Goal: Task Accomplishment & Management: Complete application form

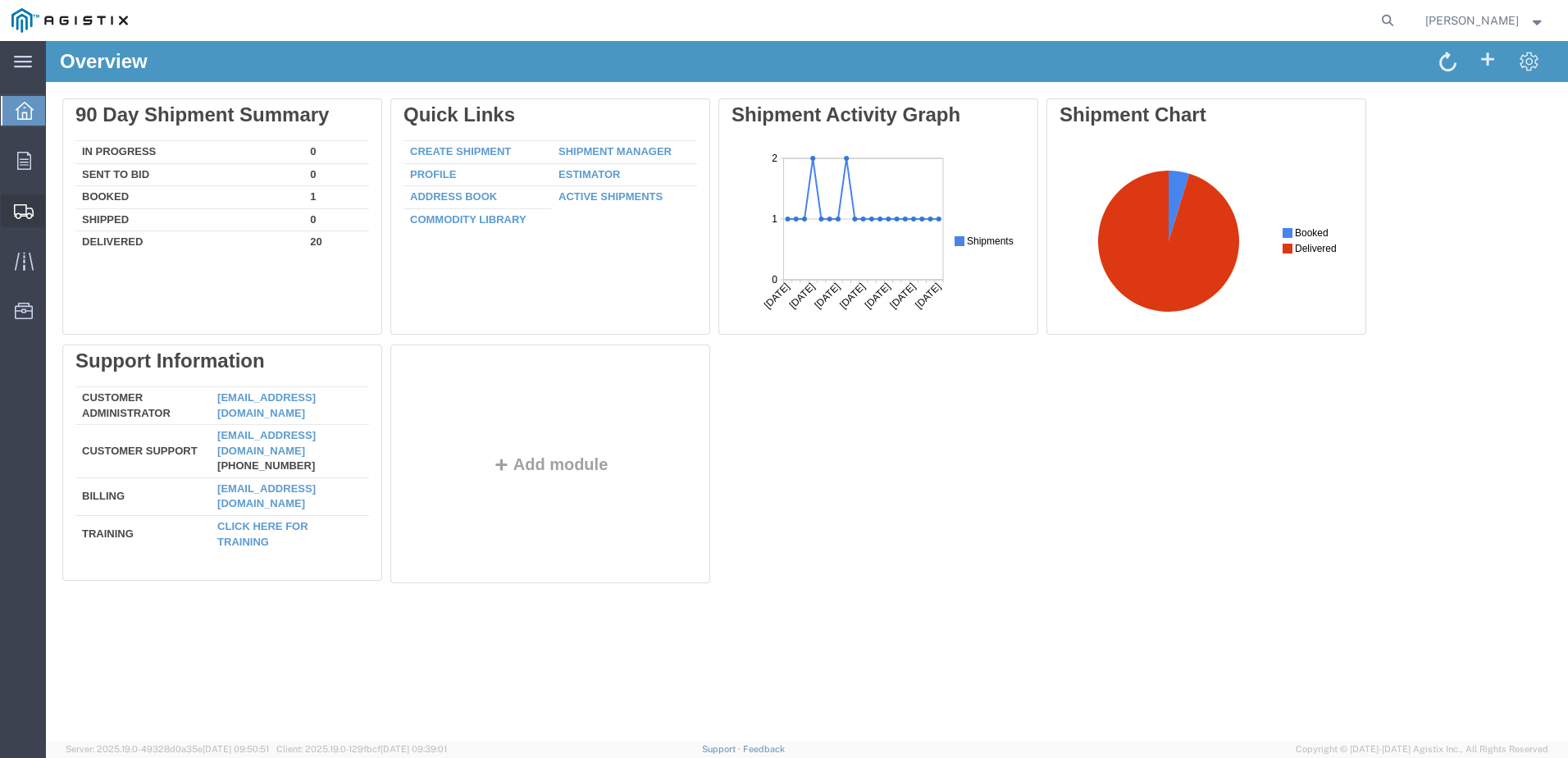
click at [0, 0] on span "Create Shipment" at bounding box center [0, 0] width 0 height 0
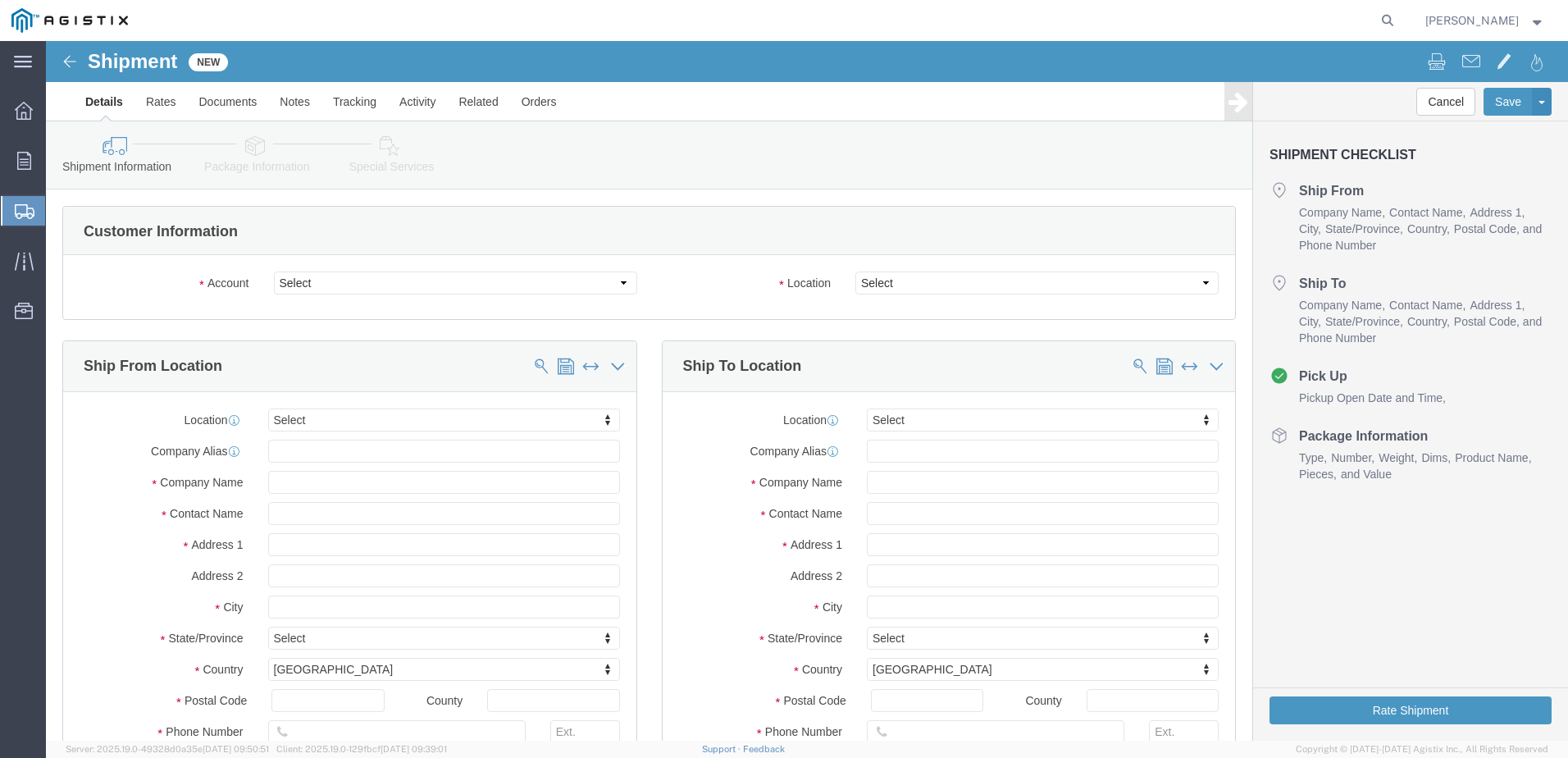
select select
click select "Select Apple PG&E Zones Corporate Solutions"
select select "9596"
click select "Select Apple PG&E Zones Corporate Solutions"
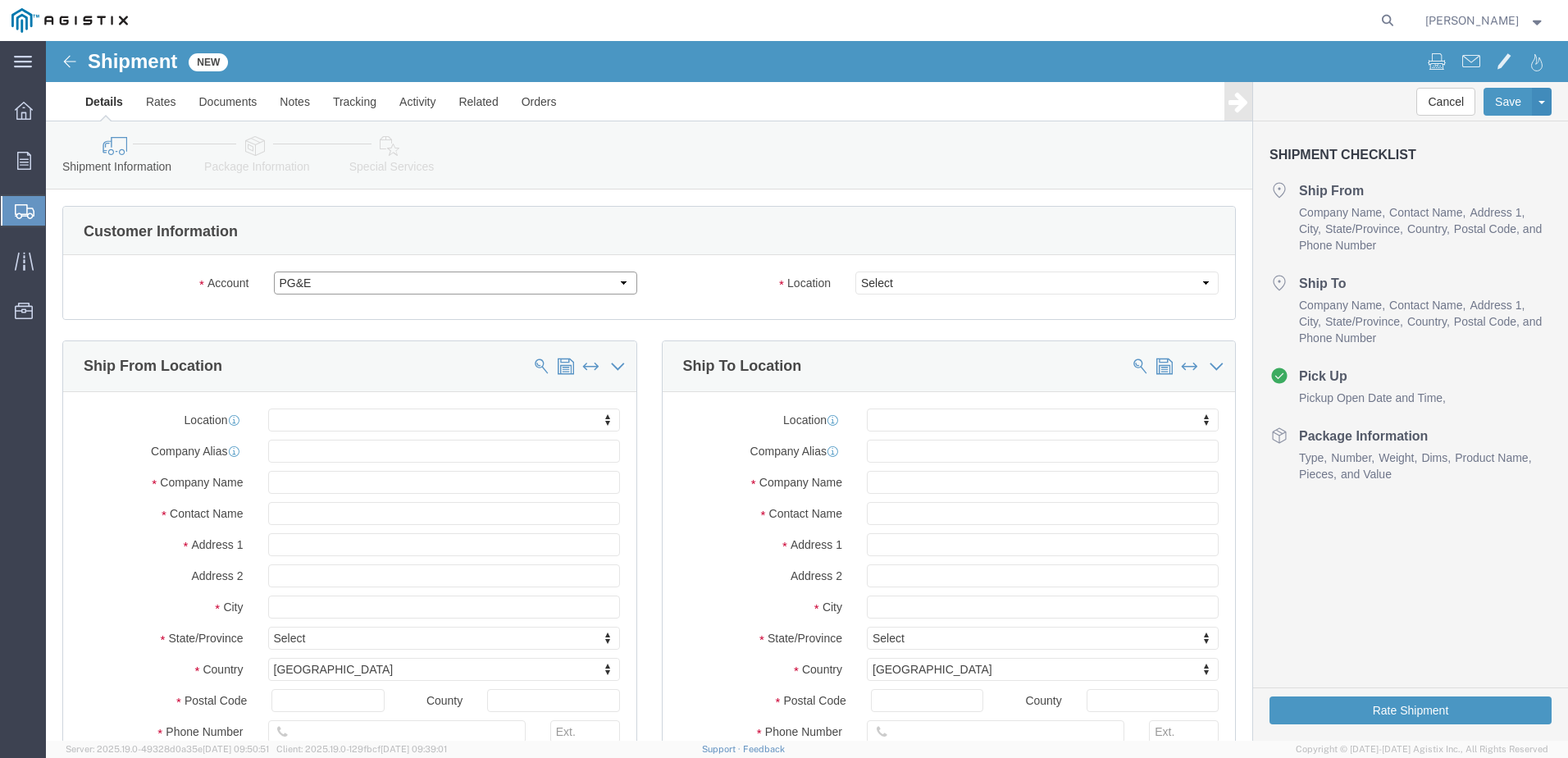
select select "PURCHORD"
select select
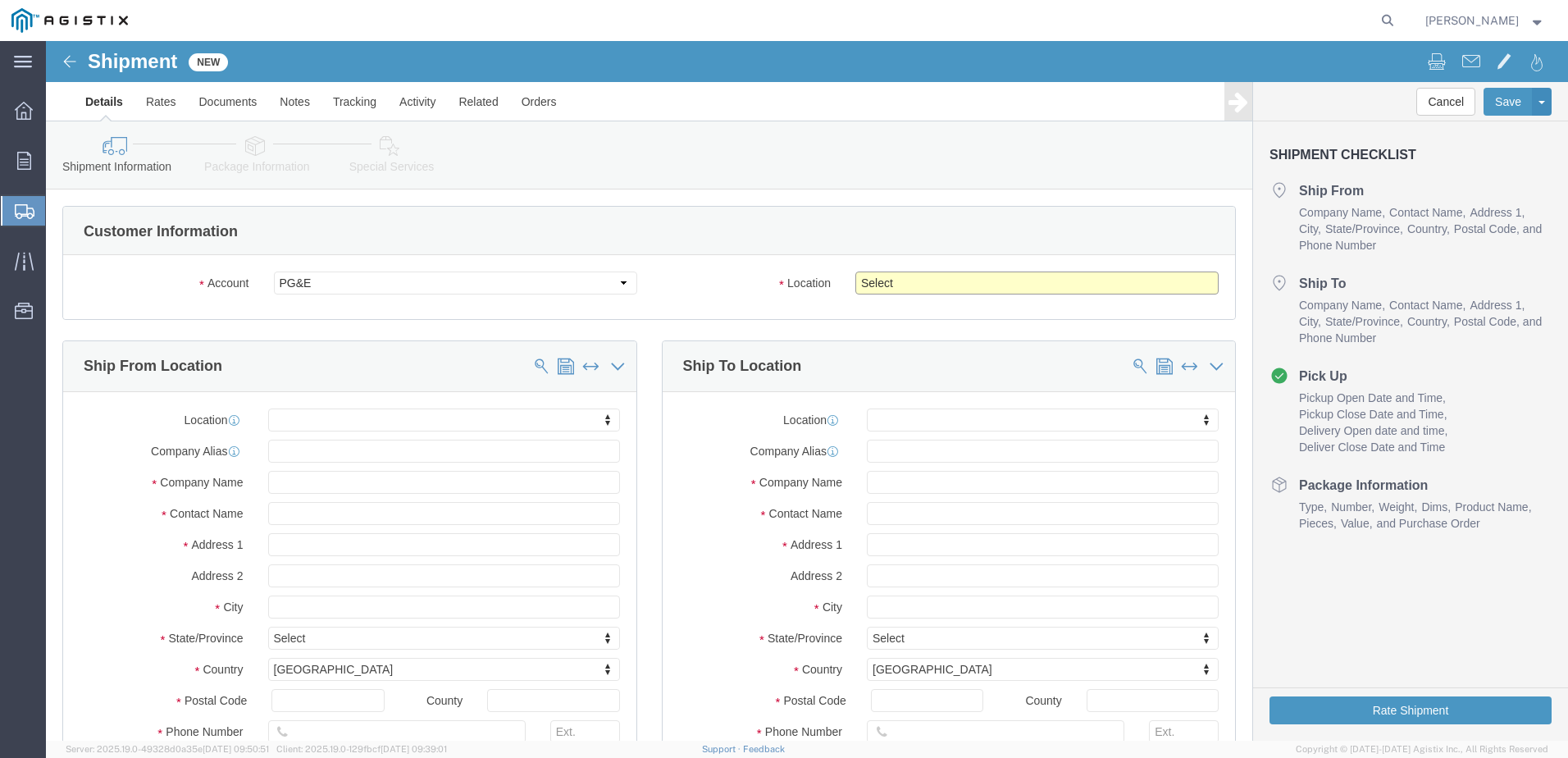
click select "Select All Others [GEOGRAPHIC_DATA] [GEOGRAPHIC_DATA] [GEOGRAPHIC_DATA] [GEOGRA…"
select select "19740"
click select "Select All Others [GEOGRAPHIC_DATA] [GEOGRAPHIC_DATA] [GEOGRAPHIC_DATA] [GEOGRA…"
click input "text"
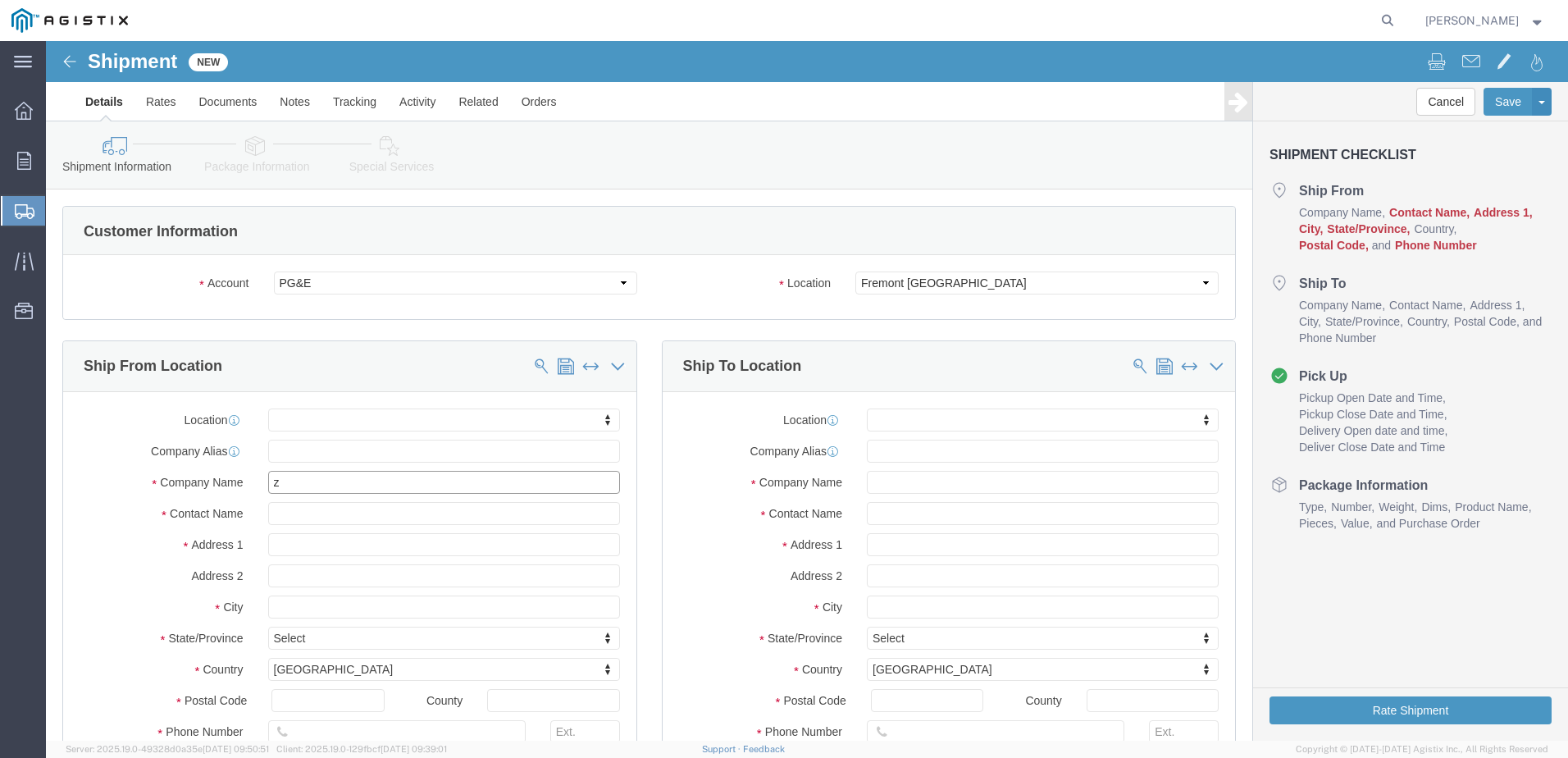
type input "zo"
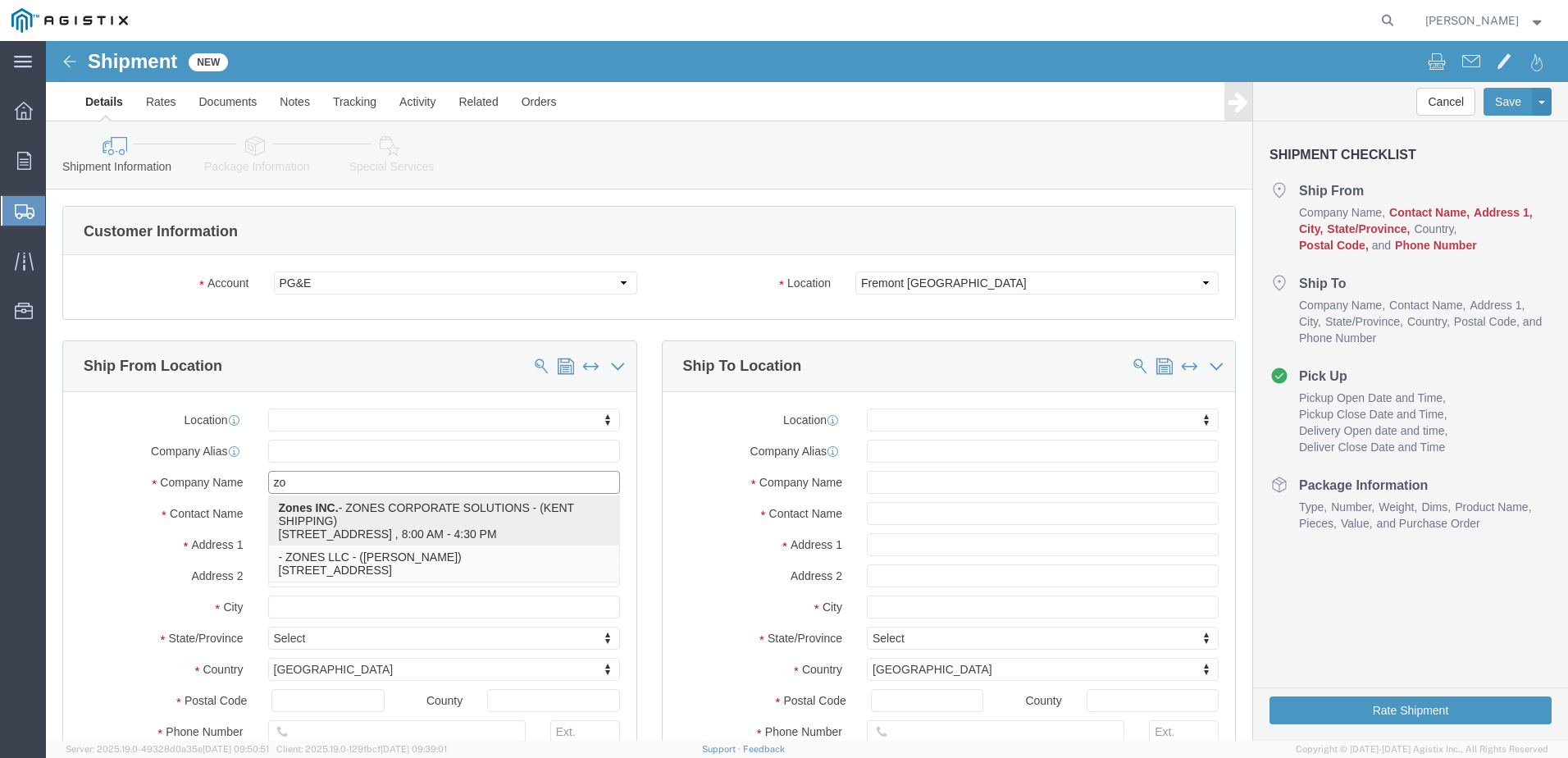
click p "Zones INC. - ZONES CORPORATE SOLUTIONS - (KENT SHIPPING) [STREET_ADDRESS] , 8:0…"
select select
type input "[STREET_ADDRESS]"
type input "98031"
type input "2532053490"
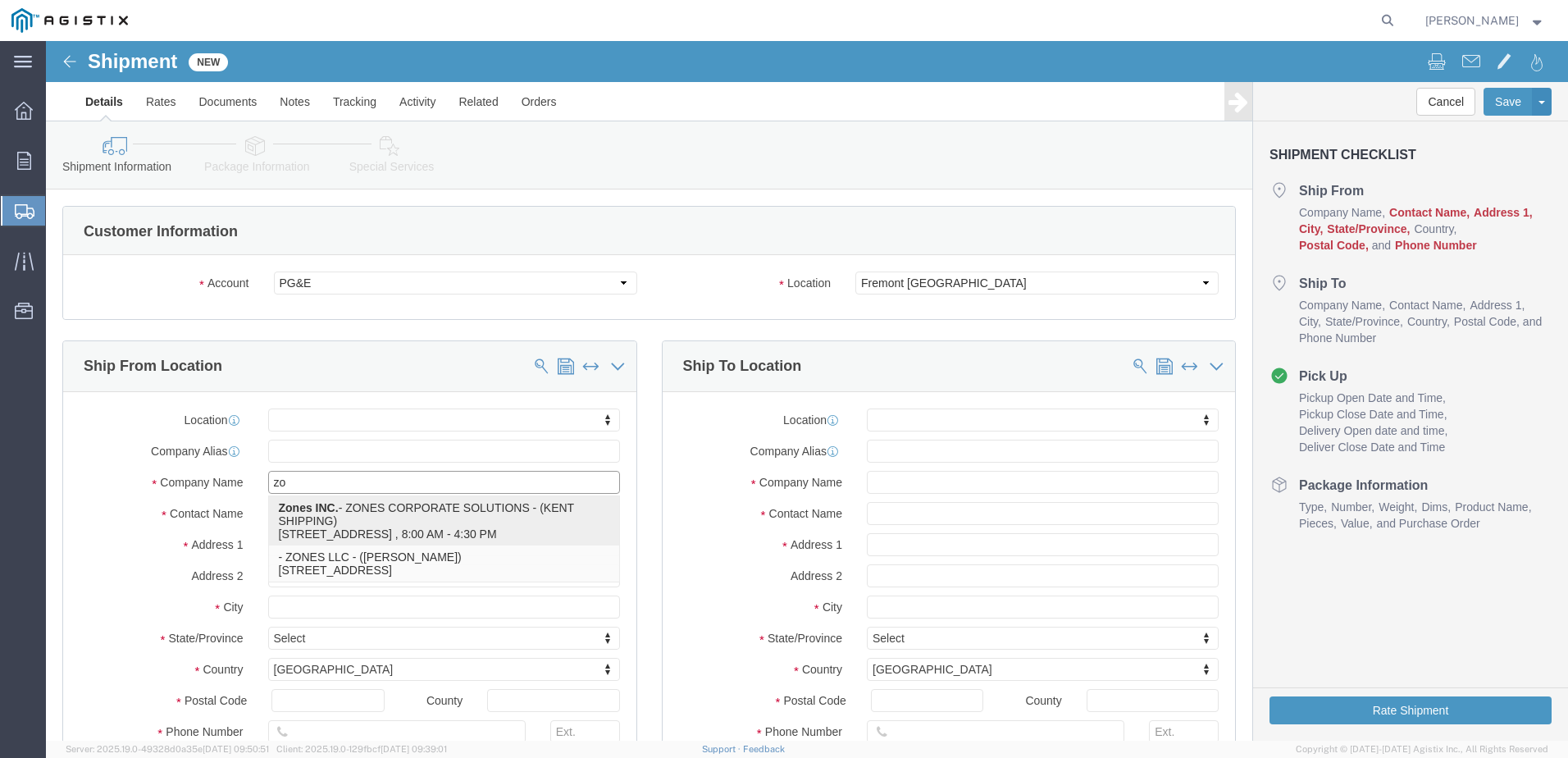
type input "[EMAIL_ADDRESS][DOMAIN_NAME]"
checkbox input "true"
type input "Zones INC."
type input "ZONES CORPORATE SOLUTIONS"
type input "KENT SHIPPING"
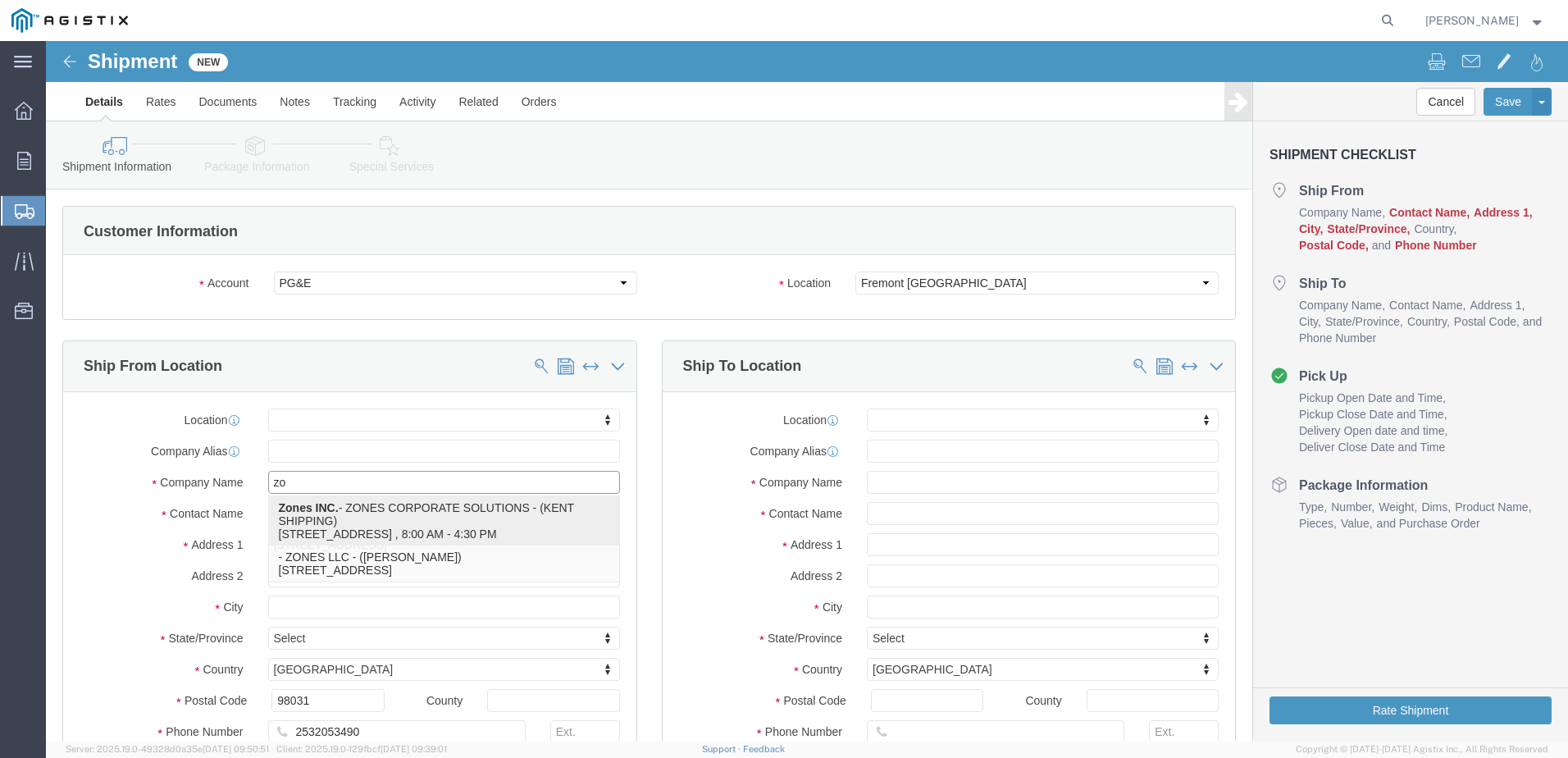
type input "KENT"
select select "WA"
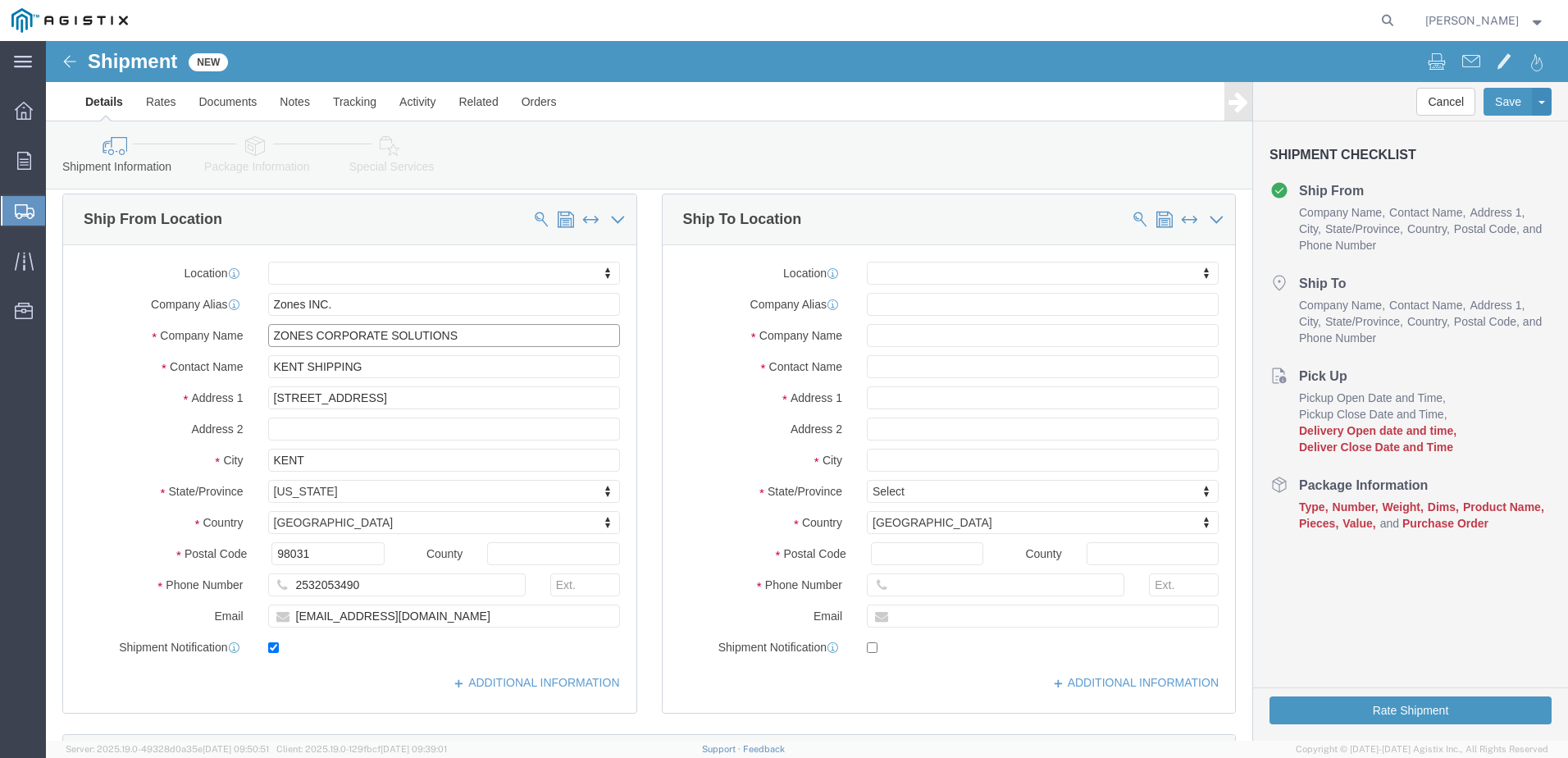
scroll to position [164, 0]
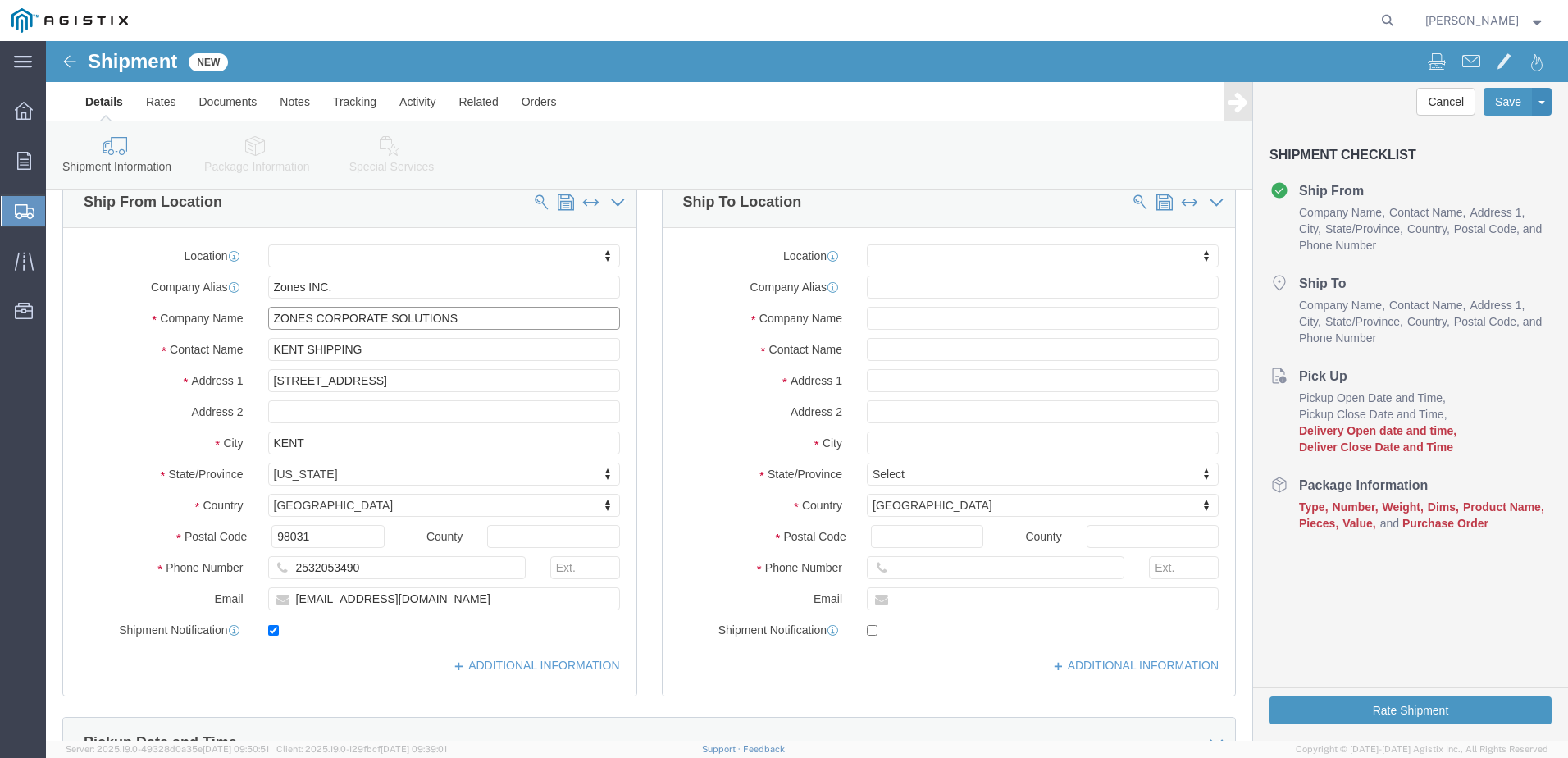
type input "ZONES CORPORATE SOLUTIONS"
drag, startPoint x: 329, startPoint y: 530, endPoint x: 269, endPoint y: 532, distance: 60.0
click input "2532053490"
type input "[PHONE_NUMBER]"
click input "text"
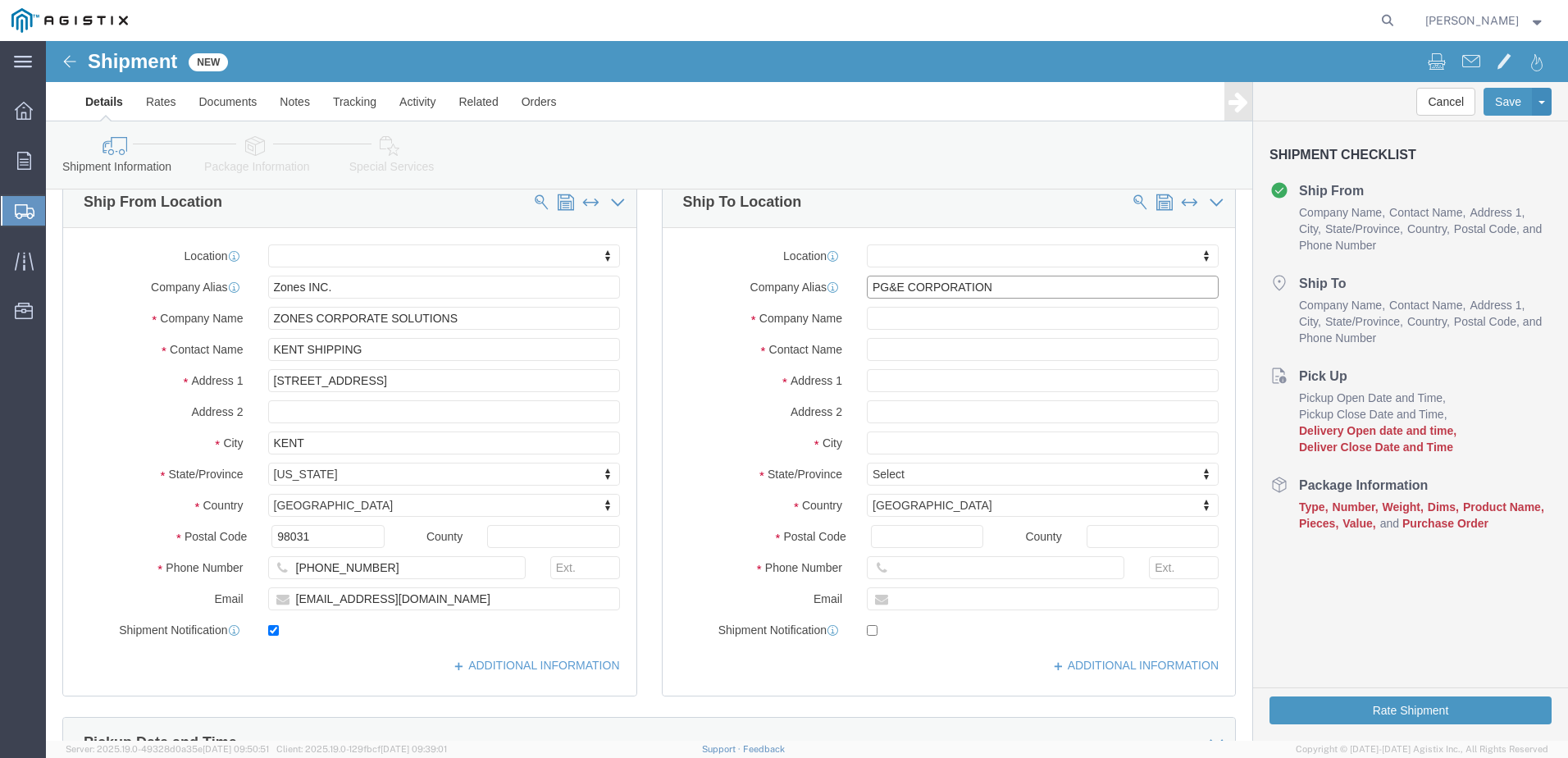
type input "PG&E CORPORATION"
click input "text"
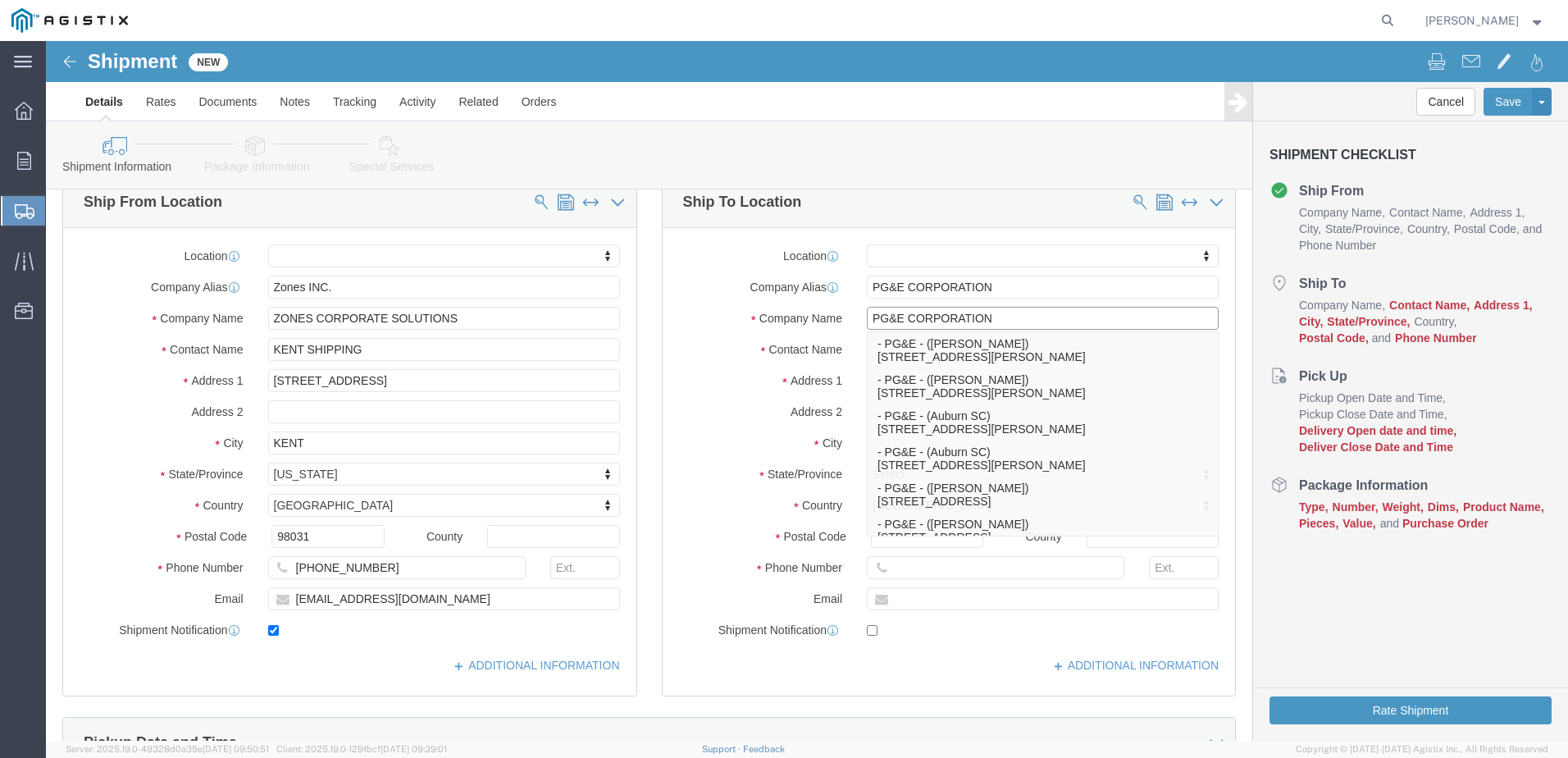
type input "PG&E CORPORATION"
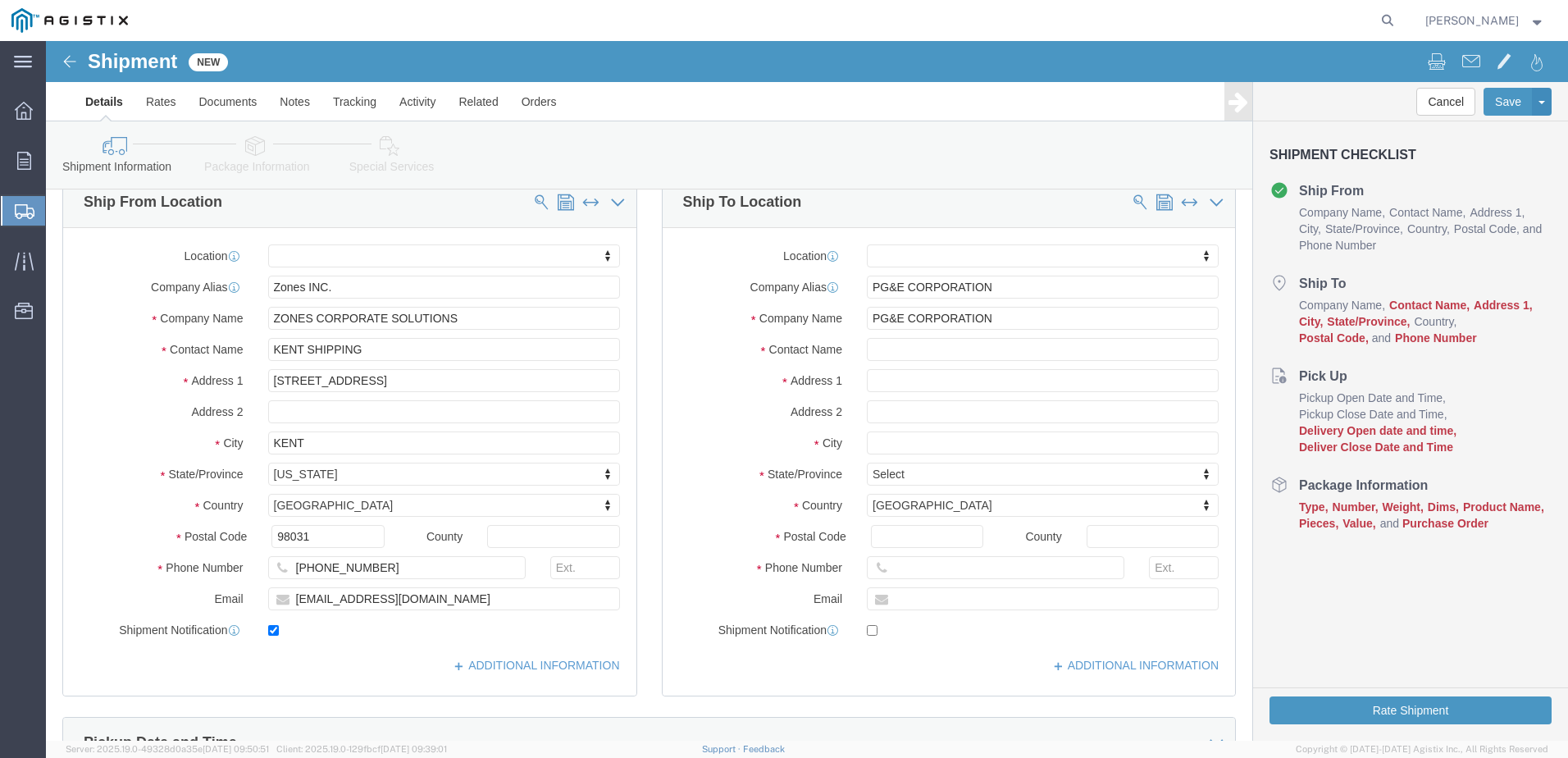
click div
click input "text"
type input "[PERSON_NAME]"
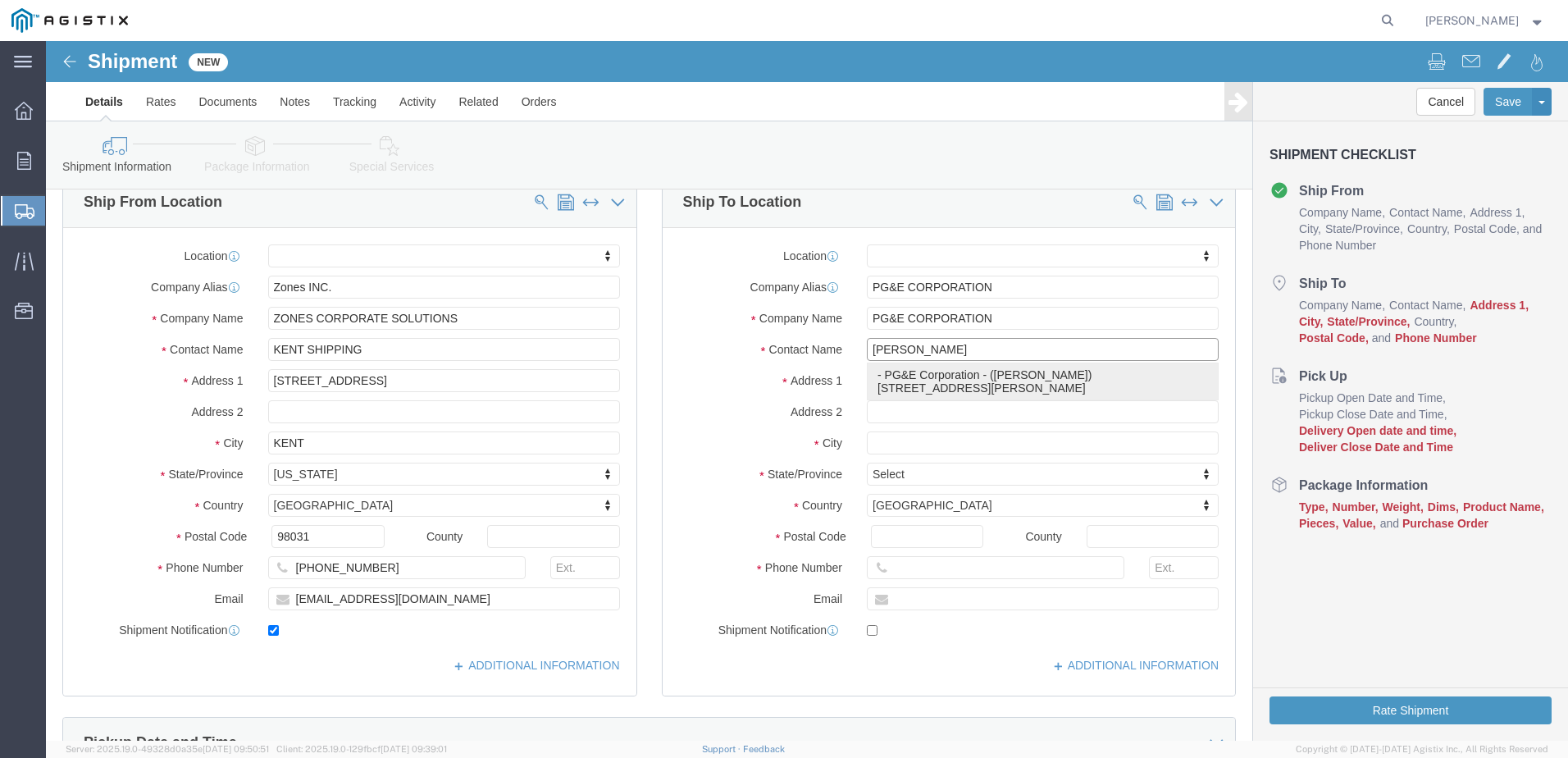
click p "- PG&E Corporation - ([PERSON_NAME]) [STREET_ADDRESS][PERSON_NAME]"
select select
type input "[STREET_ADDRESS][PERSON_NAME]"
type input "94538"
type input "2532053000"
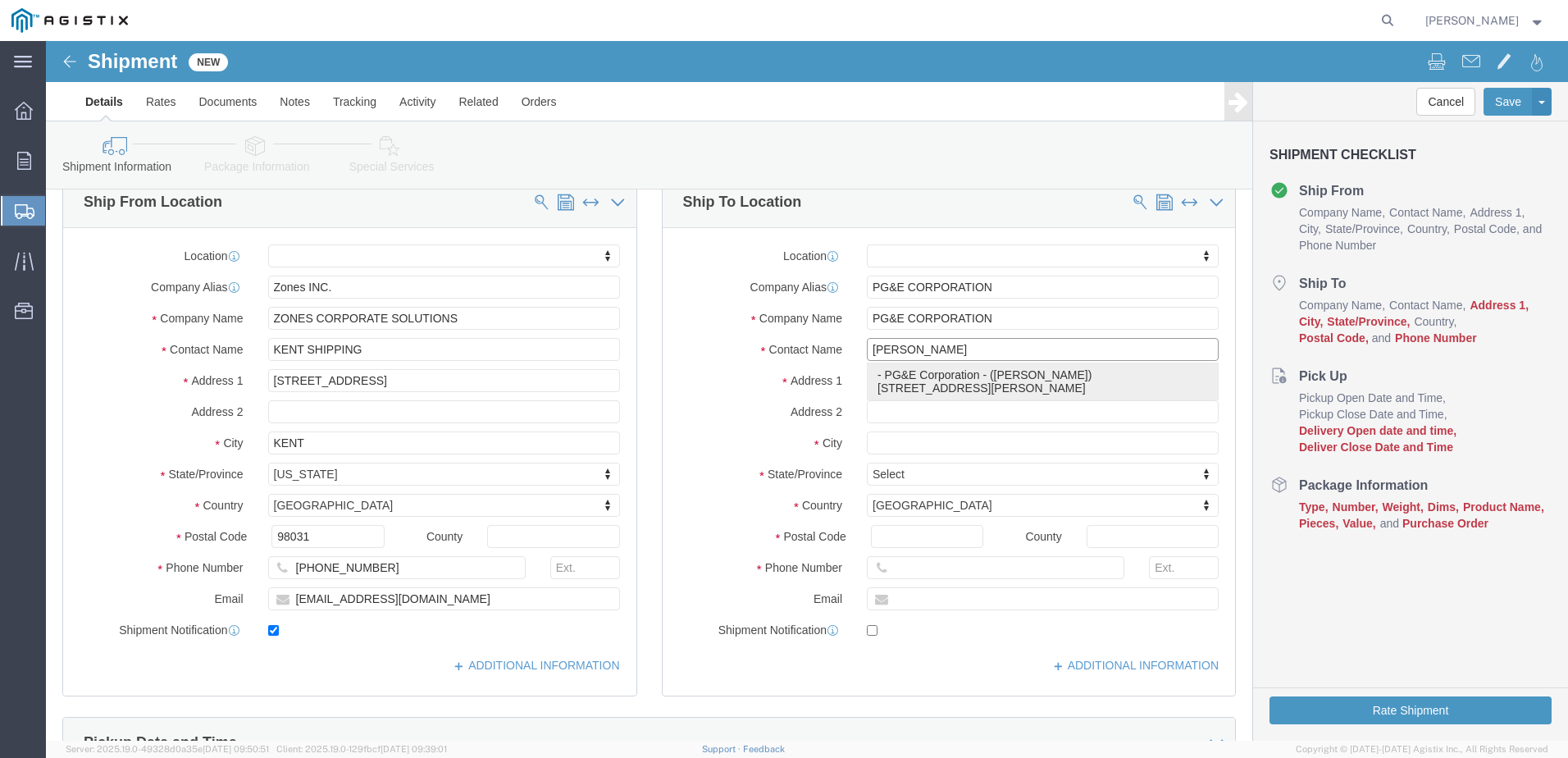
type input "PG&E Corporation"
type input "[PERSON_NAME]"
type input "Fremont"
select select "CA"
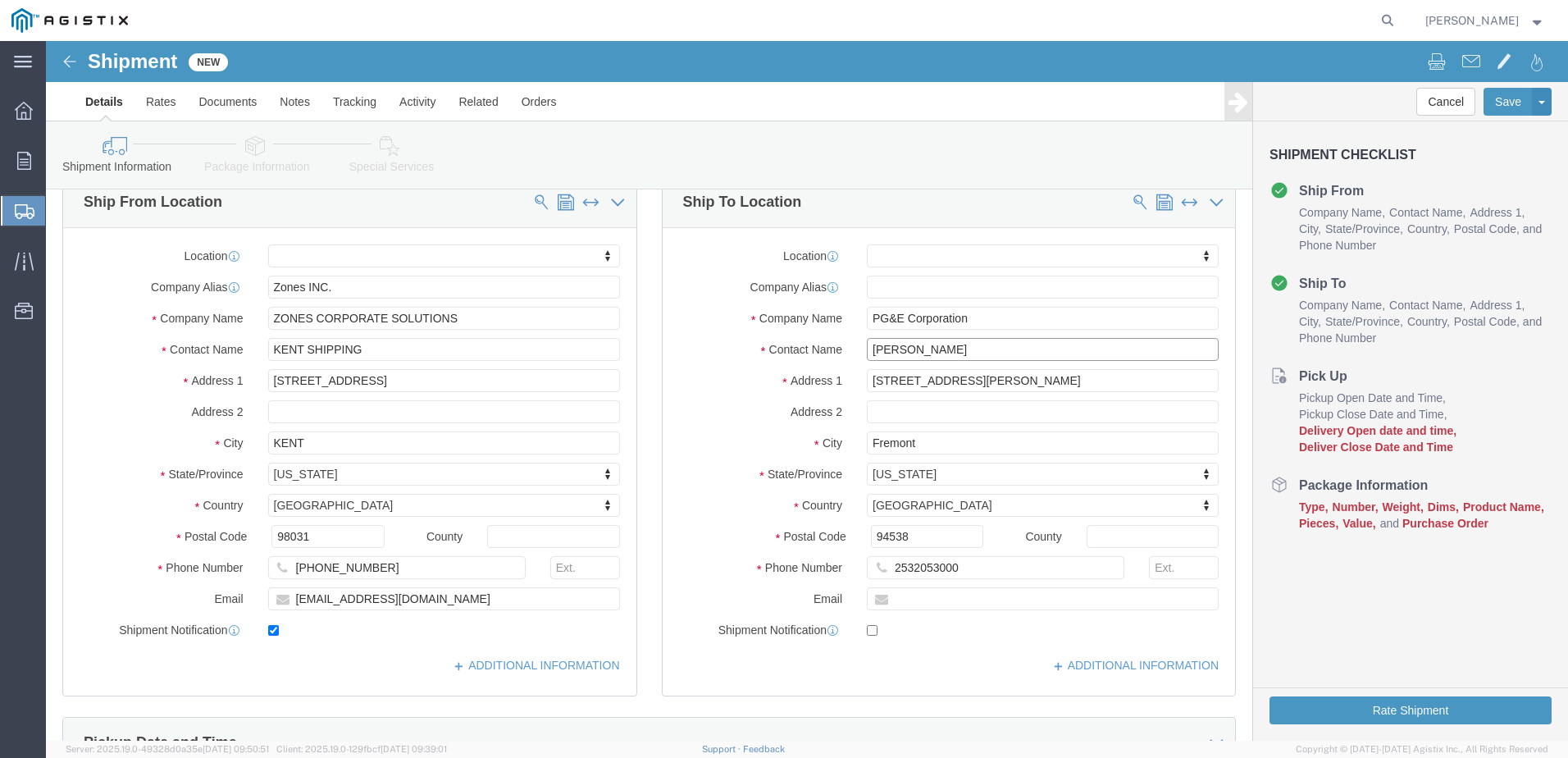
type input "[PERSON_NAME]"
drag, startPoint x: 927, startPoint y: 525, endPoint x: 862, endPoint y: 526, distance: 65.0
click input "2532053000"
type input "2"
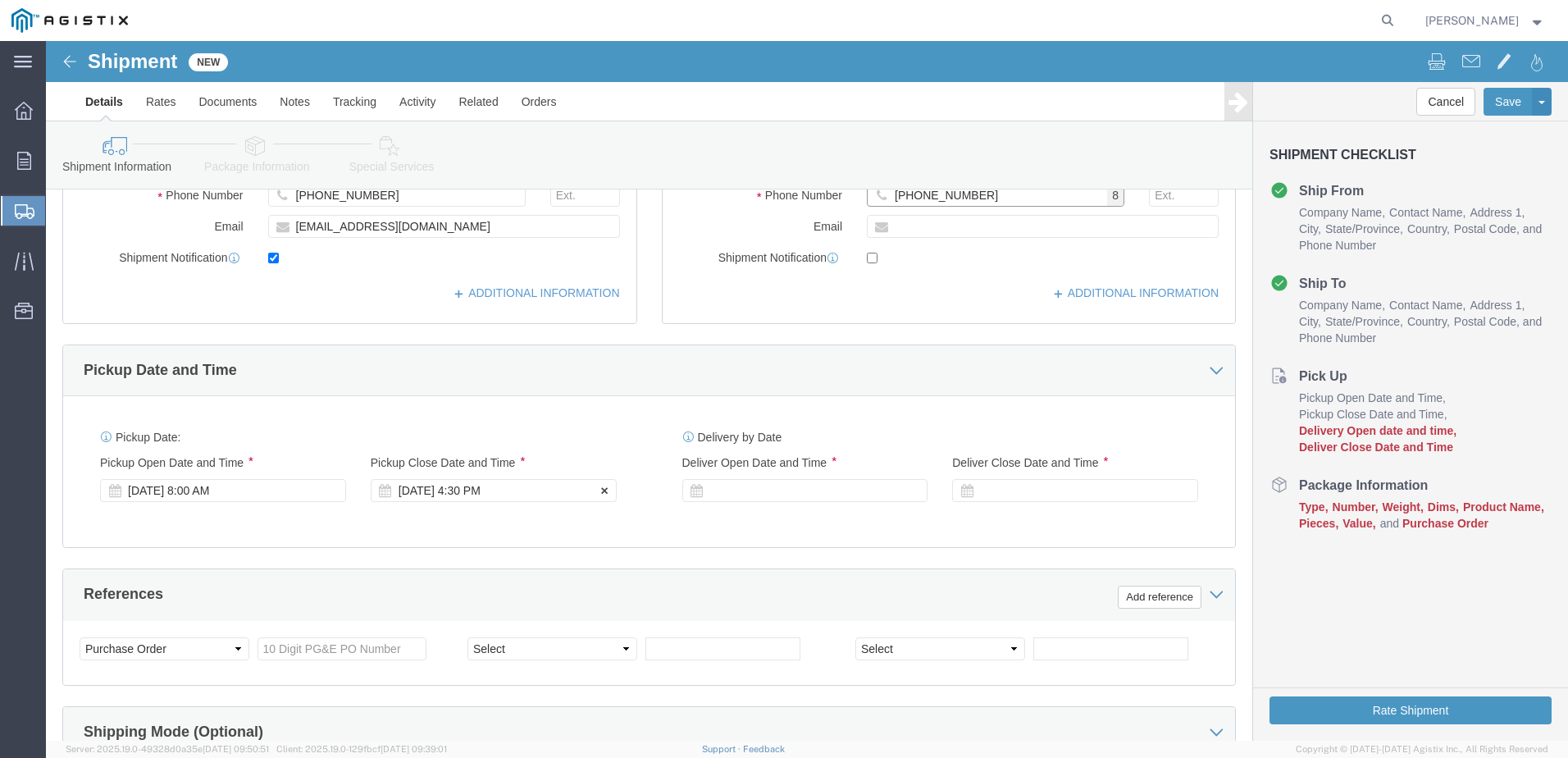
scroll to position [574, 0]
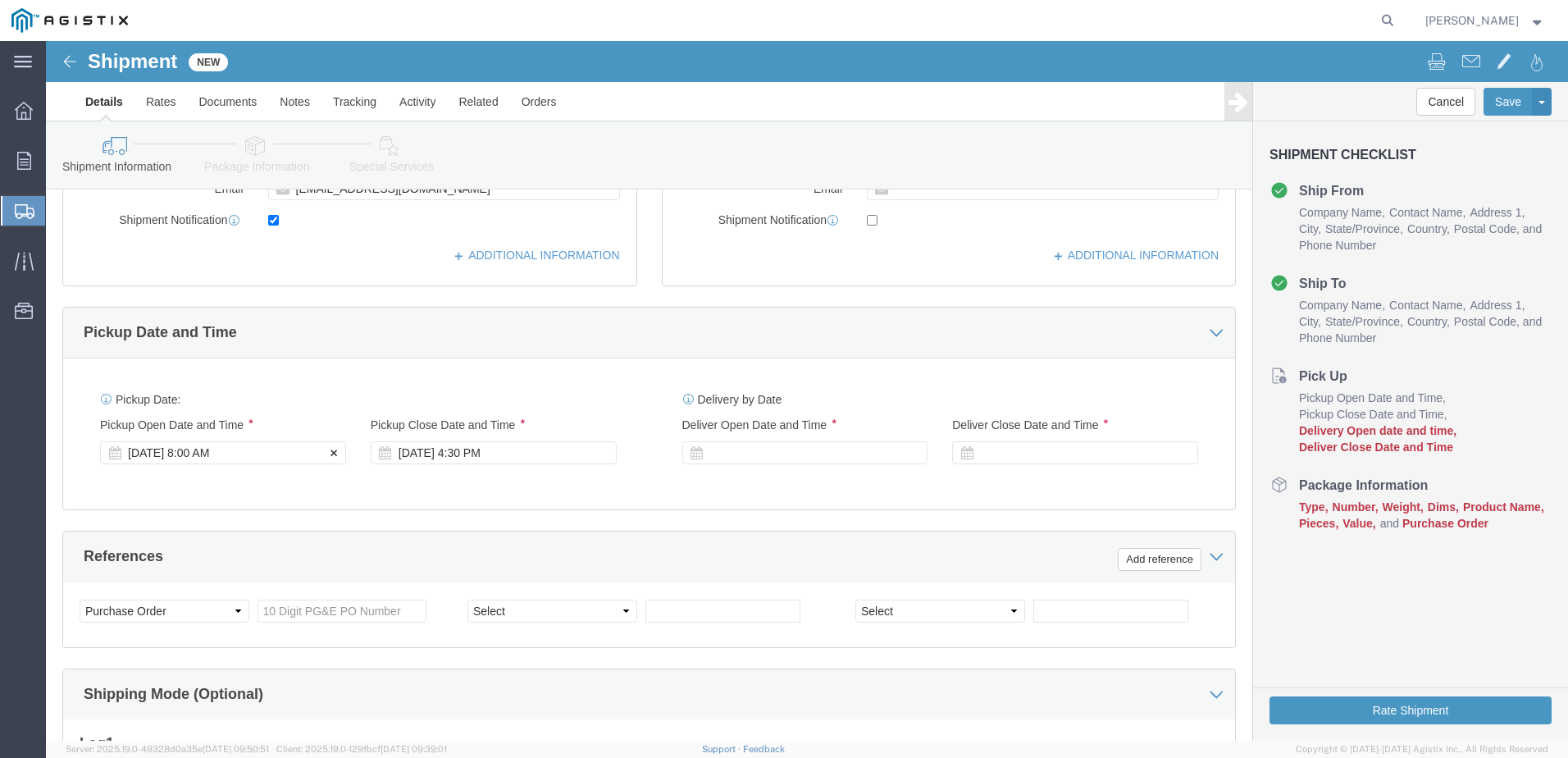
type input "[PHONE_NUMBER]"
click div "[DATE] 8:00 AM"
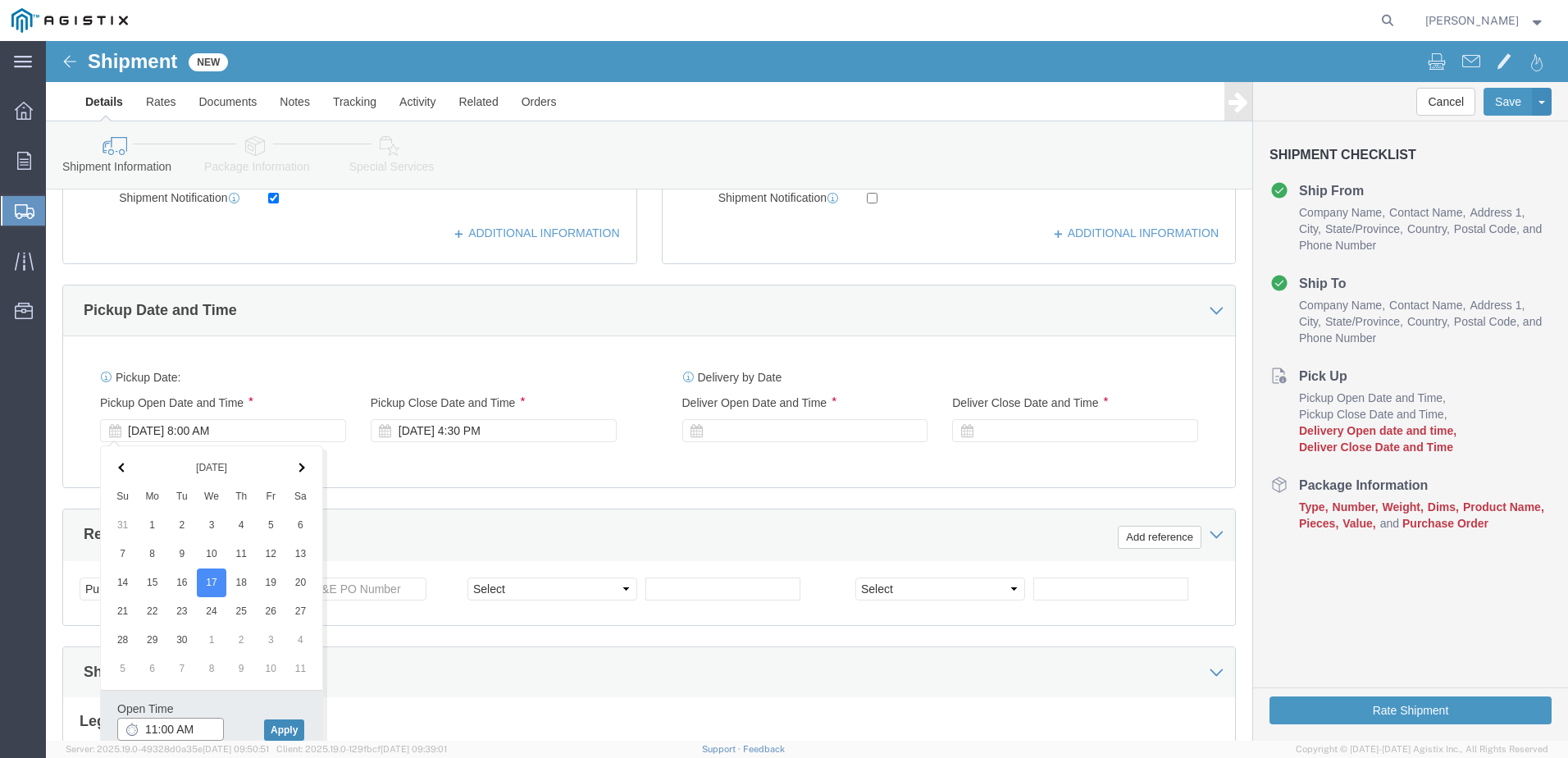
type input "11:00 AM"
click button "Apply"
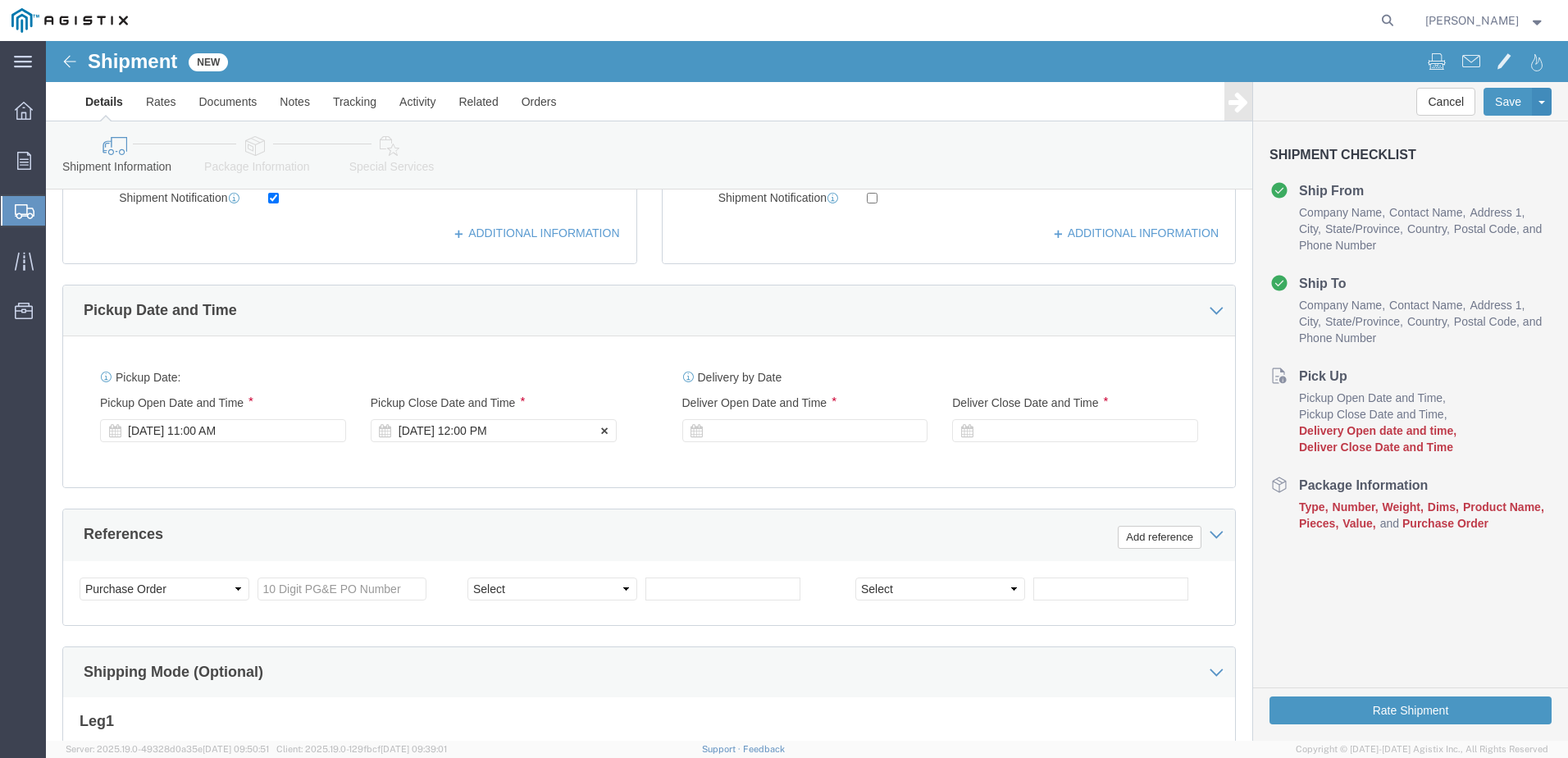
click div "[DATE] 12:00 PM"
type input "4:00 PM"
click button "Apply"
click div
click input "5:00 PM"
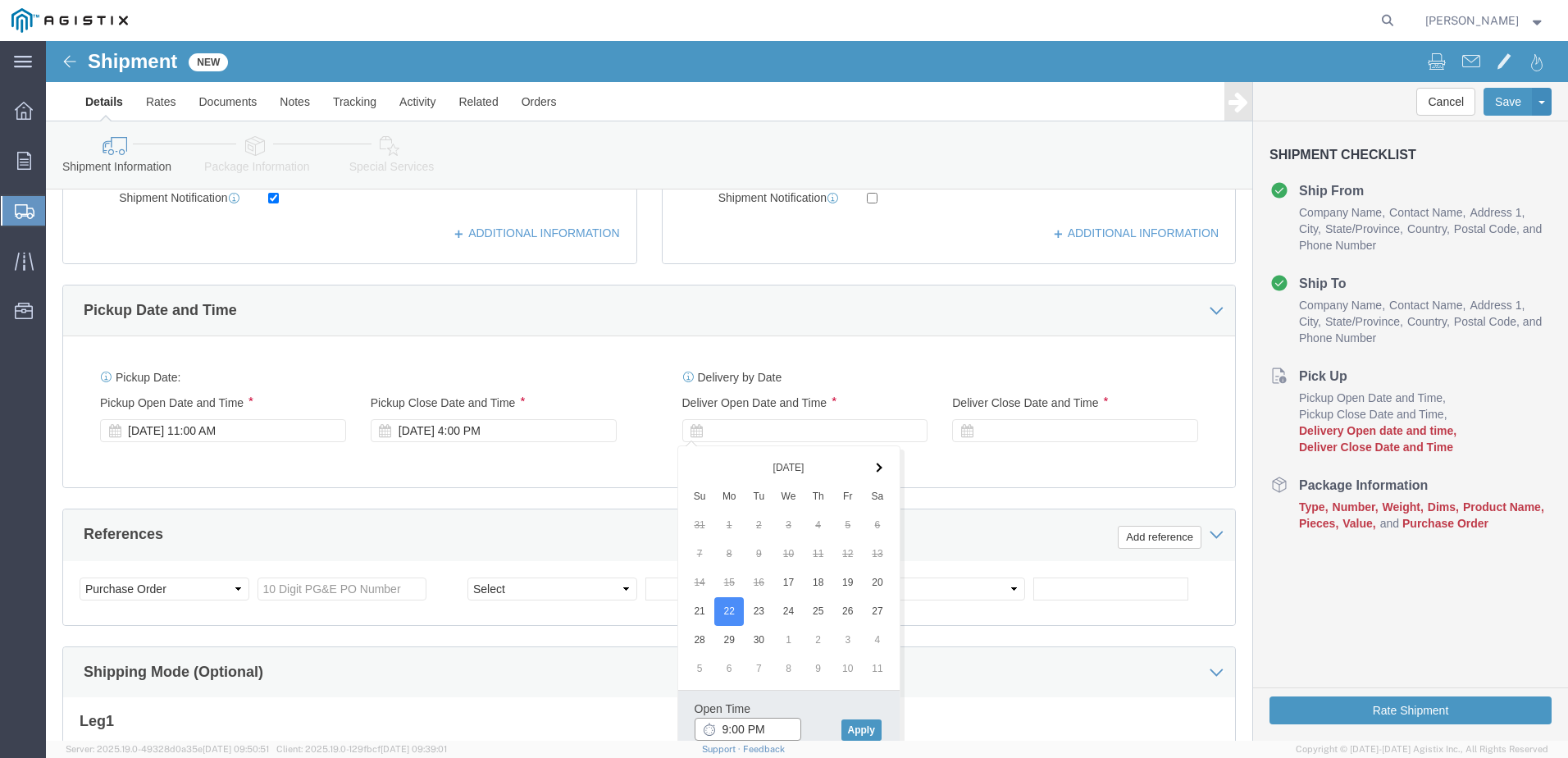
click input "9:00 PM"
type input "9:00 AM"
click button "Apply"
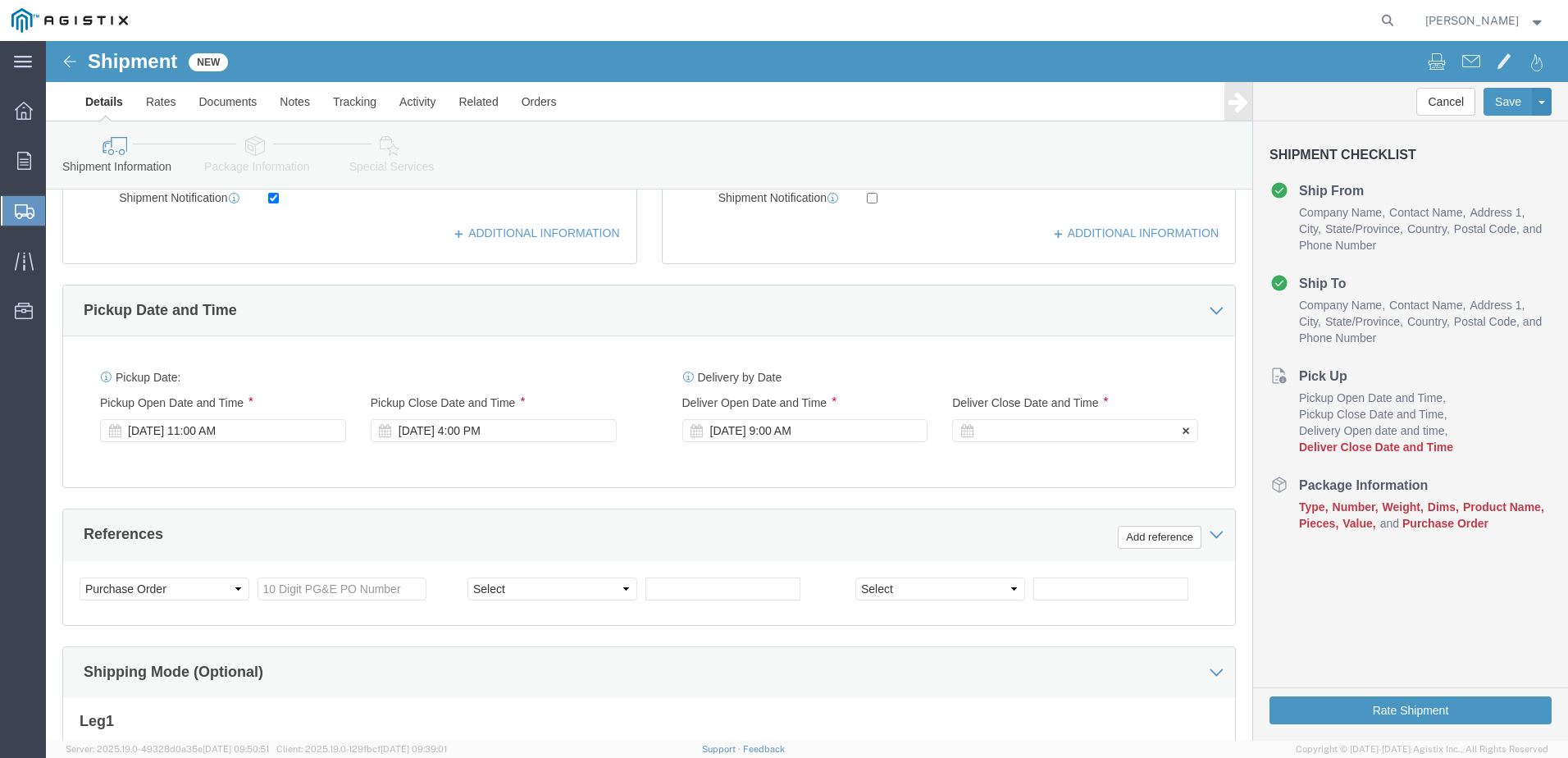
click div
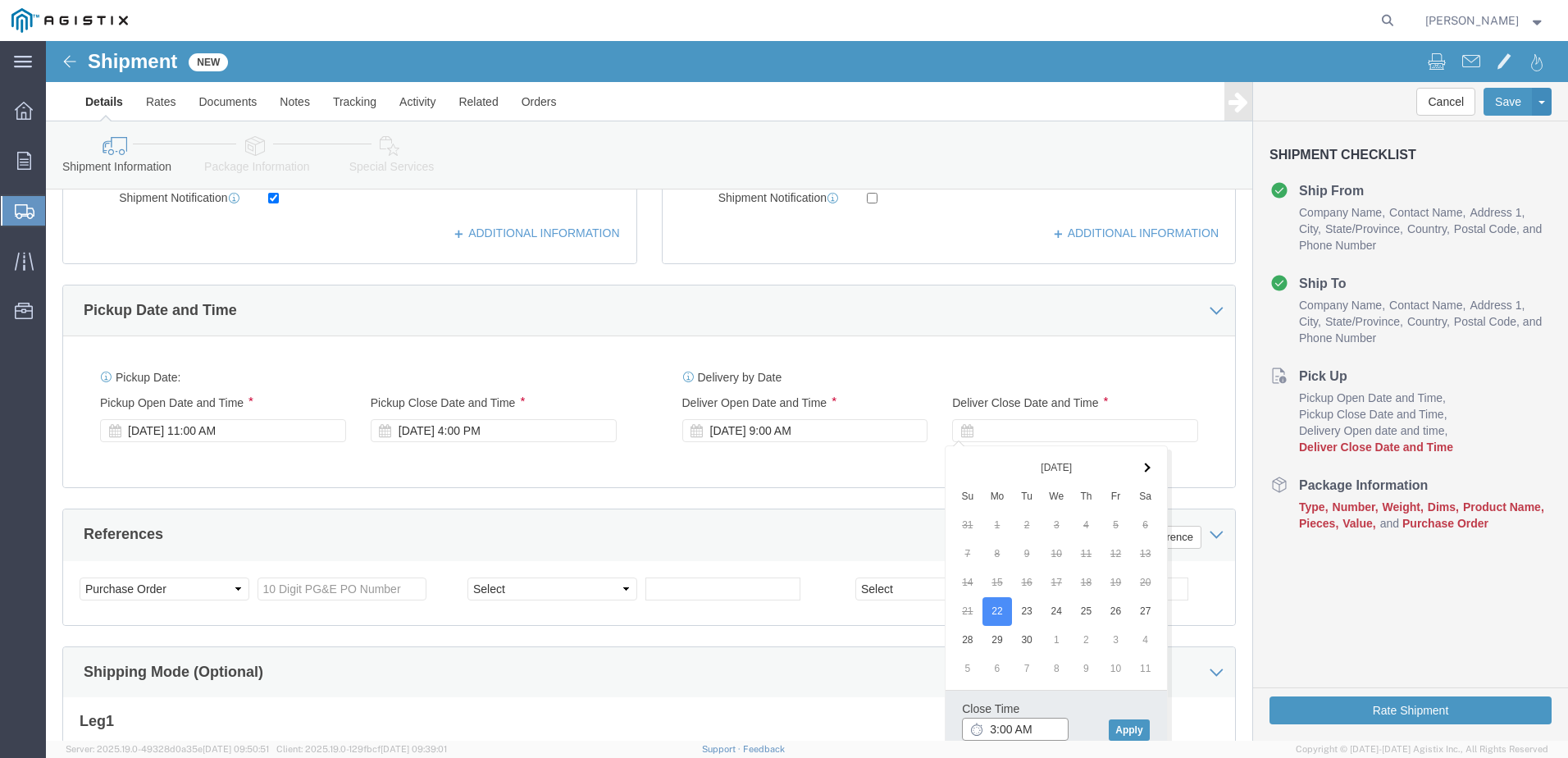
click input "3:00 AM"
type input "3:00 PM"
click button "Apply"
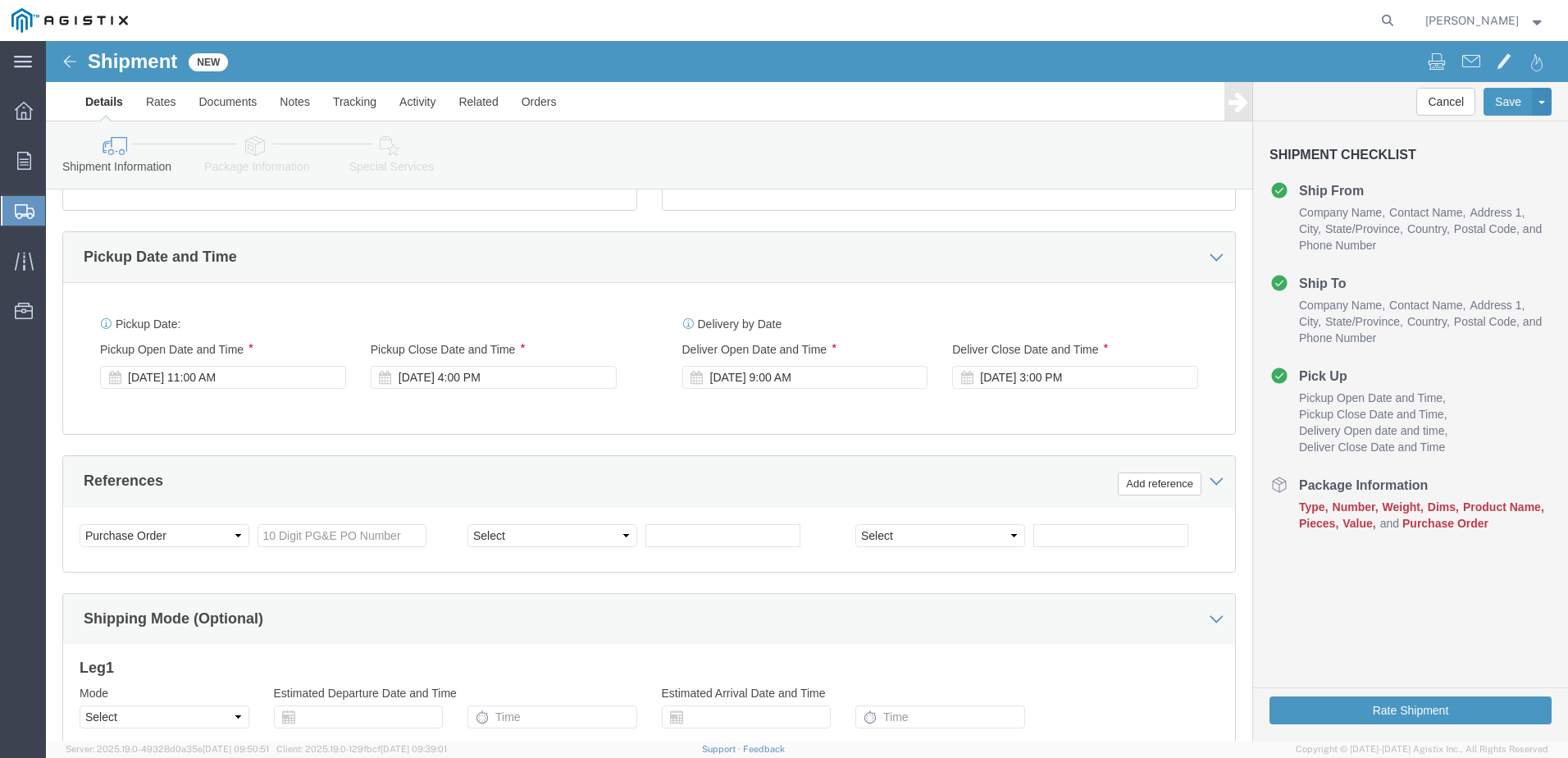
scroll to position [678, 0]
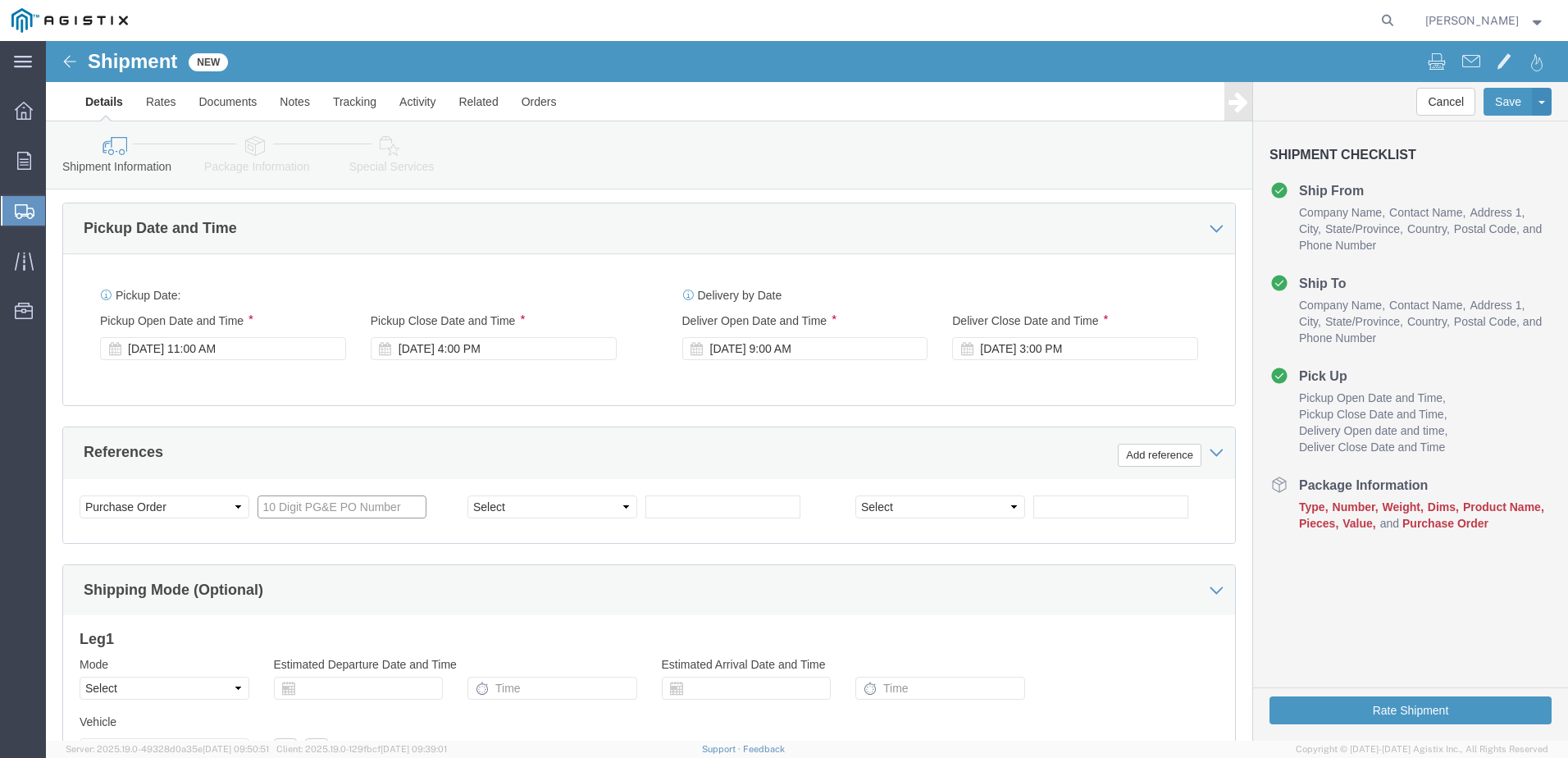
click input "text"
type input "2701235765"
click select "Select Account Type Activity ID Airline Appointment Number ASN Batch Request # …"
select select "ORDERNUM"
click select "Select Account Type Activity ID Airline Appointment Number ASN Batch Request # …"
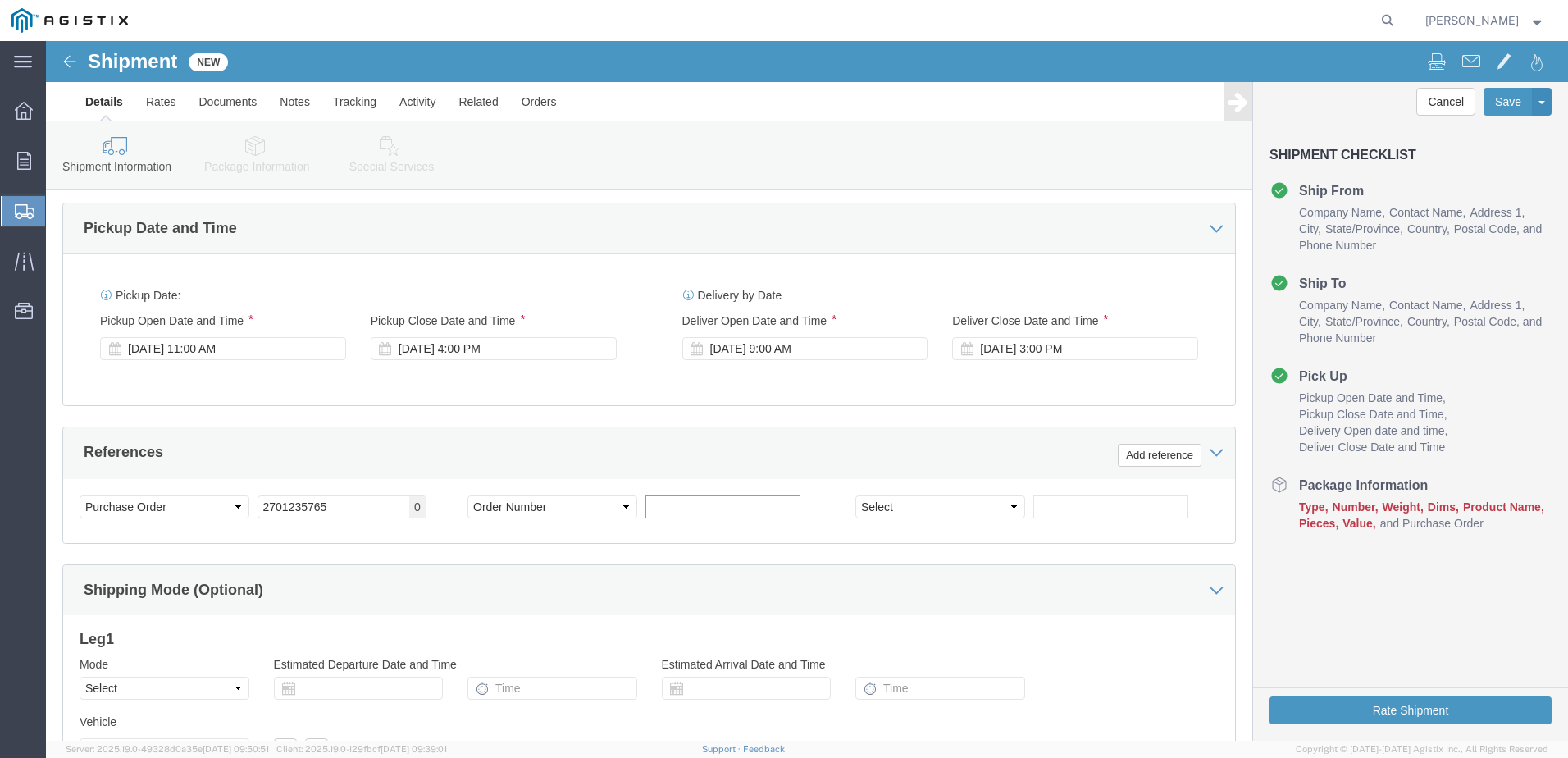
click input "text"
type input "B9226241"
click select "Select Account Type Activity ID Airline Appointment Number ASN Batch Request # …"
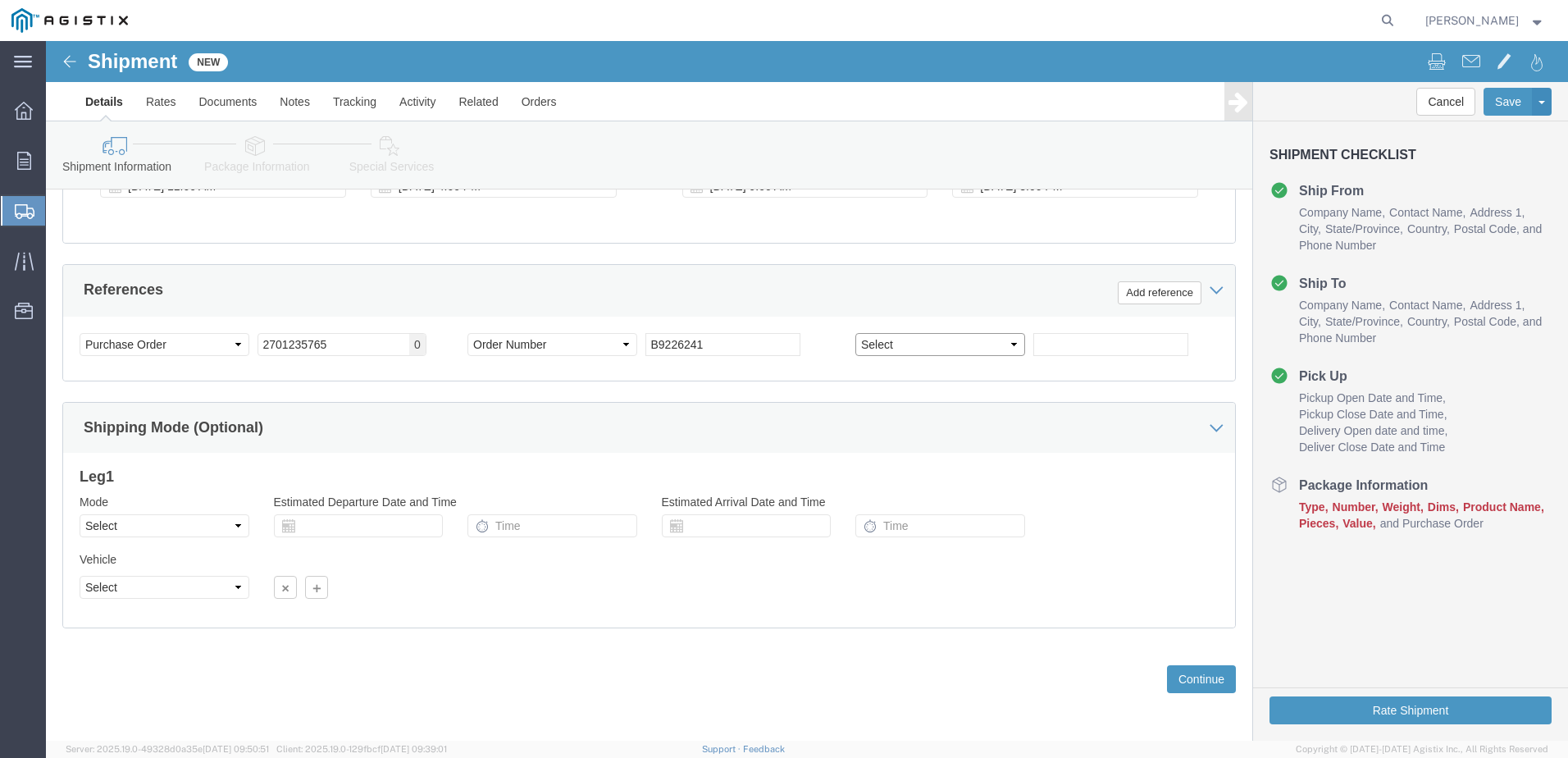
scroll to position [842, 0]
click select "Select Account Type Activity ID Airline Appointment Number ASN Batch Request # …"
select select "SALEORDR"
click select "Select Account Type Activity ID Airline Appointment Number ASN Batch Request # …"
click input "text"
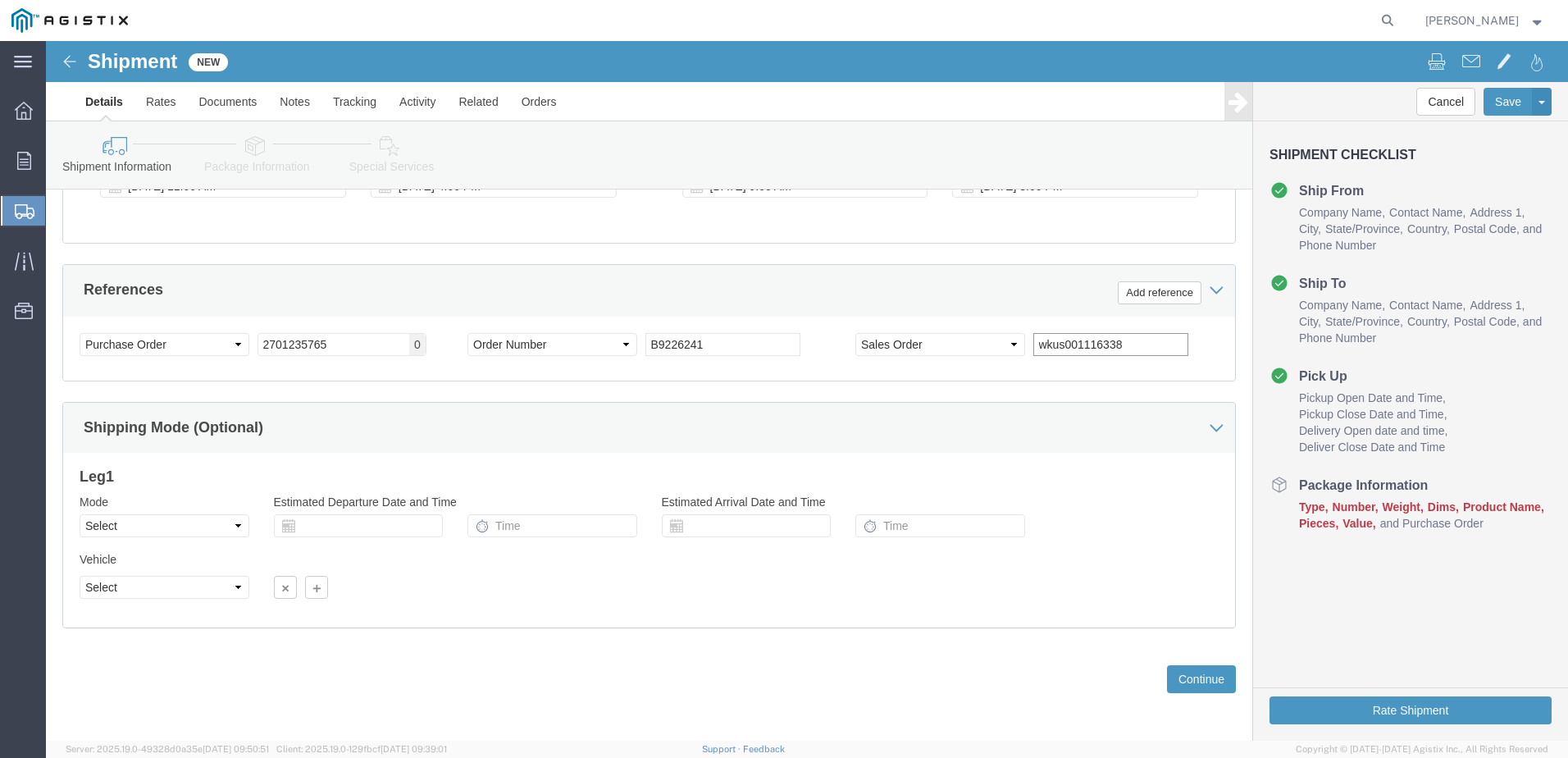
scroll to position [843, 0]
type input "wkus001116338"
click button "Continue"
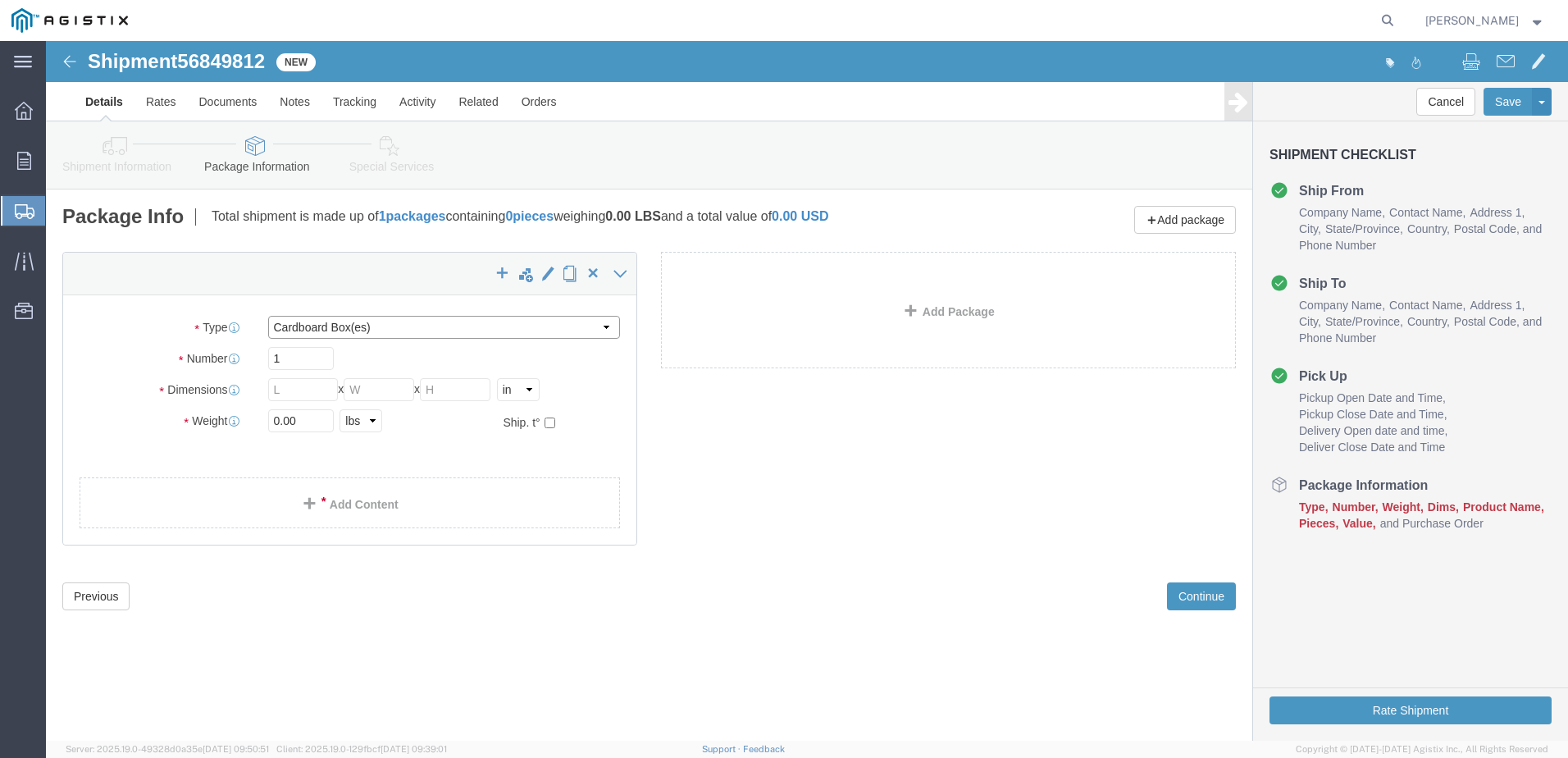
click select "Select Bulk Bundle(s) Cardboard Box(es) Carton(s) Crate(s) Drum(s) (Fiberboard)…"
select select "PSNS"
click select "Select Bulk Bundle(s) Cardboard Box(es) Carton(s) Crate(s) Drum(s) (Fiberboard)…"
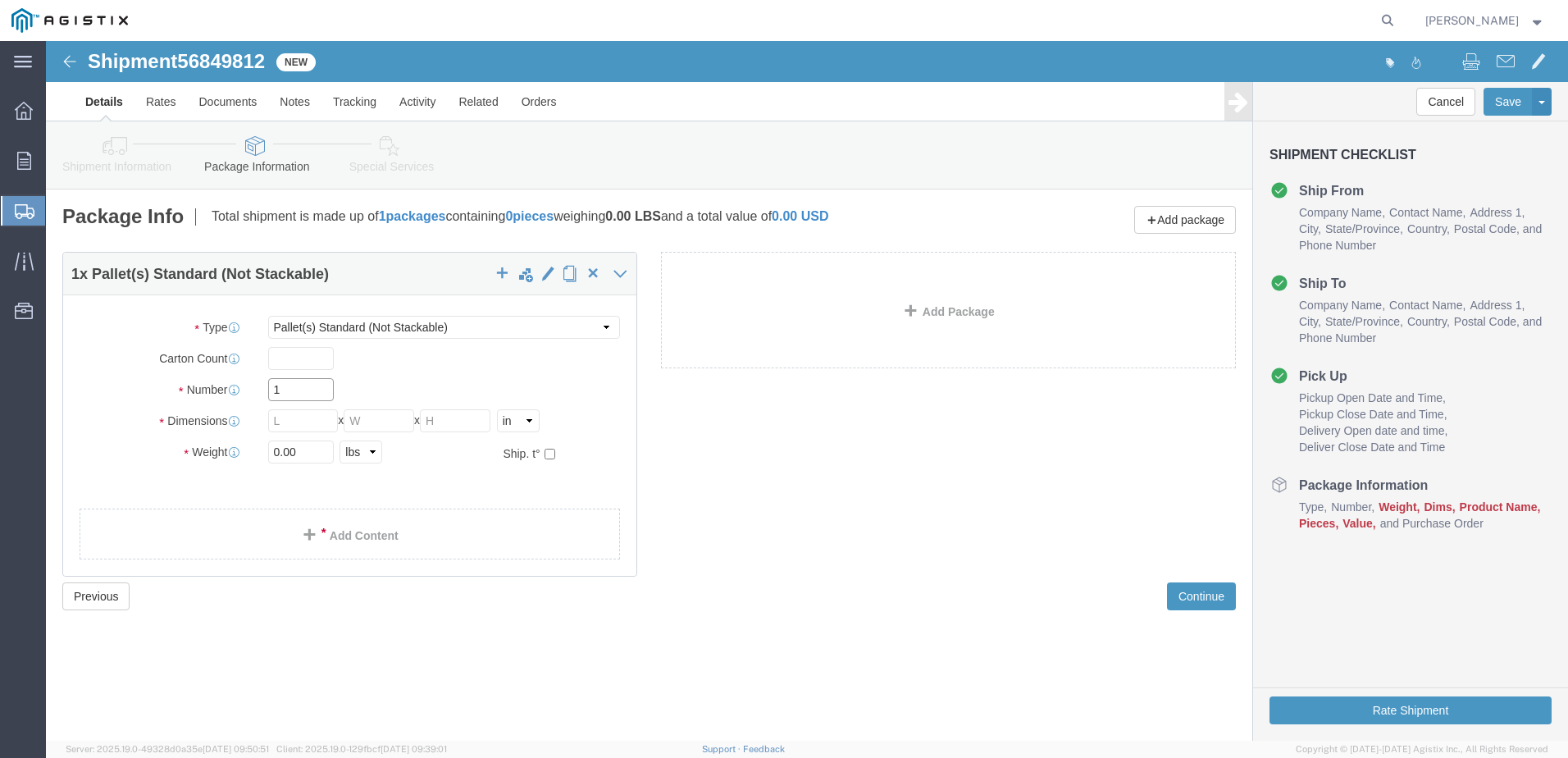
click input "1"
type input "4"
click input "text"
type input "48"
type input "40"
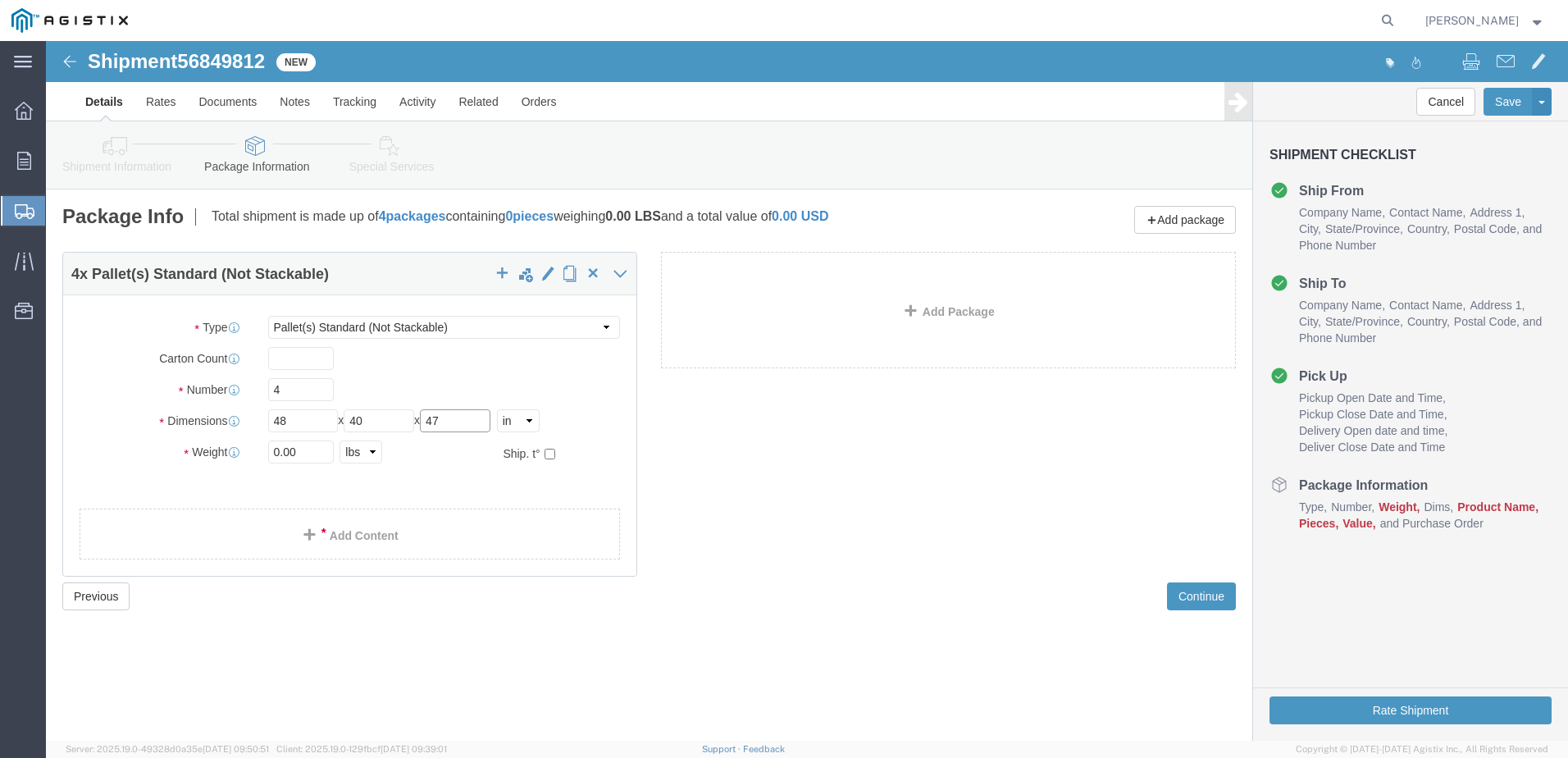
type input "47"
click input "0.00"
type input "0"
type input "2444"
click link "Add Content"
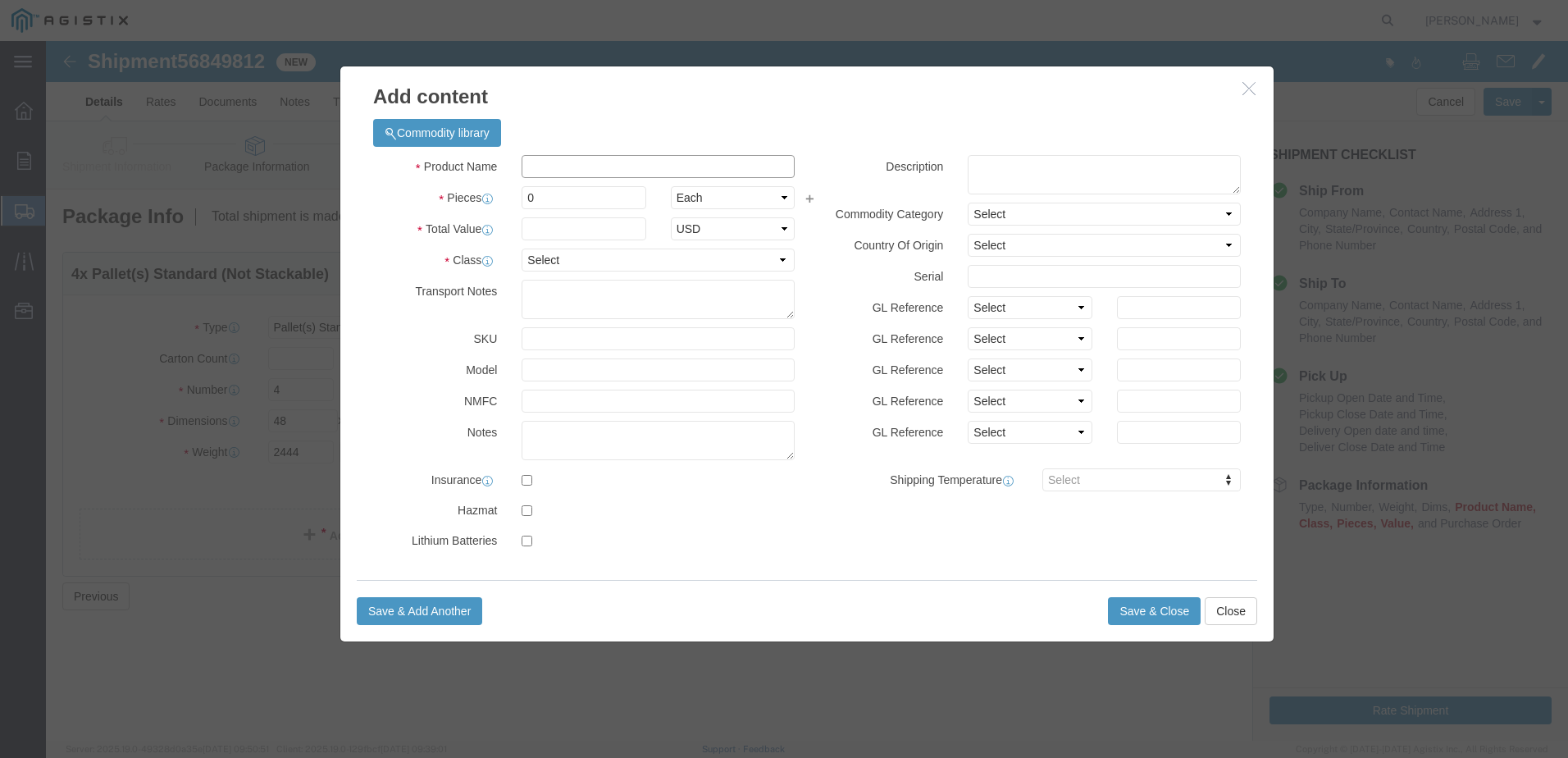
click input "text"
type input "computer electronics"
type input "10086.58"
click input "0"
type input "408"
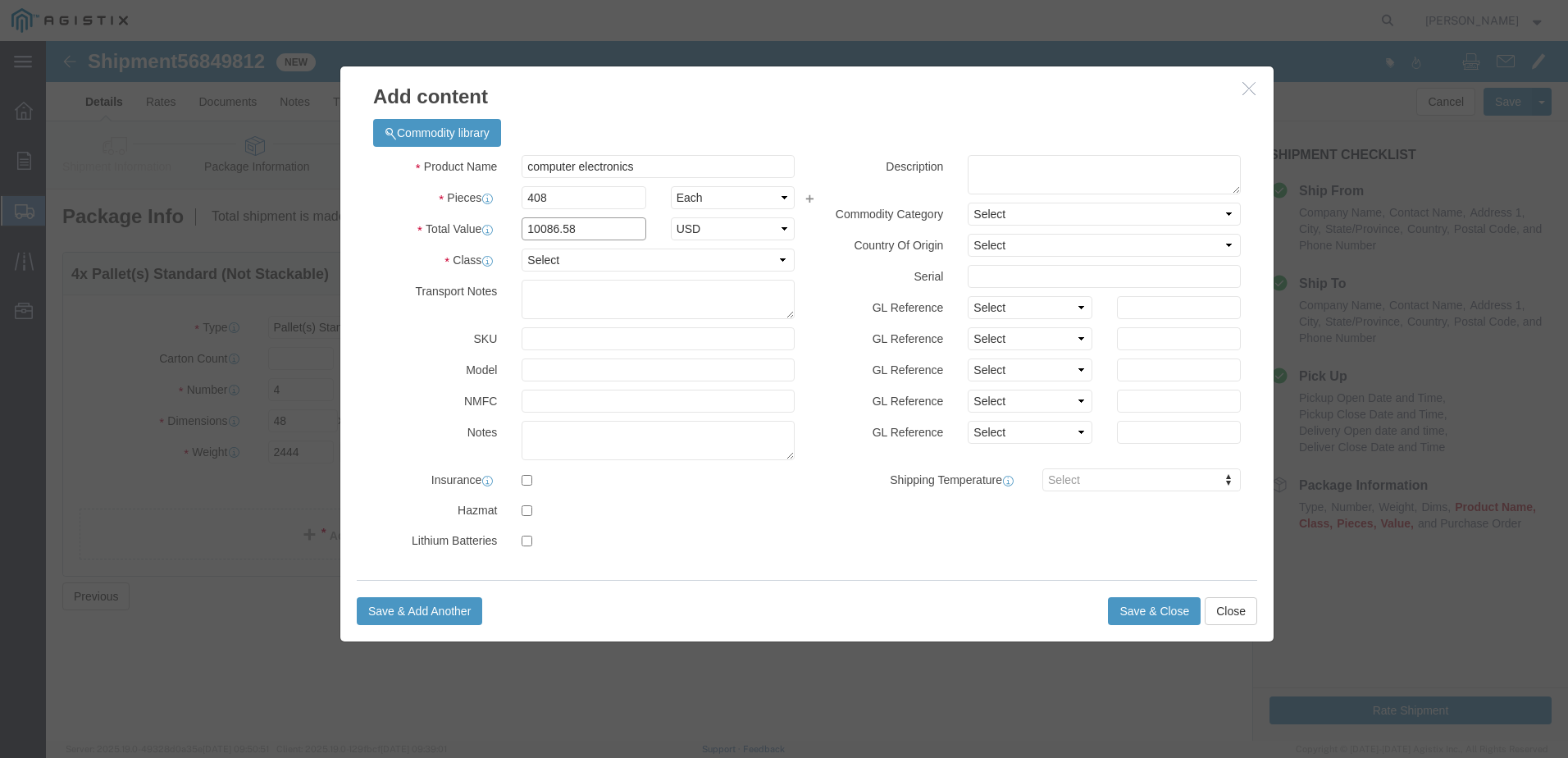
type input "4115324.64"
drag, startPoint x: 546, startPoint y: 191, endPoint x: 445, endPoint y: 187, distance: 101.1
click div "Total Value 4115324.64 Select ADP AED AFN ALL AMD AOA ARS ATS AUD AWG AZN BAM B…"
type input "473096.4"
click select "Select 50 55 60 65 70 85 92.5 100 125 175 250 300 400"
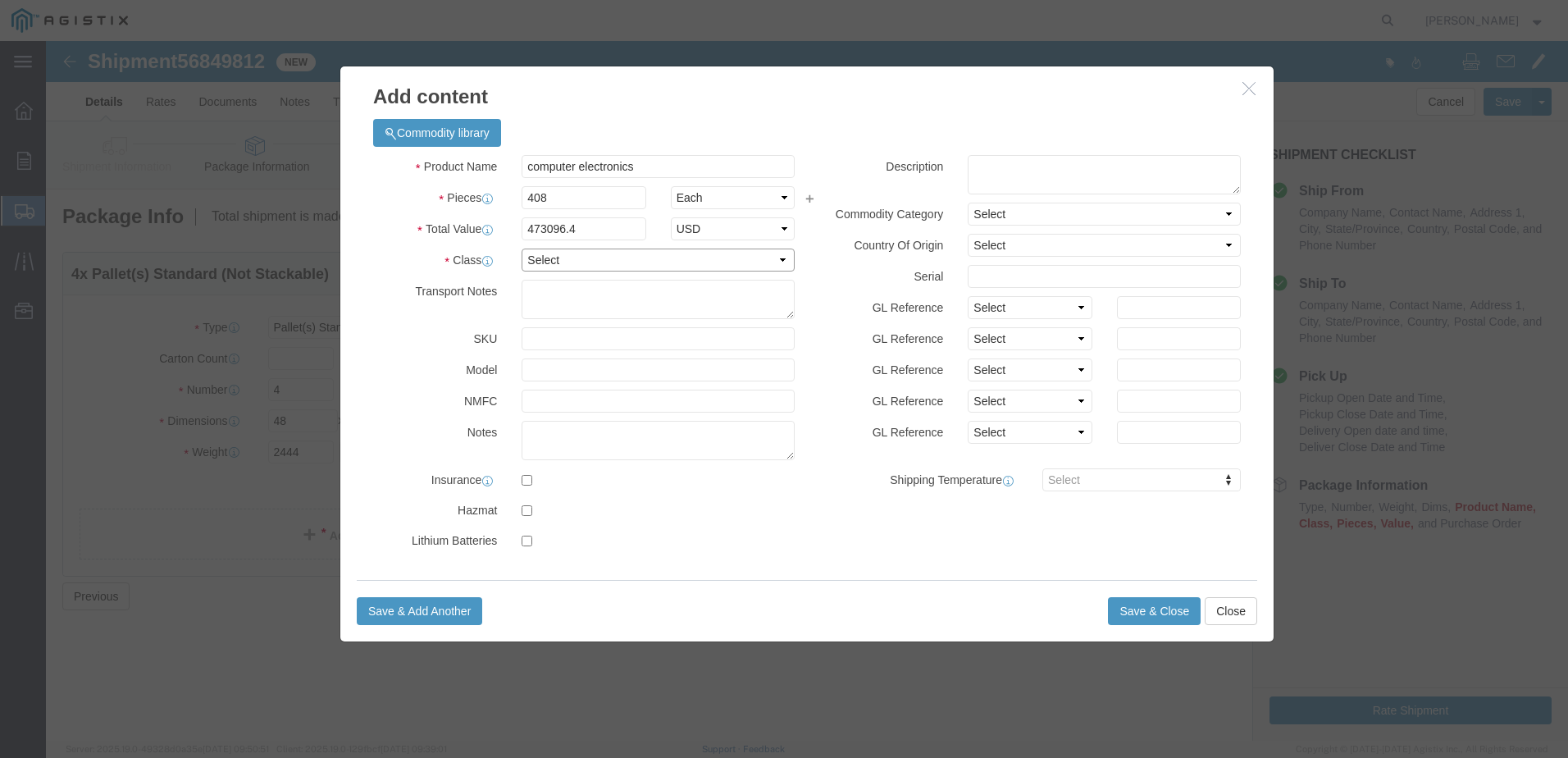
select select "92.5"
click select "Select 50 55 60 65 70 85 92.5 100 125 175 250 300 400"
click button "Save & Add Another"
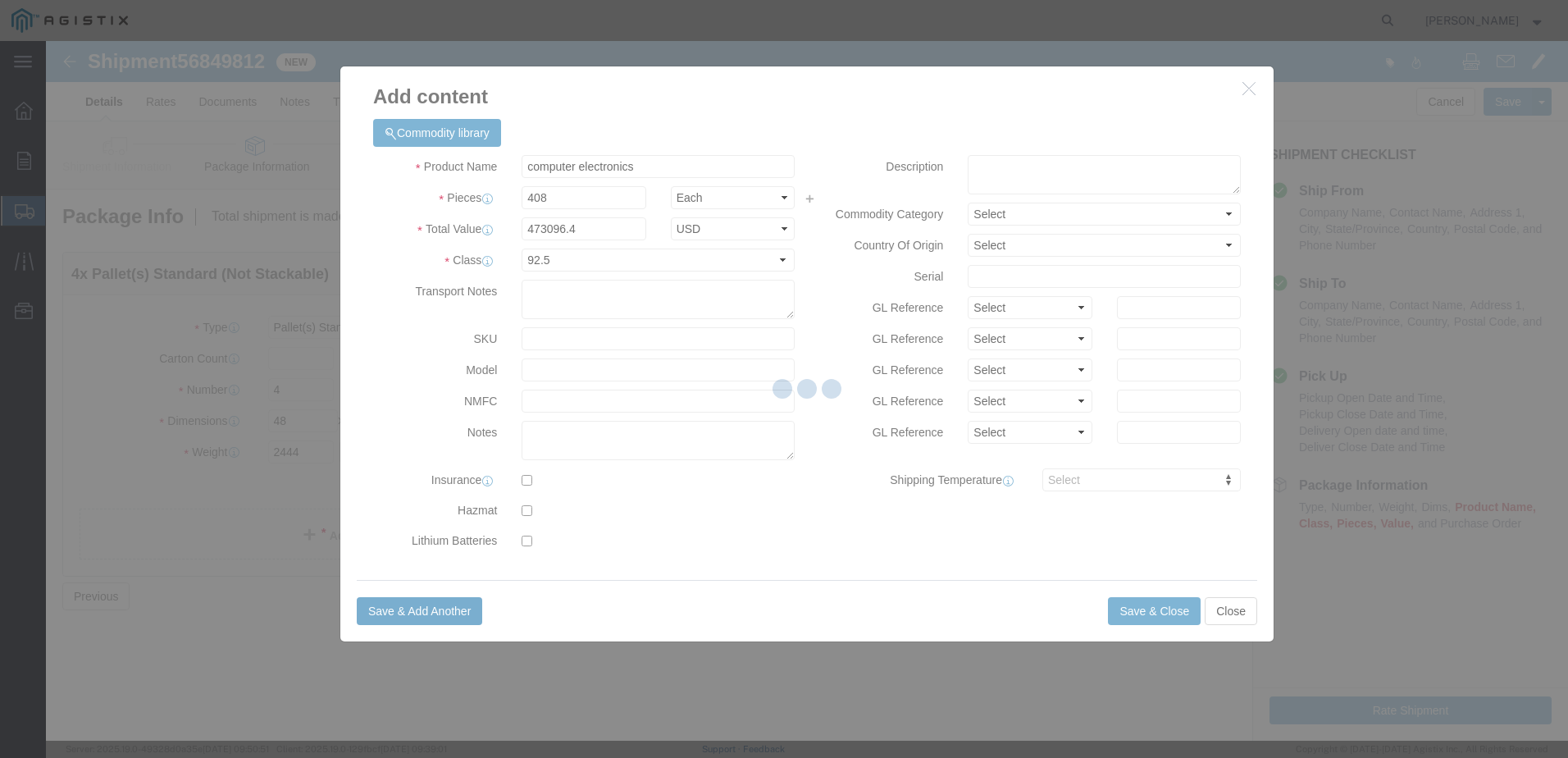
select select "EA"
select select
select select "USD"
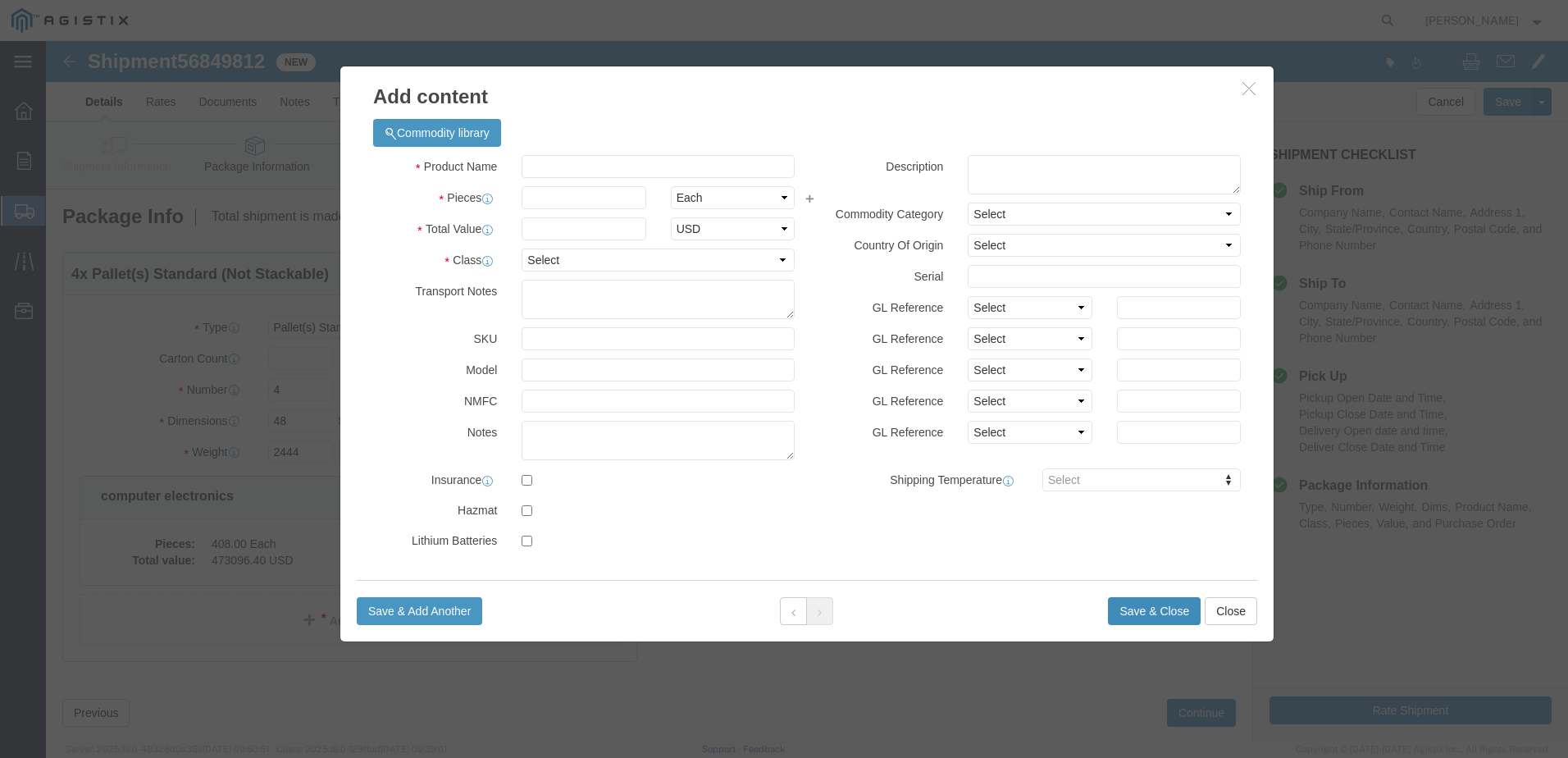
click button "Save & Close"
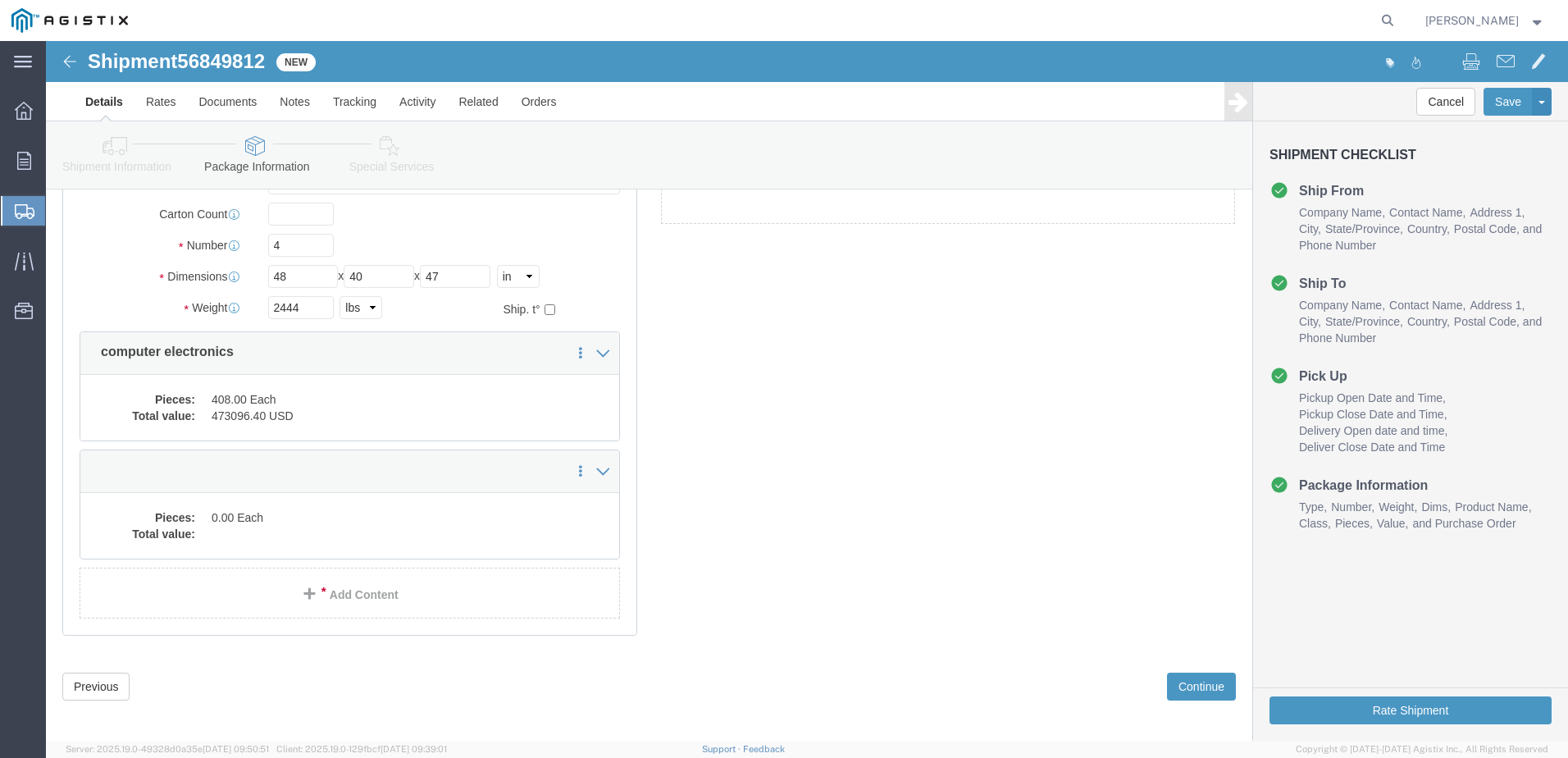
scroll to position [166, 0]
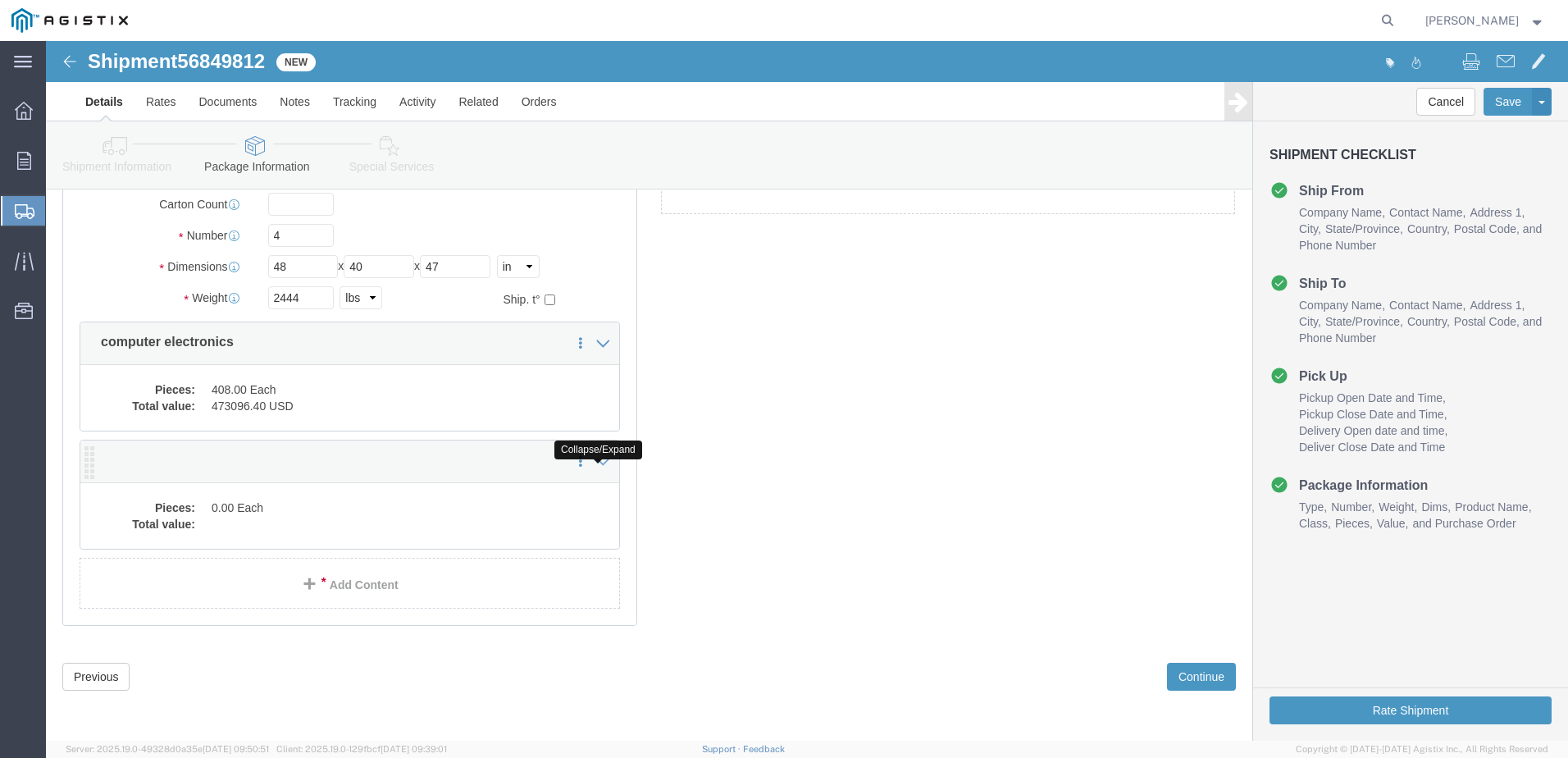
click icon
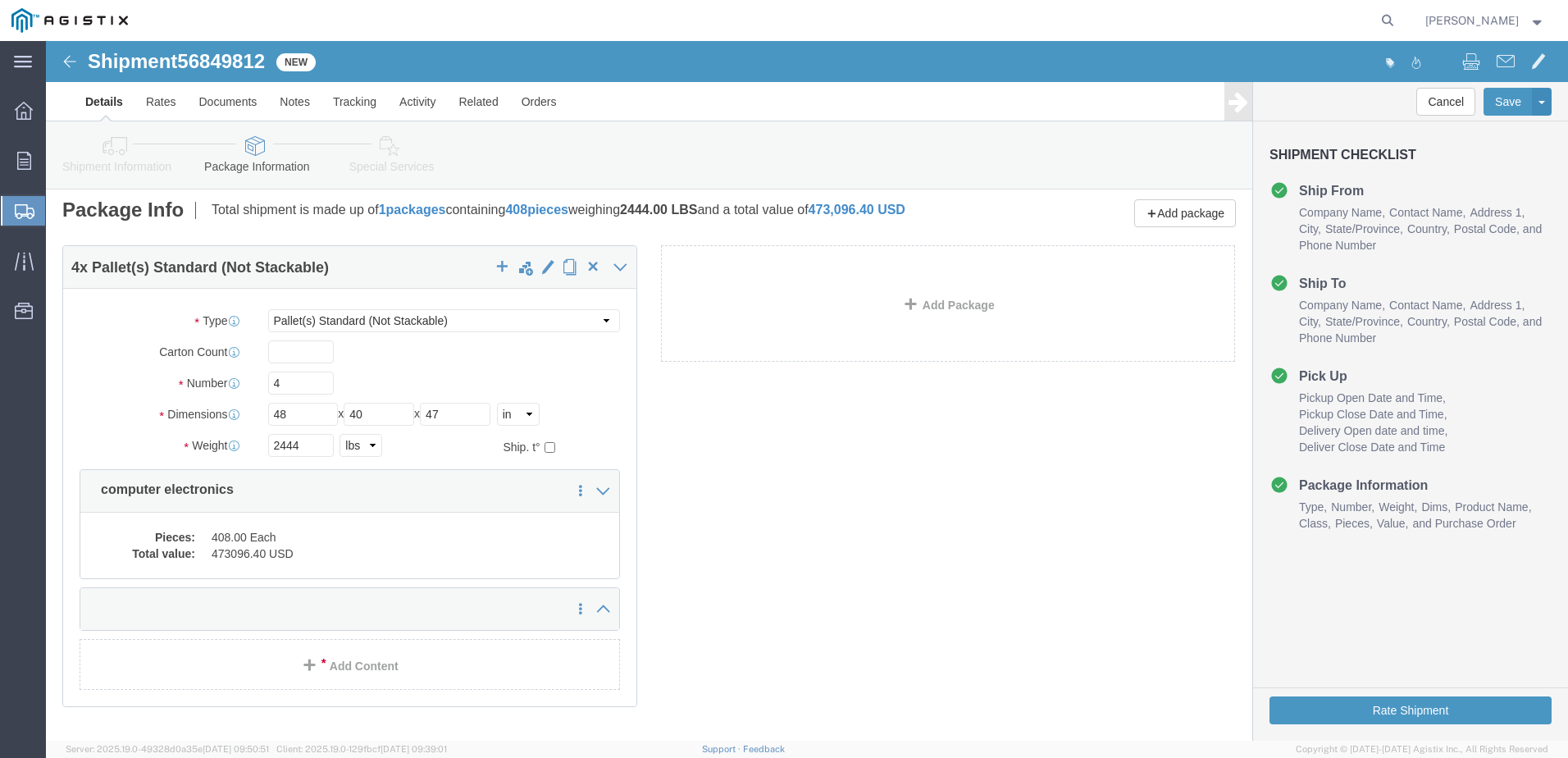
scroll to position [0, 0]
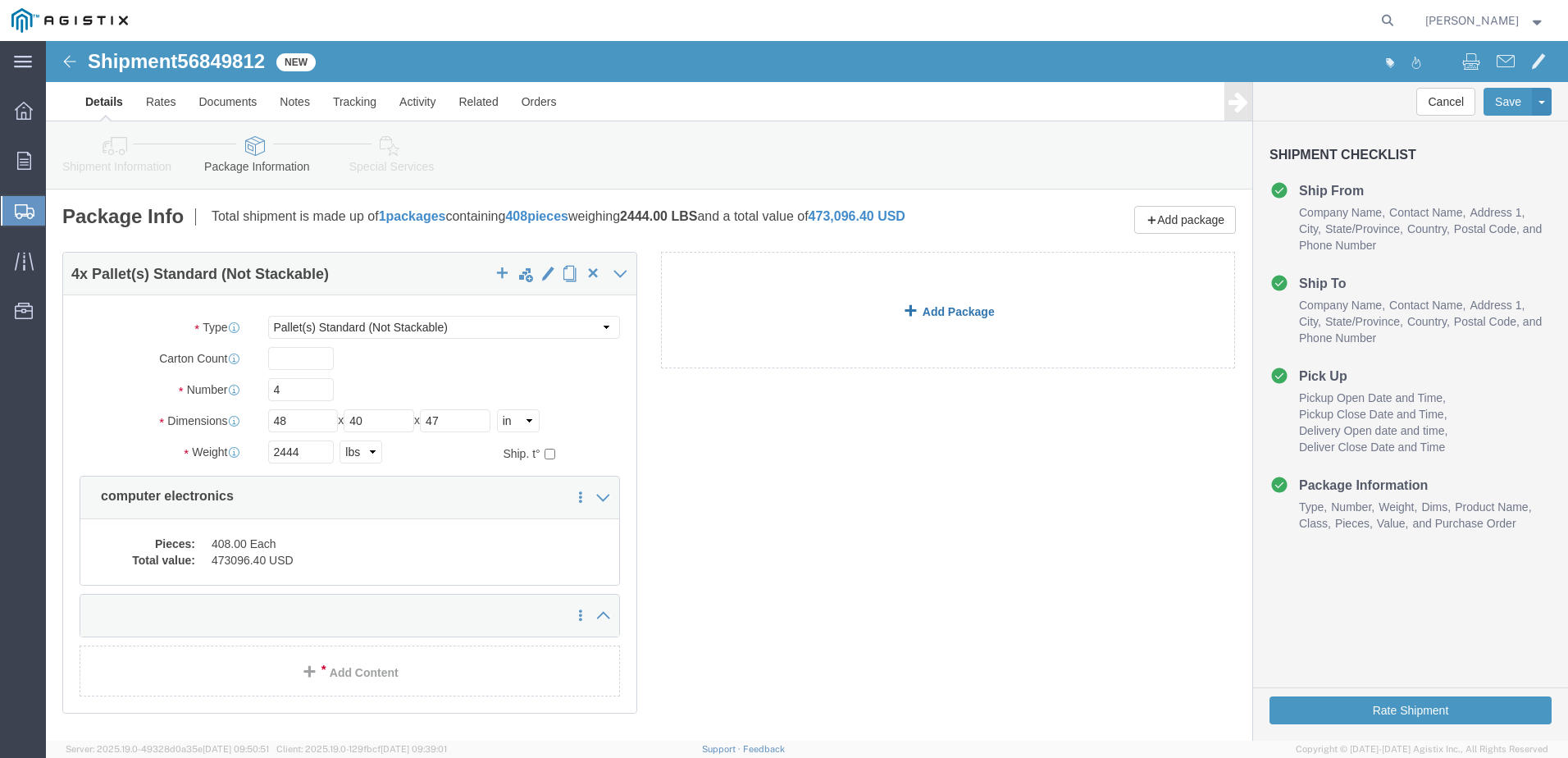
click link "Add Package"
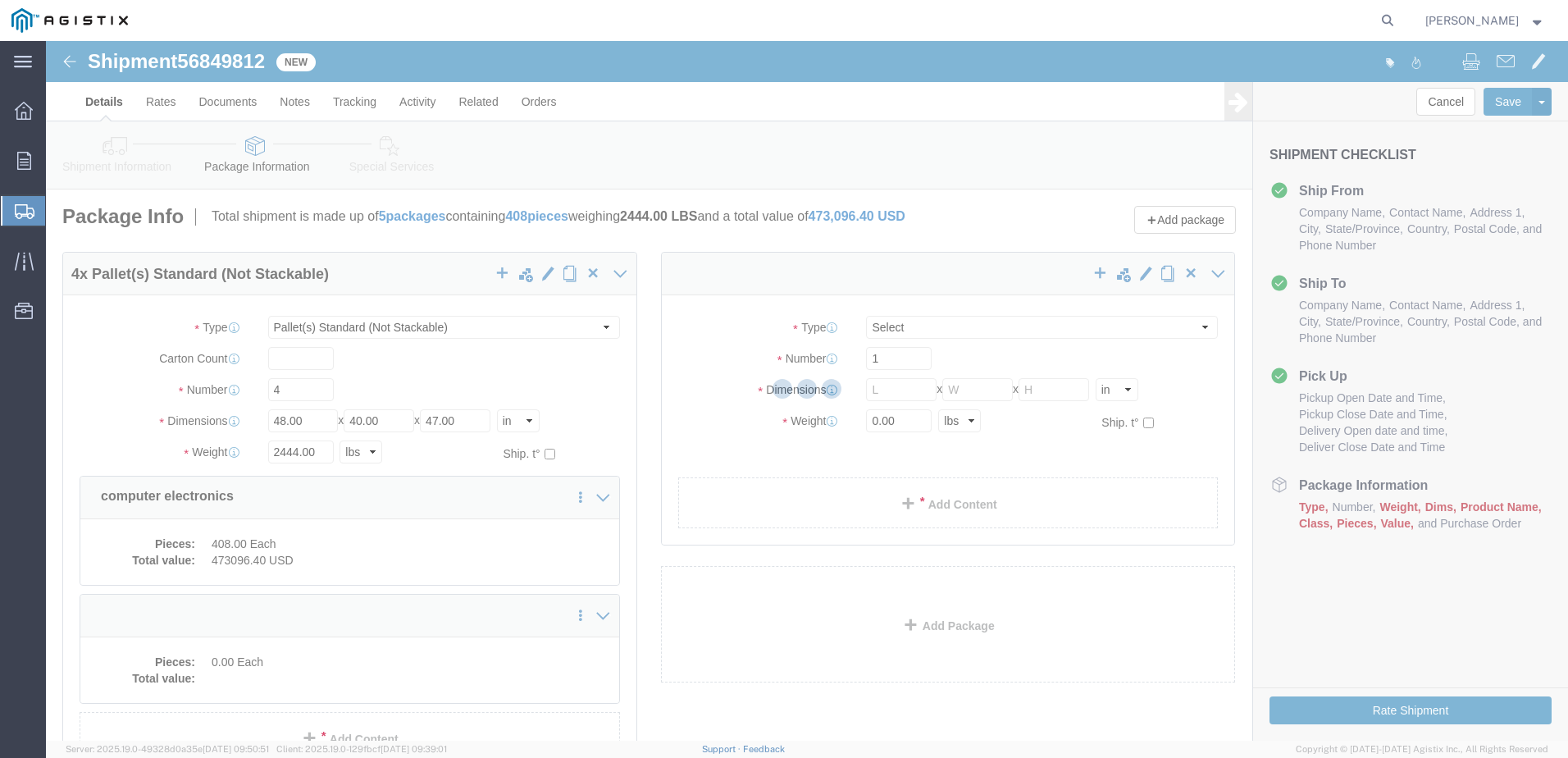
select select "PSNS"
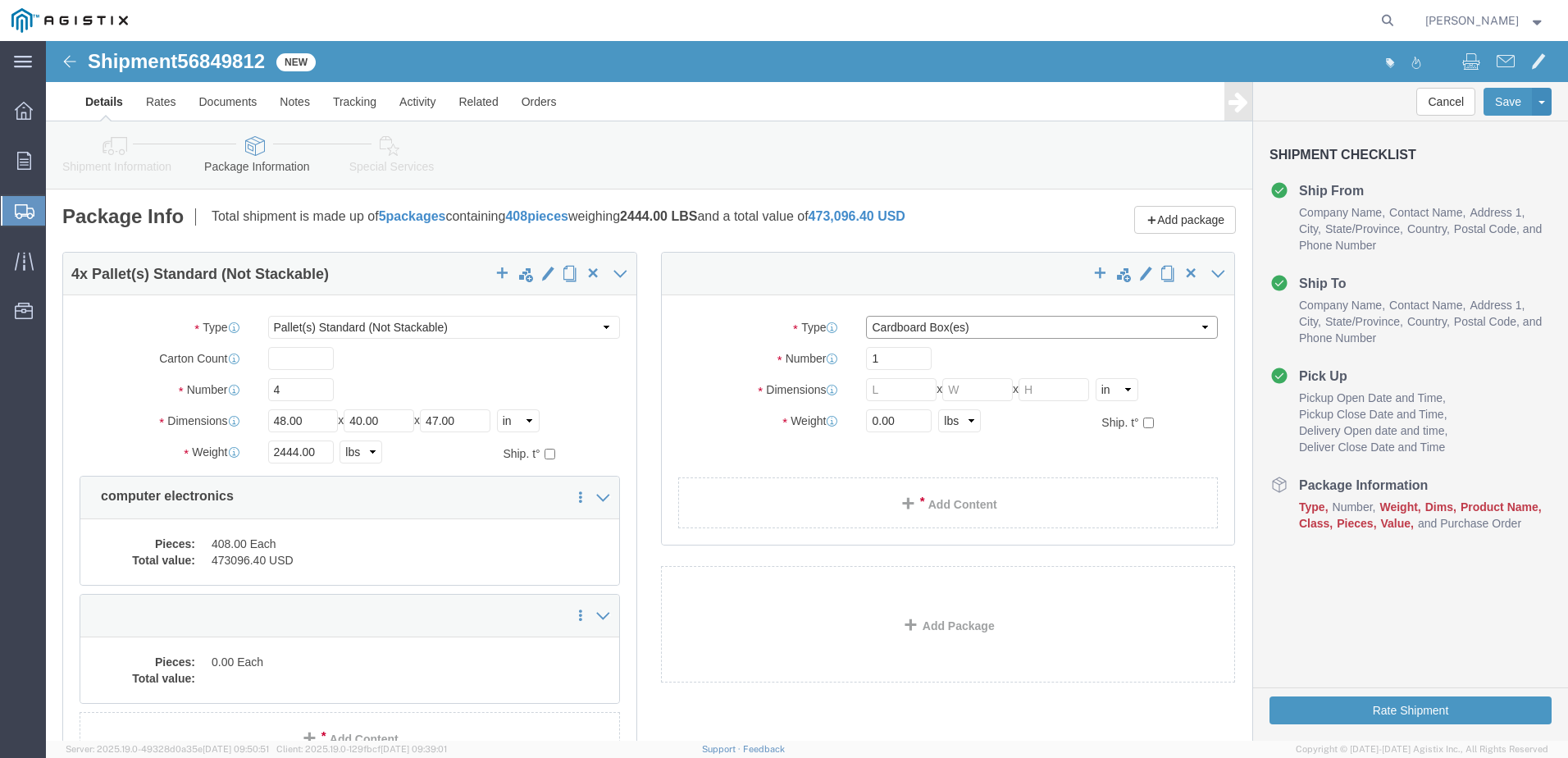
click select "Select Bulk Bundle(s) Cardboard Box(es) Carton(s) Crate(s) Drum(s) (Fiberboard)…"
select select "PSNS"
click select "Select Bulk Bundle(s) Cardboard Box(es) Carton(s) Crate(s) Drum(s) (Fiberboard)…"
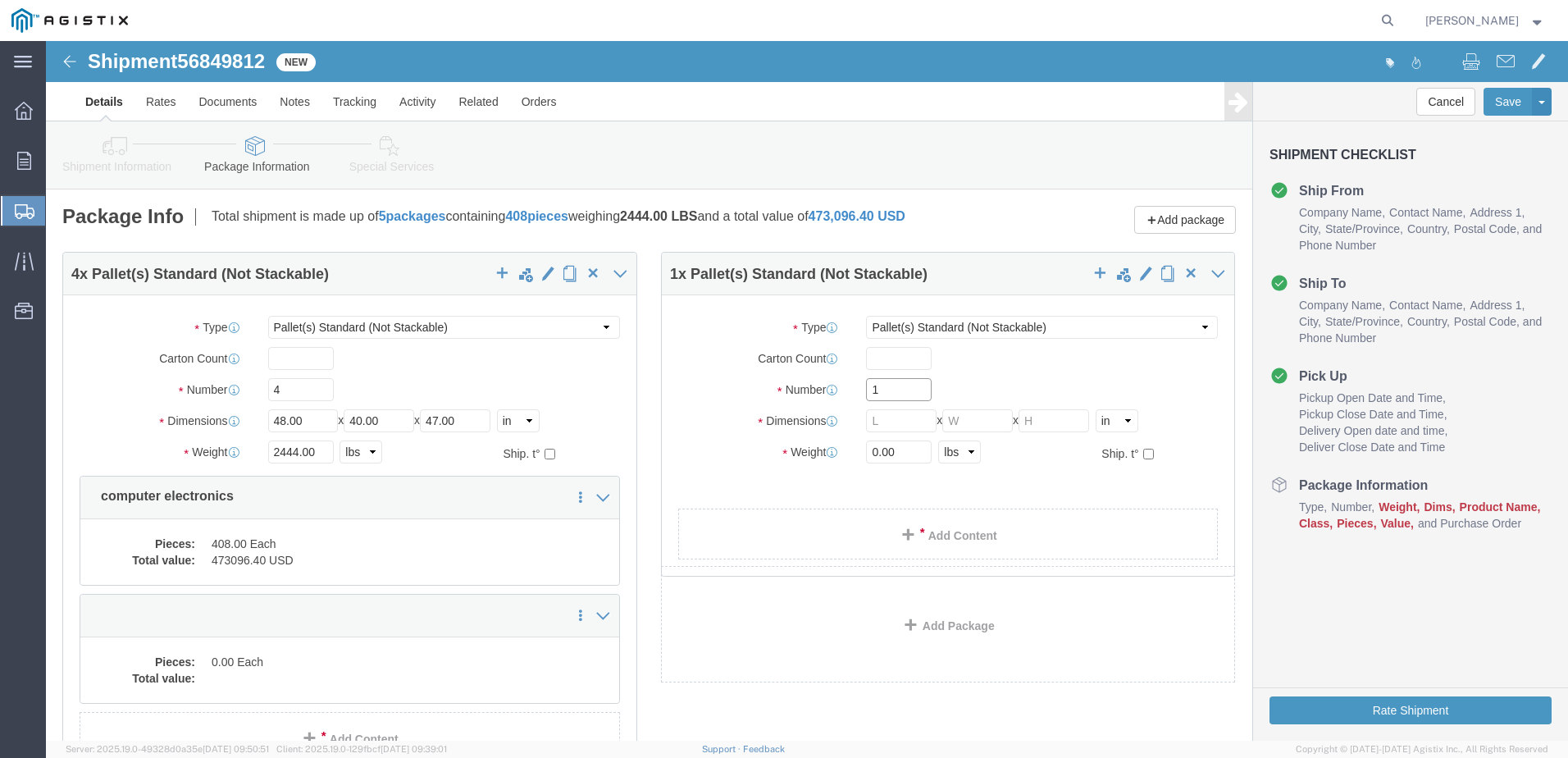
click input "1"
type input "2"
click input "text"
type input "48"
type input "40"
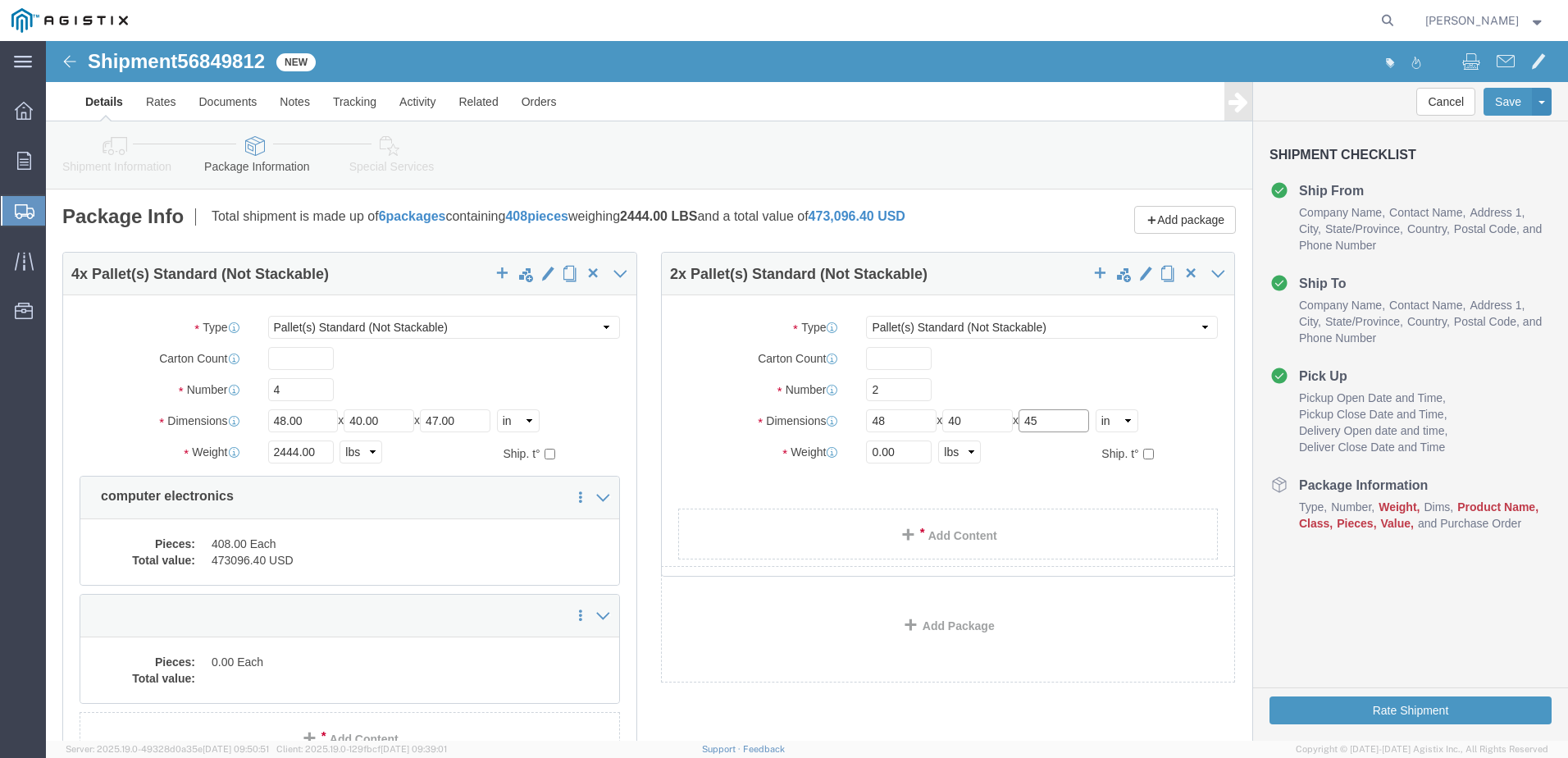
type input "45"
click input "0.00"
type input "0"
type input "1164"
click link "Add Content"
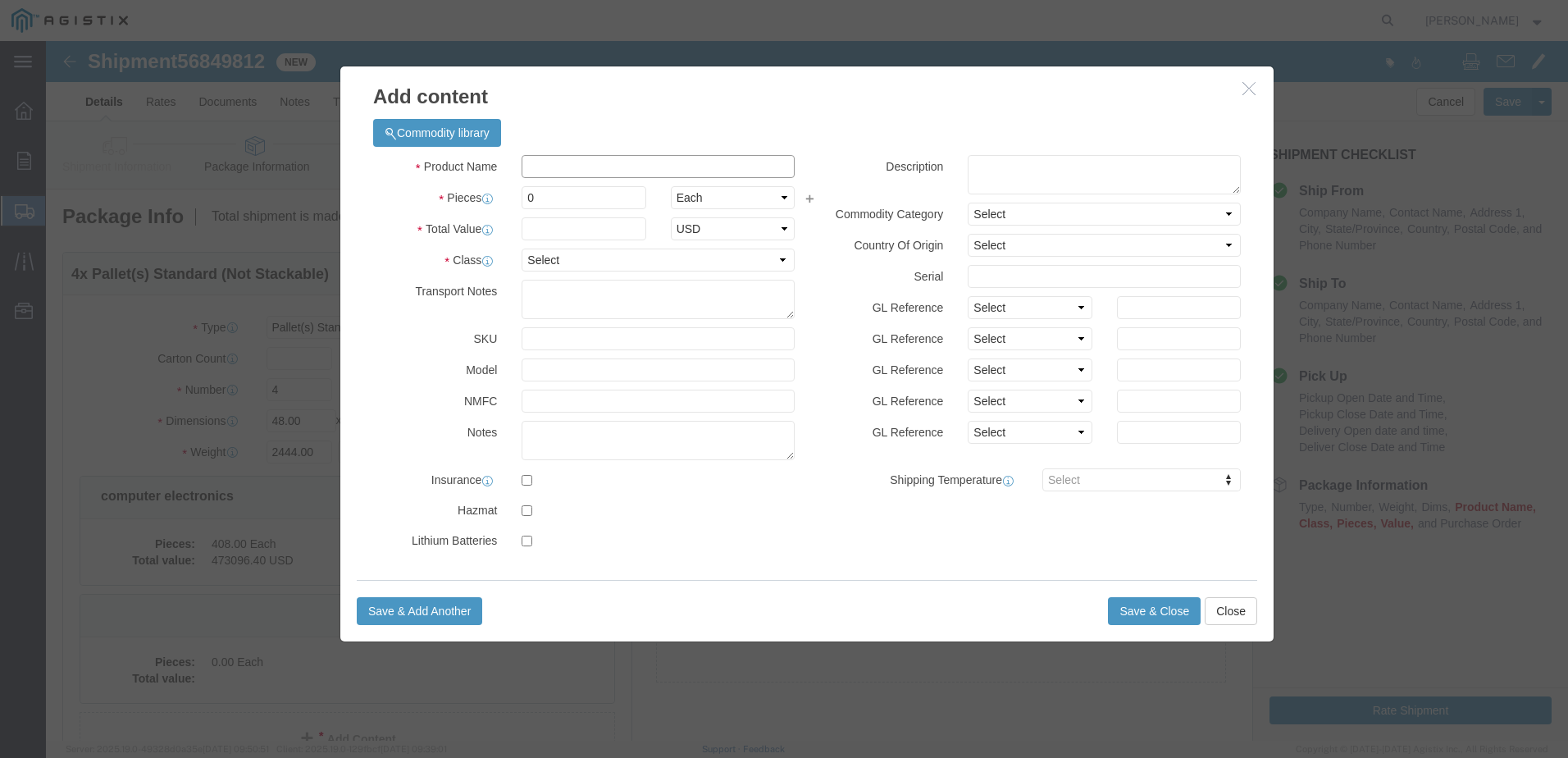
click input "text"
type input "computer electronics"
type input "10086.58"
click input "0"
type input "192"
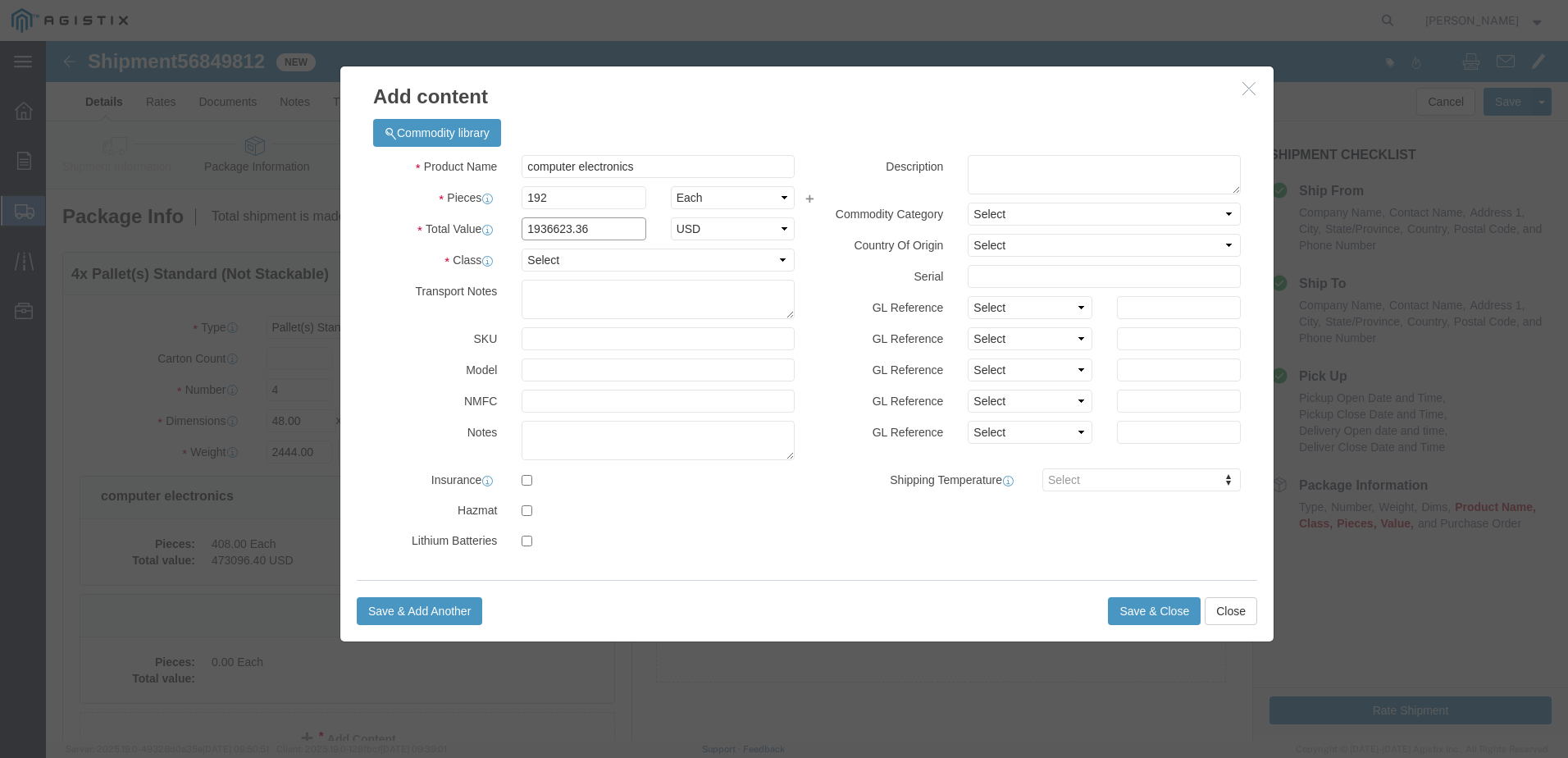
drag, startPoint x: 548, startPoint y: 191, endPoint x: 449, endPoint y: 187, distance: 99.1
click div "Total Value 1936623.36 Select ADP AED AFN ALL AMD AOA ARS ATS AUD AWG AZN BAM B…"
type input "222633.6"
click select "Select 50 55 60 65 70 85 92.5 100 125 175 250 300 400"
select select "92.5"
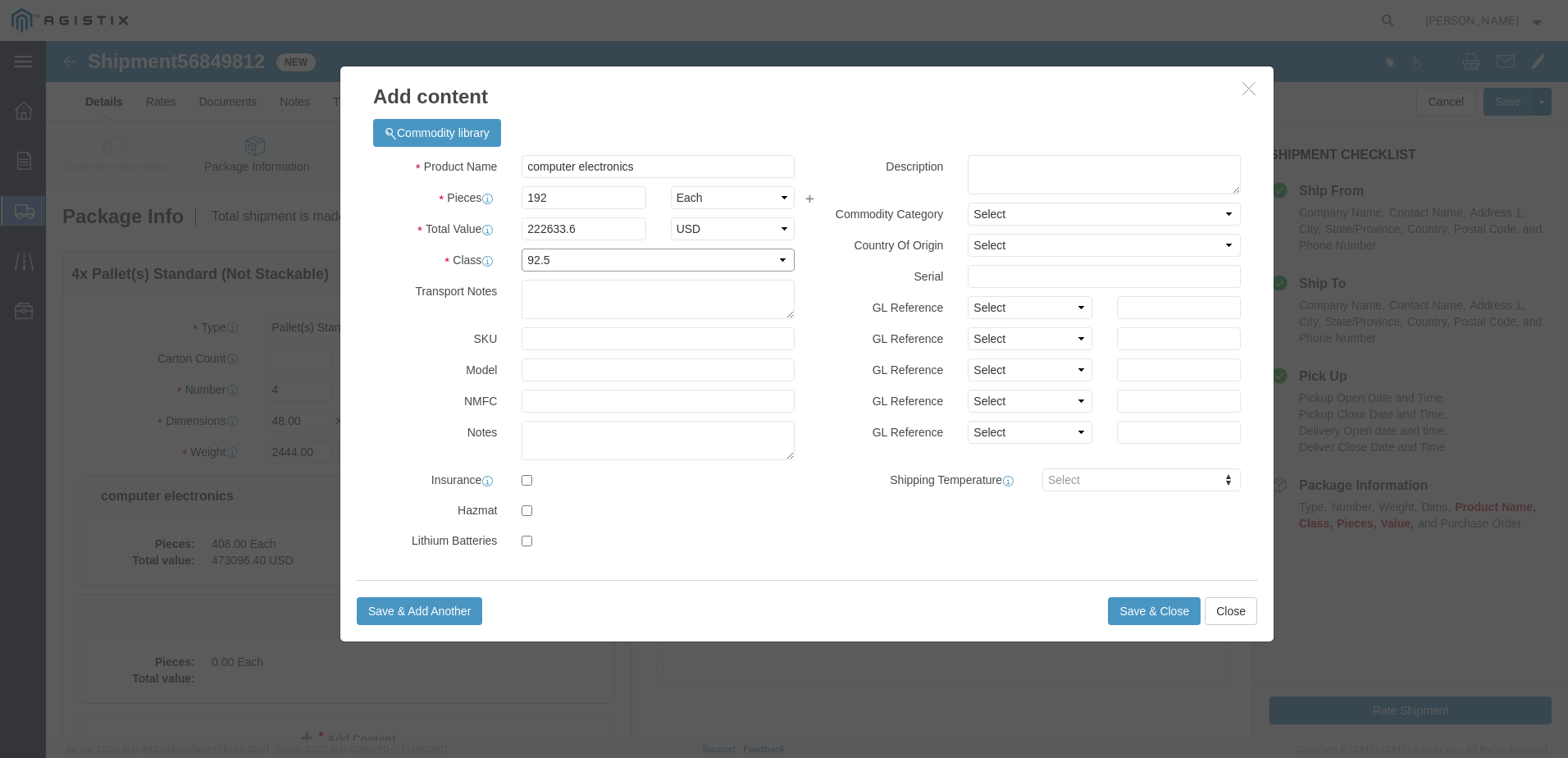
click select "Select 50 55 60 65 70 85 92.5 100 125 175 250 300 400"
click button "Save & Close"
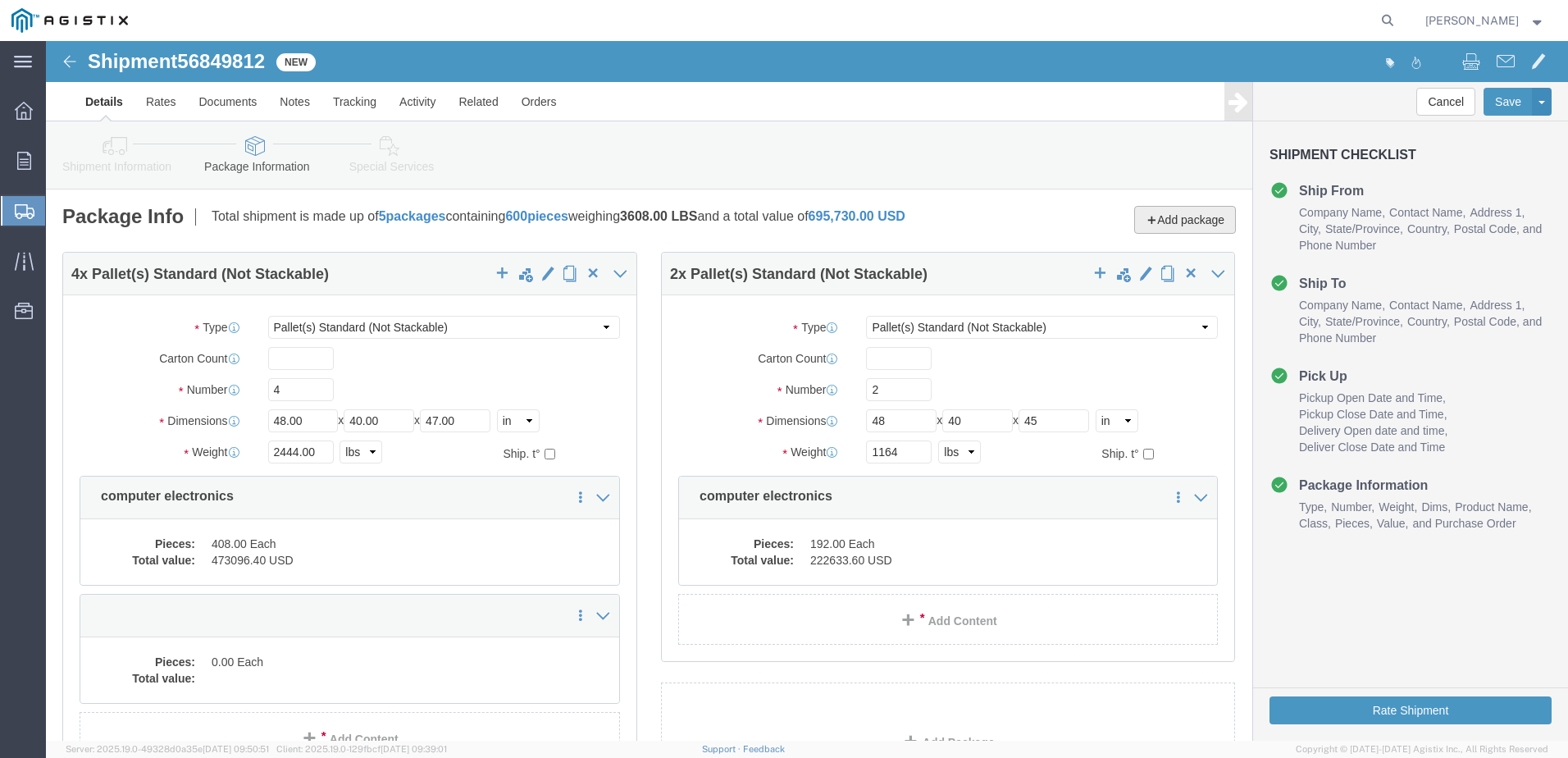
click button "Add package"
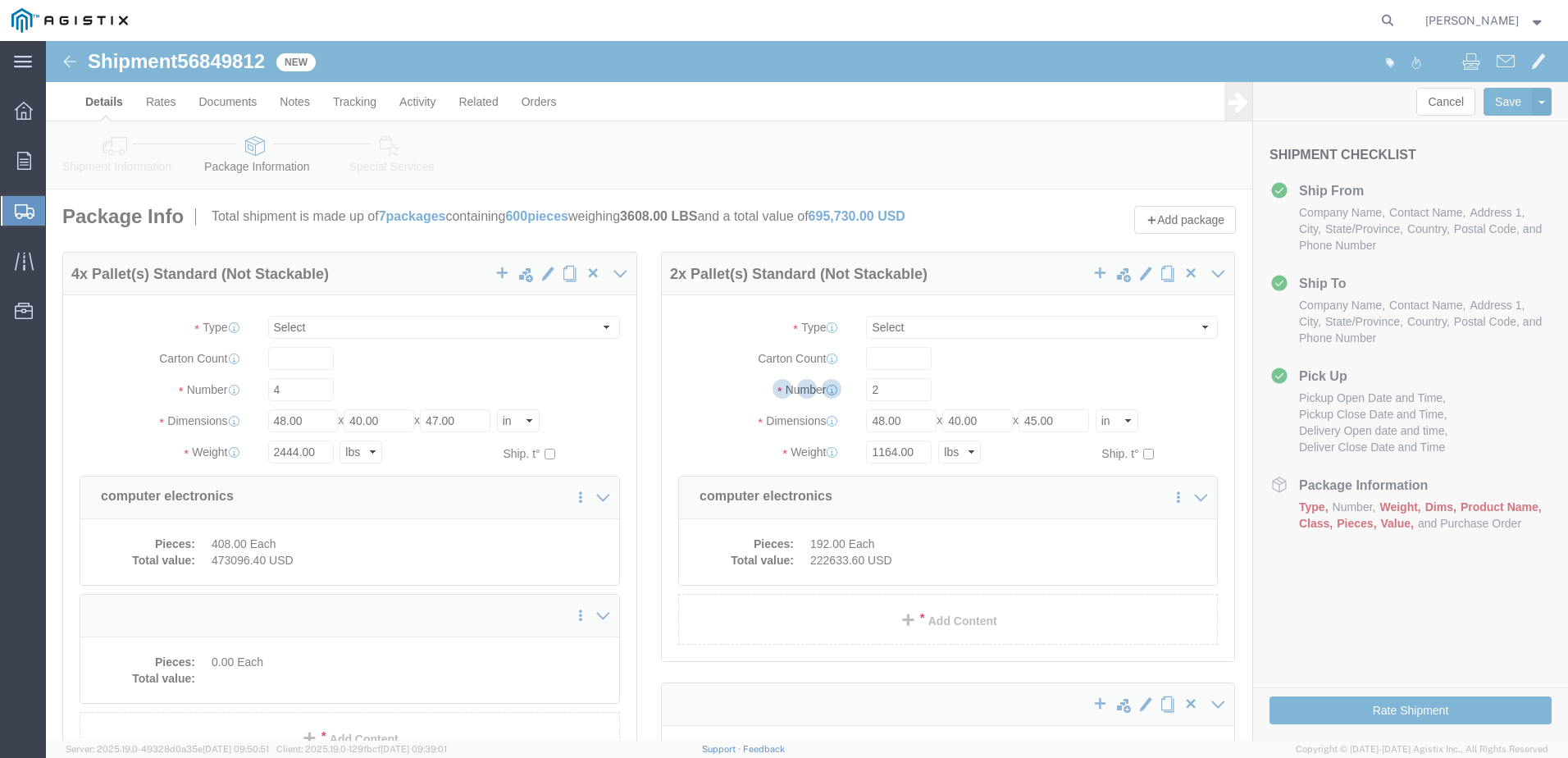
select select "PSNS"
select select "CBOX"
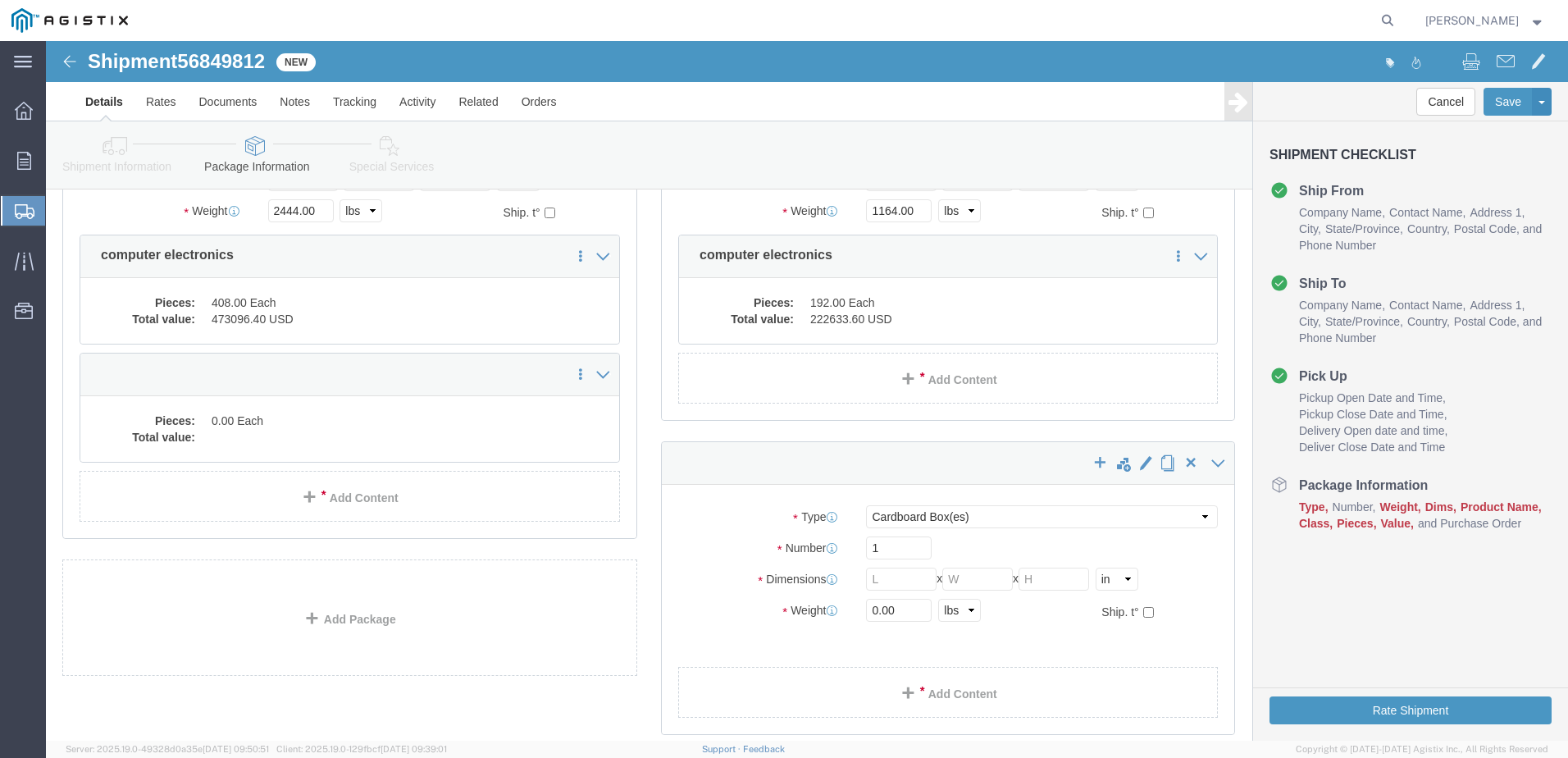
scroll to position [246, 0]
click span "button"
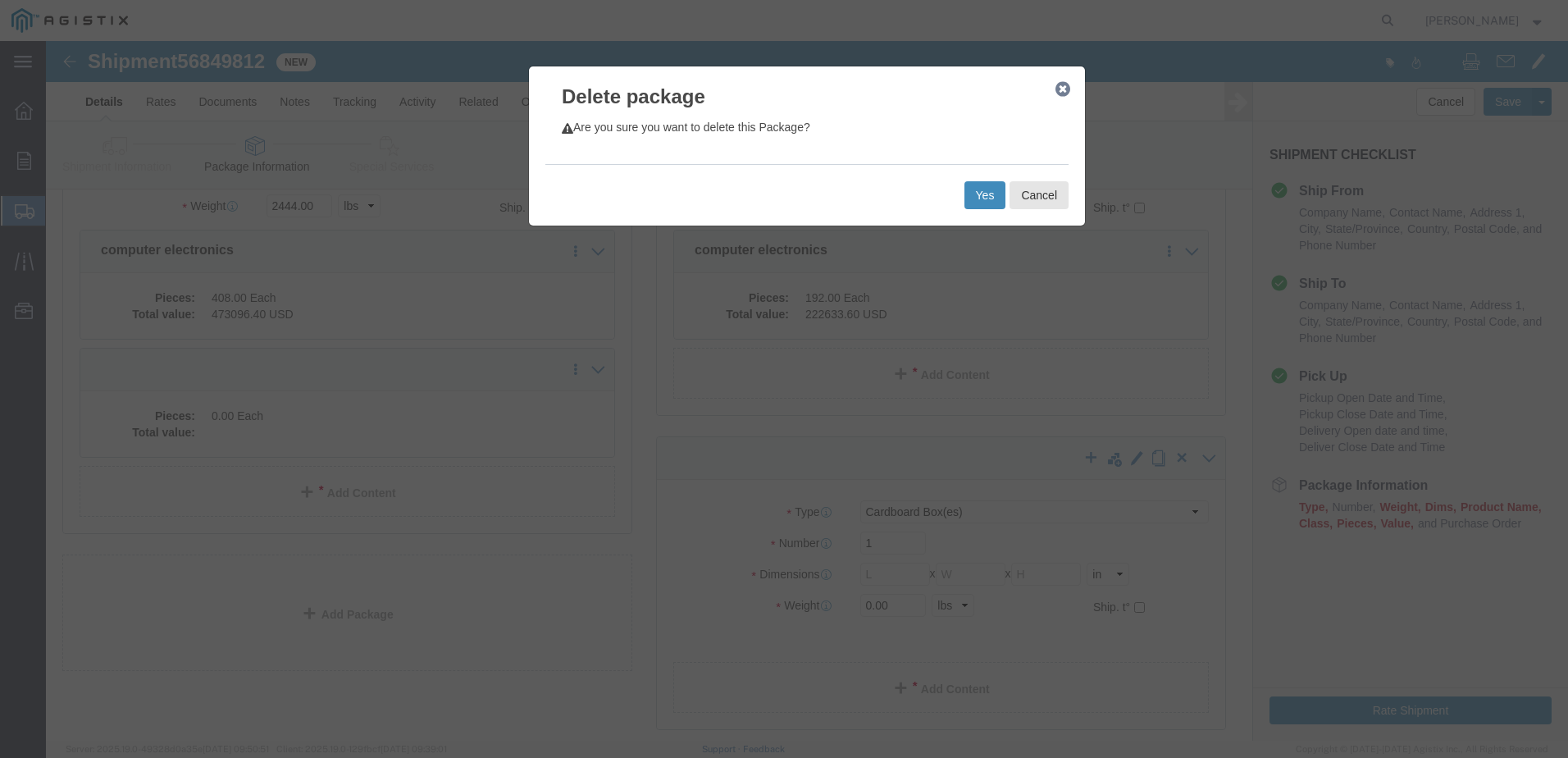
click button "Yes"
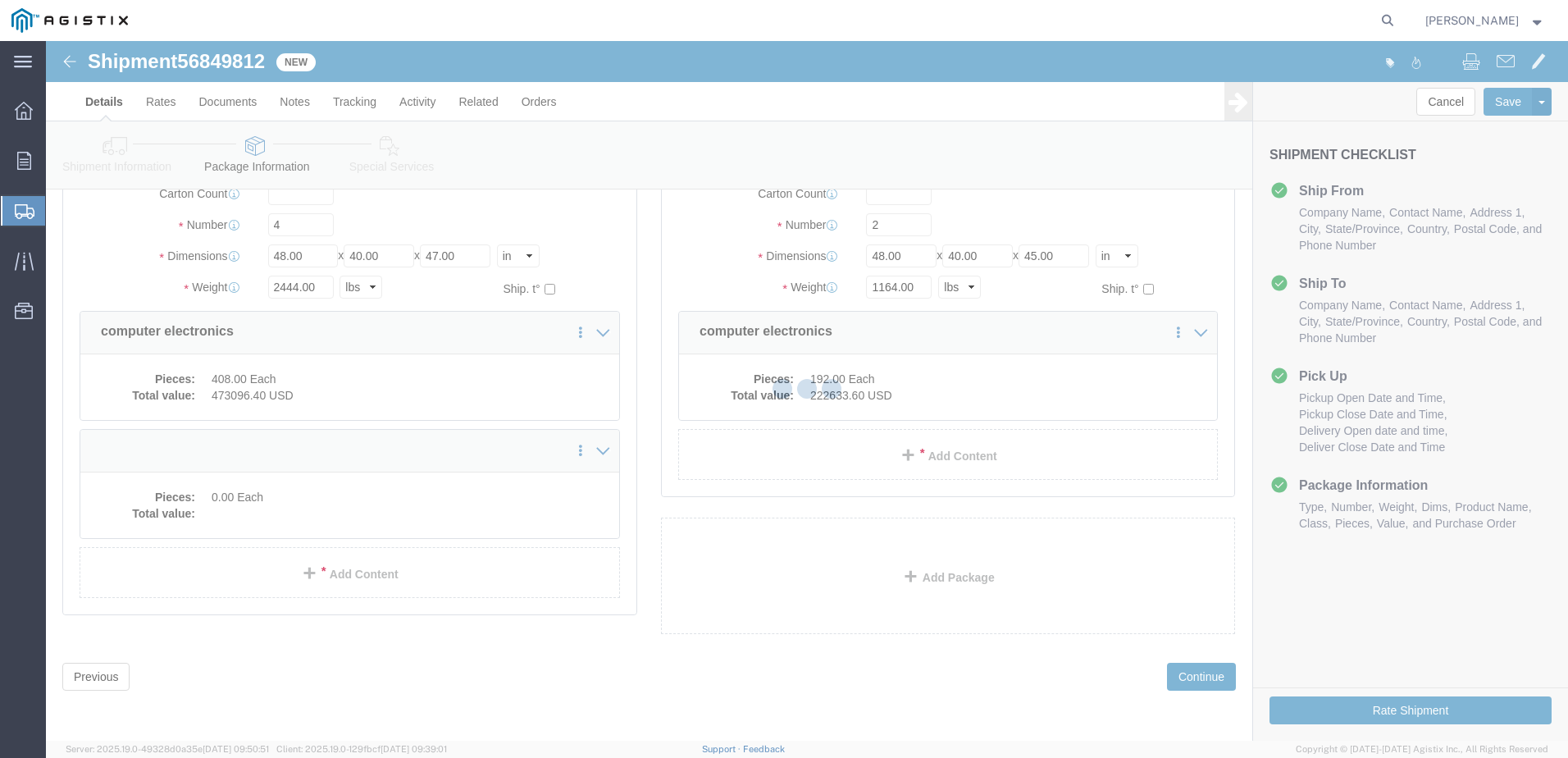
scroll to position [71, 0]
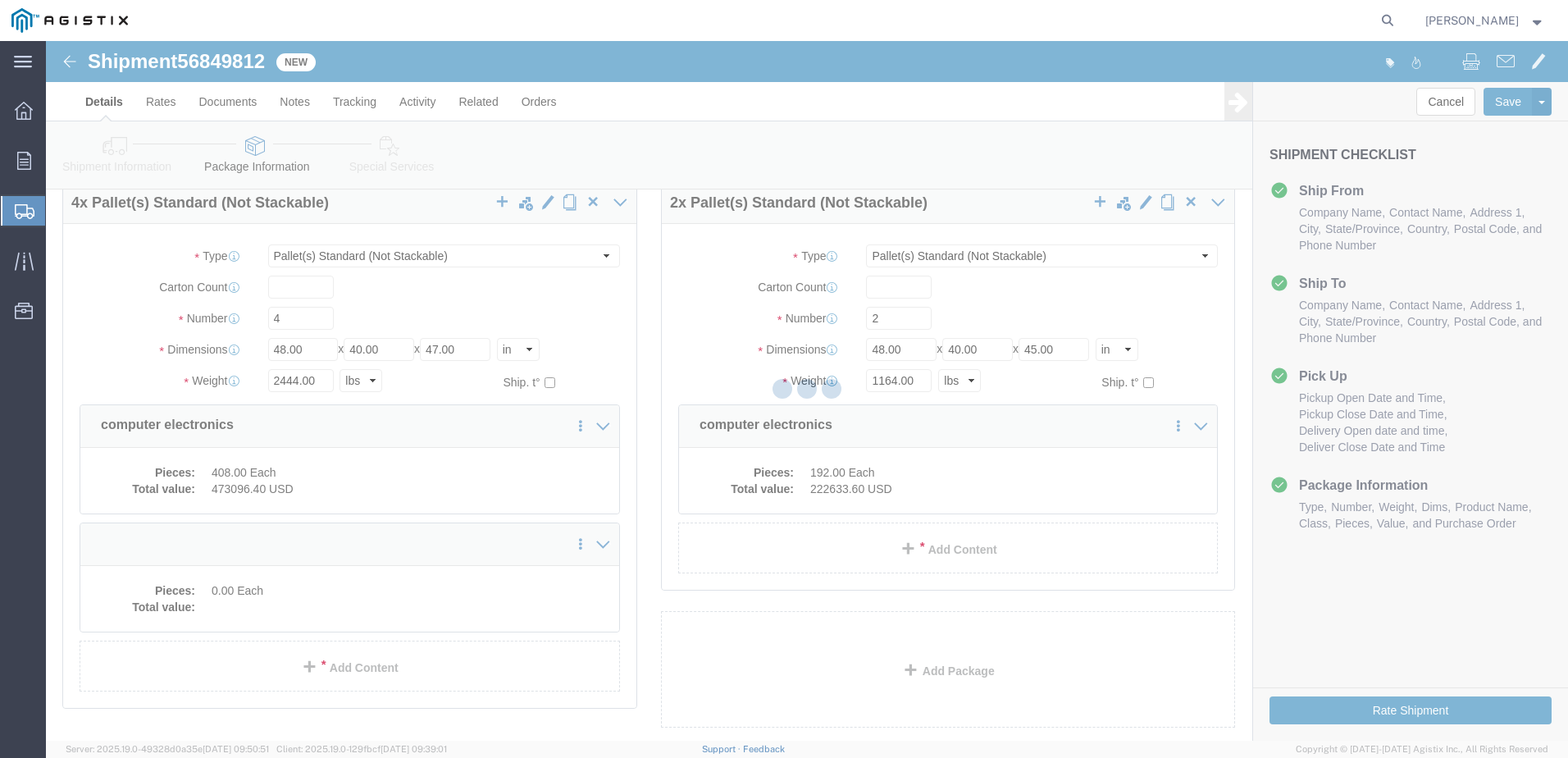
select select "PSNS"
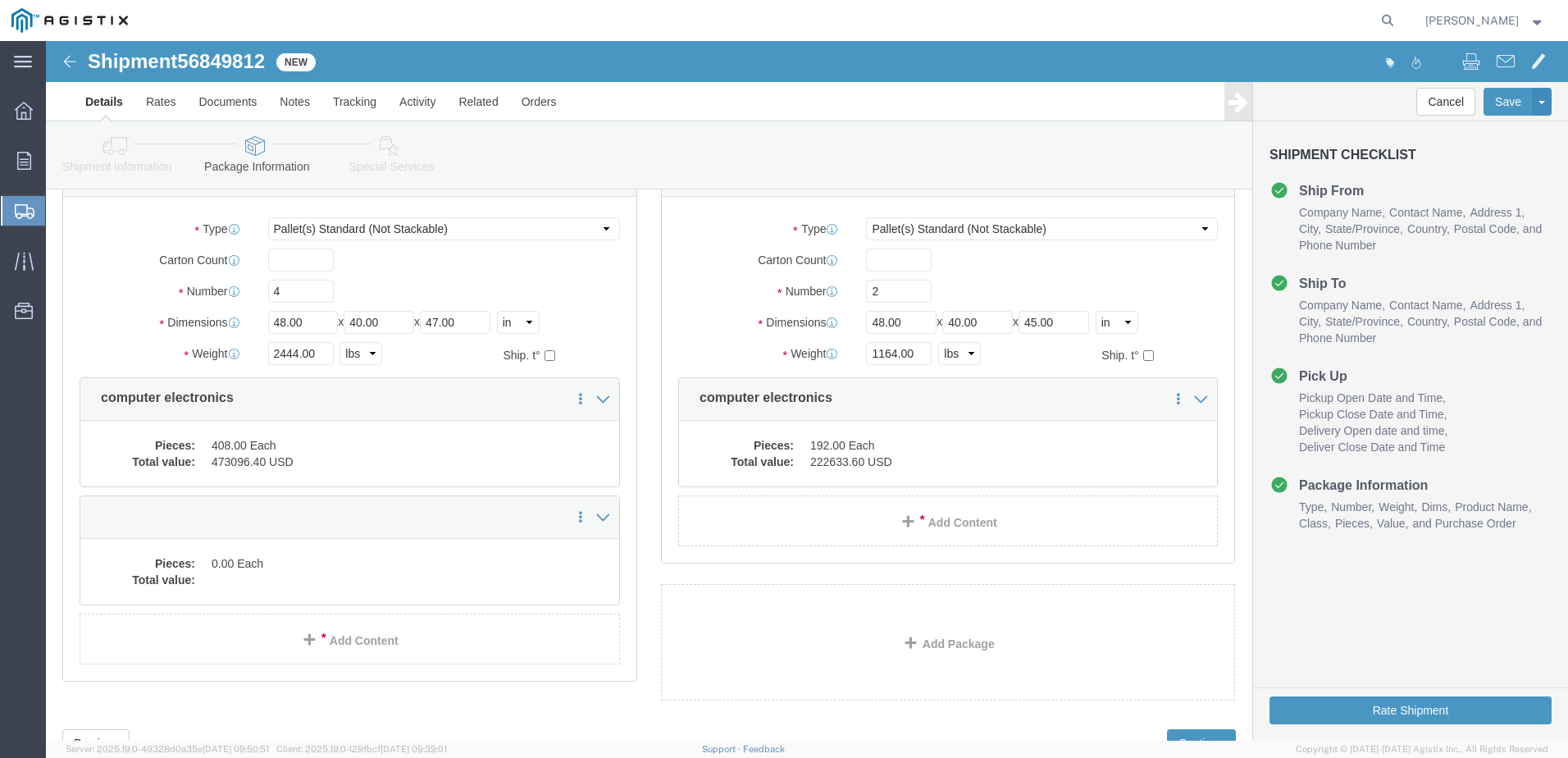
scroll to position [177, 0]
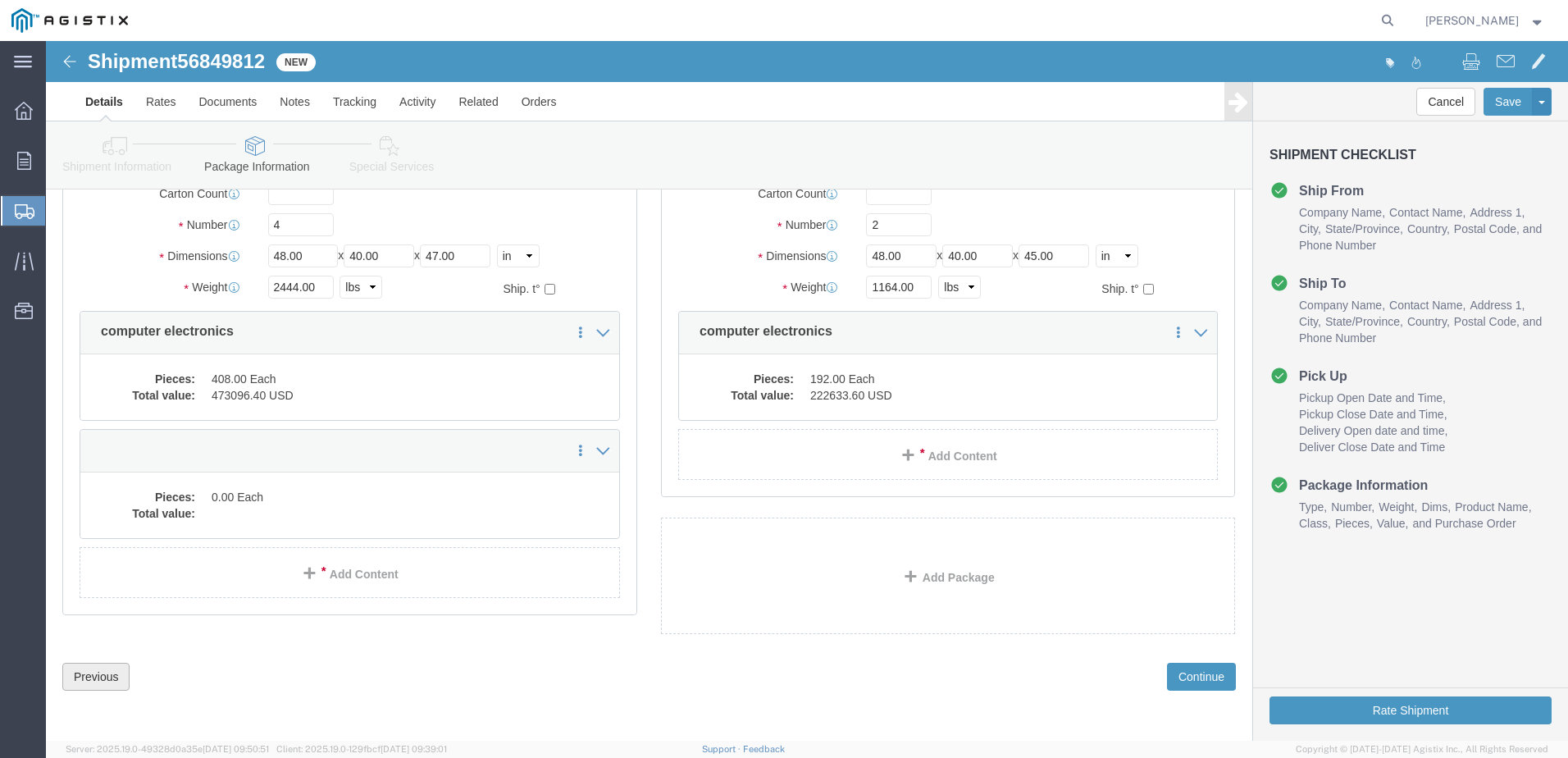
click button "Previous"
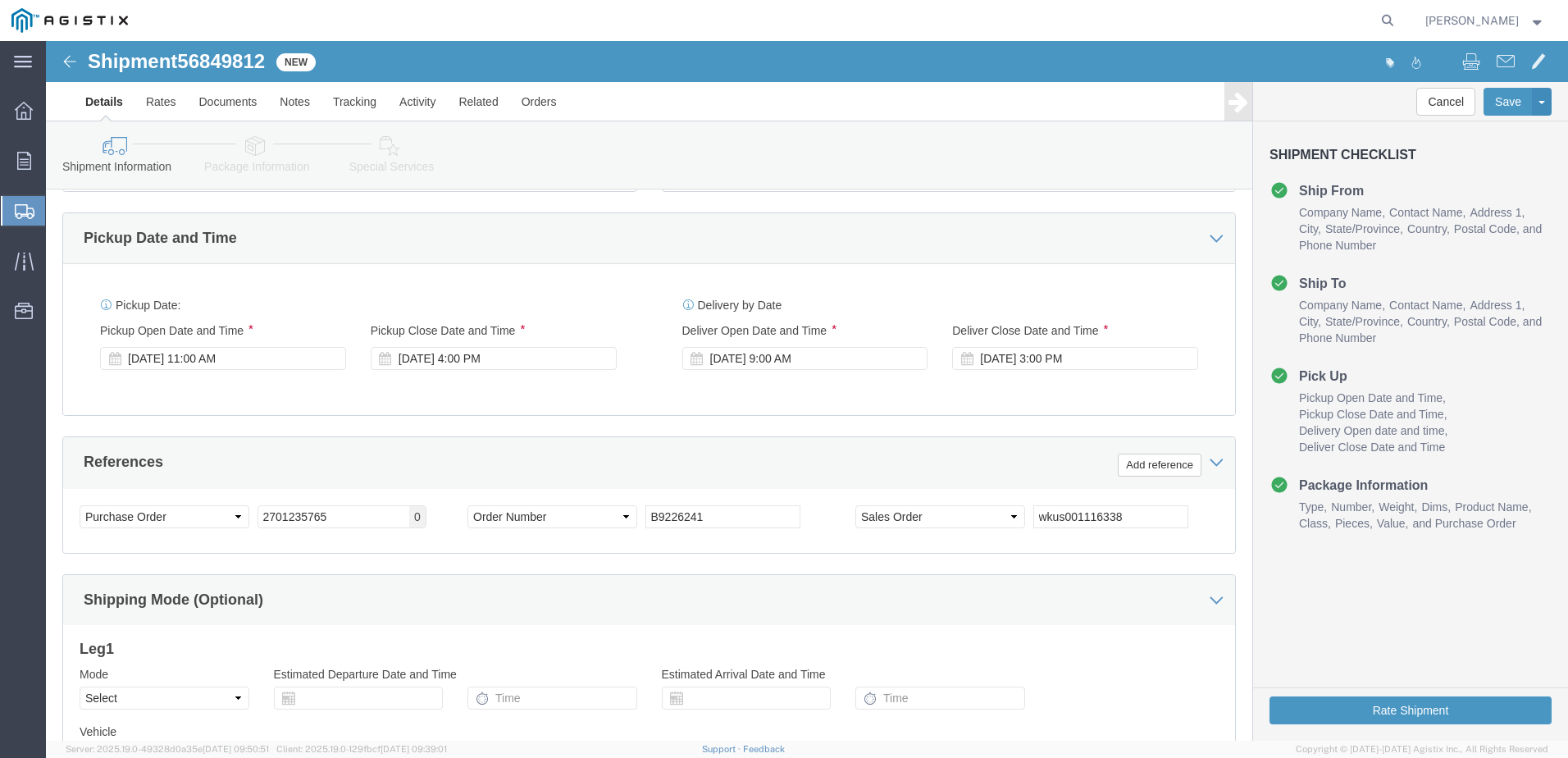
scroll to position [843, 0]
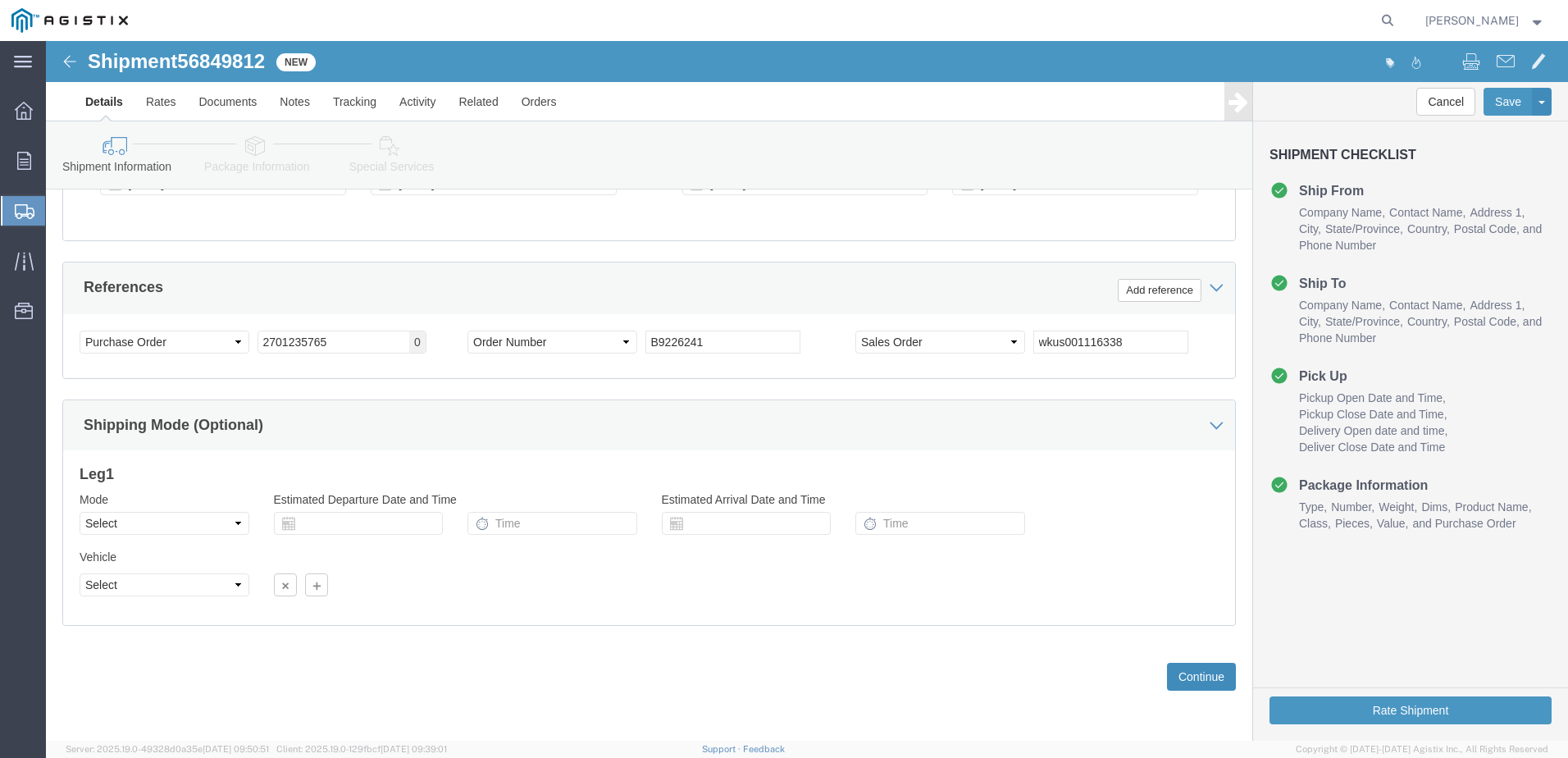
click button "Continue"
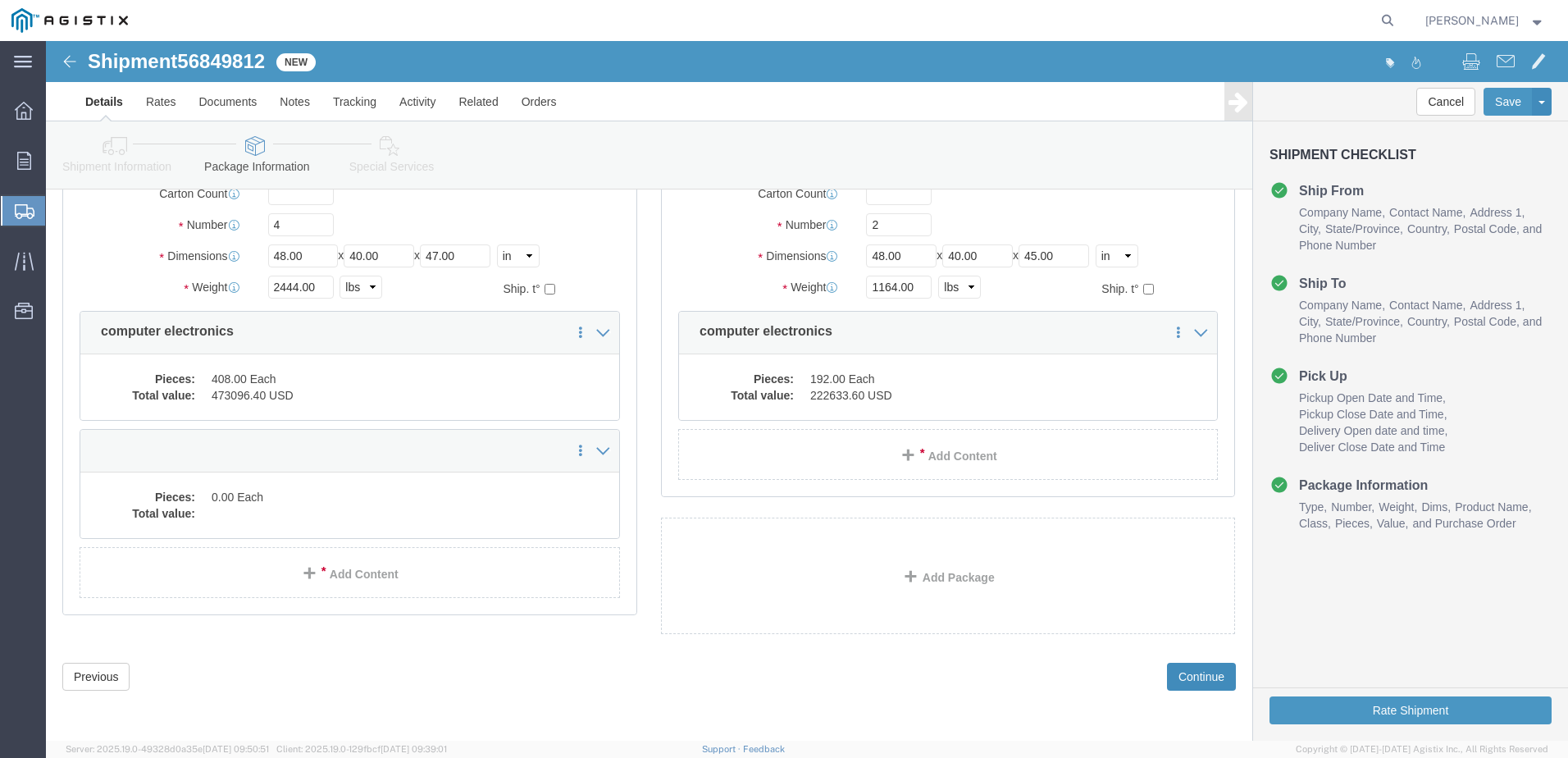
scroll to position [177, 0]
click button "Continue"
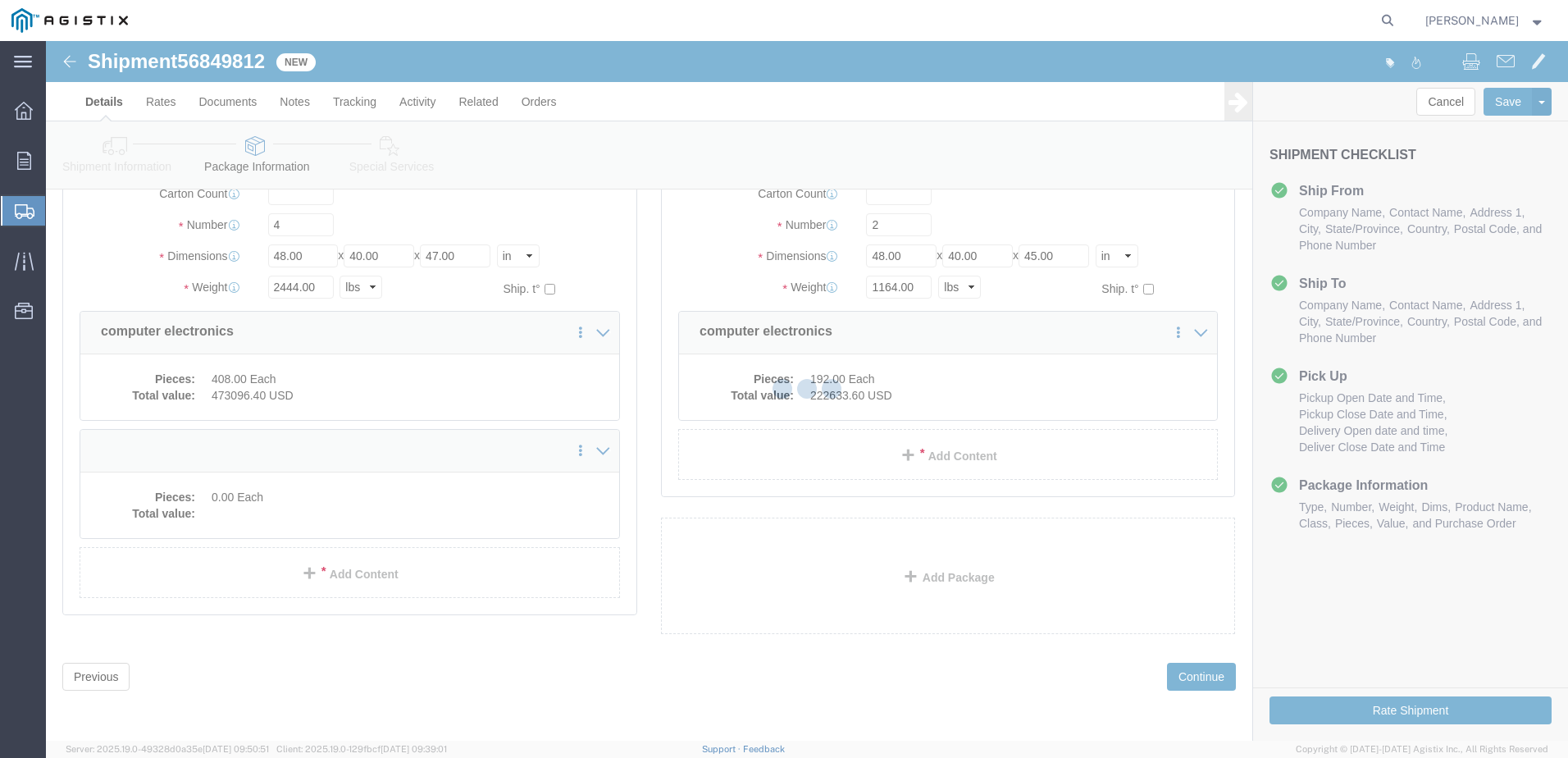
select select
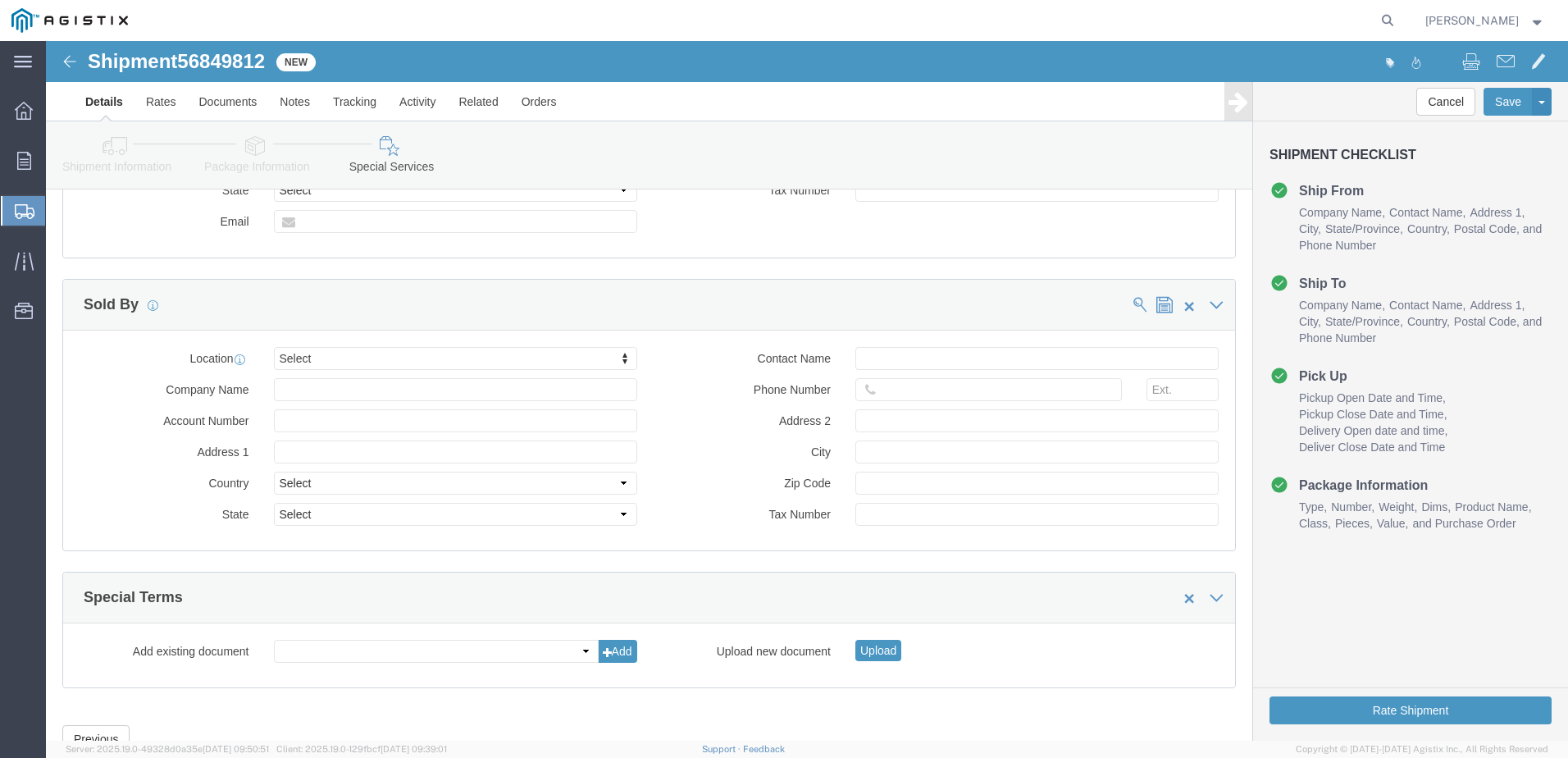
scroll to position [1529, 0]
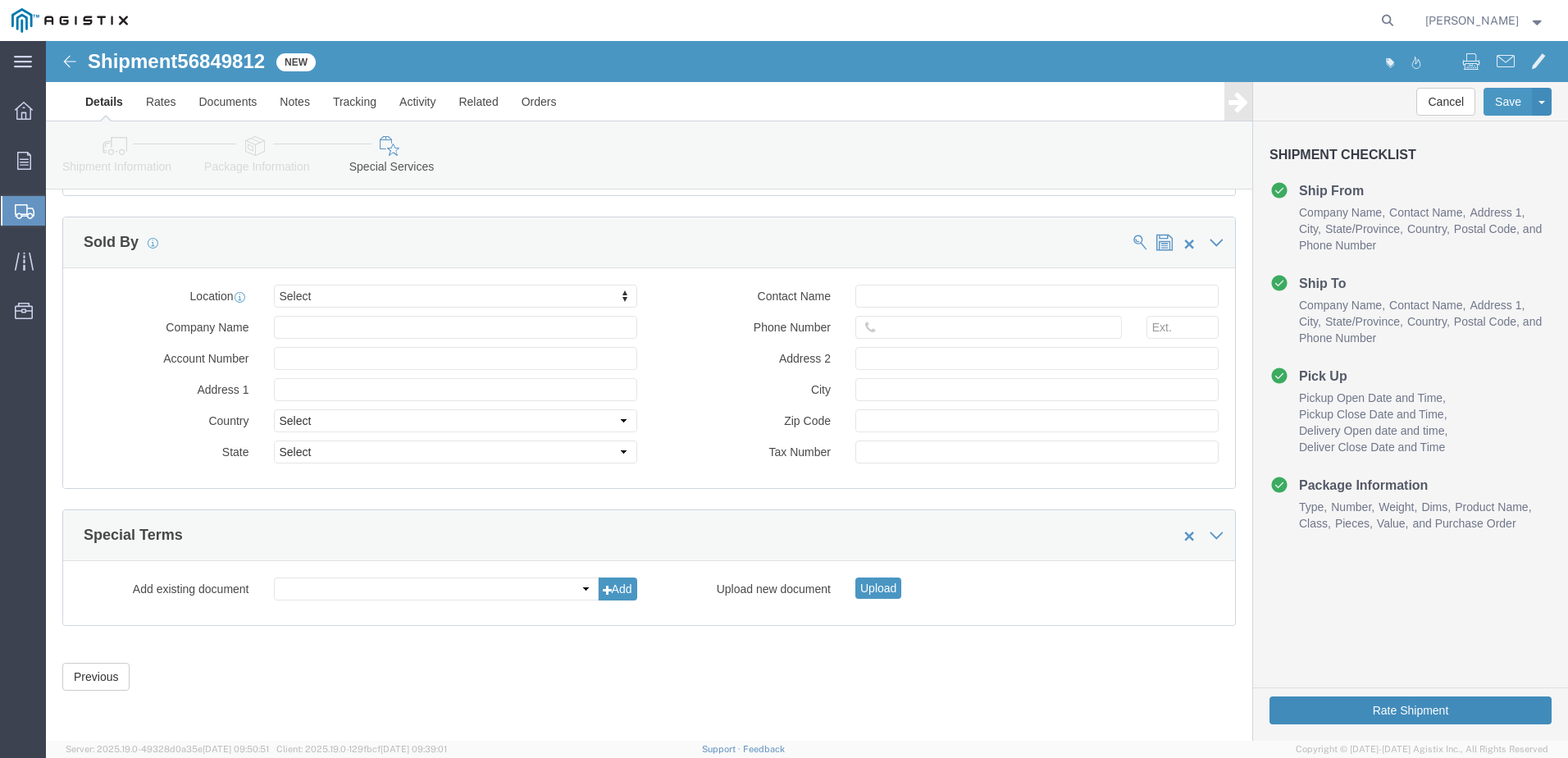
click button "Rate Shipment"
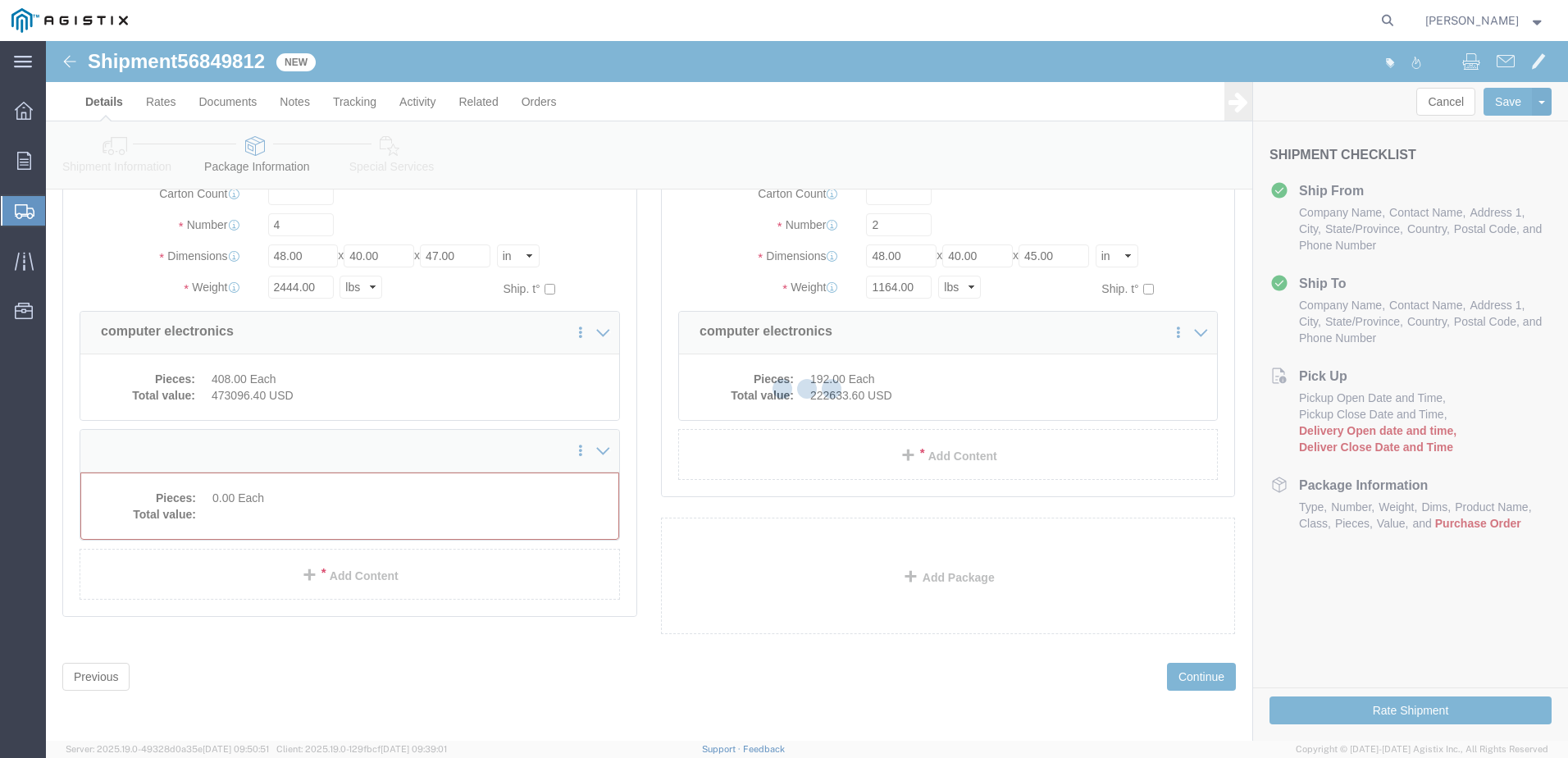
scroll to position [173, 0]
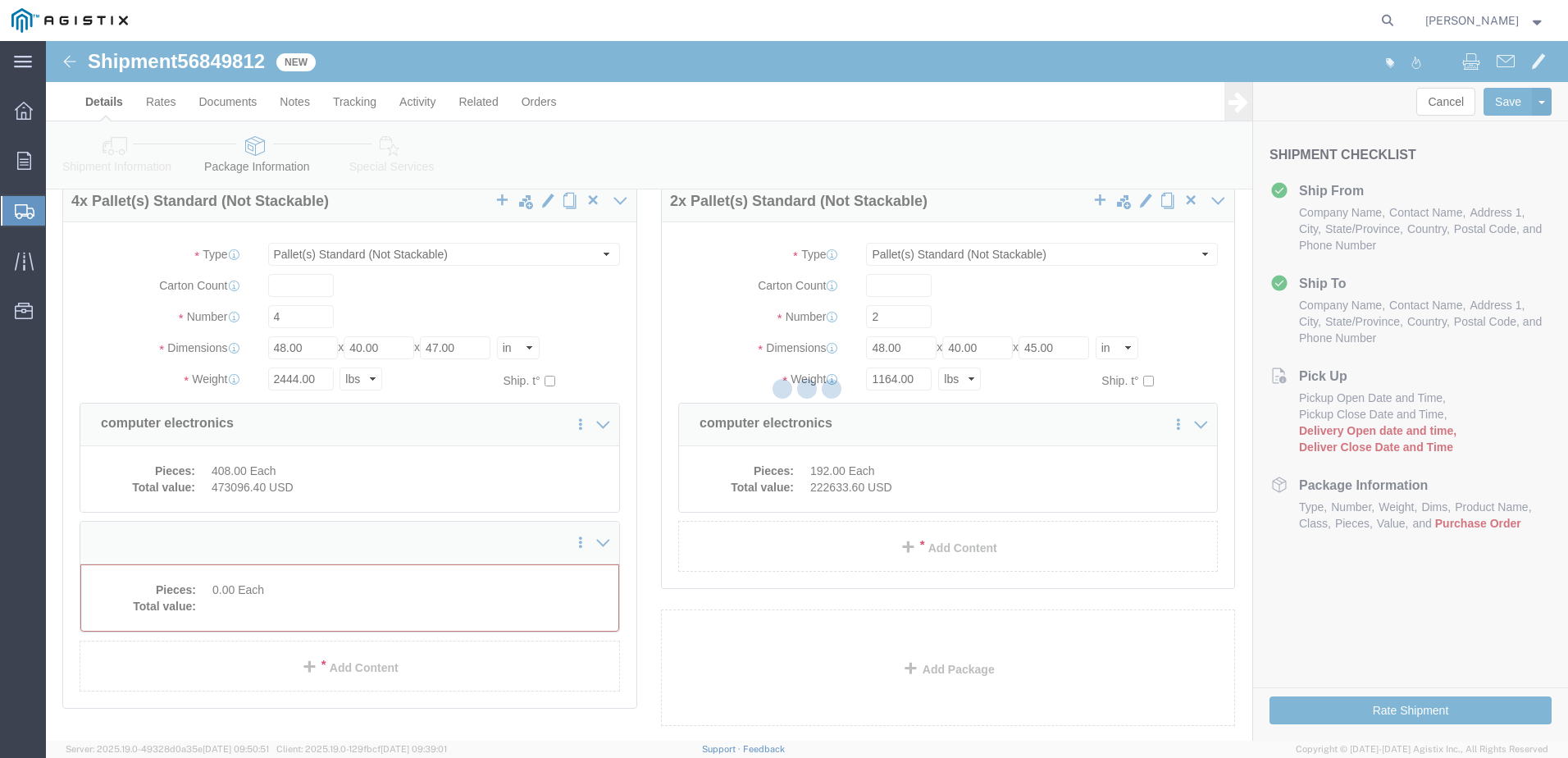
select select "PSNS"
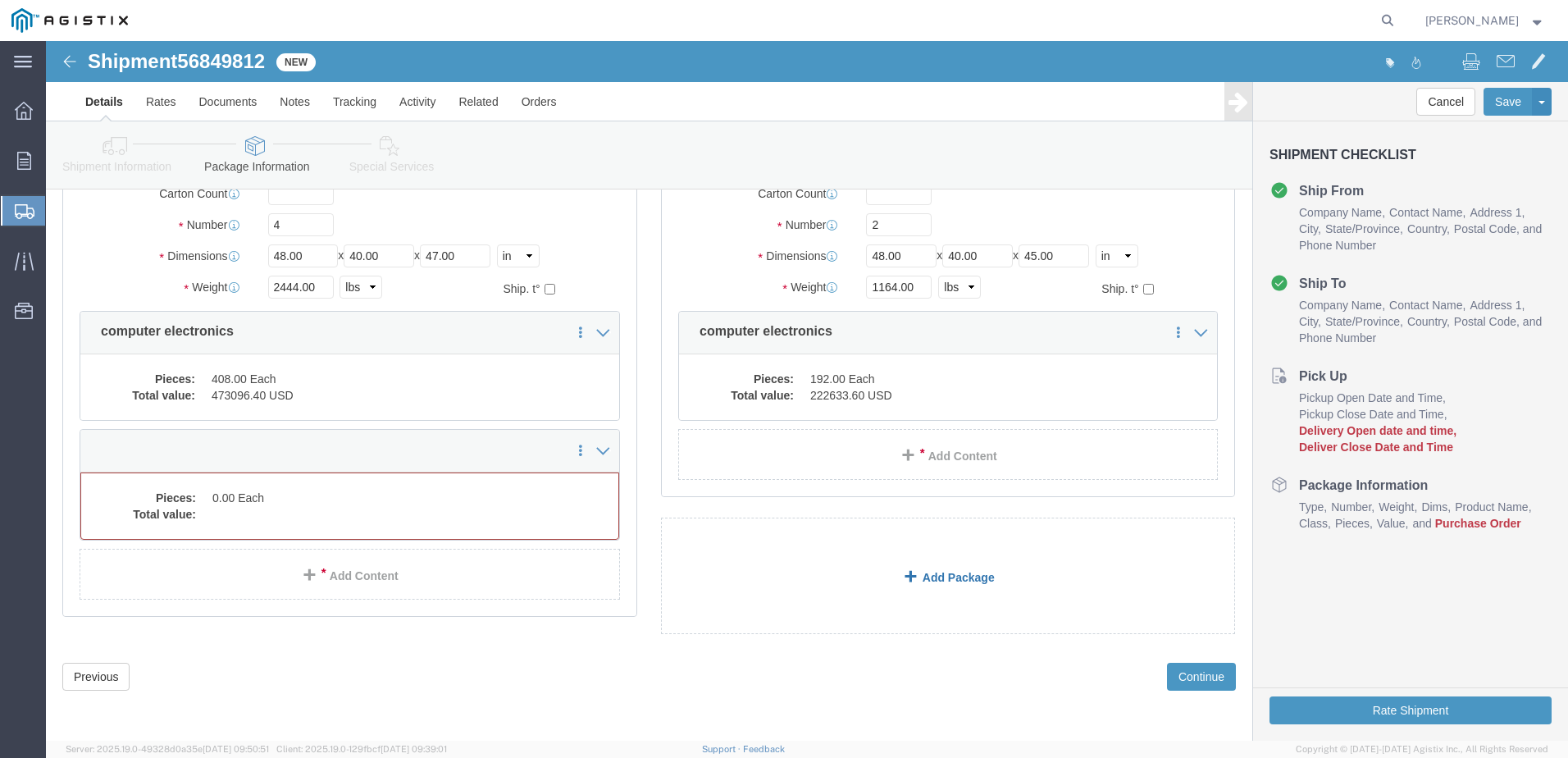
scroll to position [276, 0]
click button "Previous"
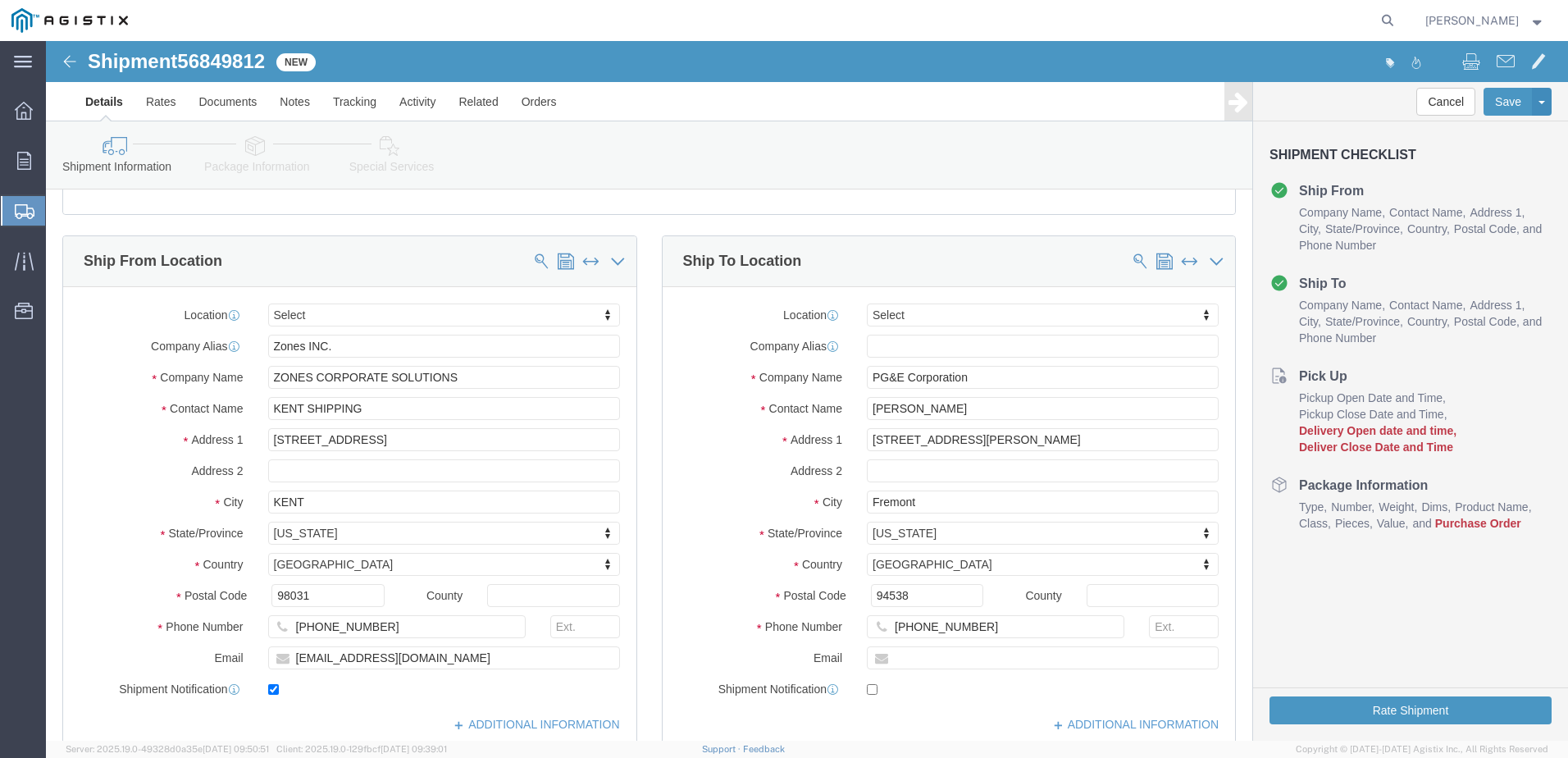
scroll to position [451, 0]
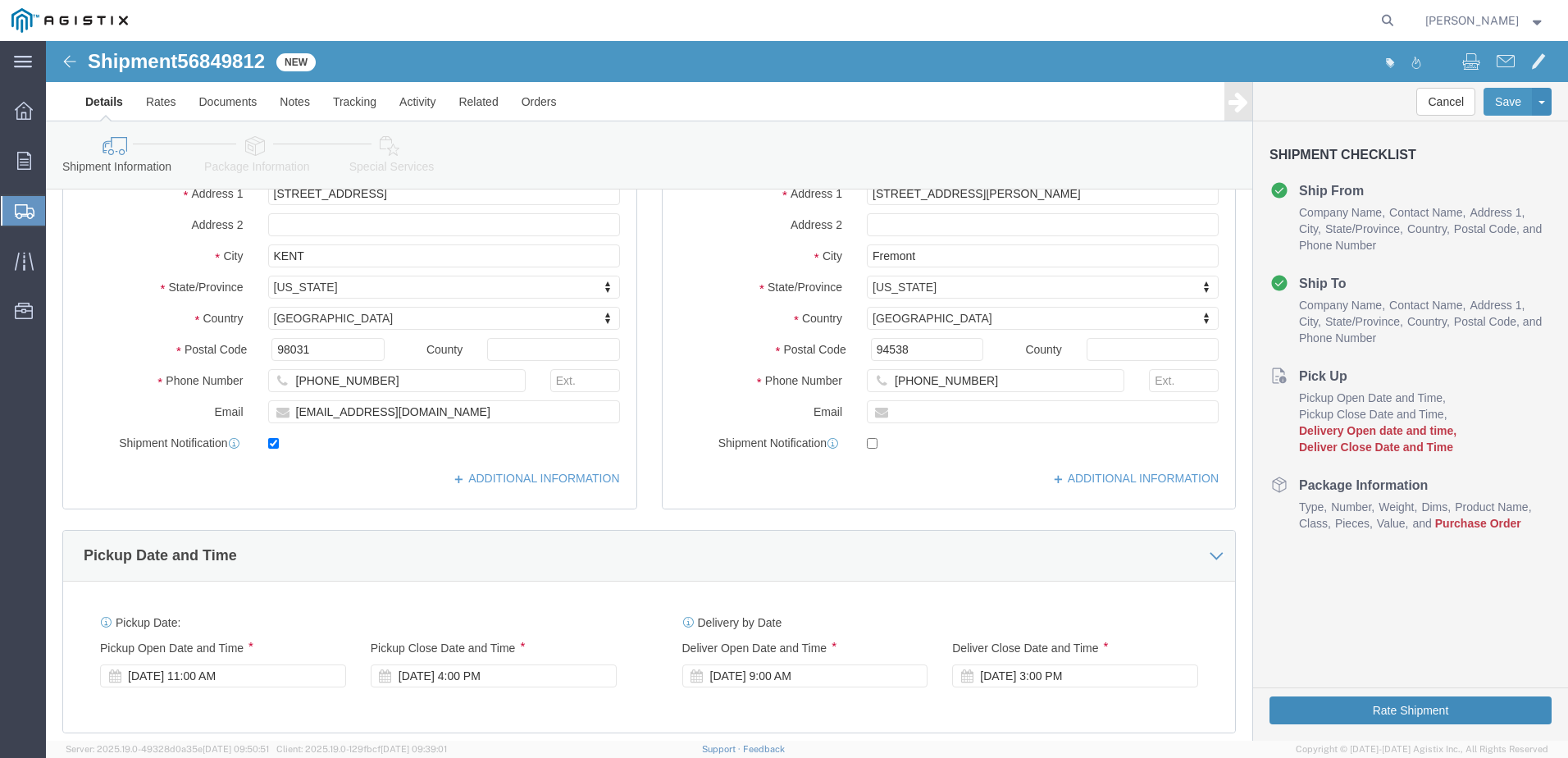
drag, startPoint x: 1336, startPoint y: 666, endPoint x: 1328, endPoint y: 662, distance: 8.9
click button "Rate Shipment"
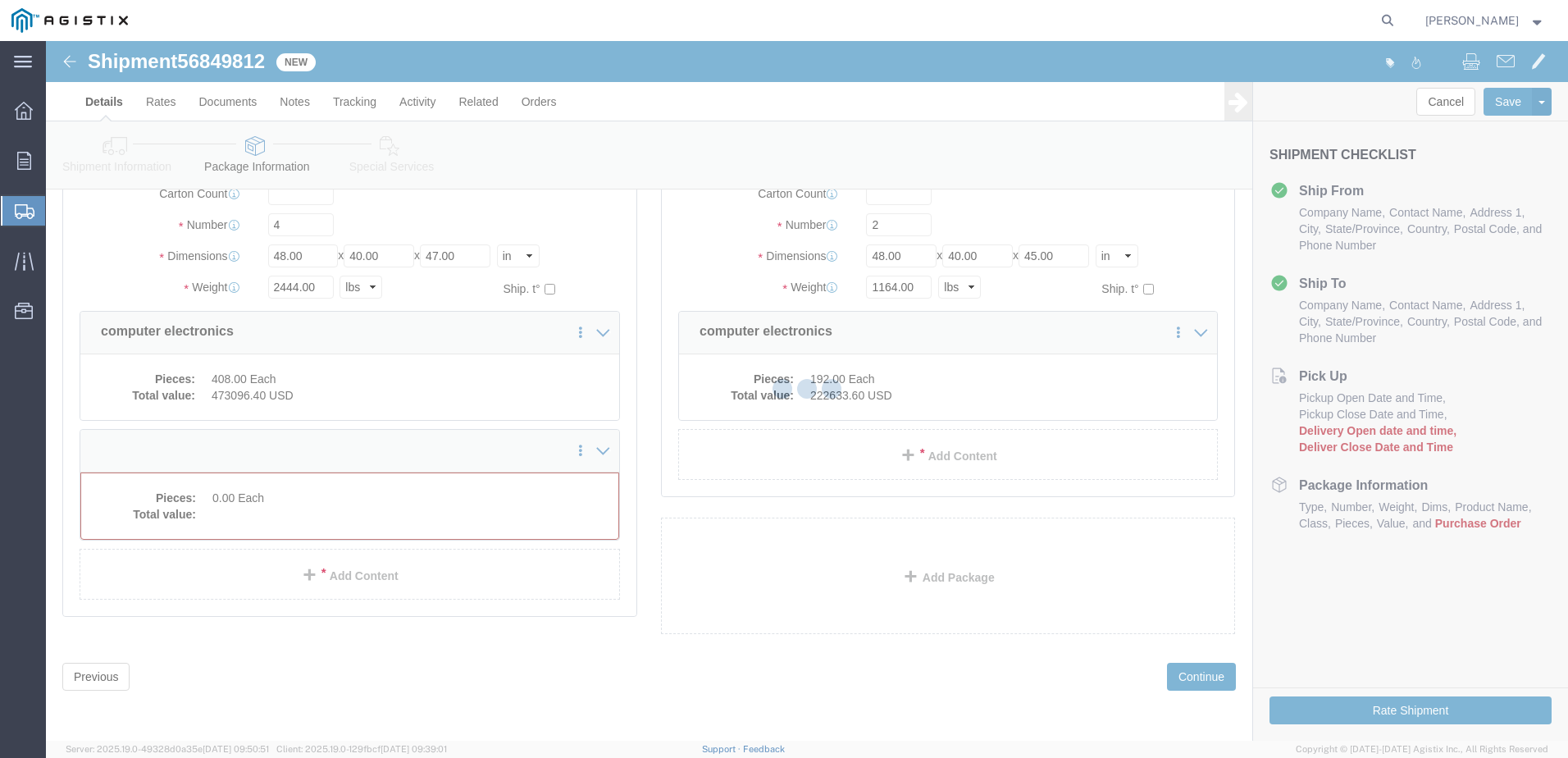
scroll to position [173, 0]
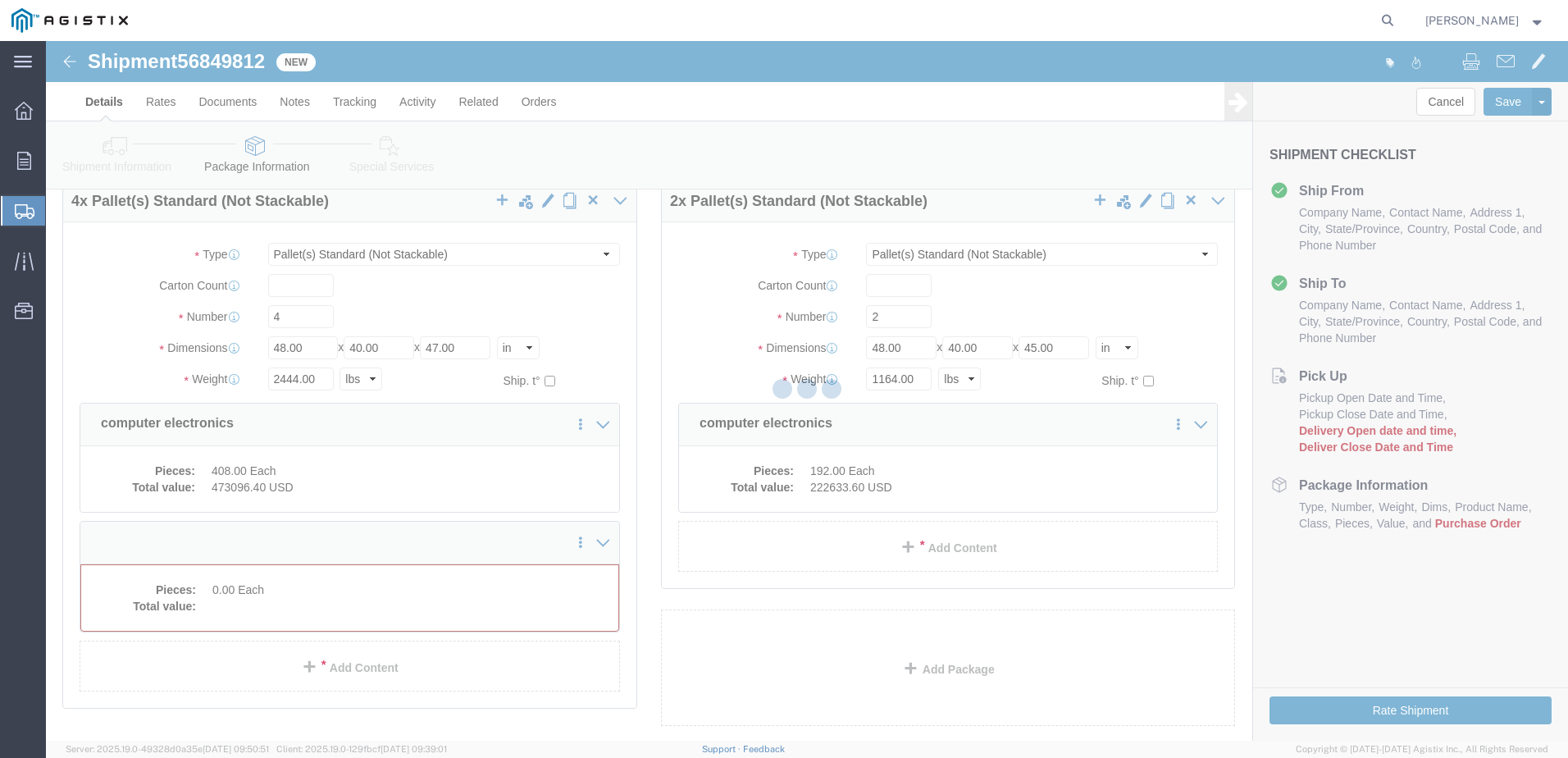
select select "PSNS"
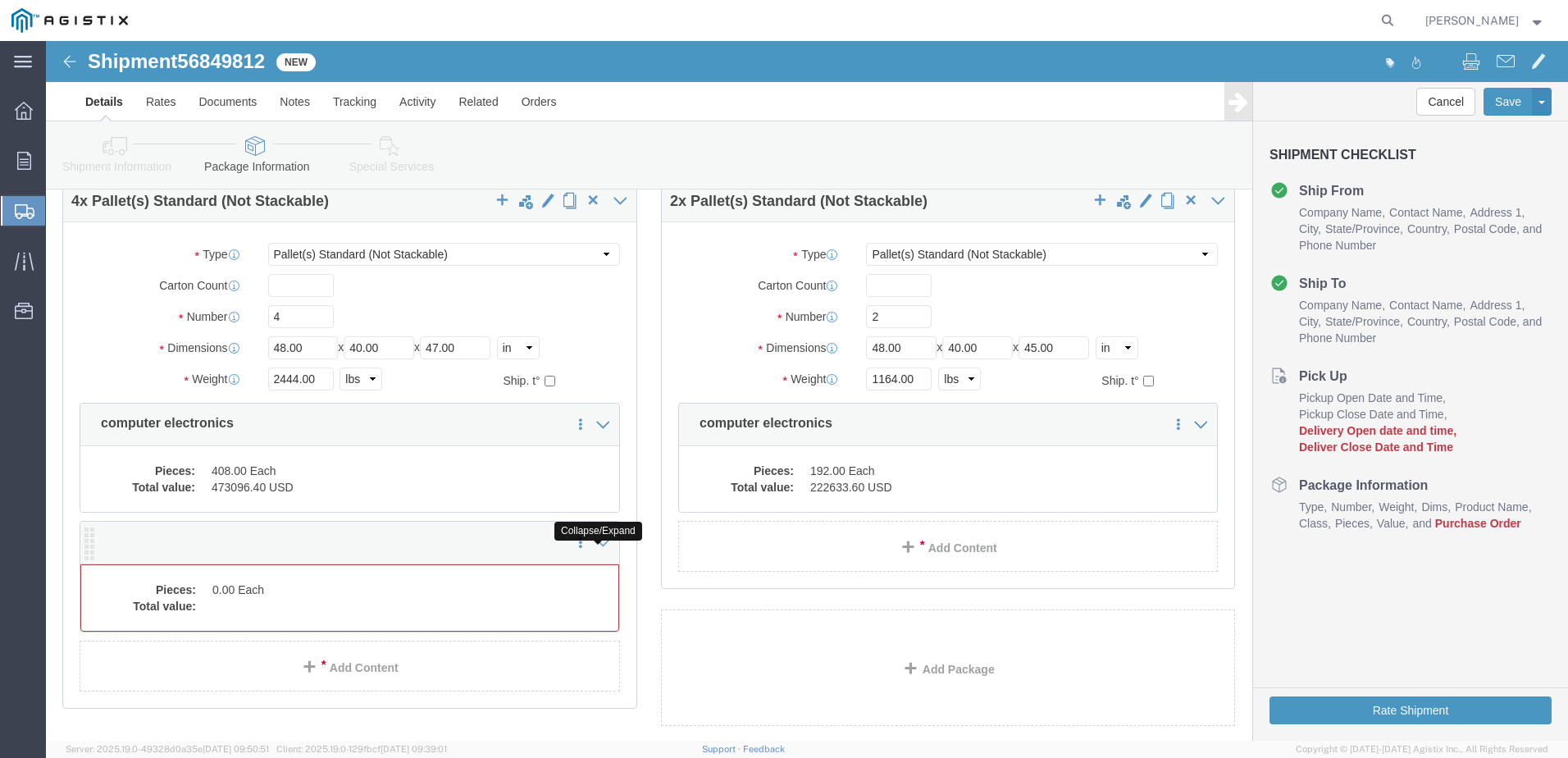
click icon
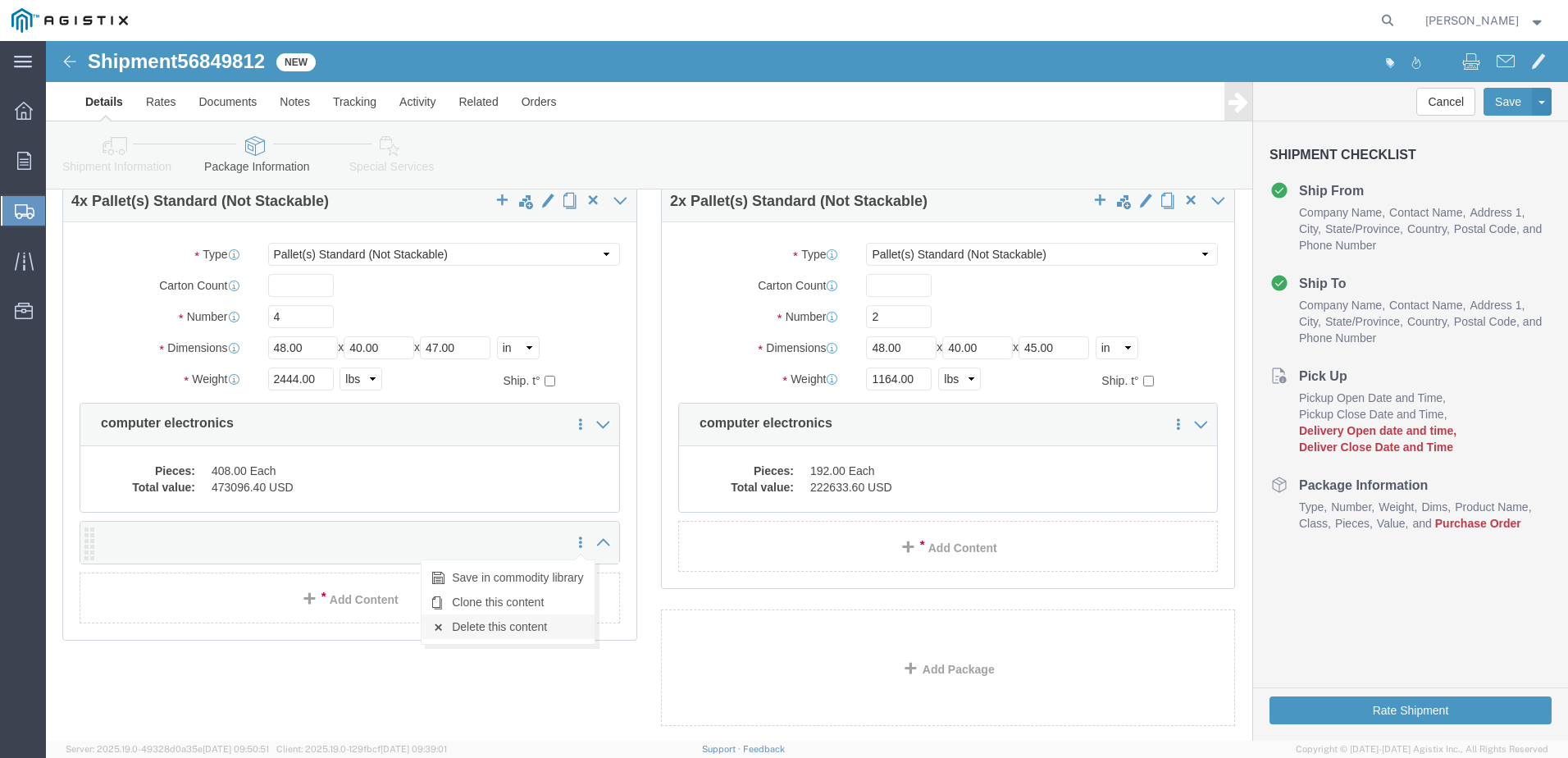
click link "Delete this content"
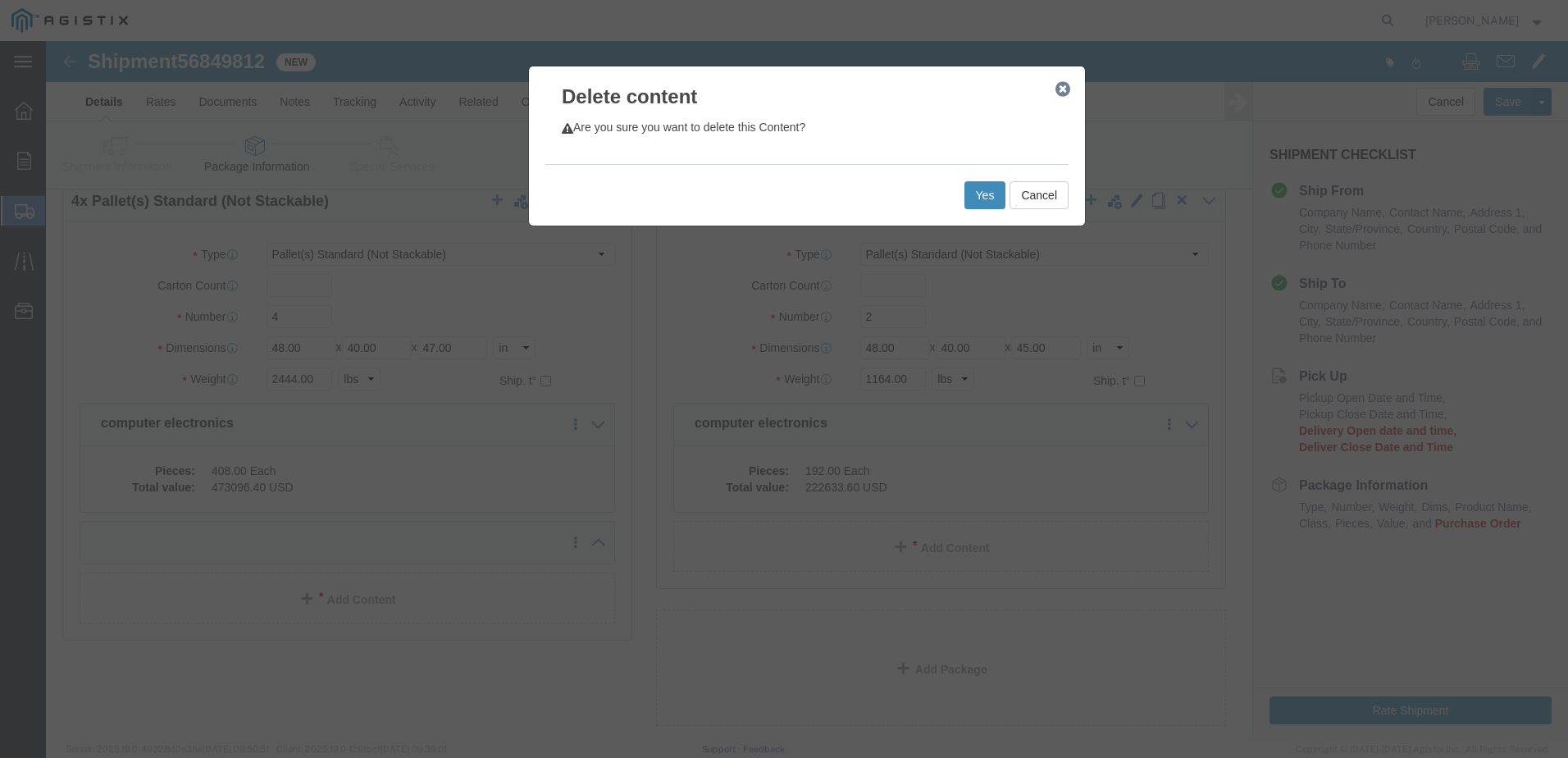
click button "Yes"
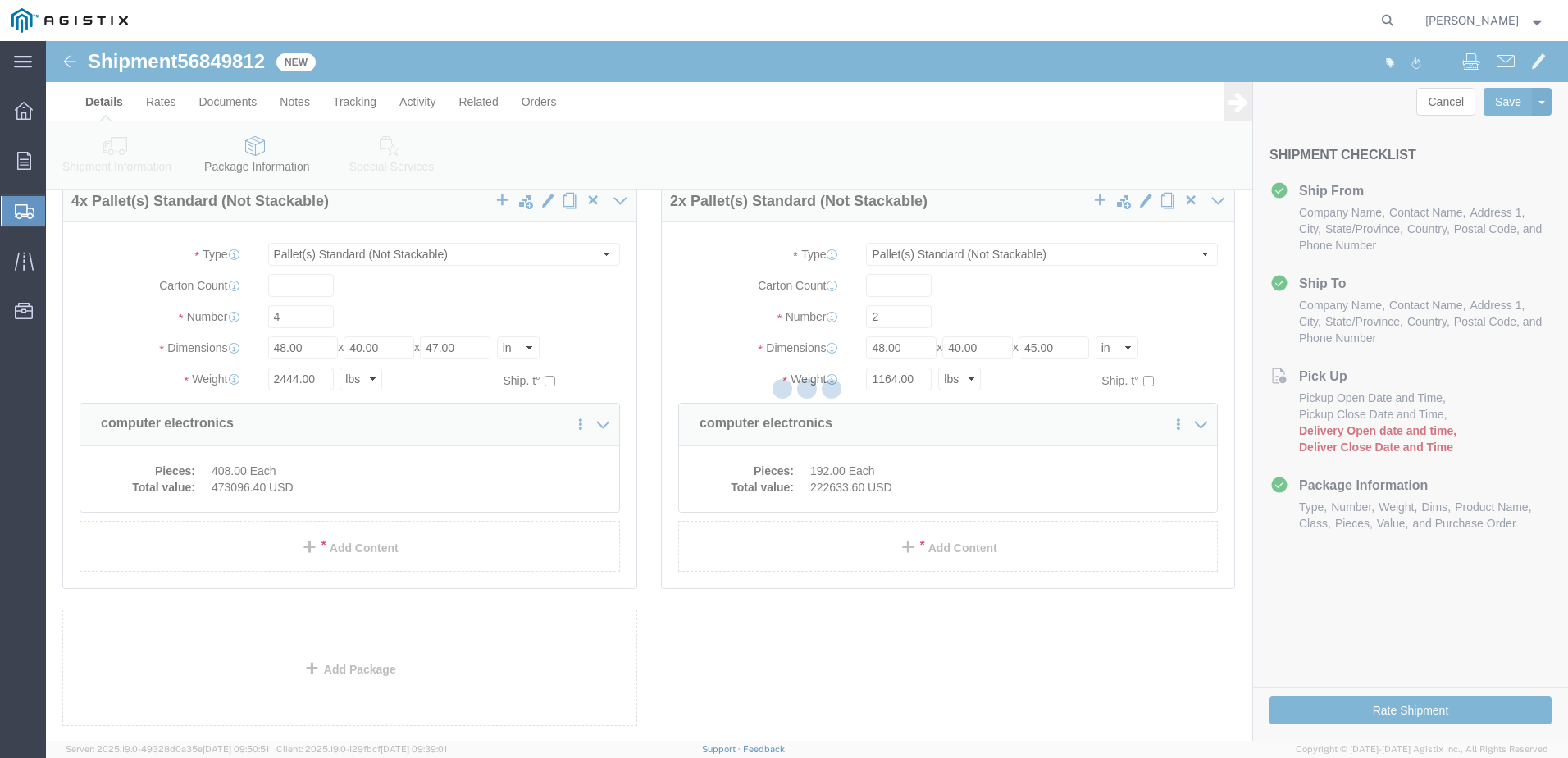
scroll to position [53, 0]
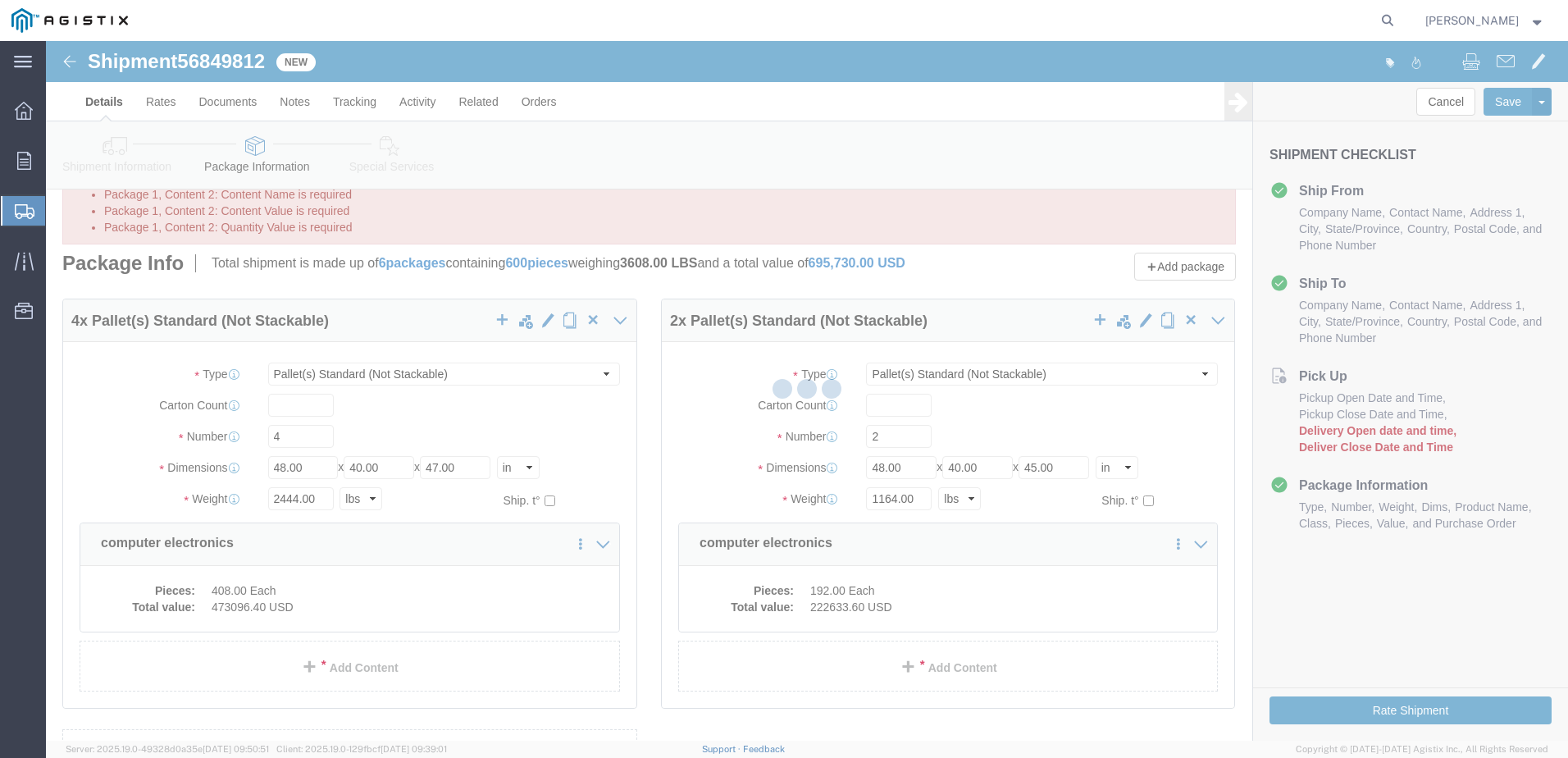
select select "PSNS"
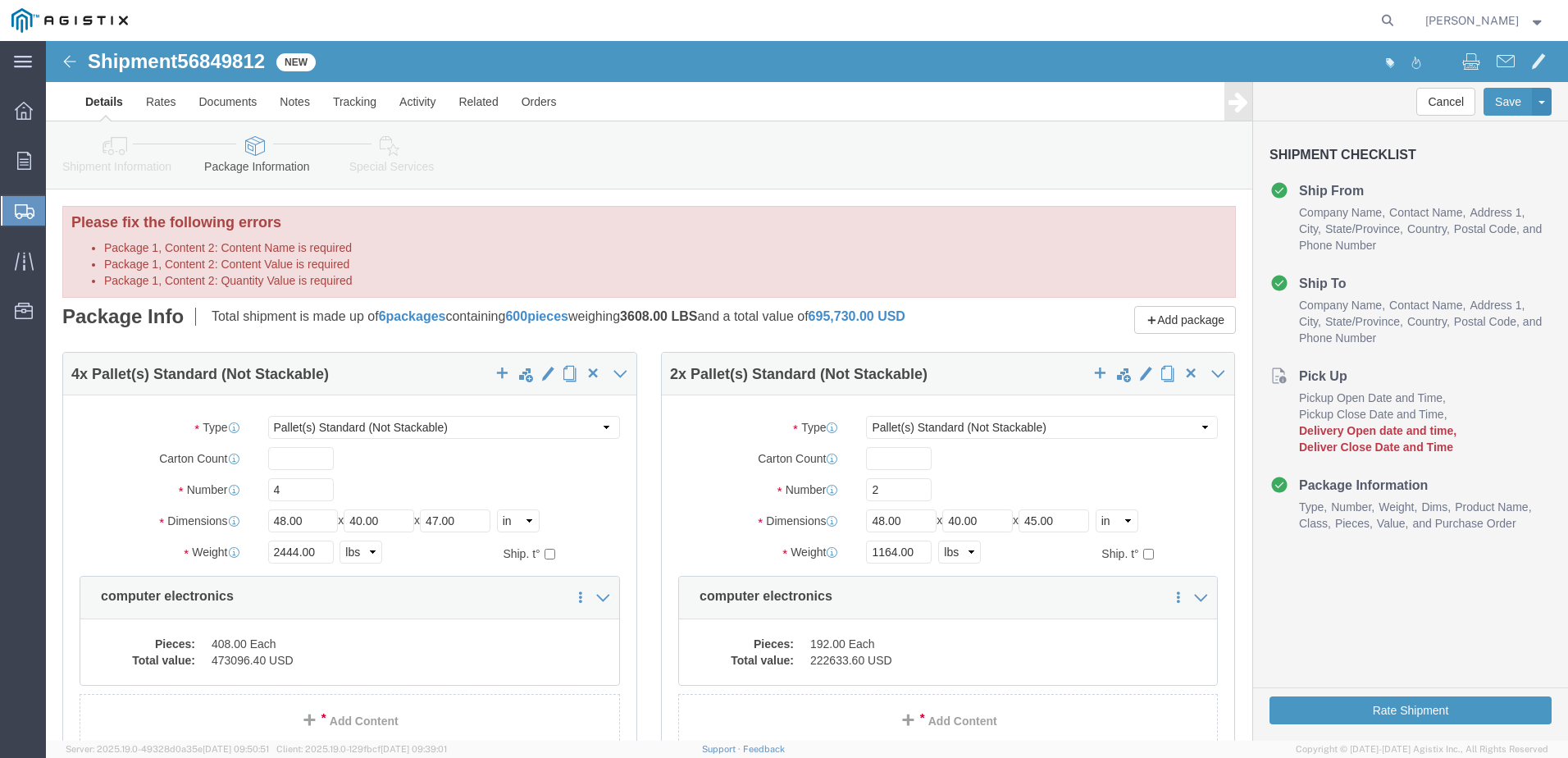
scroll to position [82, 0]
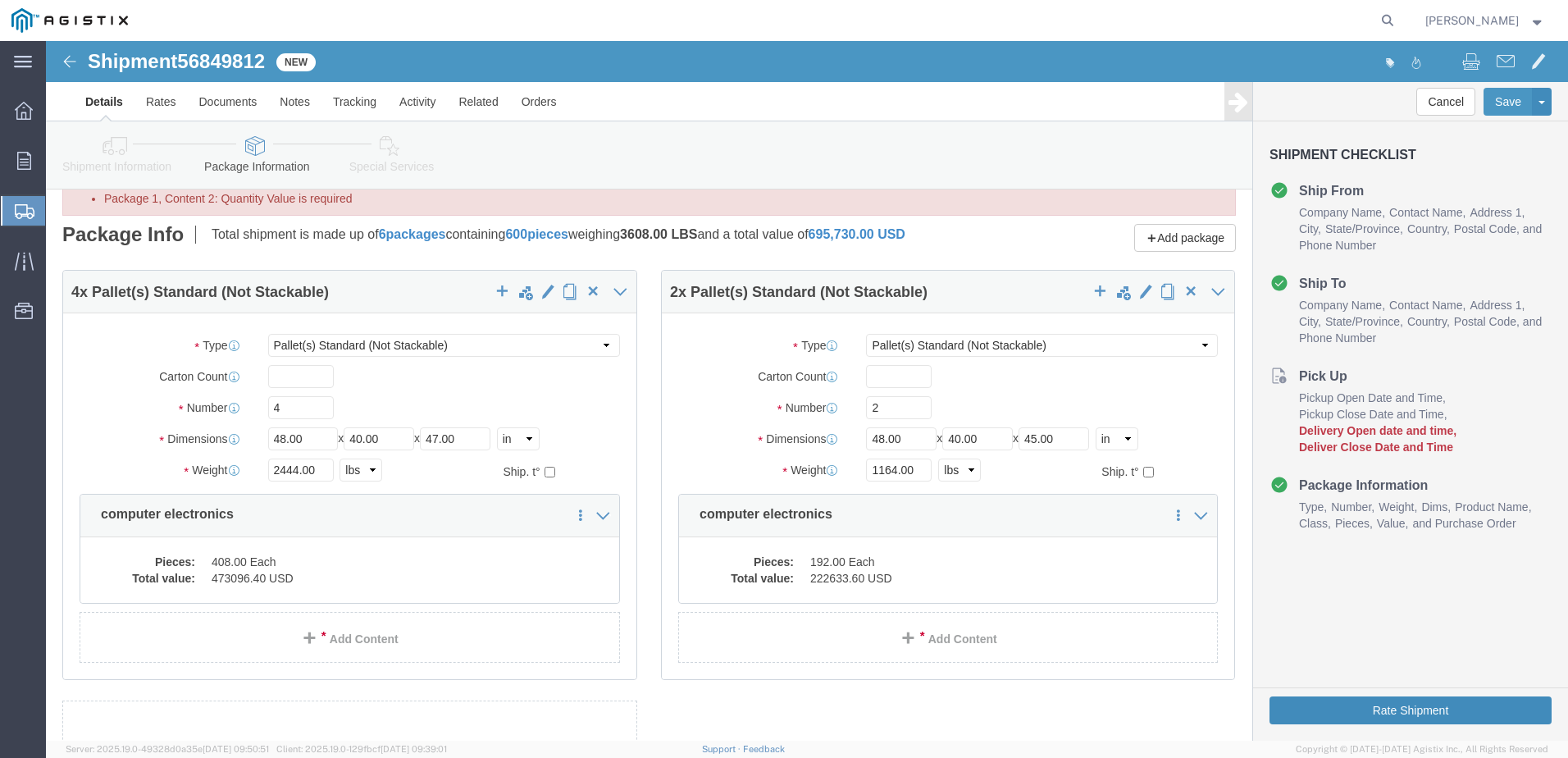
click button "Rate Shipment"
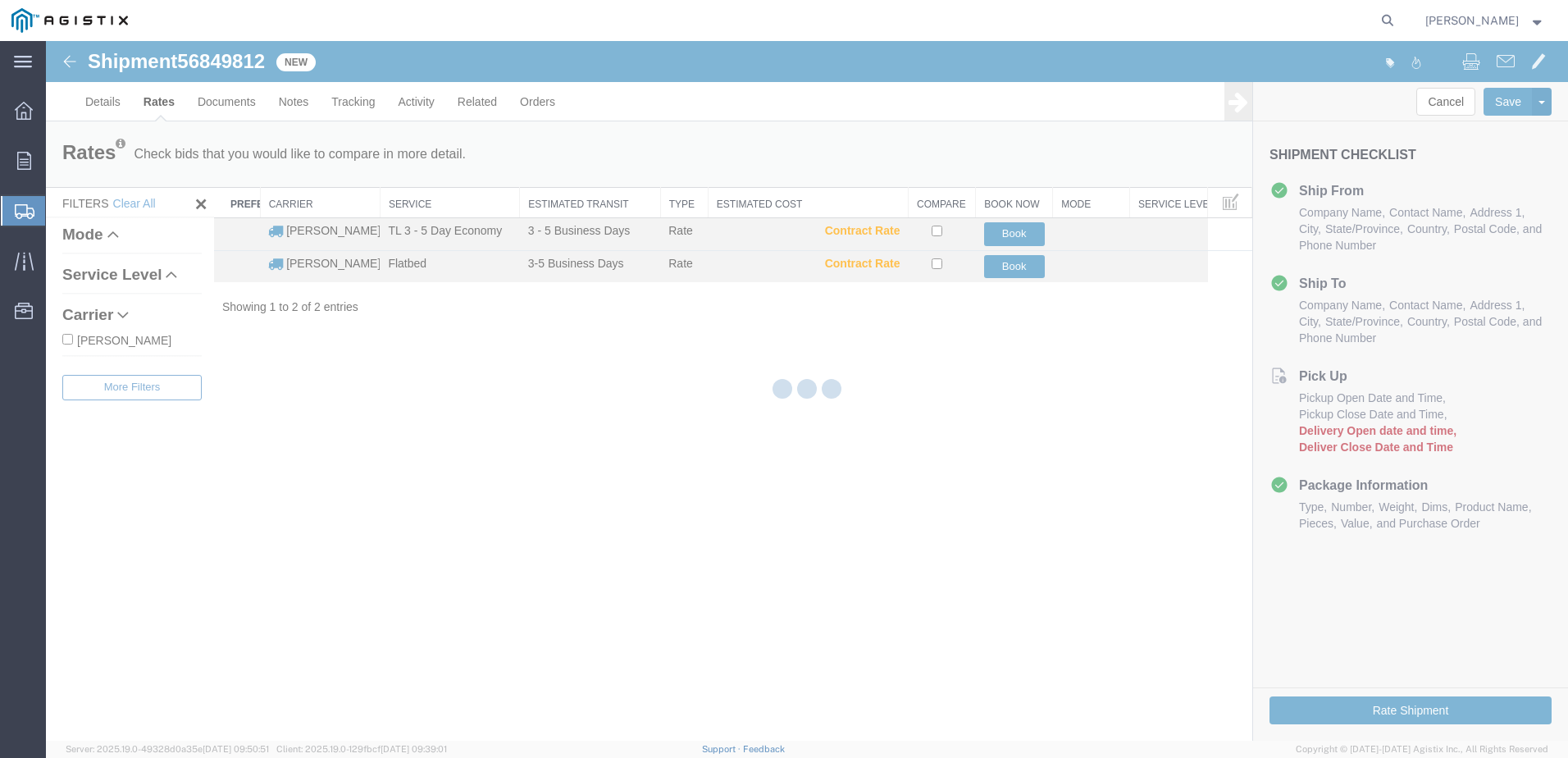
scroll to position [0, 0]
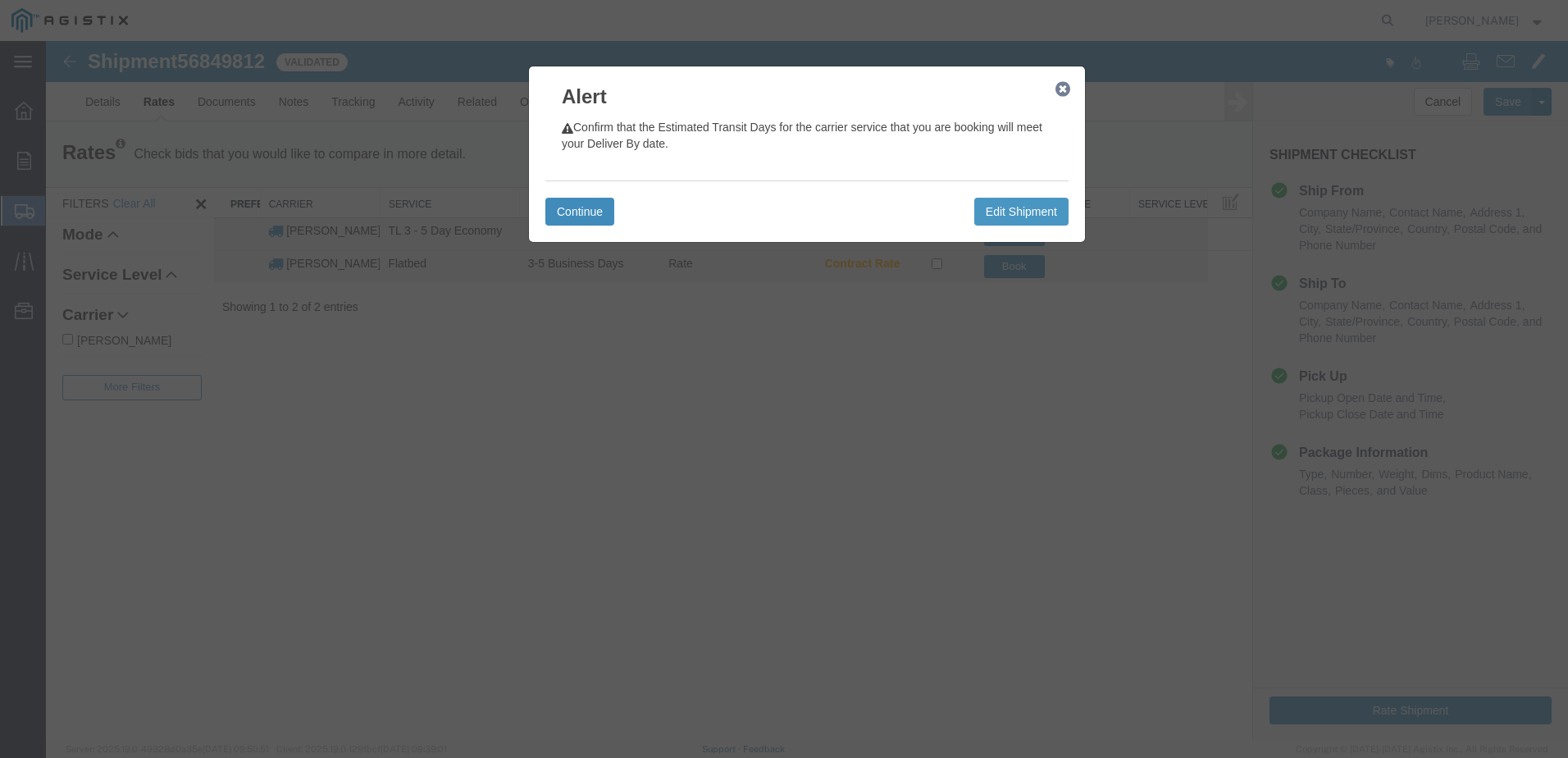
click at [581, 209] on button "Continue" at bounding box center [580, 211] width 69 height 28
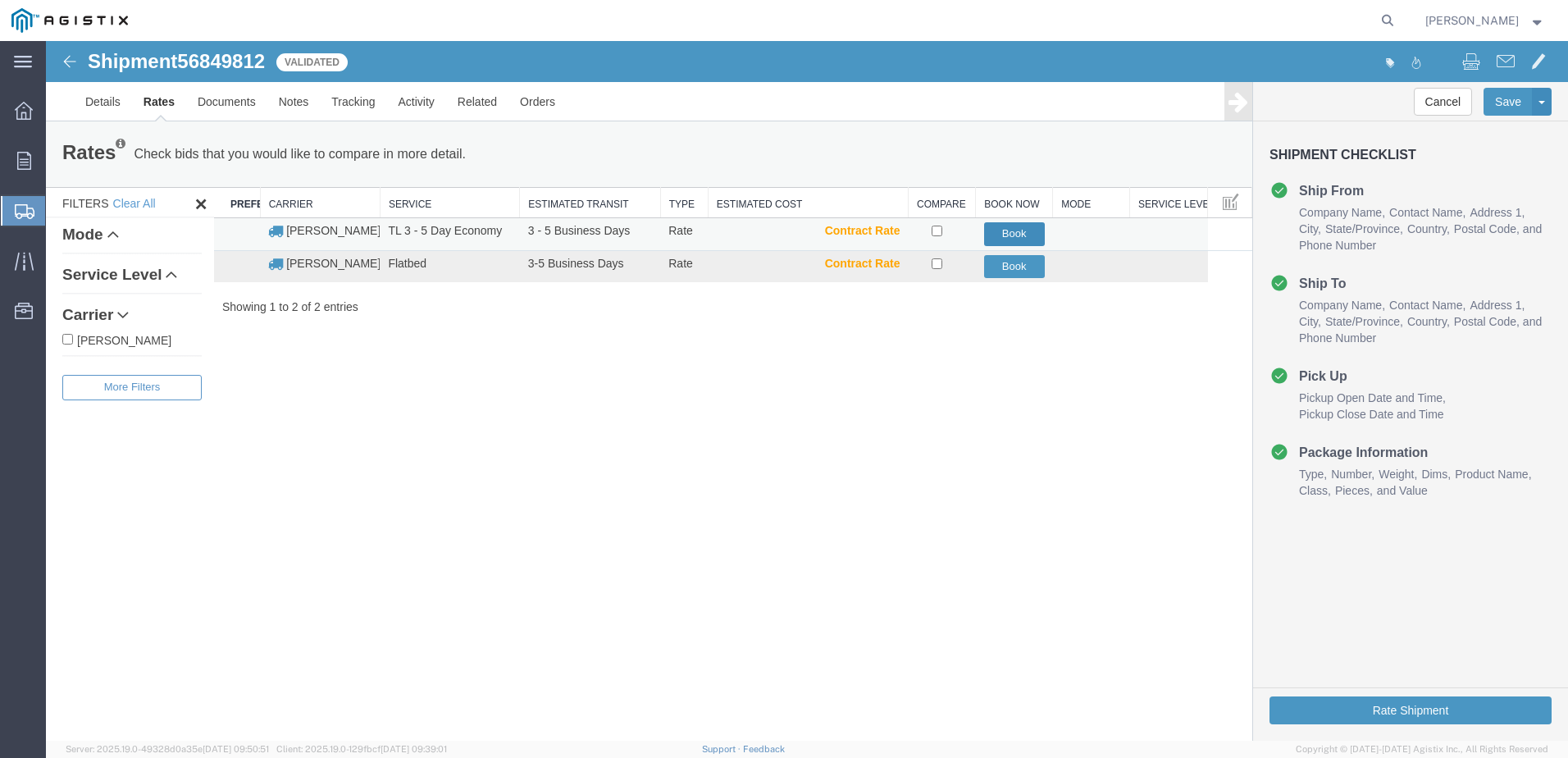
click at [1024, 230] on button "Book" at bounding box center [1013, 234] width 60 height 24
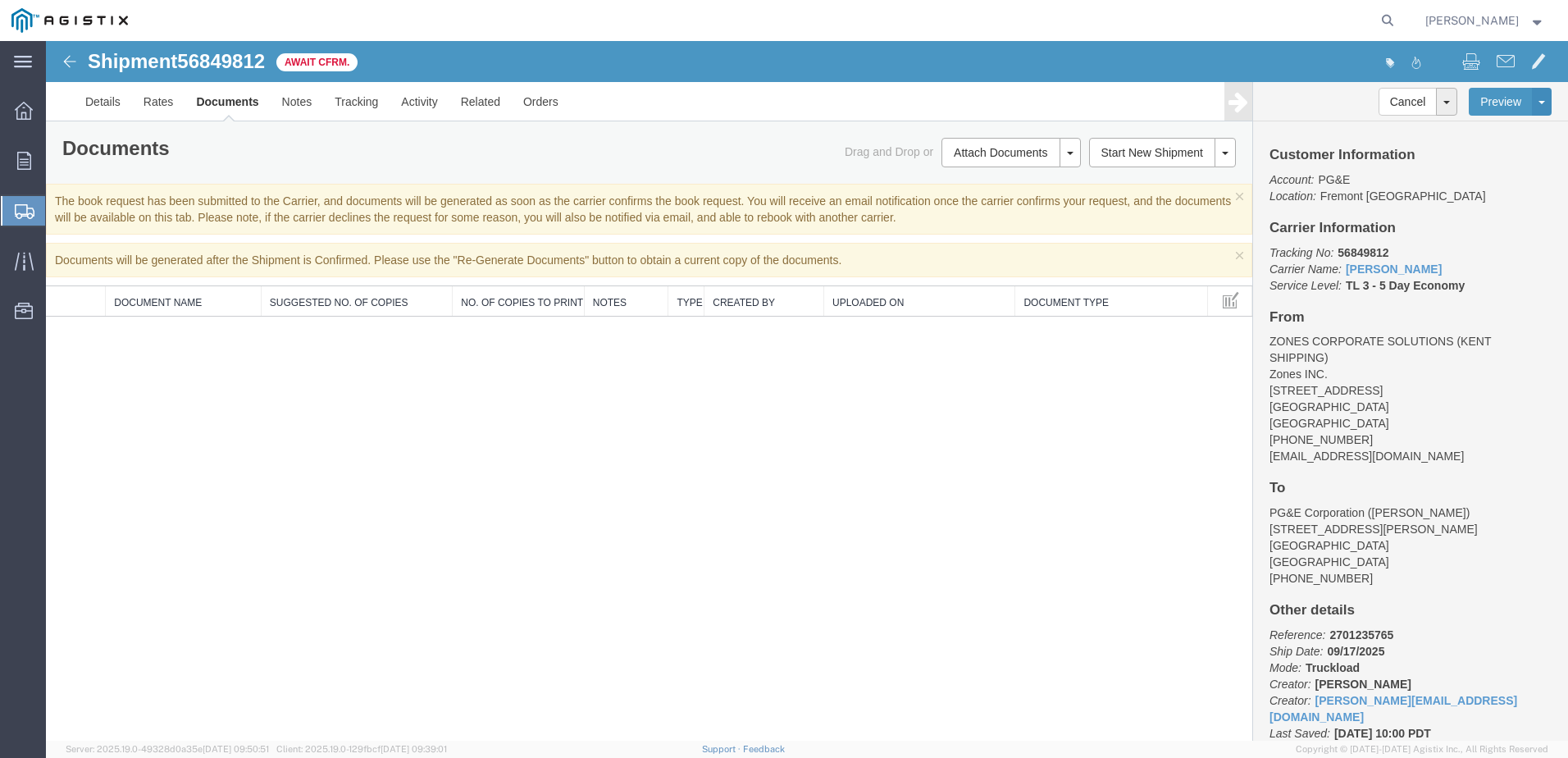
click at [0, 0] on span "Create Shipment" at bounding box center [0, 0] width 0 height 0
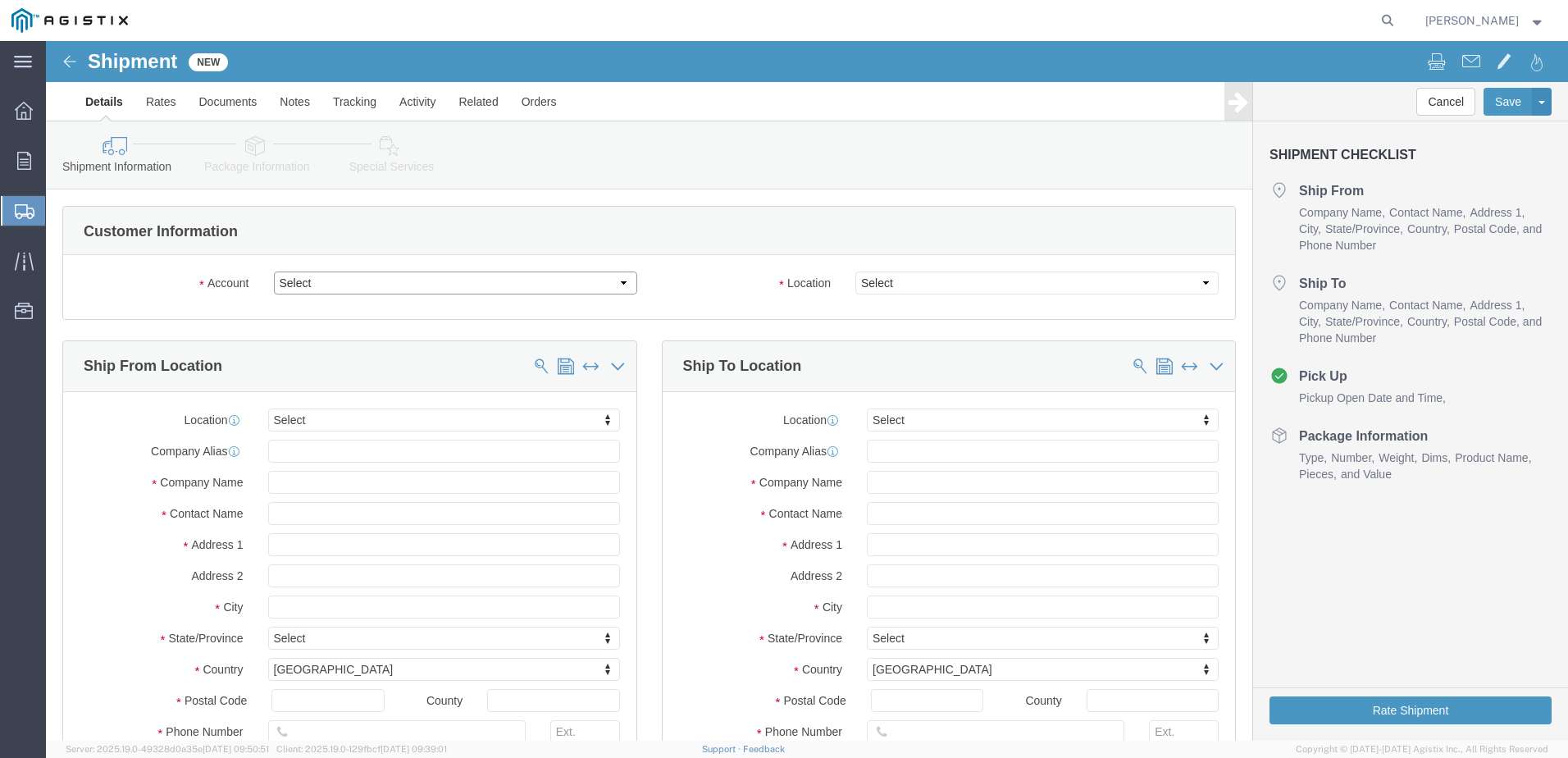
click select "Select Apple PG&E Zones Corporate Solutions"
select select "9596"
click select "Select Apple PG&E Zones Corporate Solutions"
select select "PURCHORD"
select select
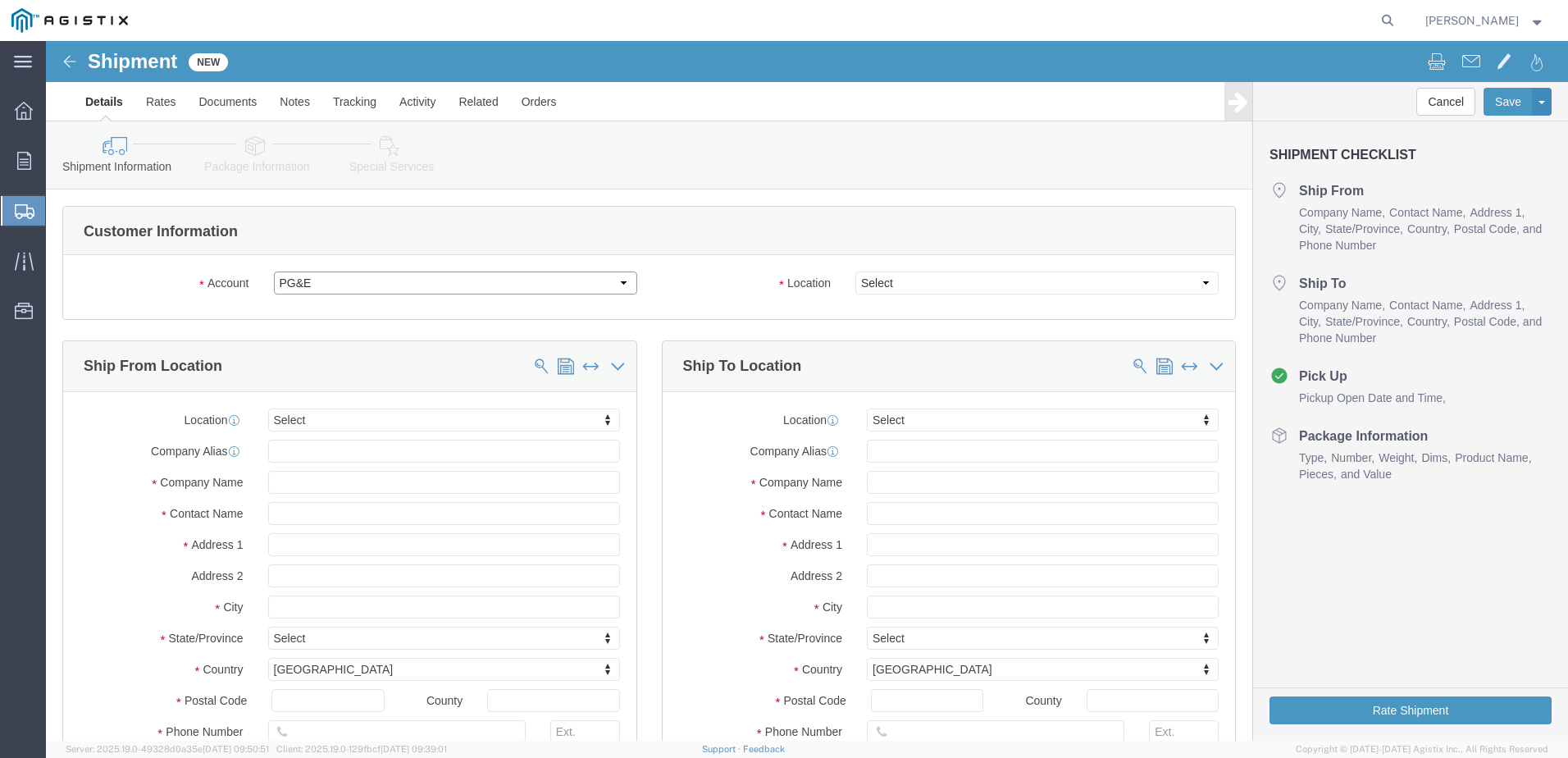
select select
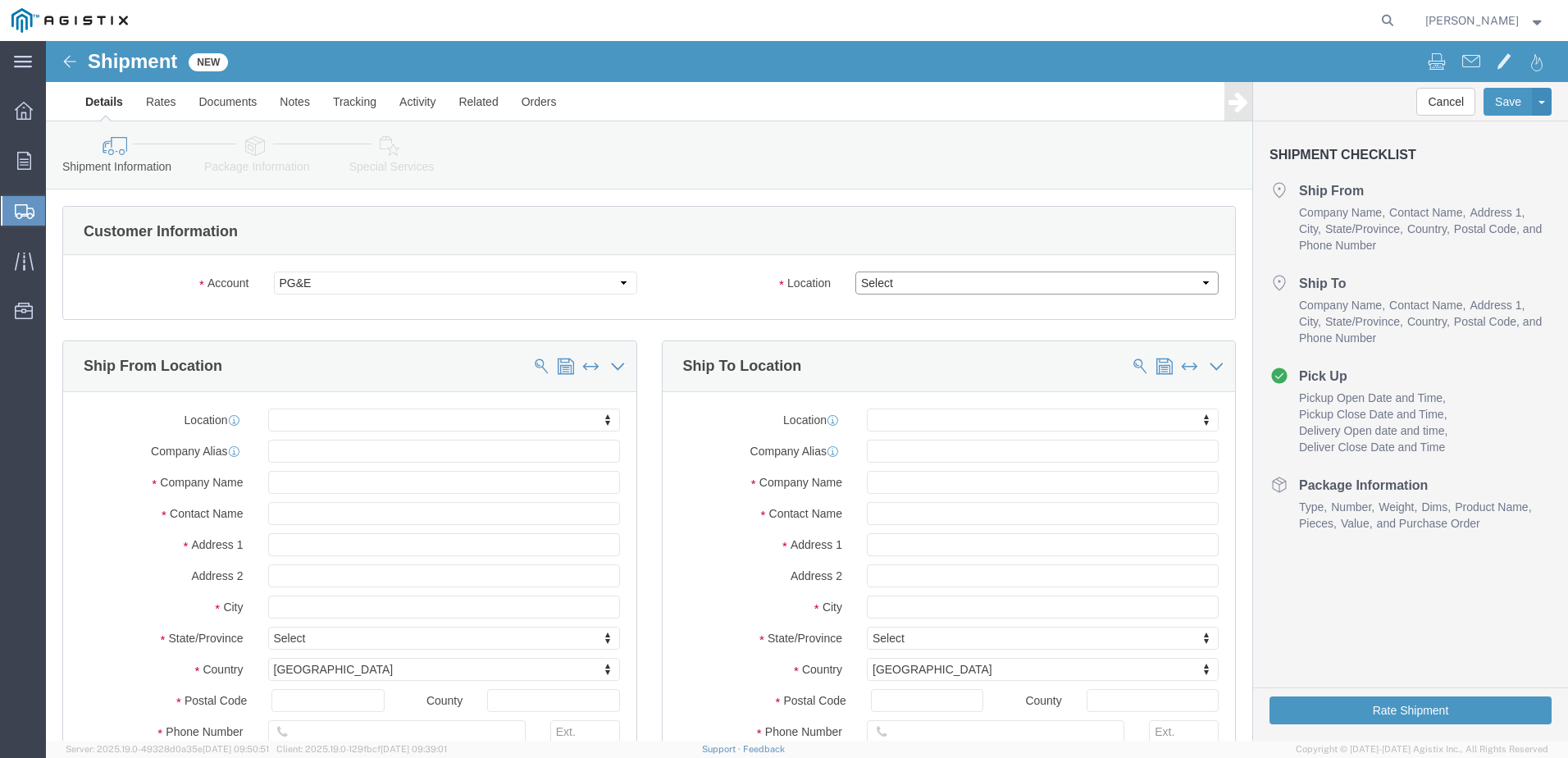
click select "Select All Others [GEOGRAPHIC_DATA] [GEOGRAPHIC_DATA] [GEOGRAPHIC_DATA] [GEOGRA…"
select select "19740"
click select "Select All Others [GEOGRAPHIC_DATA] [GEOGRAPHIC_DATA] [GEOGRAPHIC_DATA] [GEOGRA…"
click input "text"
type input "ZO"
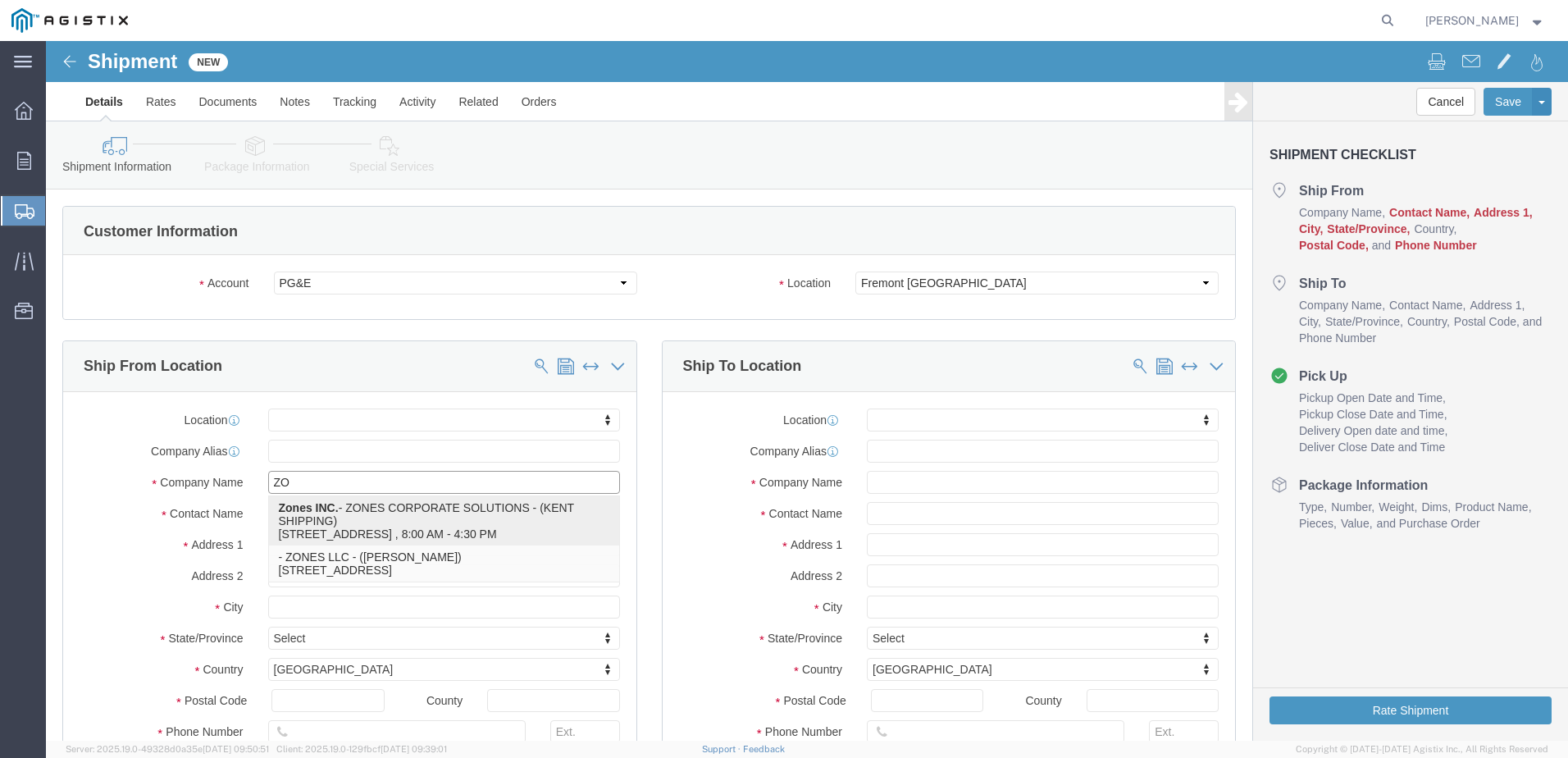
click p "Zones INC. - ZONES CORPORATE SOLUTIONS - (KENT SHIPPING) [STREET_ADDRESS] , 8:0…"
select select
type input "[STREET_ADDRESS]"
type input "98031"
type input "2532053490"
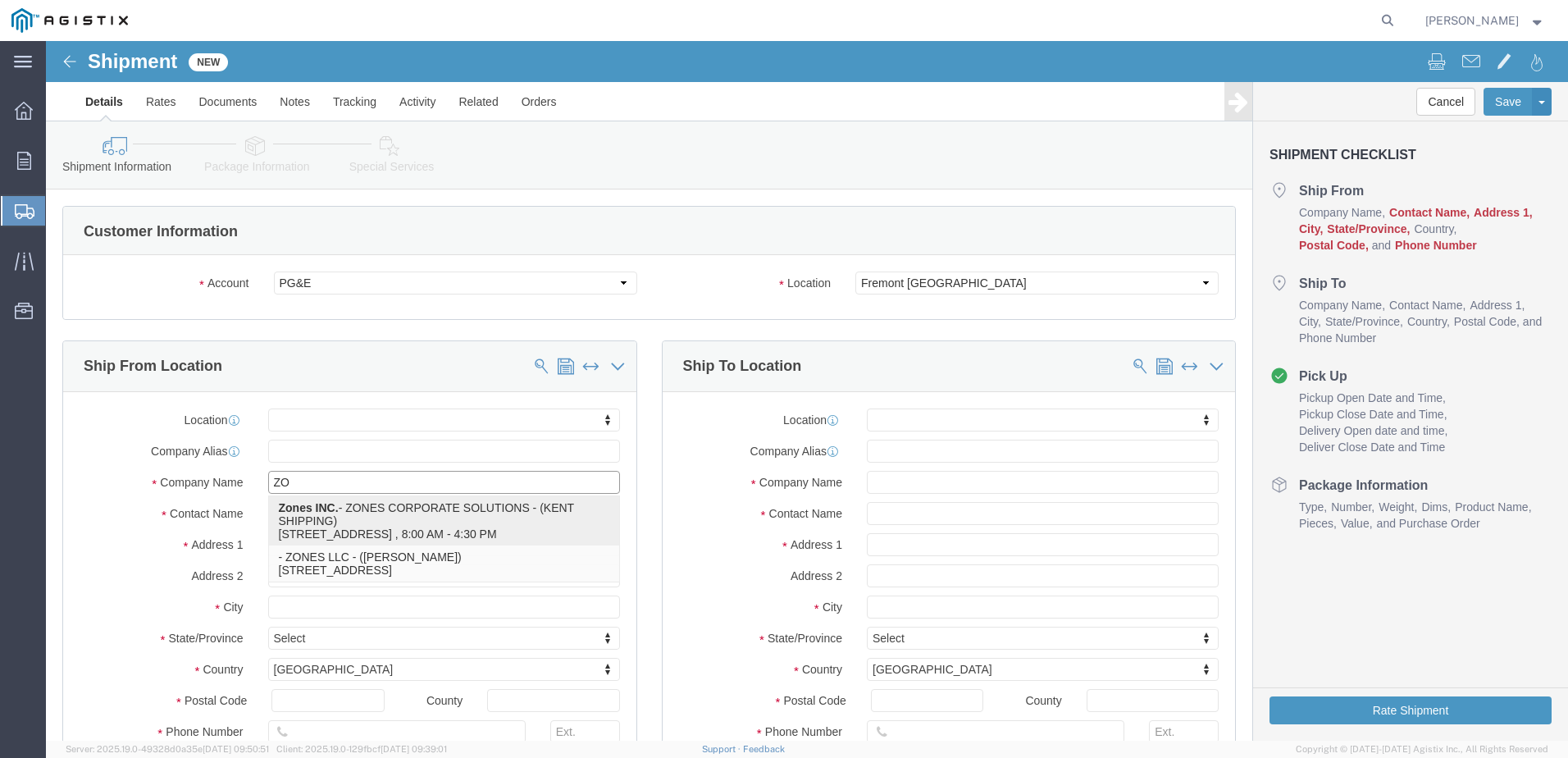
type input "[EMAIL_ADDRESS][DOMAIN_NAME]"
checkbox input "true"
type input "Zones INC."
type input "ZONES CORPORATE SOLUTIONS"
type input "KENT SHIPPING"
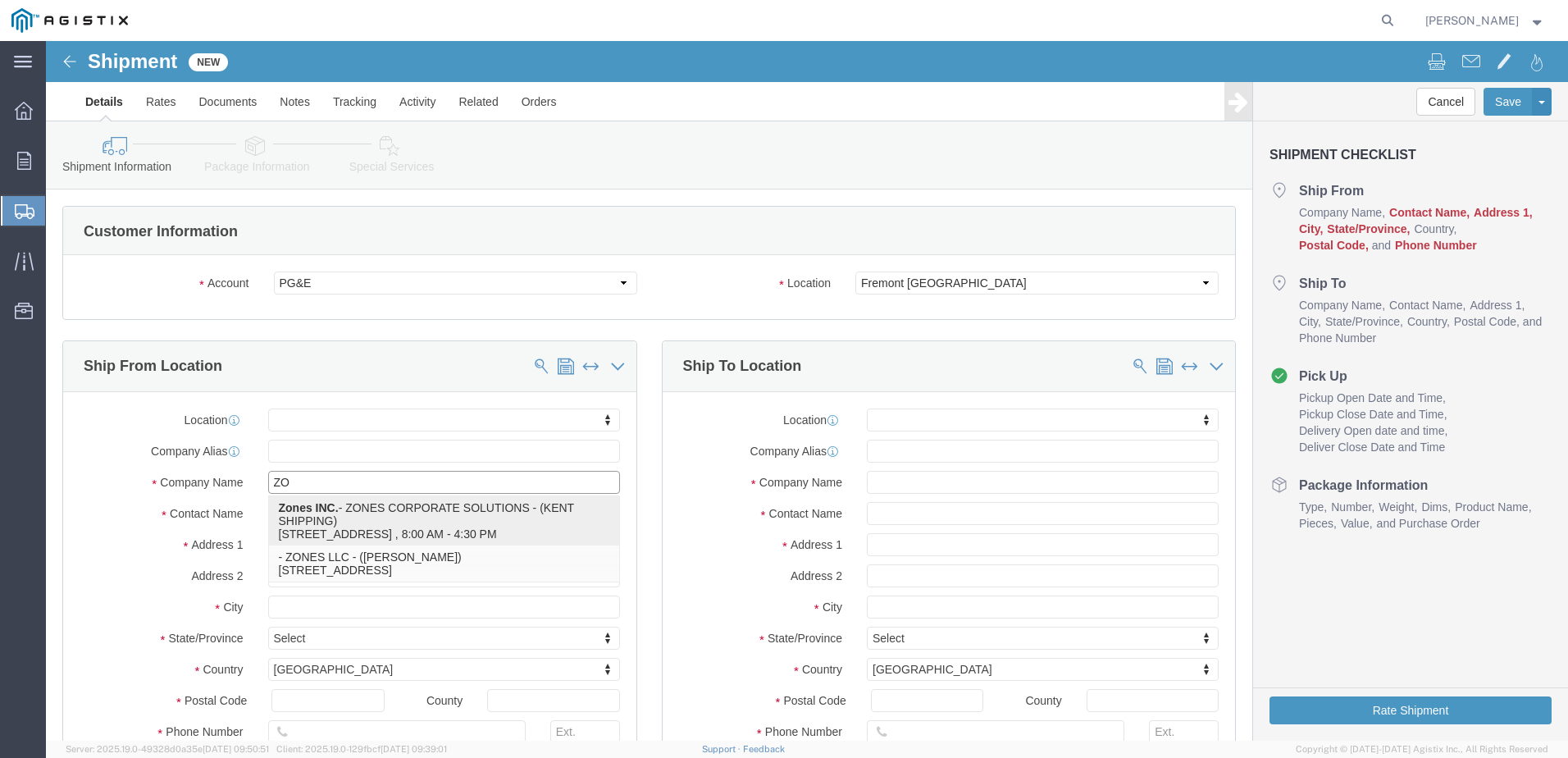
type input "KENT"
select select "WA"
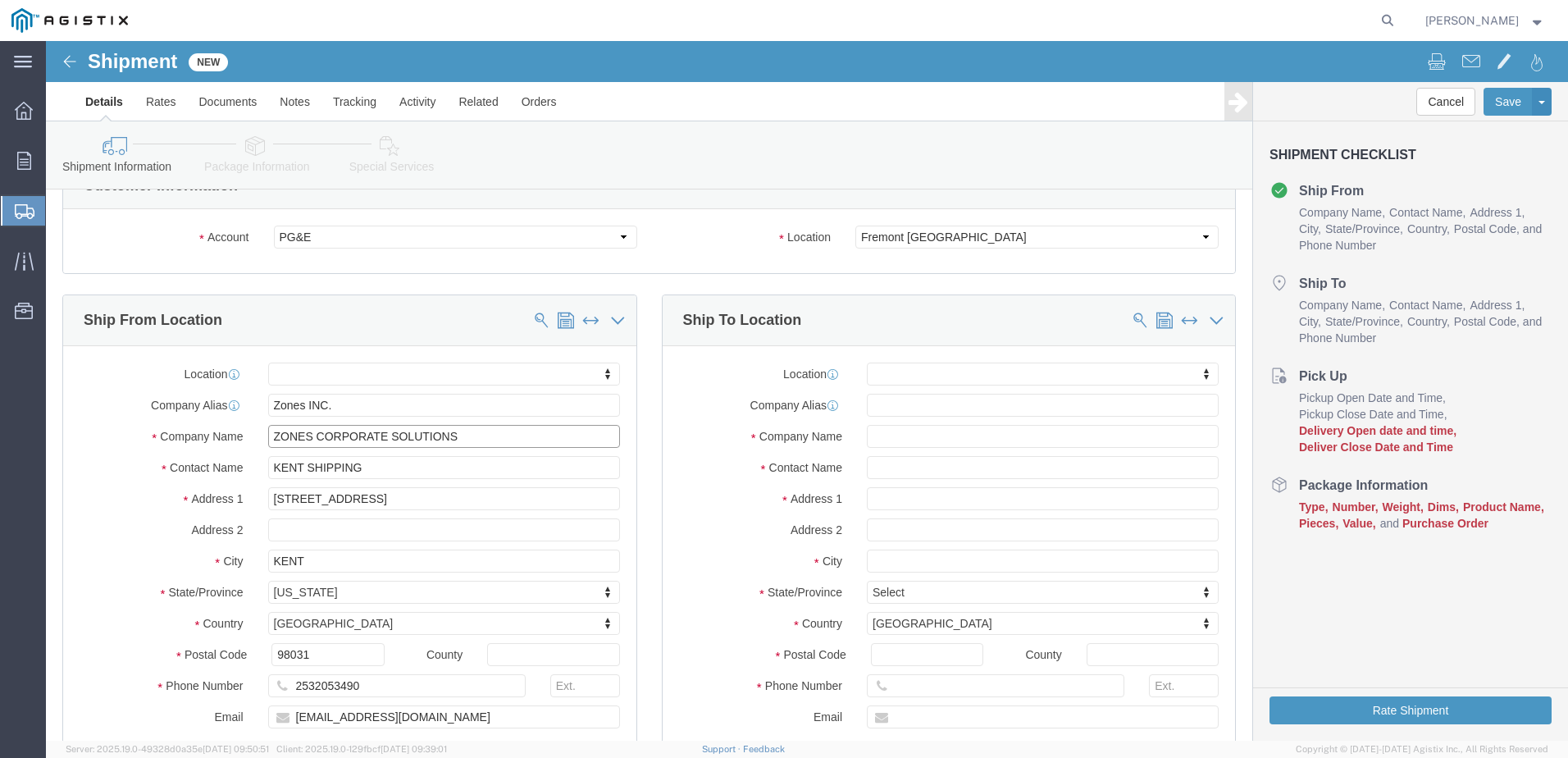
scroll to position [164, 0]
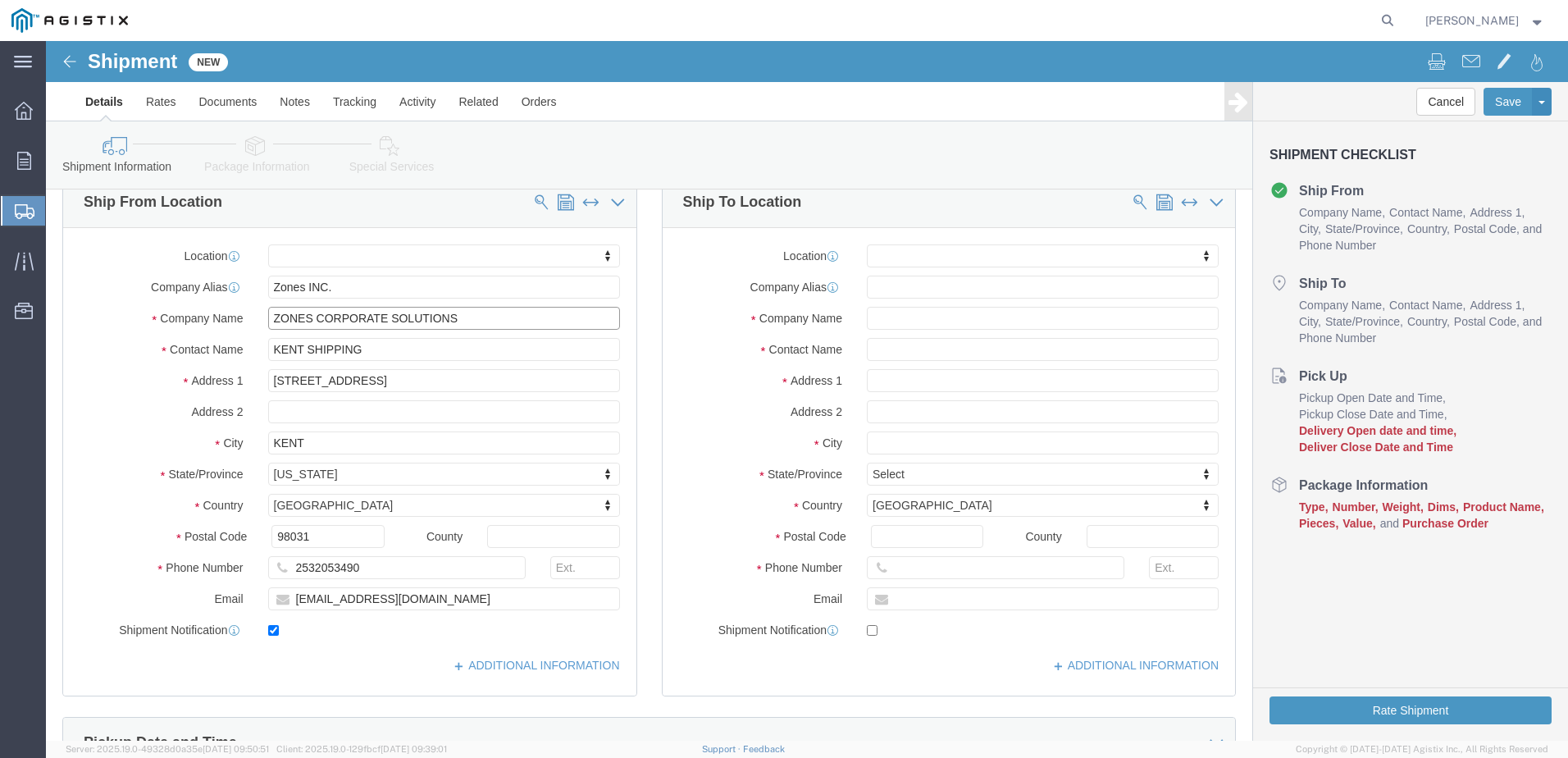
type input "ZONES CORPORATE SOLUTIONS"
drag, startPoint x: 321, startPoint y: 526, endPoint x: 273, endPoint y: 517, distance: 48.8
click input "2532053490"
drag, startPoint x: 316, startPoint y: 524, endPoint x: 274, endPoint y: 518, distance: 42.4
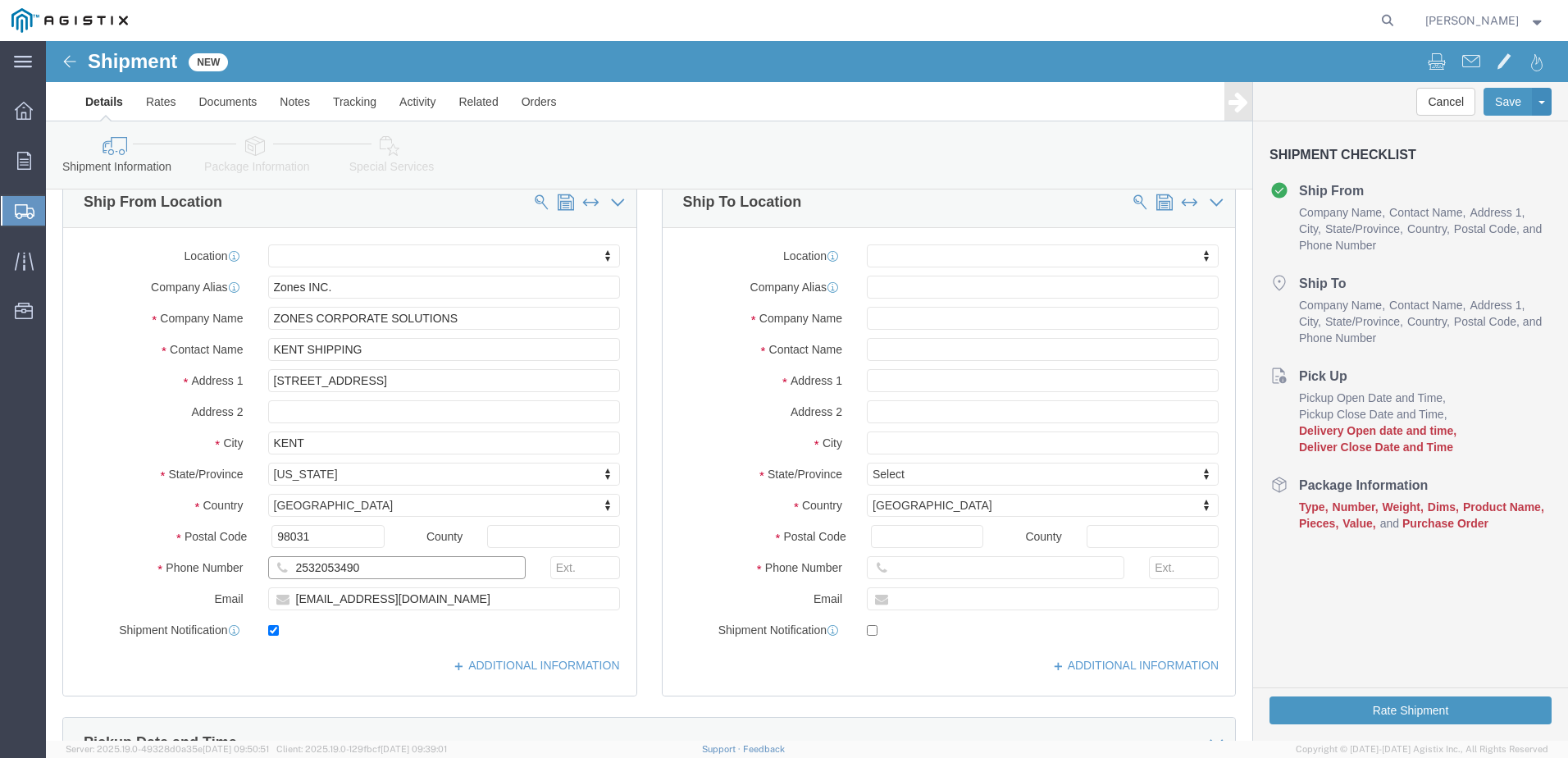
click input "2532053490"
type input "[PHONE_NUMBER]"
click input "text"
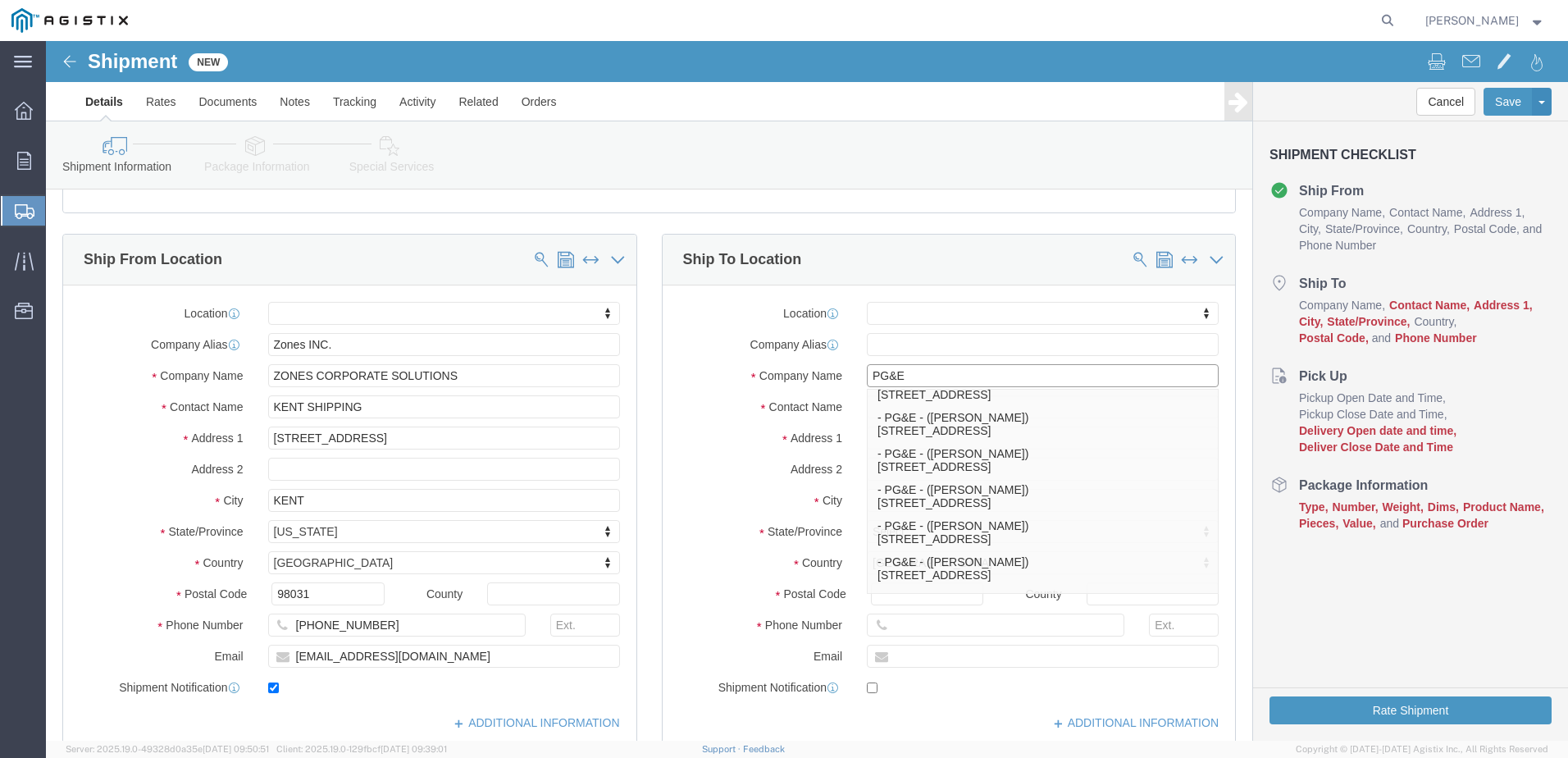
scroll to position [82, 0]
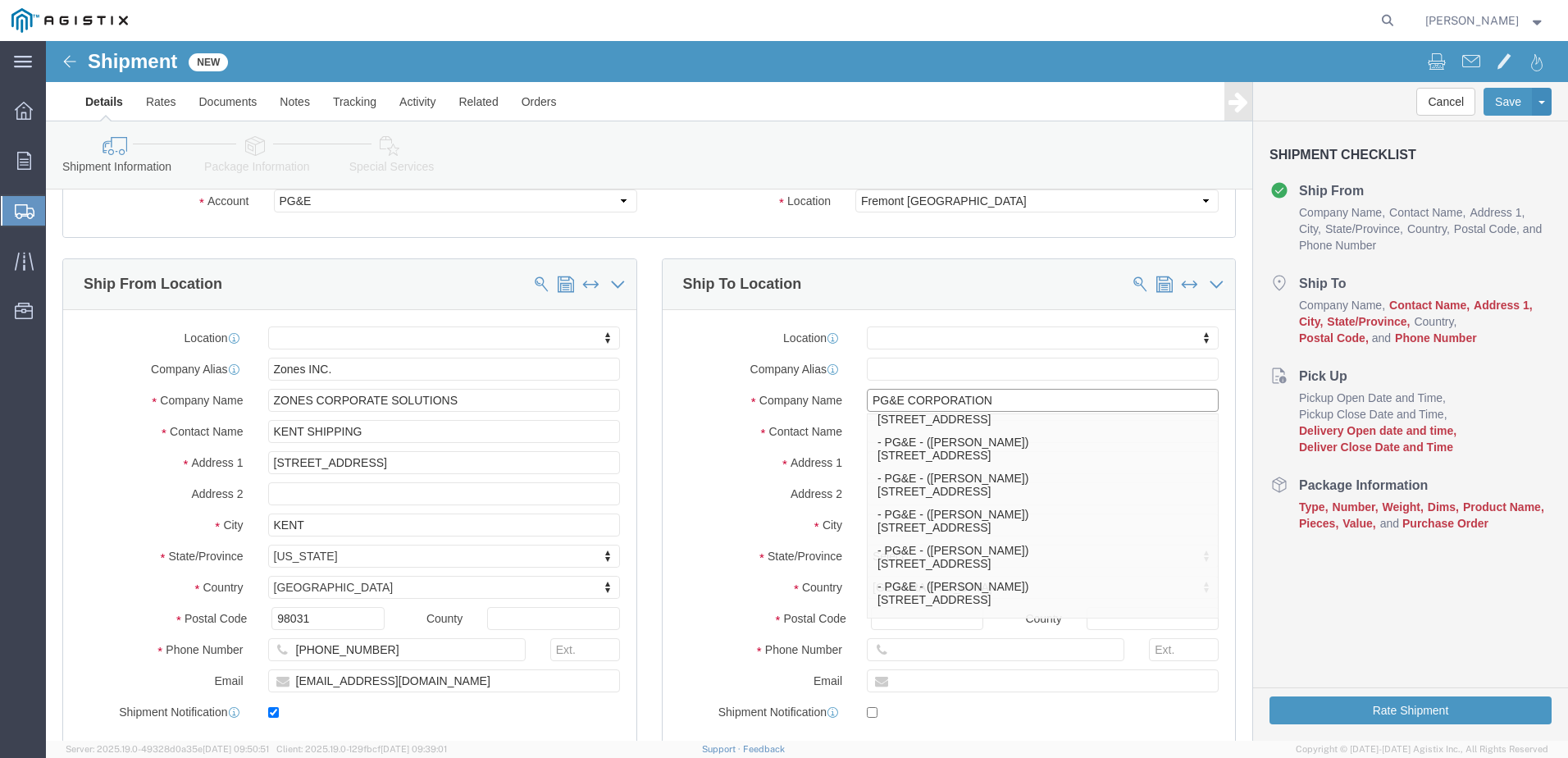
type input "PG&E CORPORATION"
drag, startPoint x: 647, startPoint y: 347, endPoint x: 655, endPoint y: 348, distance: 8.1
click div "Location My Profile Location CUPERTINO Master Location (OBSOLETE) [PERSON_NAME]…"
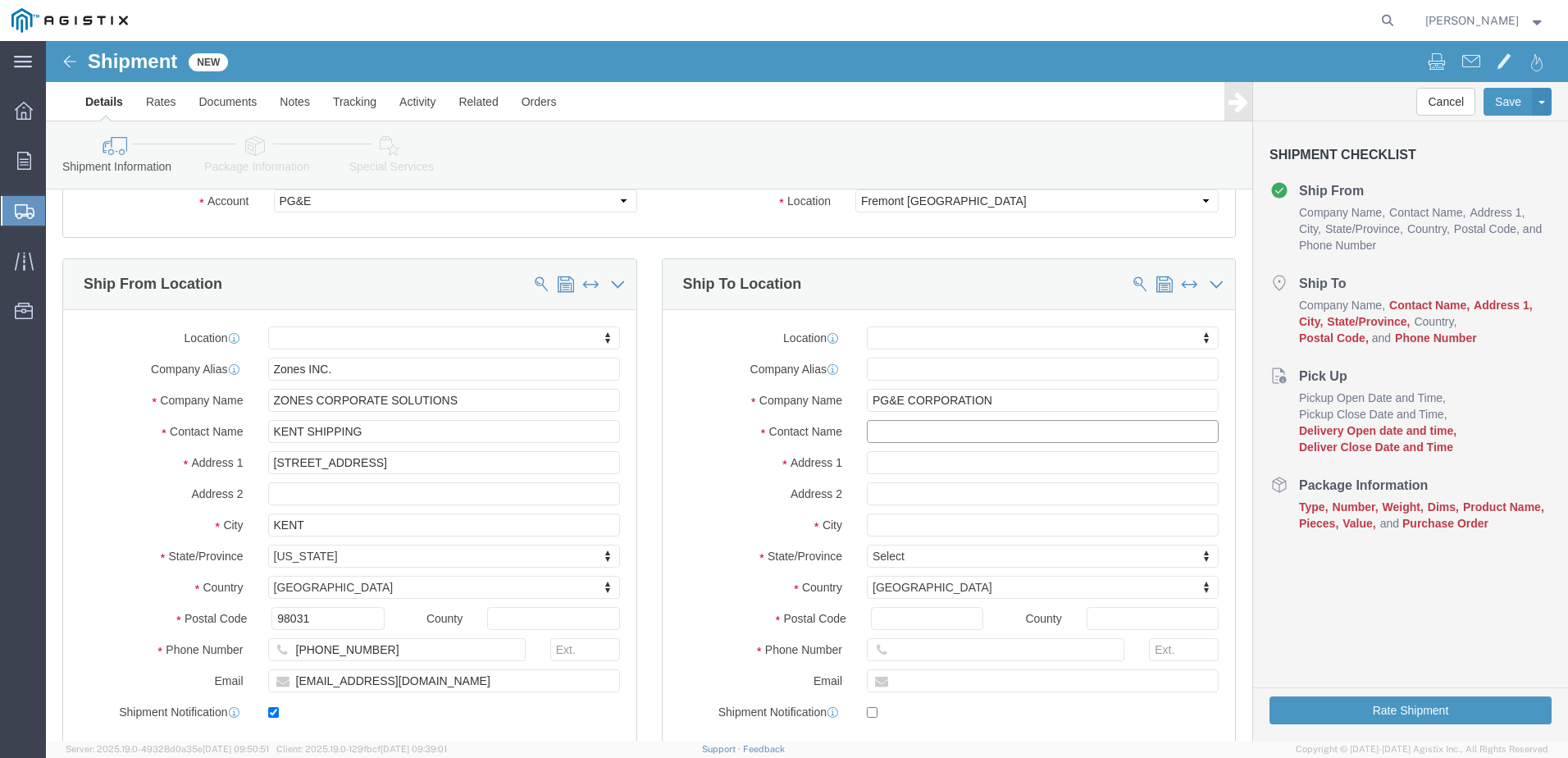
drag, startPoint x: 838, startPoint y: 394, endPoint x: 883, endPoint y: 424, distance: 54.1
click input "text"
type input "[PERSON_NAME]"
click p "- PG&E Corporation - ([PERSON_NAME]) [STREET_ADDRESS][PERSON_NAME]"
select select
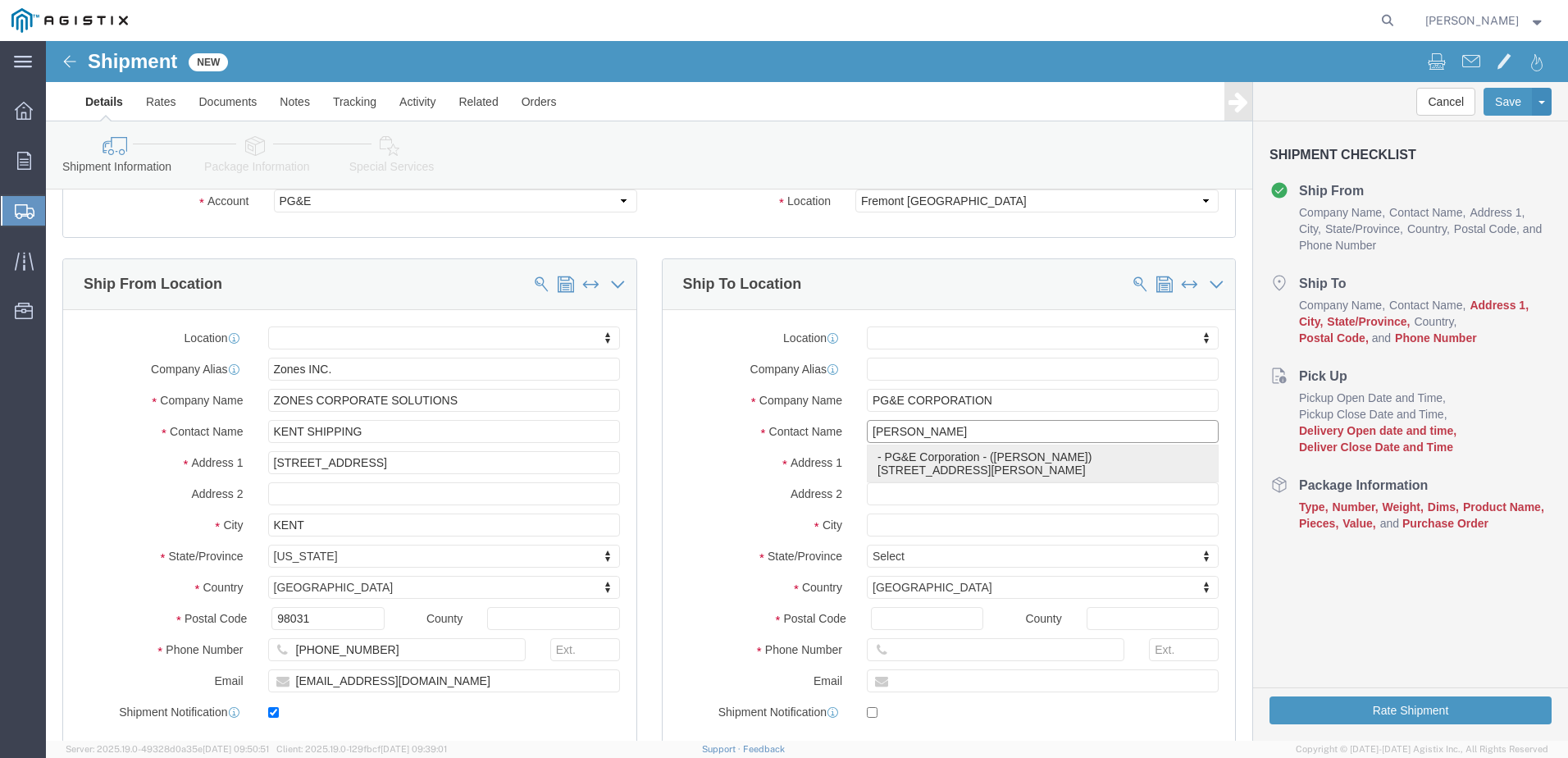
type input "[STREET_ADDRESS][PERSON_NAME]"
type input "94538"
type input "2532053000"
type input "PG&E Corporation"
type input "[PERSON_NAME]"
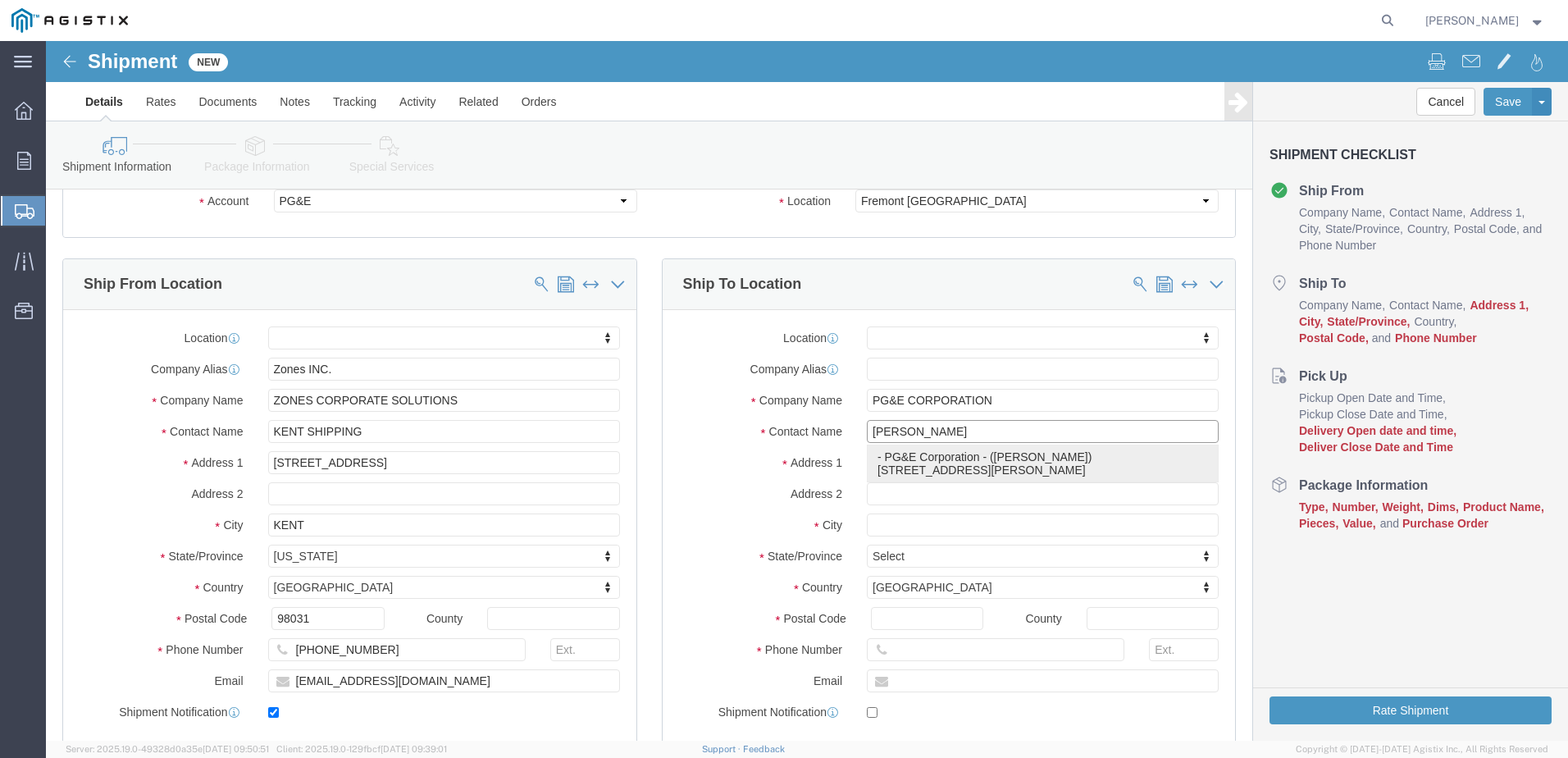
type input "Fremont"
select select "CA"
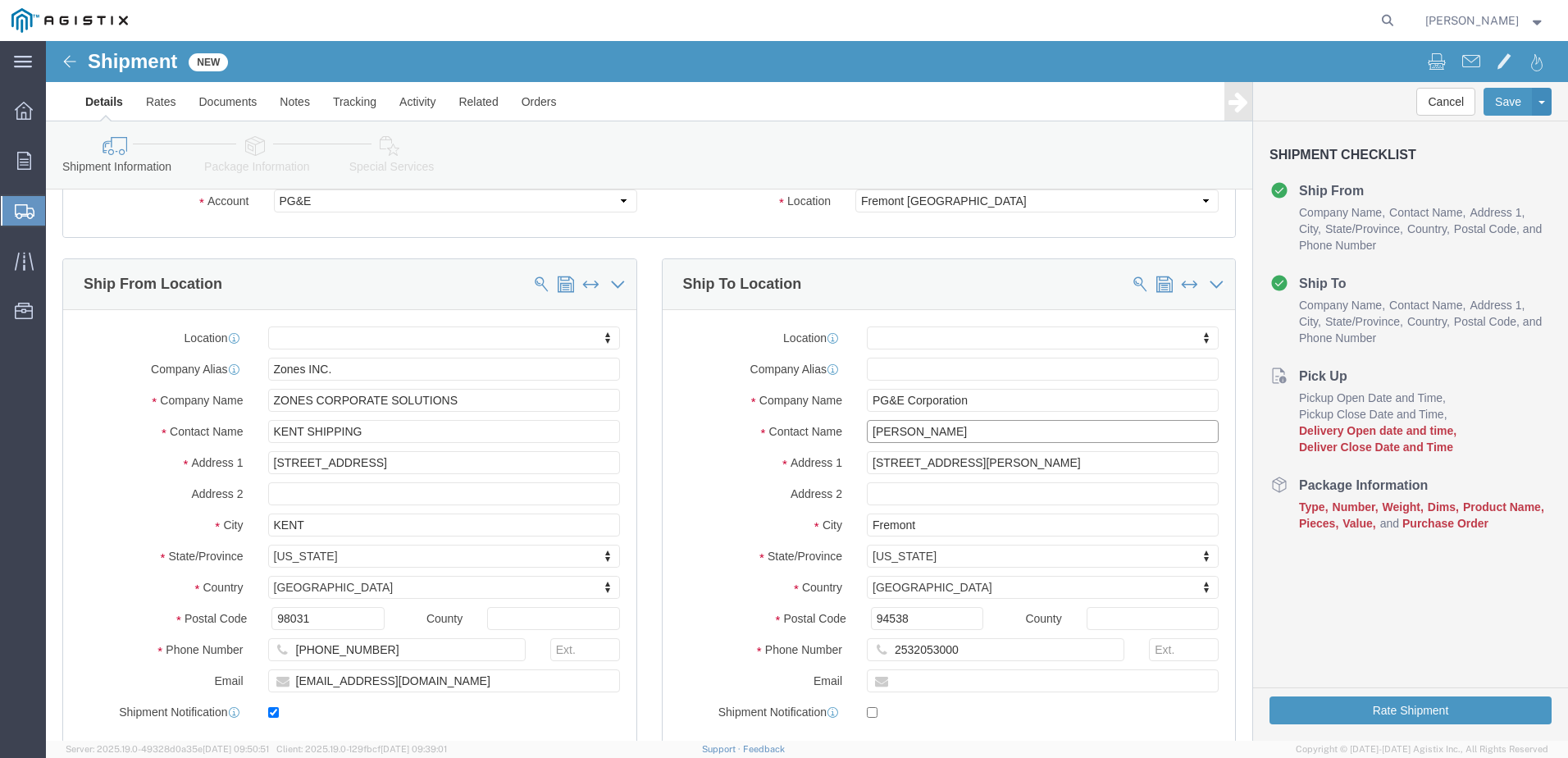
type input "[PERSON_NAME]"
click input "text"
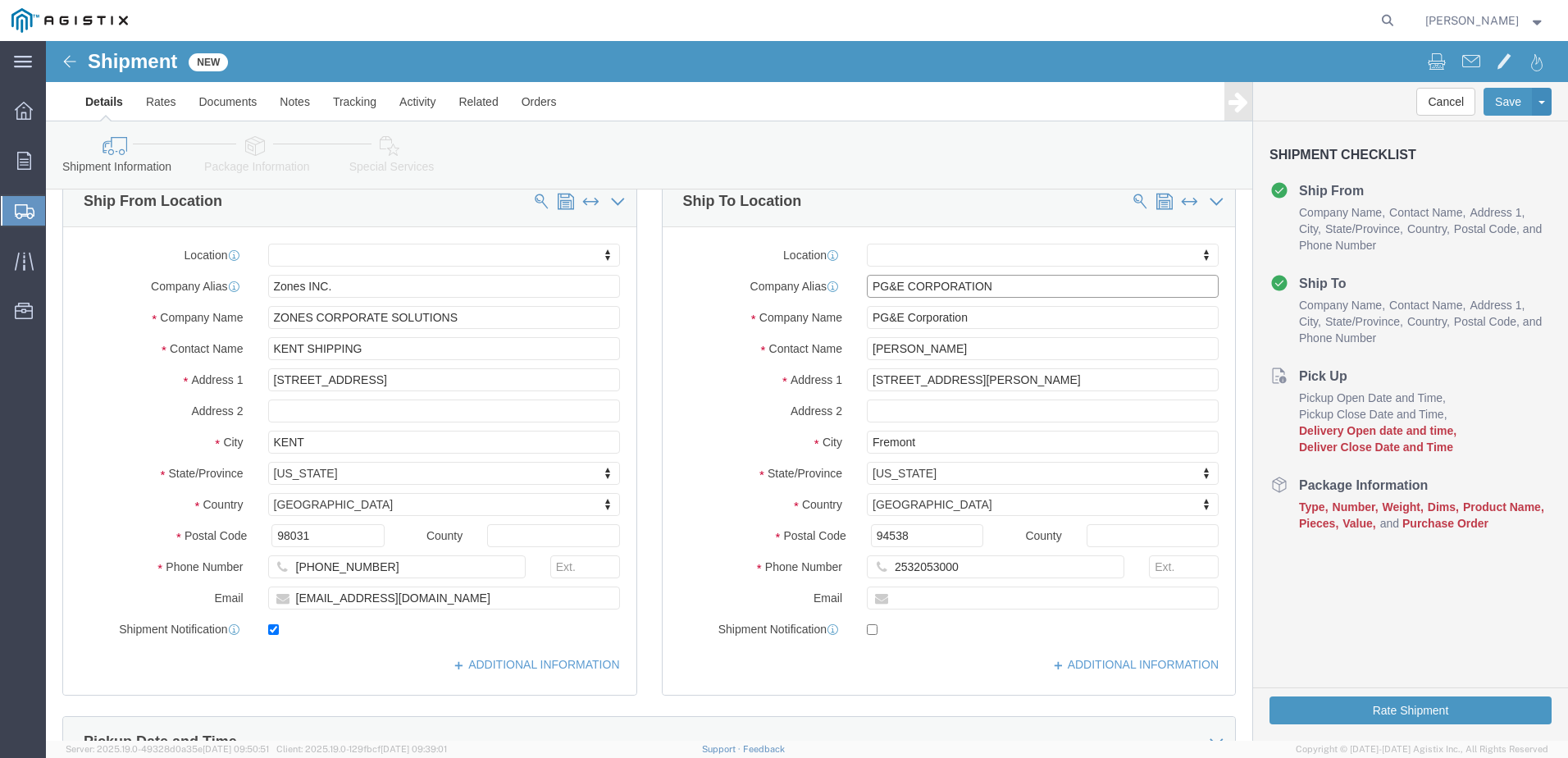
scroll to position [164, 0]
type input "PG&E CORPORATION"
drag, startPoint x: 918, startPoint y: 523, endPoint x: 833, endPoint y: 526, distance: 85.1
click div "2532053000"
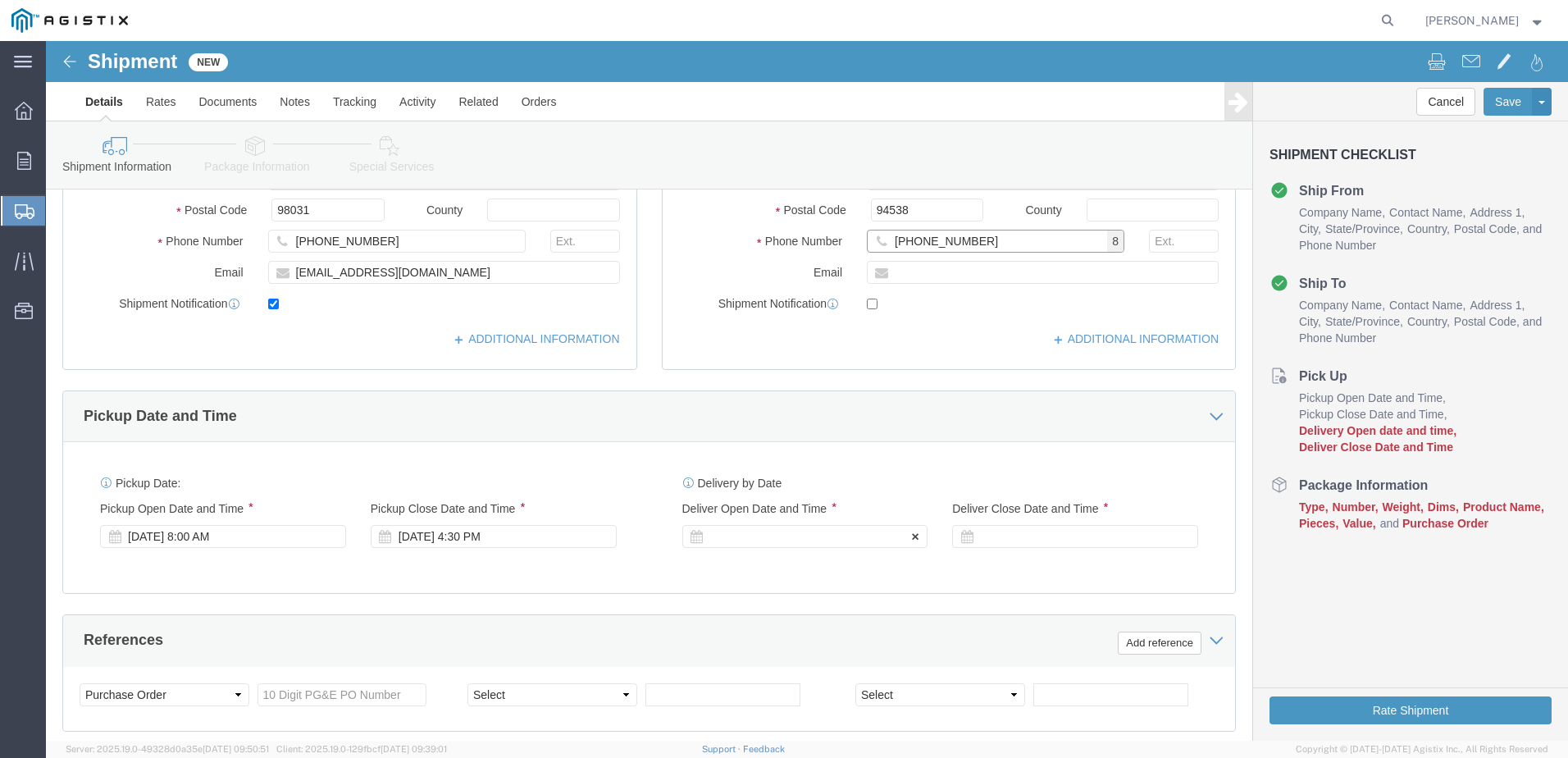
scroll to position [493, 0]
type input "[PHONE_NUMBER]"
click div "[DATE] 8:00 AM"
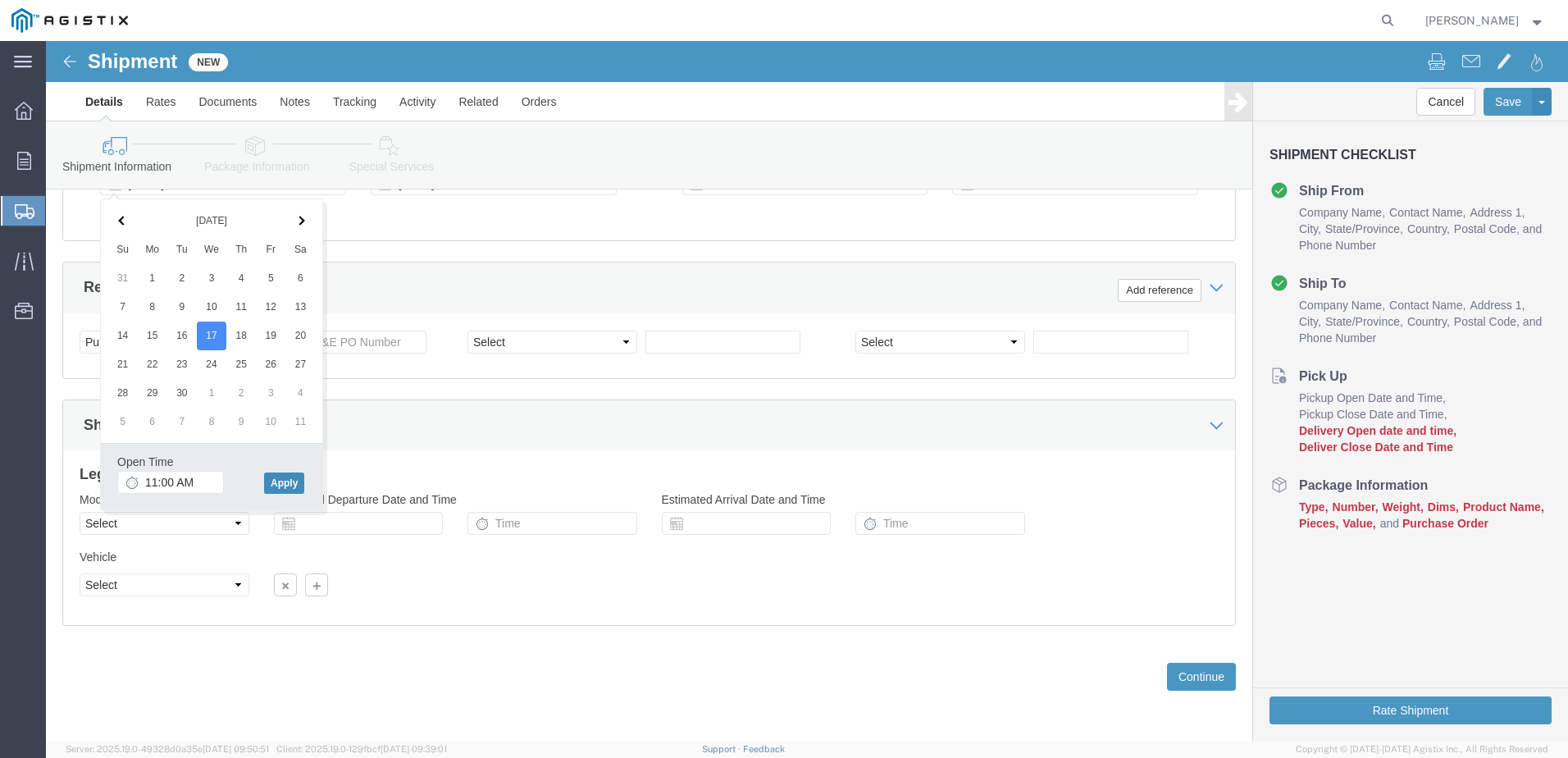
click button "Apply"
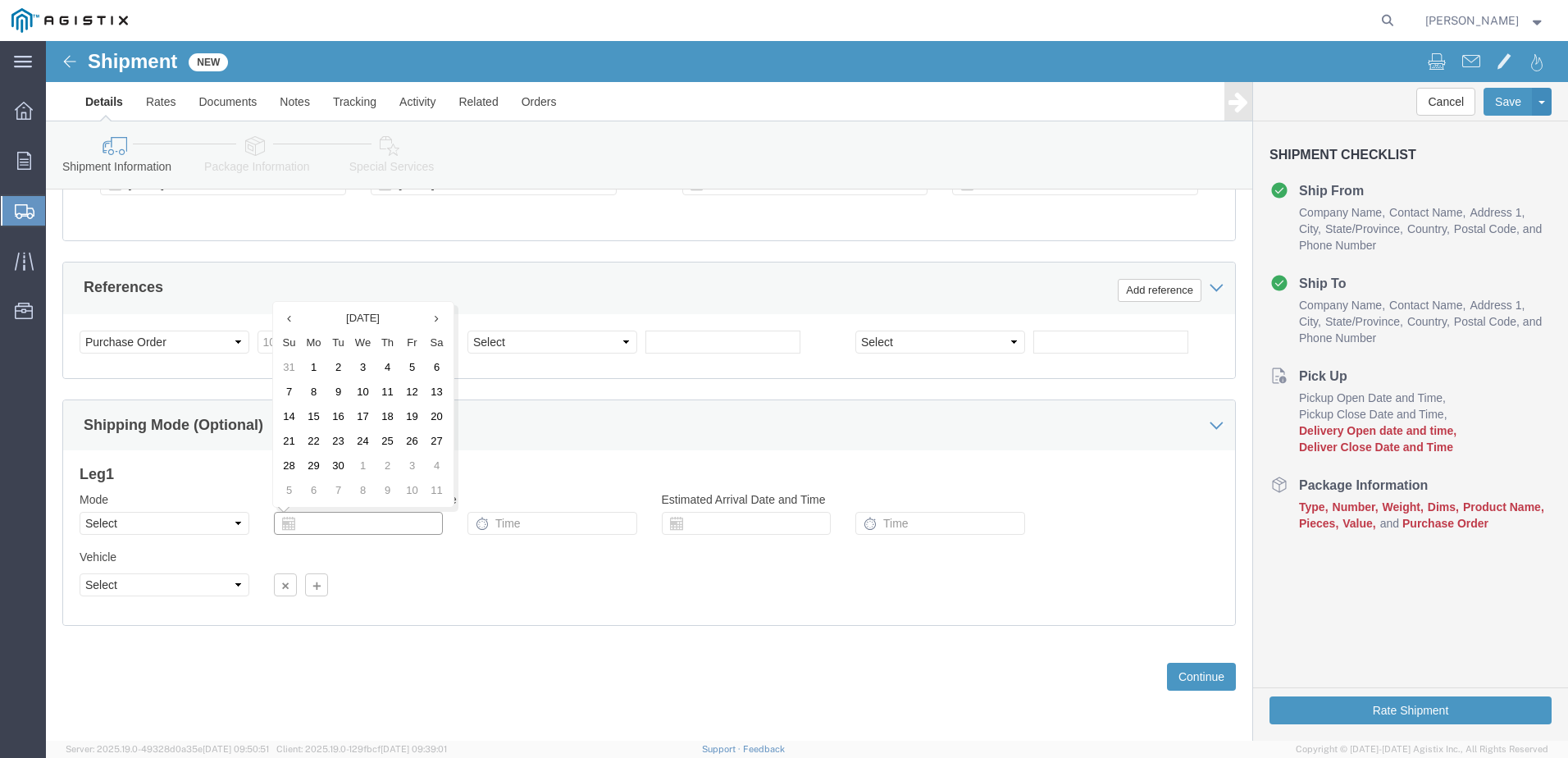
click input "text"
click div "References Add reference"
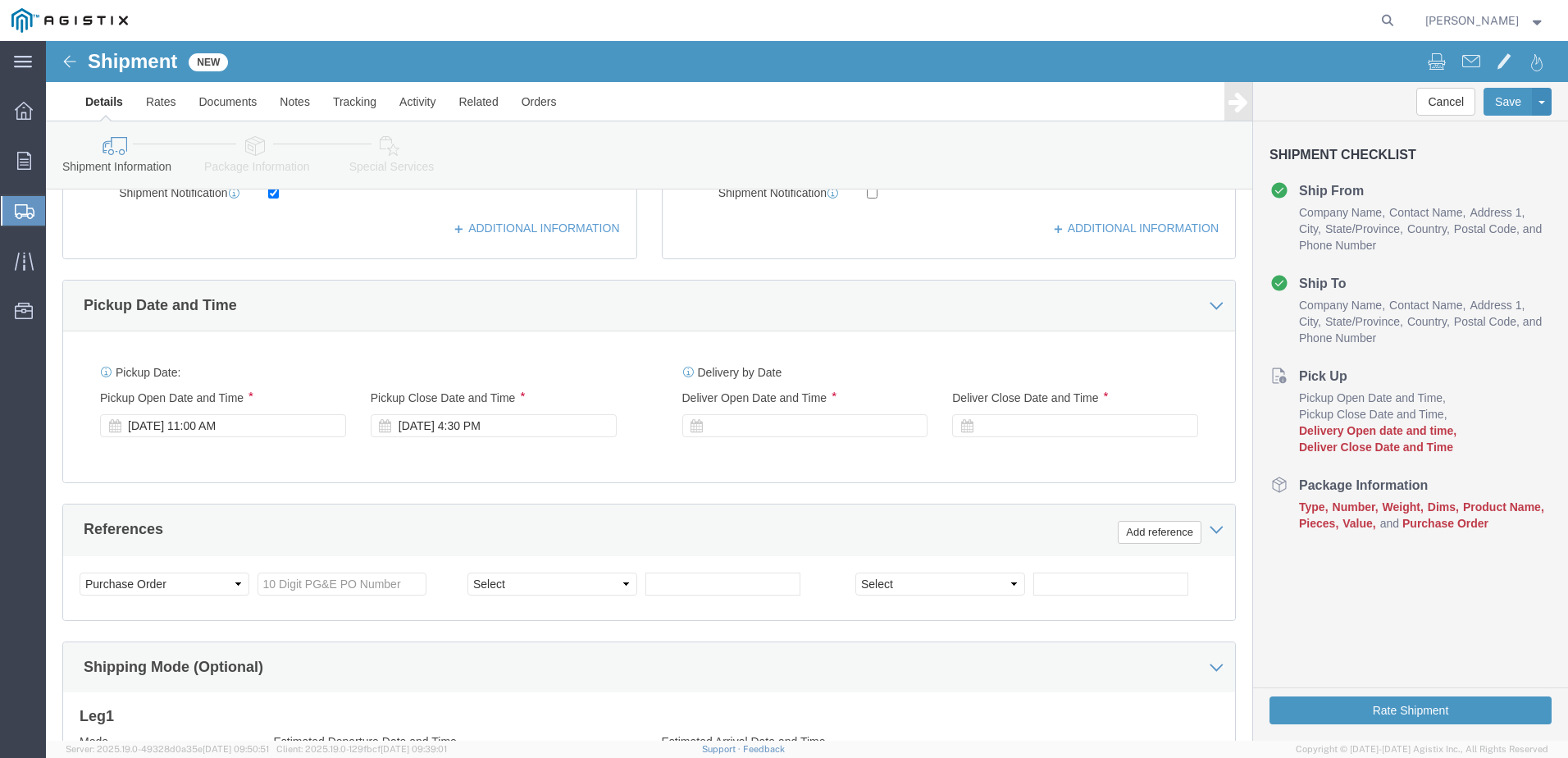
scroll to position [597, 0]
click div
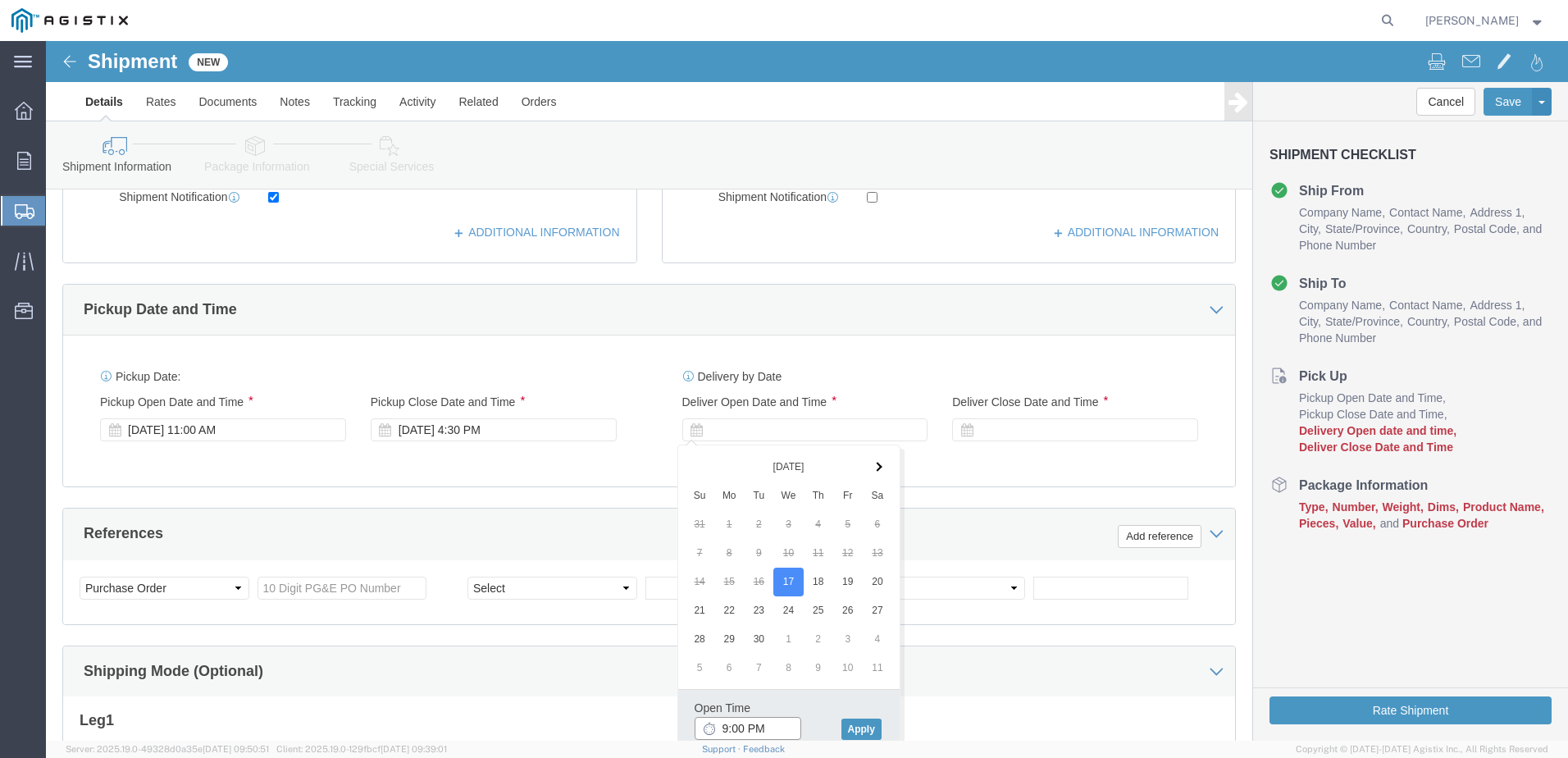
click input "9:00 PM"
type input "9:00 AM"
click button "Apply"
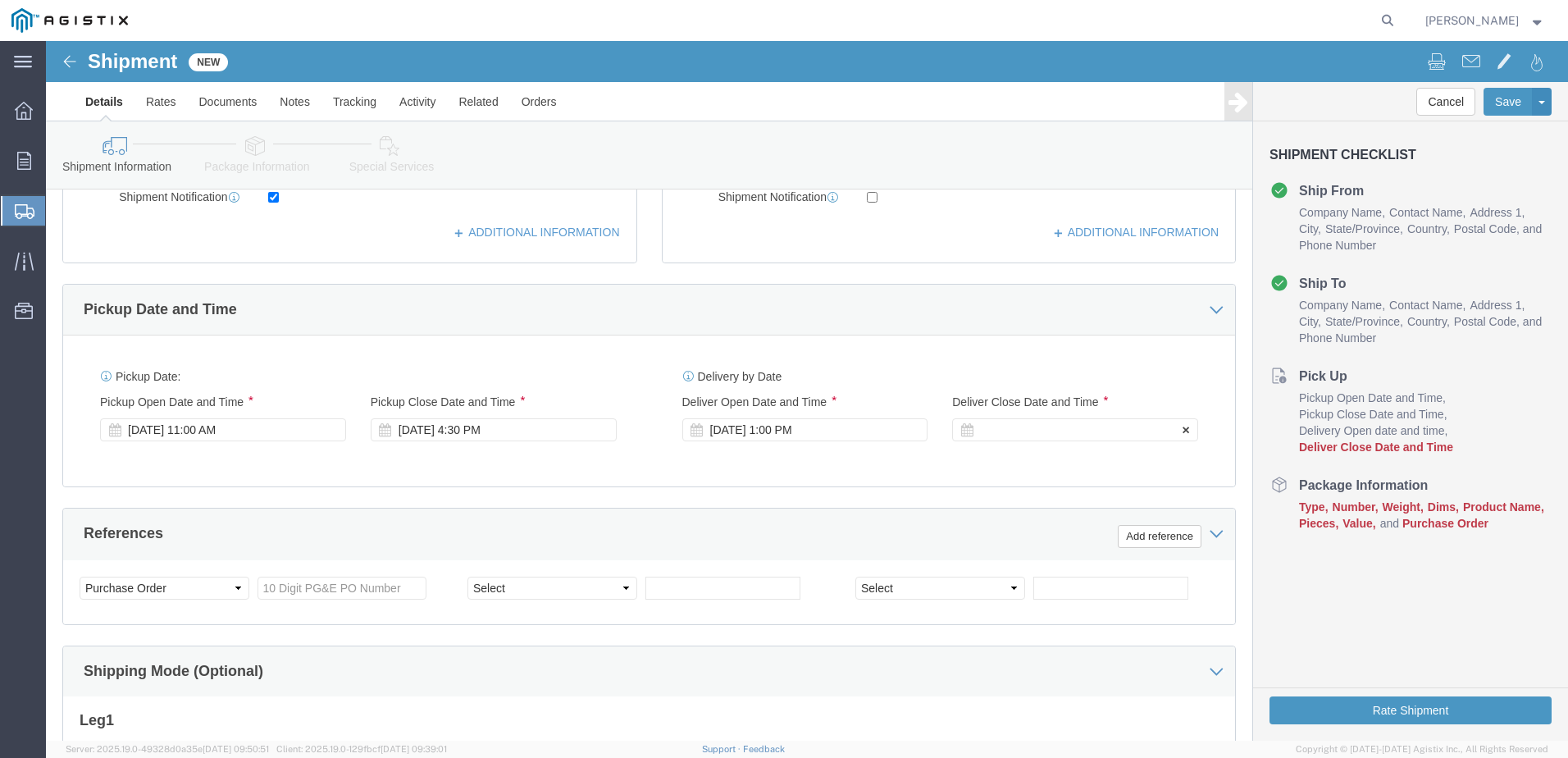
click div
click button "Apply"
click div "[DATE] 1:00 PM"
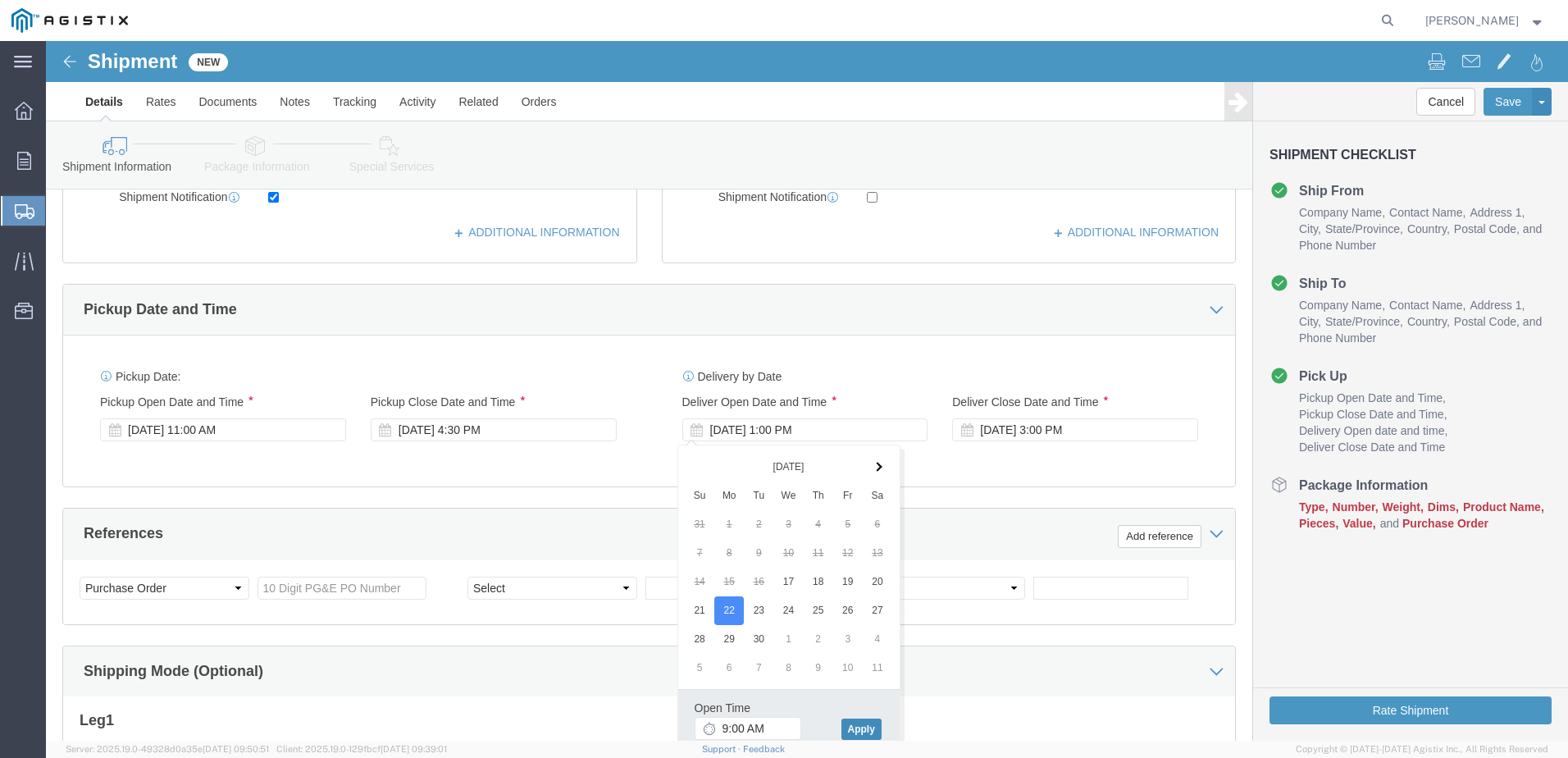
click button "Apply"
click div "[DATE] 10:00 AM"
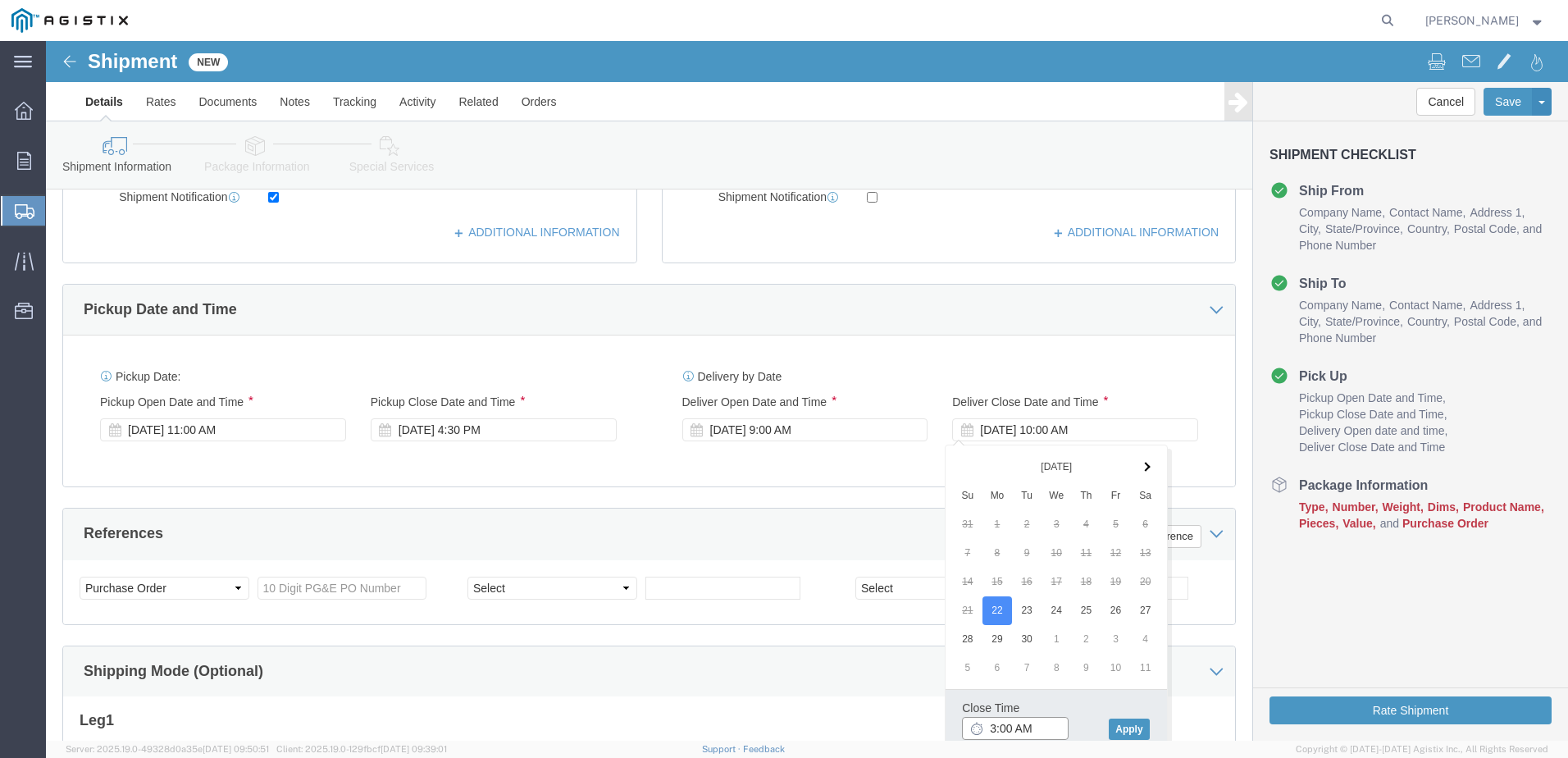
click input "3:00 AM"
type input "3:00 PM"
click button "Apply"
click input "text"
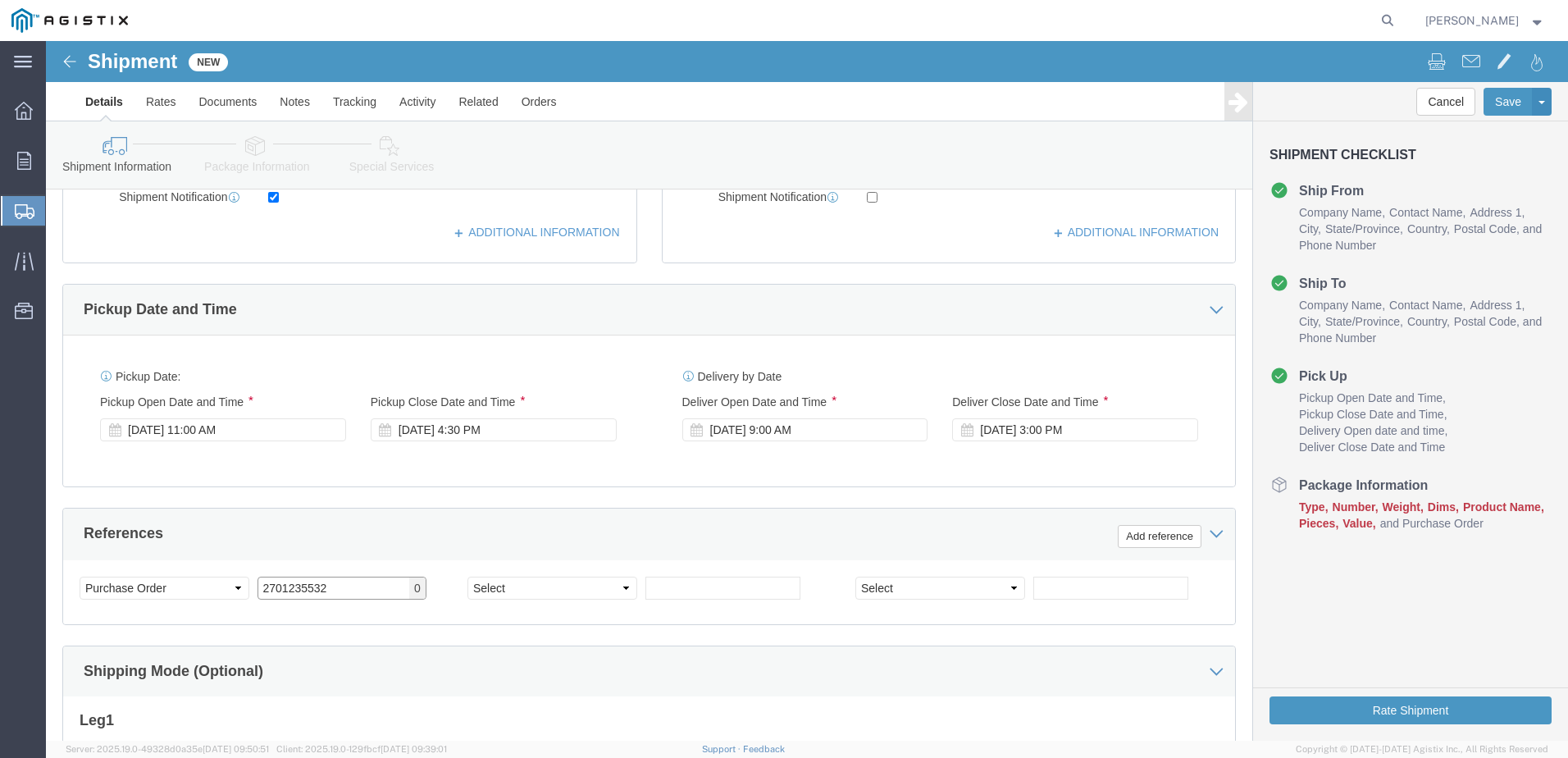
type input "2701235532"
click select "Select Account Type Activity ID Airline Appointment Number ASN Batch Request # …"
select select "ORDERNUM"
click select "Select Account Type Activity ID Airline Appointment Number ASN Batch Request # …"
click input "text"
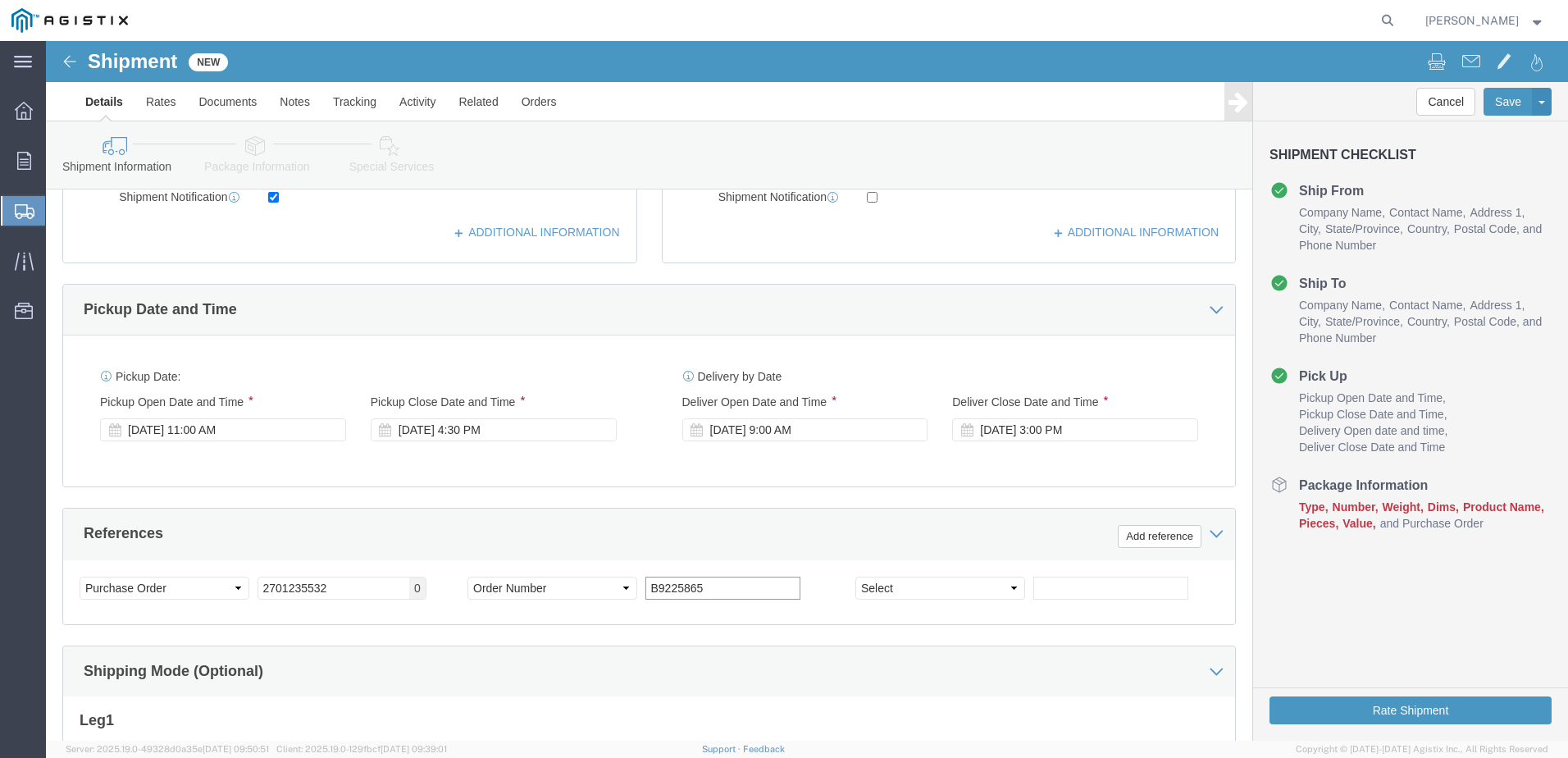
type input "B9225865"
click select "Select Account Type Activity ID Airline Appointment Number ASN Batch Request # …"
select select "SALEORDR"
click select "Select Account Type Activity ID Airline Appointment Number ASN Batch Request # …"
click input "text"
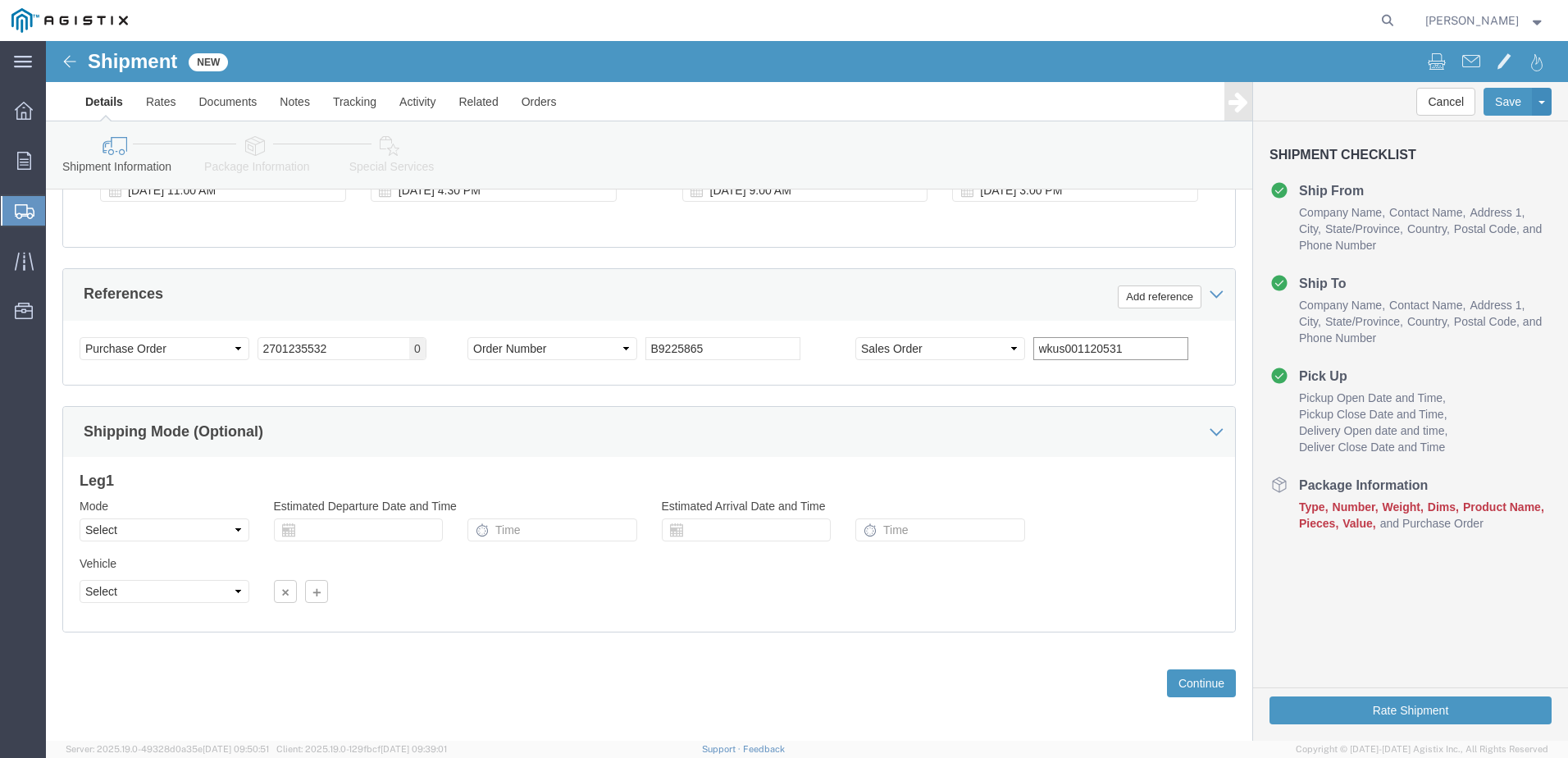
scroll to position [843, 0]
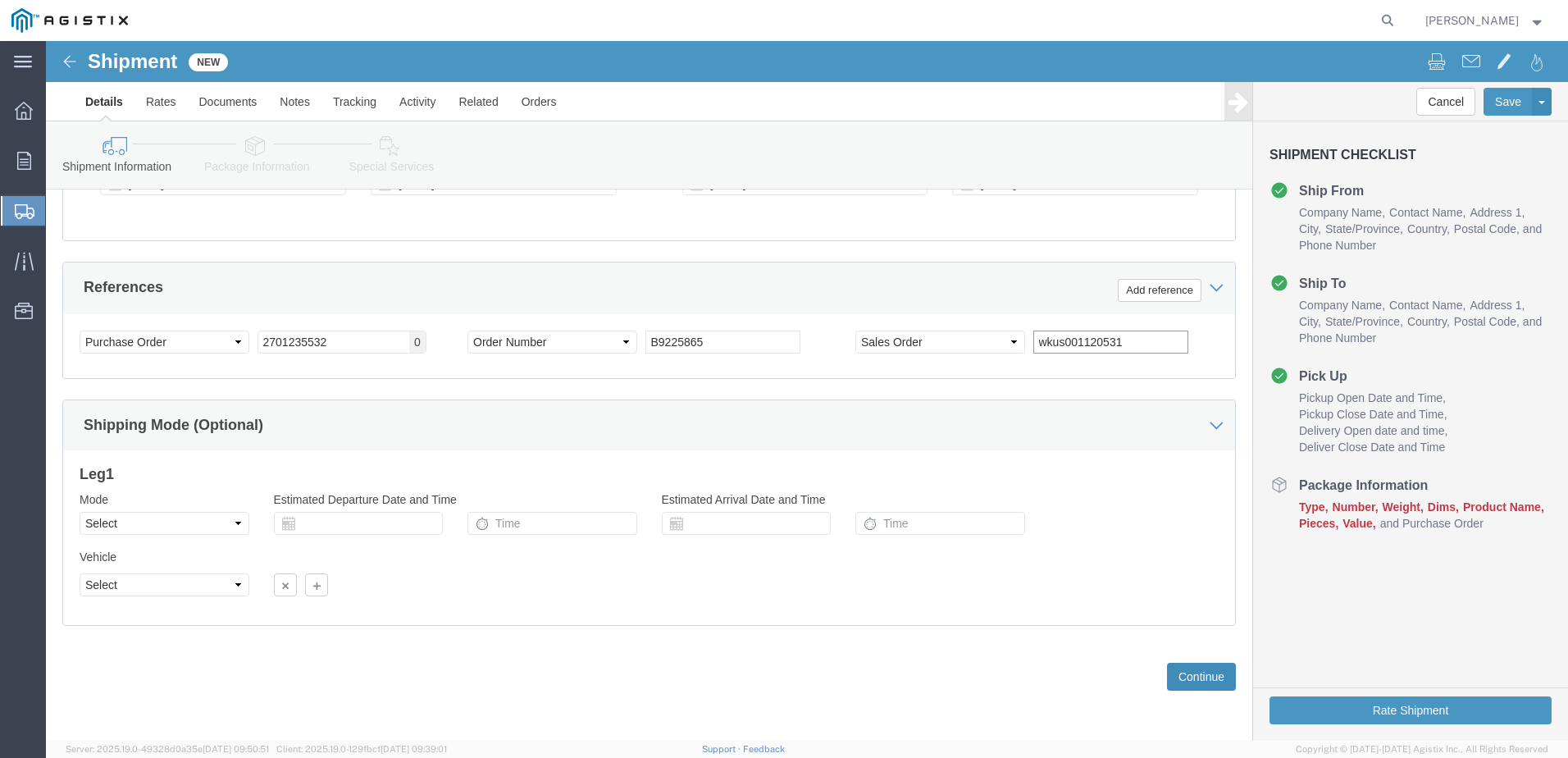
type input "wkus001120531"
click button "Continue"
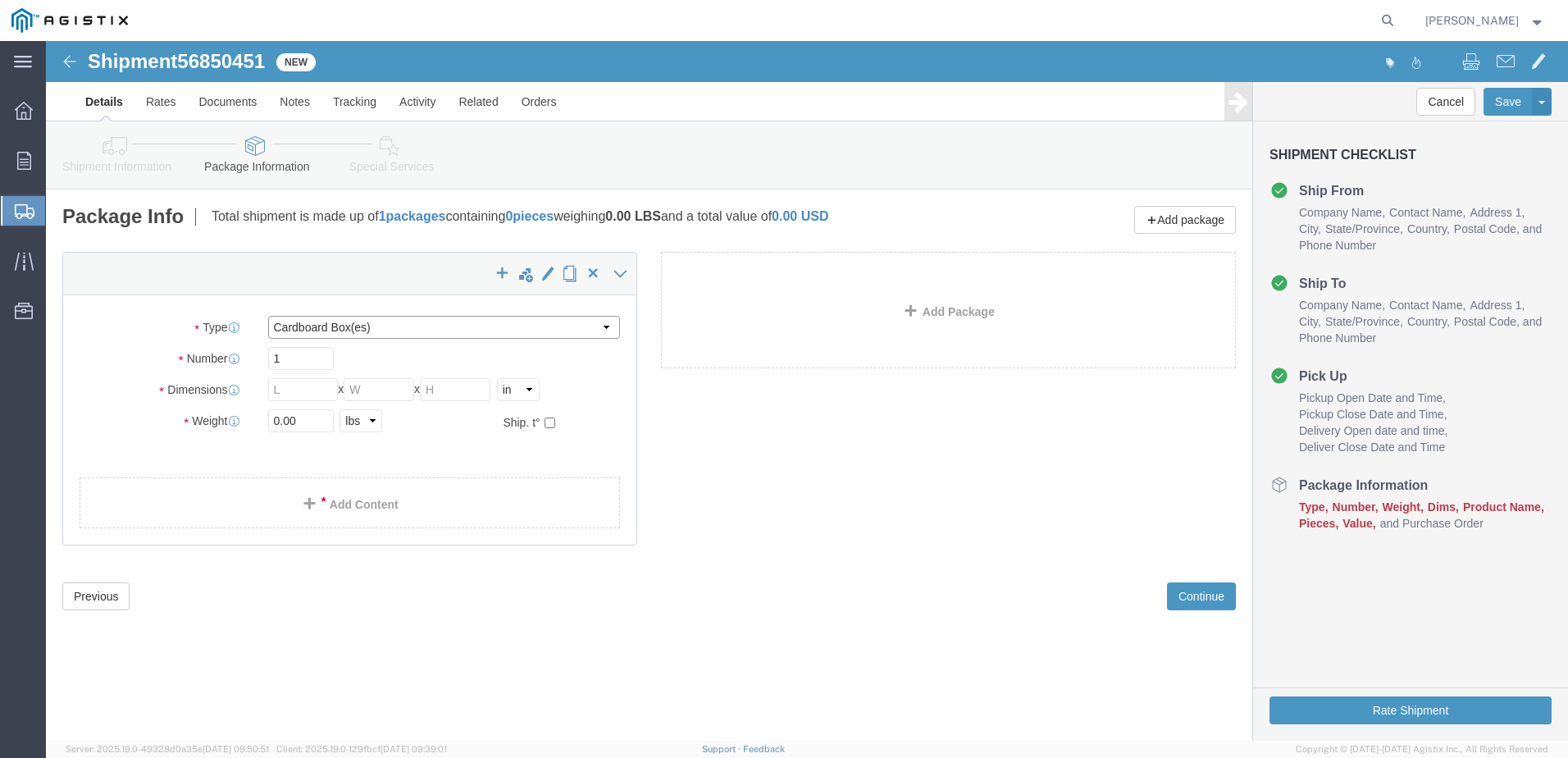
click select "Select Bulk Bundle(s) Cardboard Box(es) Carton(s) Crate(s) Drum(s) (Fiberboard)…"
select select "PSNS"
click select "Select Bulk Bundle(s) Cardboard Box(es) Carton(s) Crate(s) Drum(s) (Fiberboard)…"
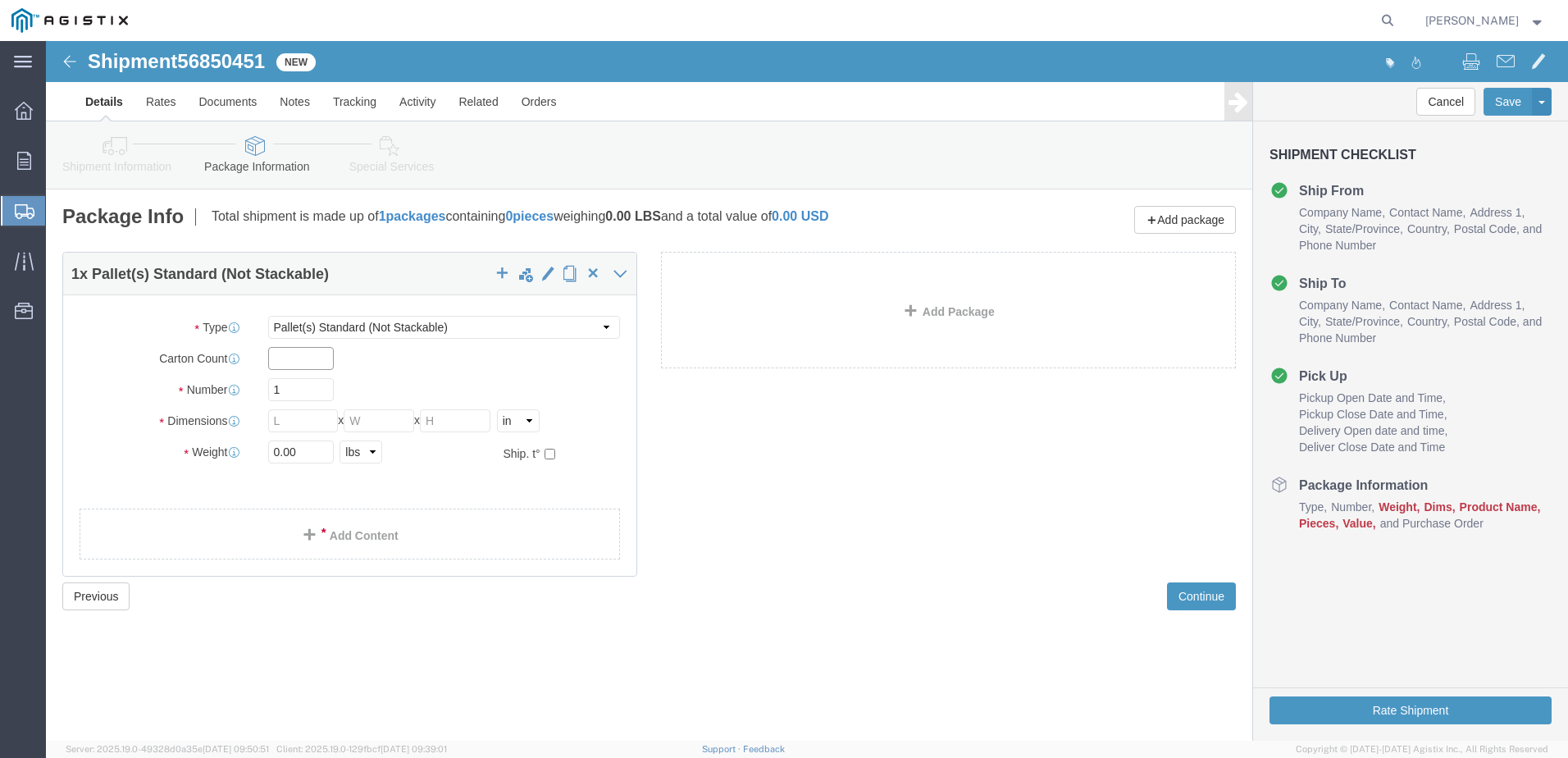
click input "text"
type input "4"
click input "1"
type input "4"
click input "text"
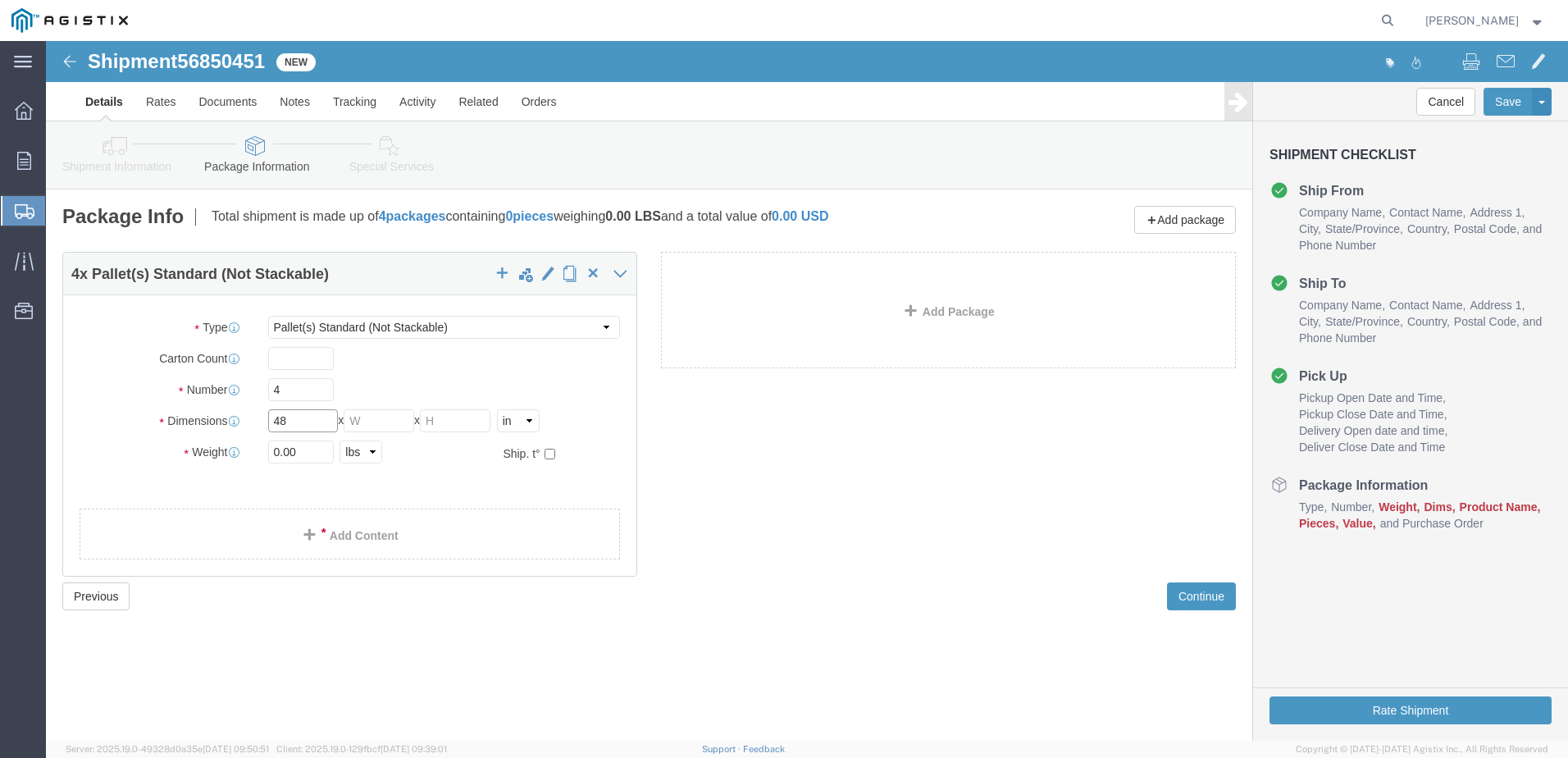
type input "48"
type input "40"
type input "47"
drag, startPoint x: 263, startPoint y: 413, endPoint x: 181, endPoint y: 406, distance: 82.3
click div "Weight Total weight of packages in pounds or kilograms 0.00 Select kgs lbs Ship…"
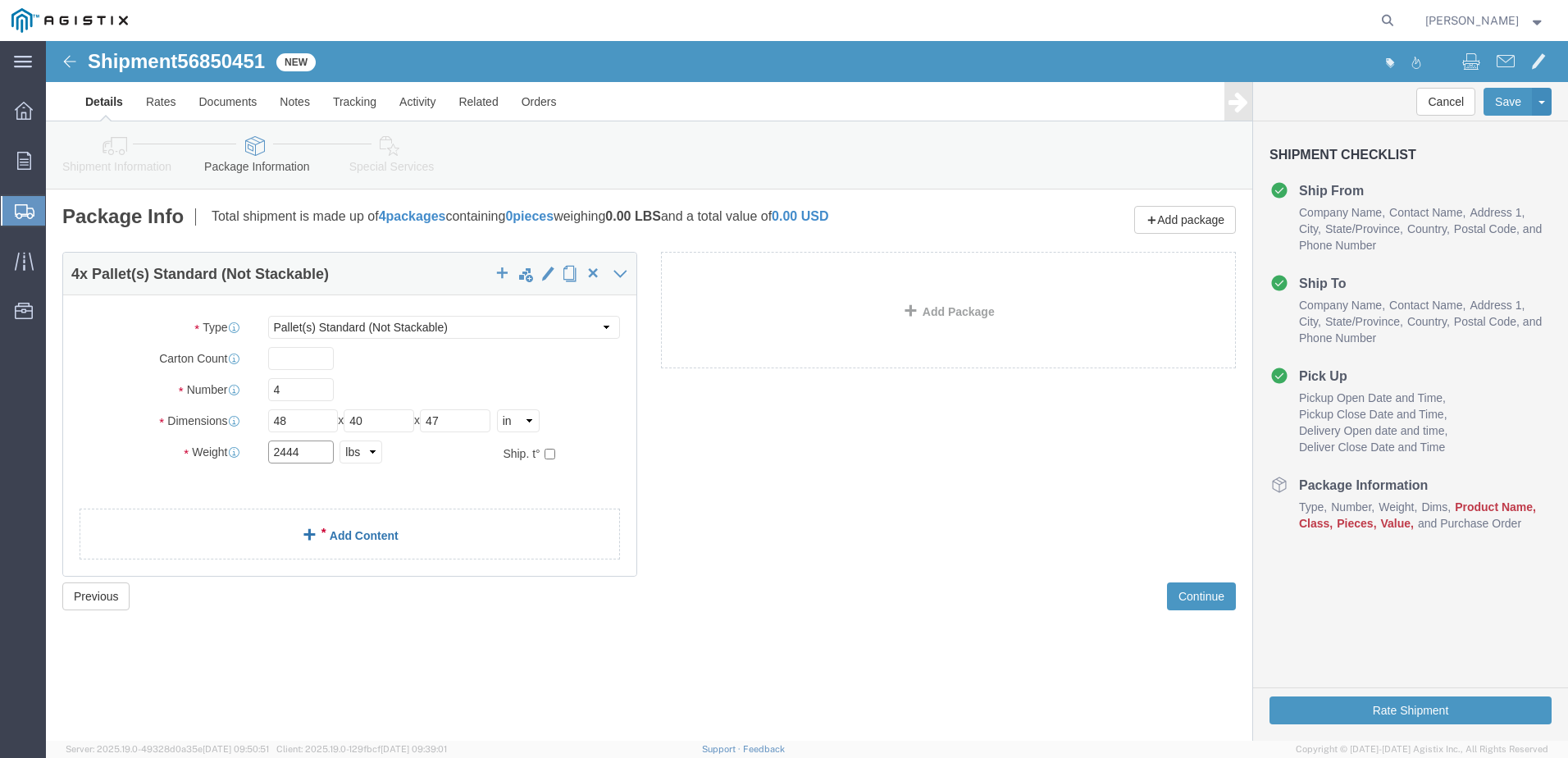
type input "2444"
click link "Add Content"
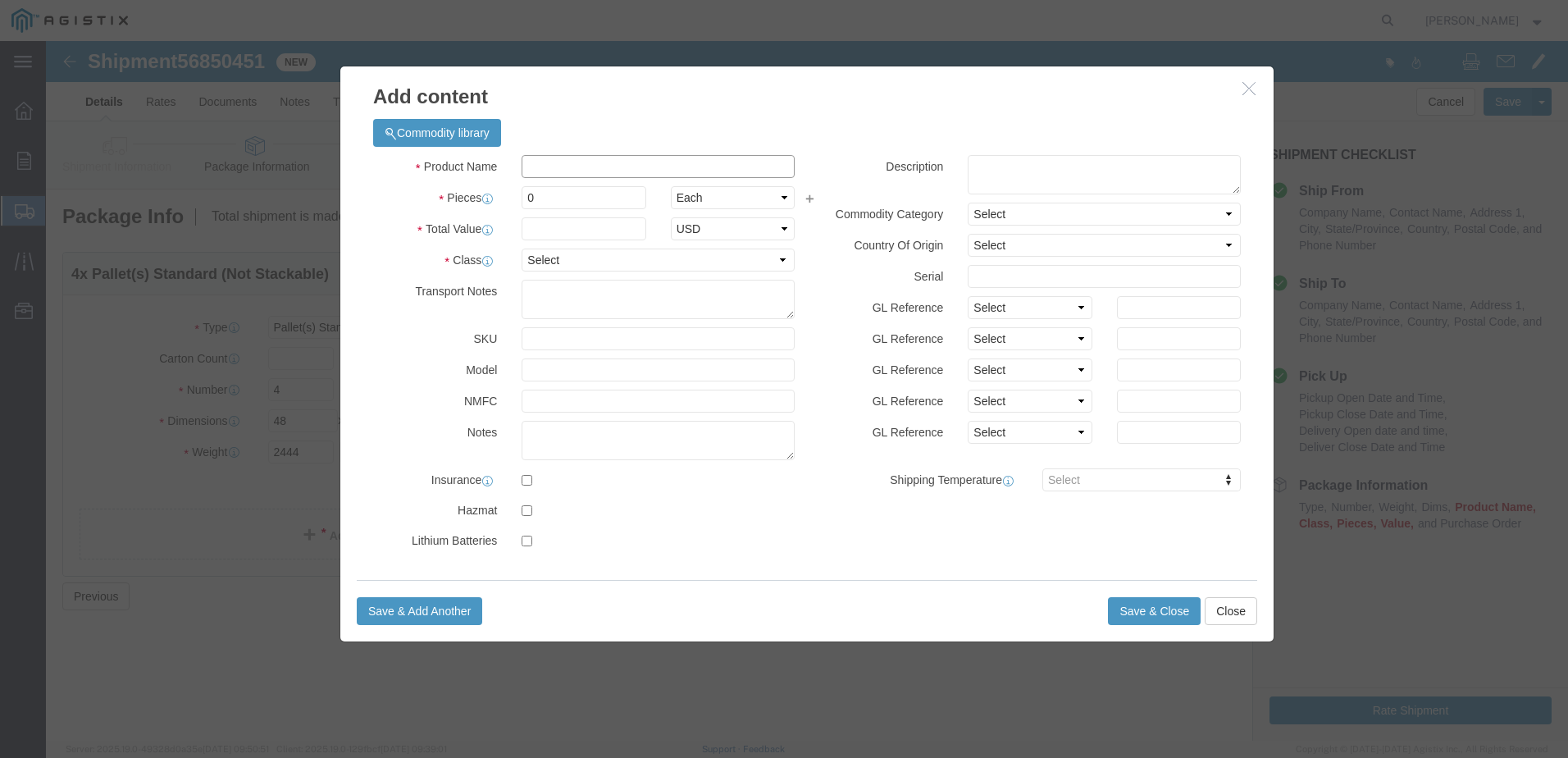
click input "text"
type input "computer electronics"
type input "222633.6"
click input "0"
type input "408"
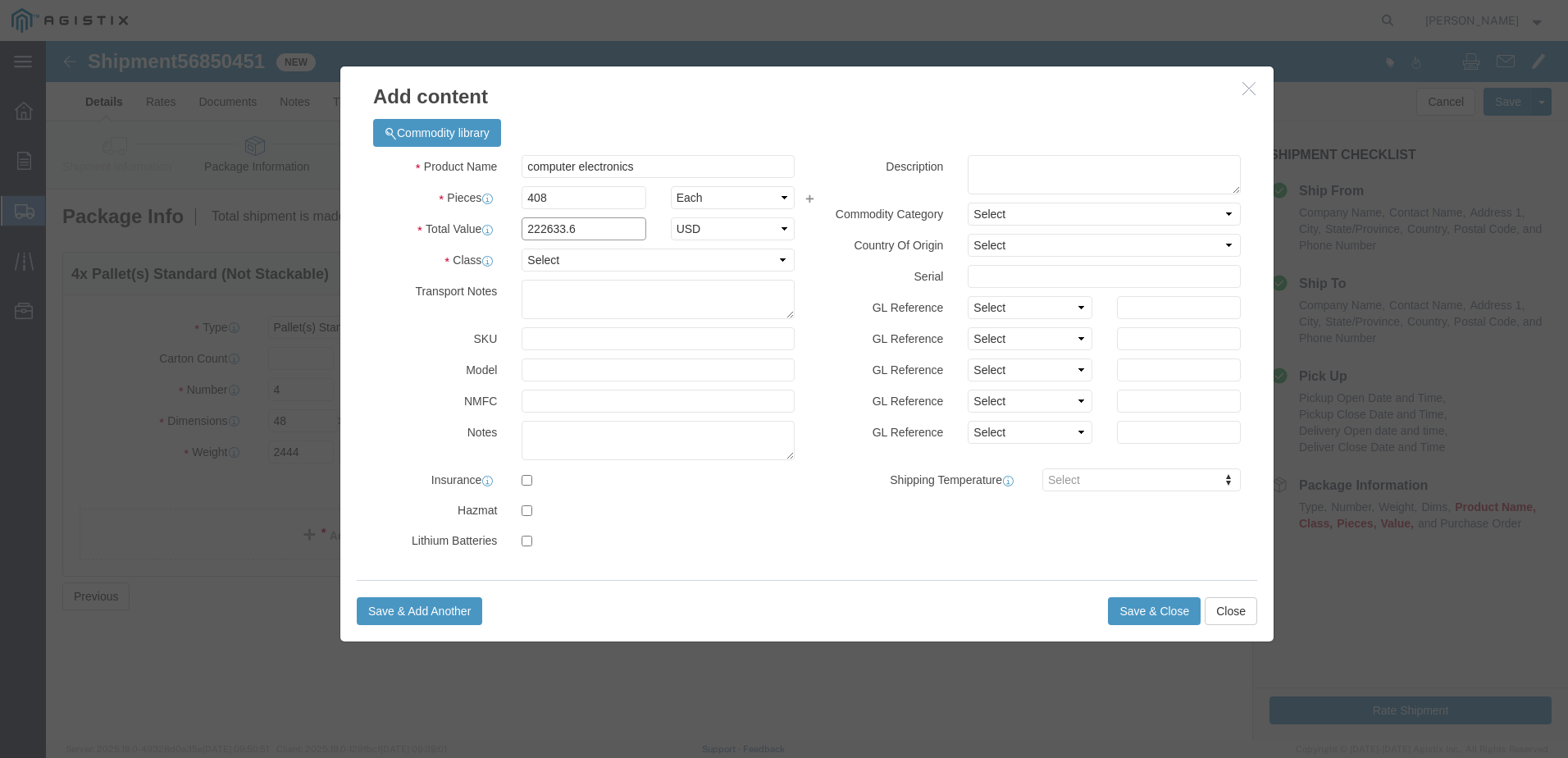
type input "90834508.8"
drag, startPoint x: 543, startPoint y: 188, endPoint x: 416, endPoint y: 187, distance: 127.0
click div "Total Value 90834508.8 Select ADP AED AFN ALL AMD AOA ARS ATS AUD AWG AZN BAM B…"
type input "473096.4"
click select "Select 50 55 60 65 70 85 92.5 100 125 175 250 300 400"
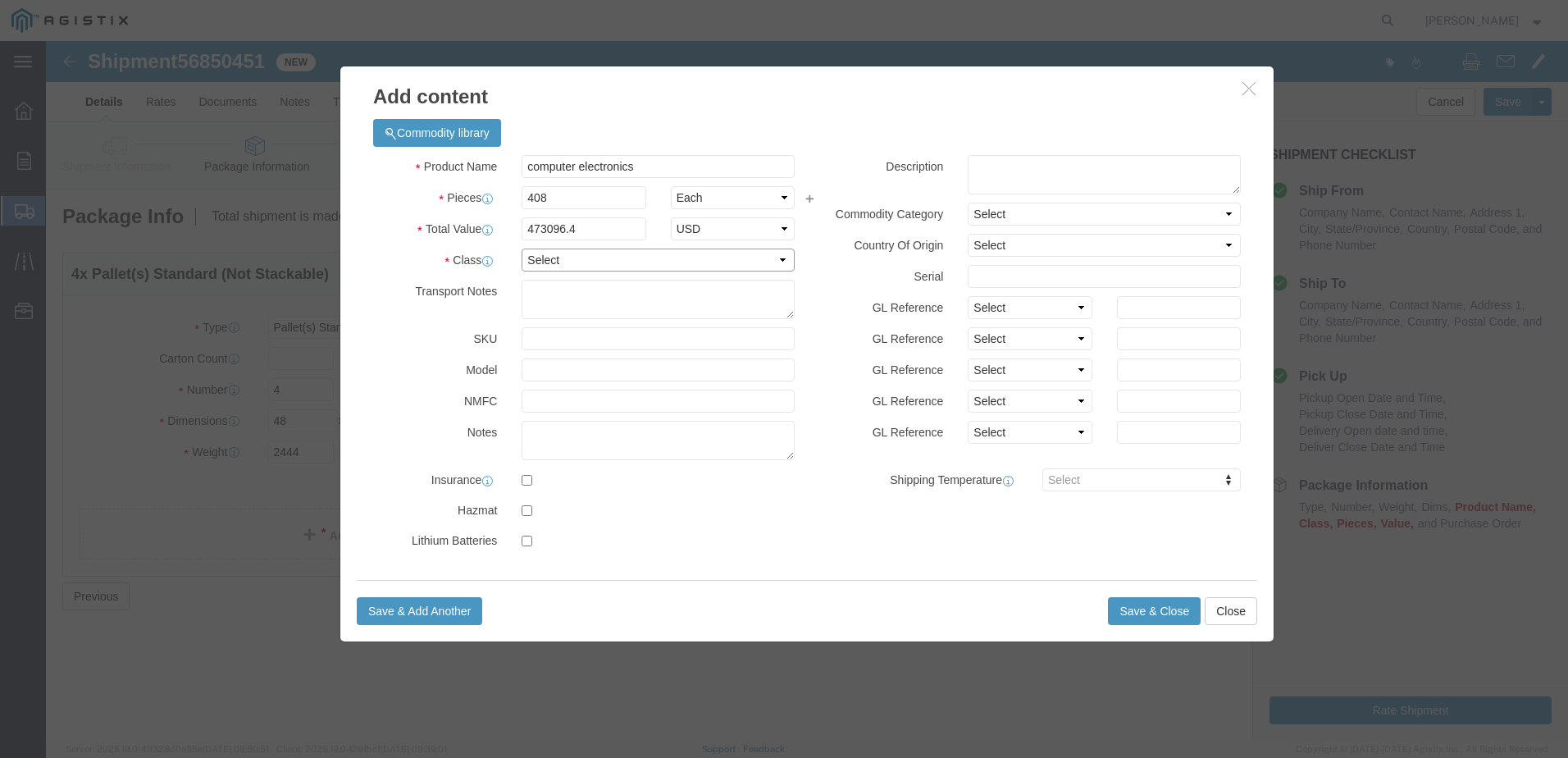
select select "92.5"
click select "Select 50 55 60 65 70 85 92.5 100 125 175 250 300 400"
drag, startPoint x: 1099, startPoint y: 572, endPoint x: 1143, endPoint y: 608, distance: 56.9
click button "Save & Close"
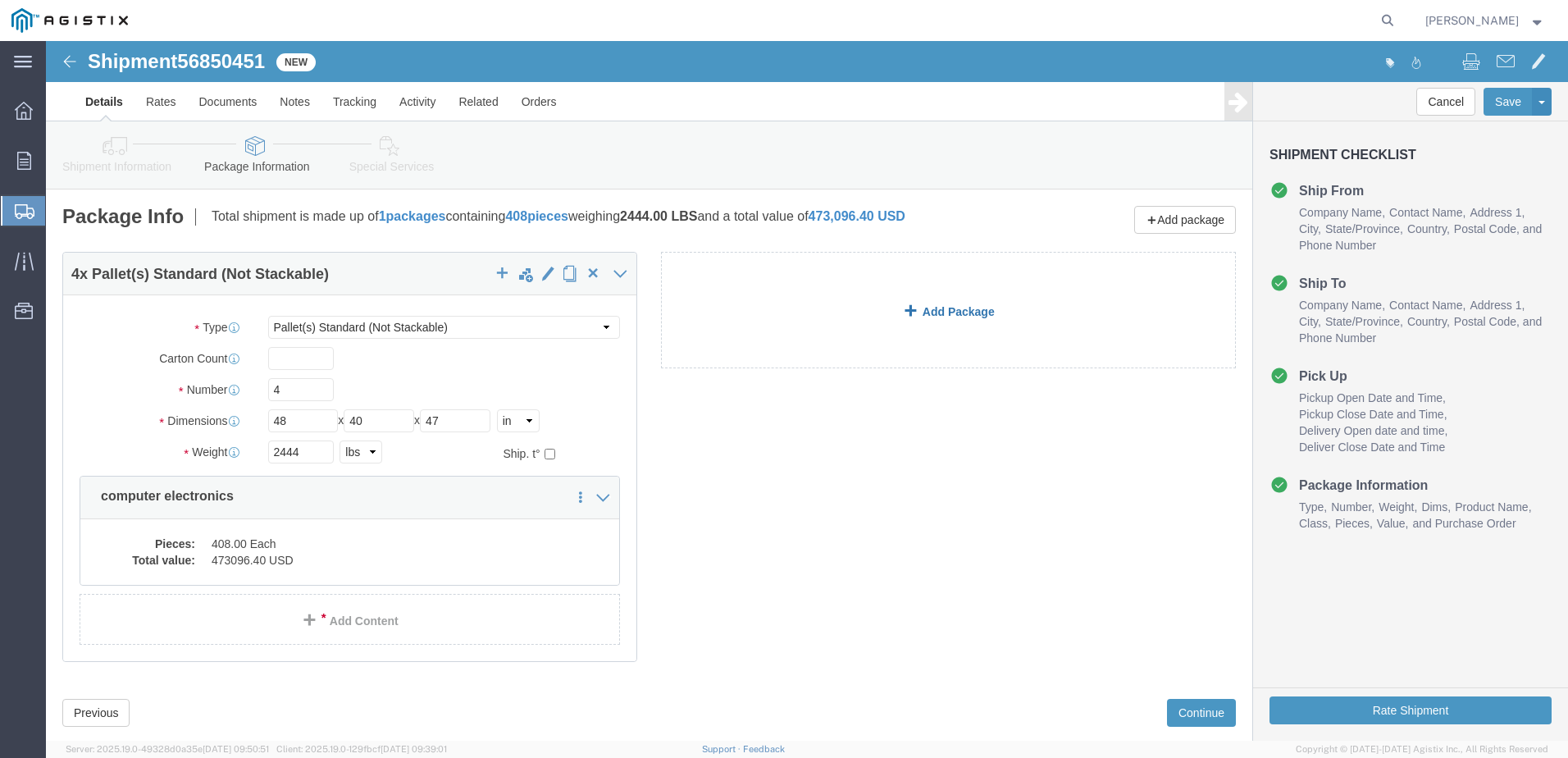
click link "Add Package"
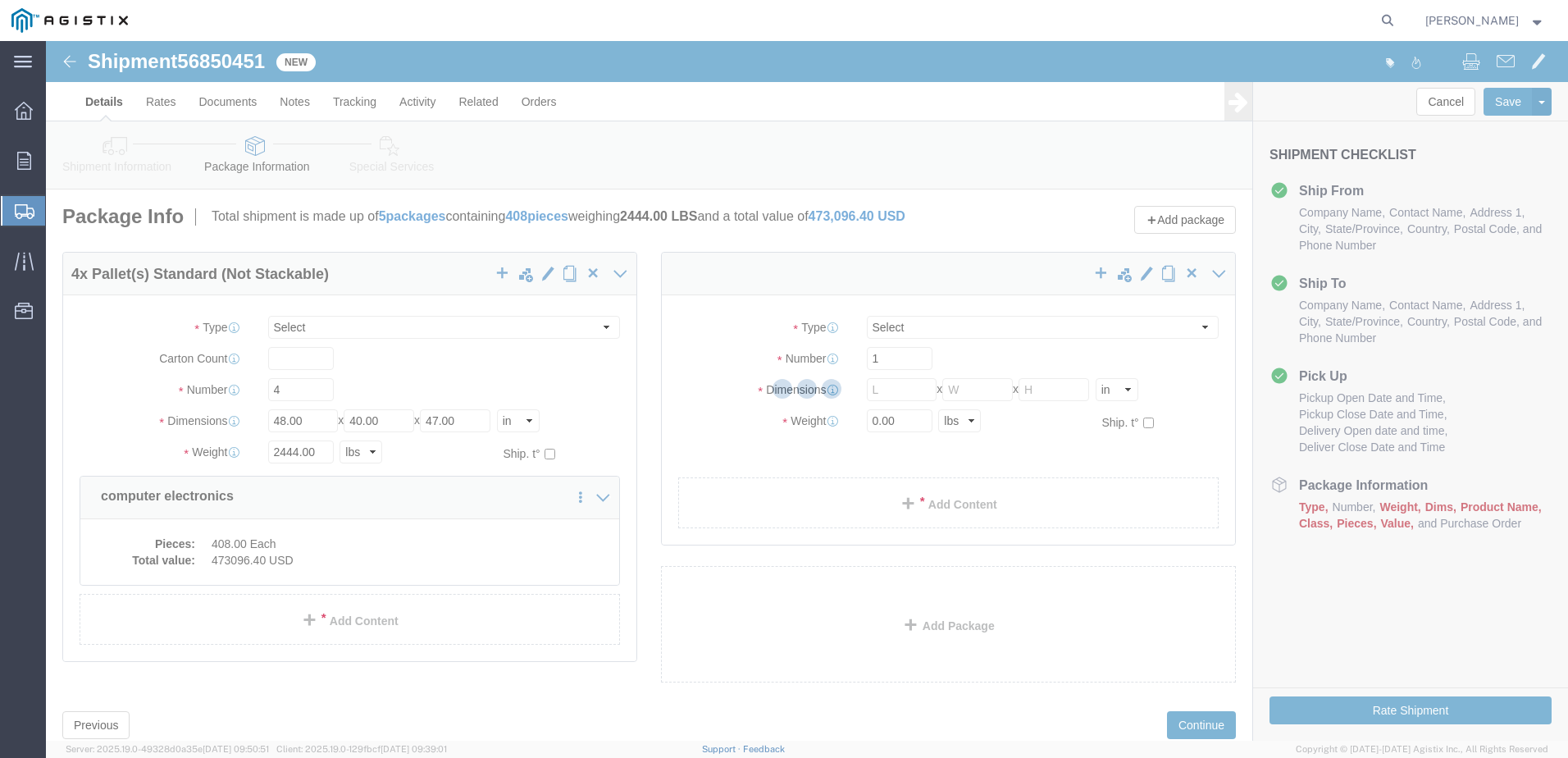
select select "PSNS"
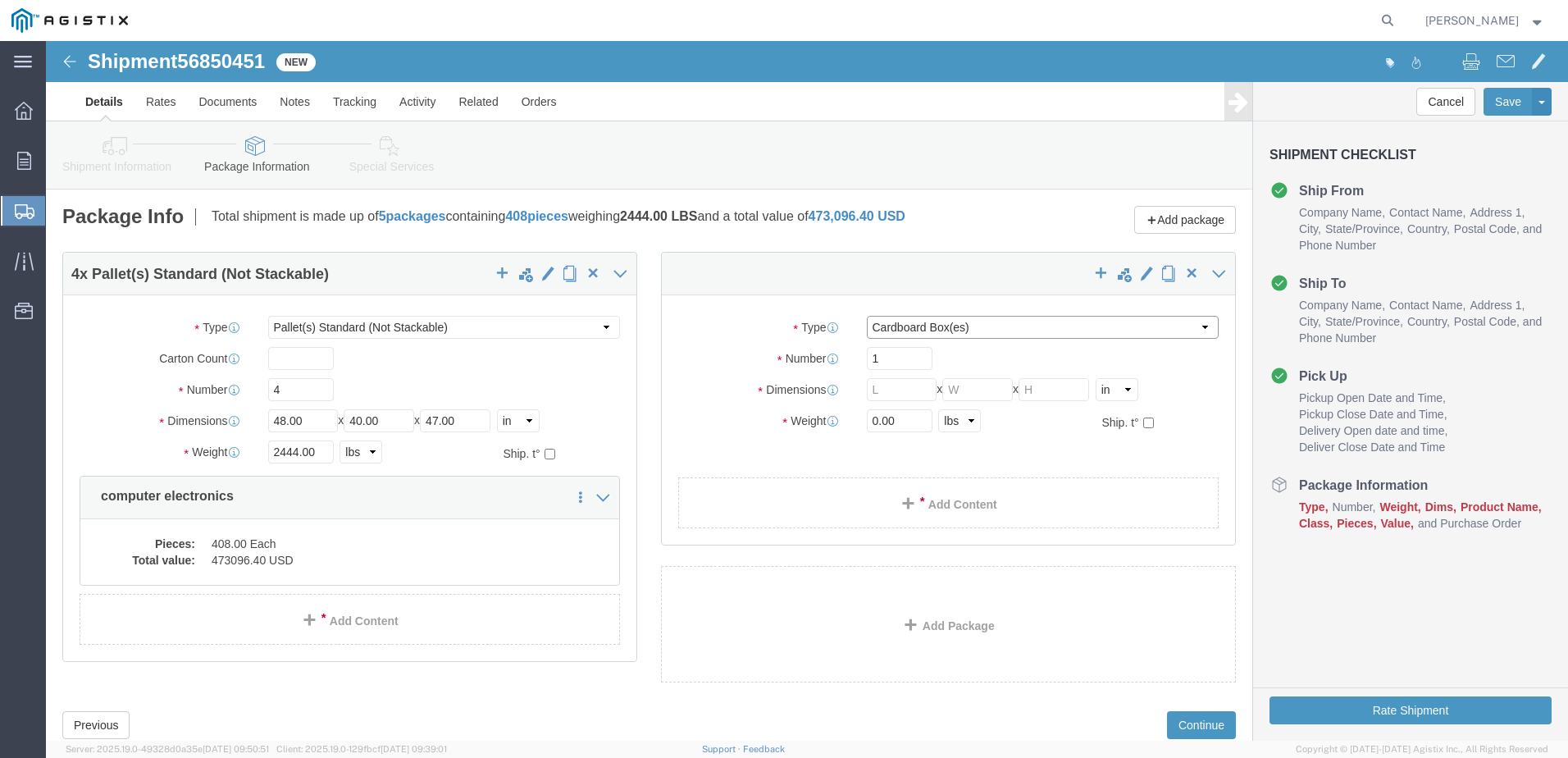
click select "Select Bulk Bundle(s) Cardboard Box(es) Carton(s) Crate(s) Drum(s) (Fiberboard)…"
select select "PSNS"
click select "Select Bulk Bundle(s) Cardboard Box(es) Carton(s) Crate(s) Drum(s) (Fiberboard)…"
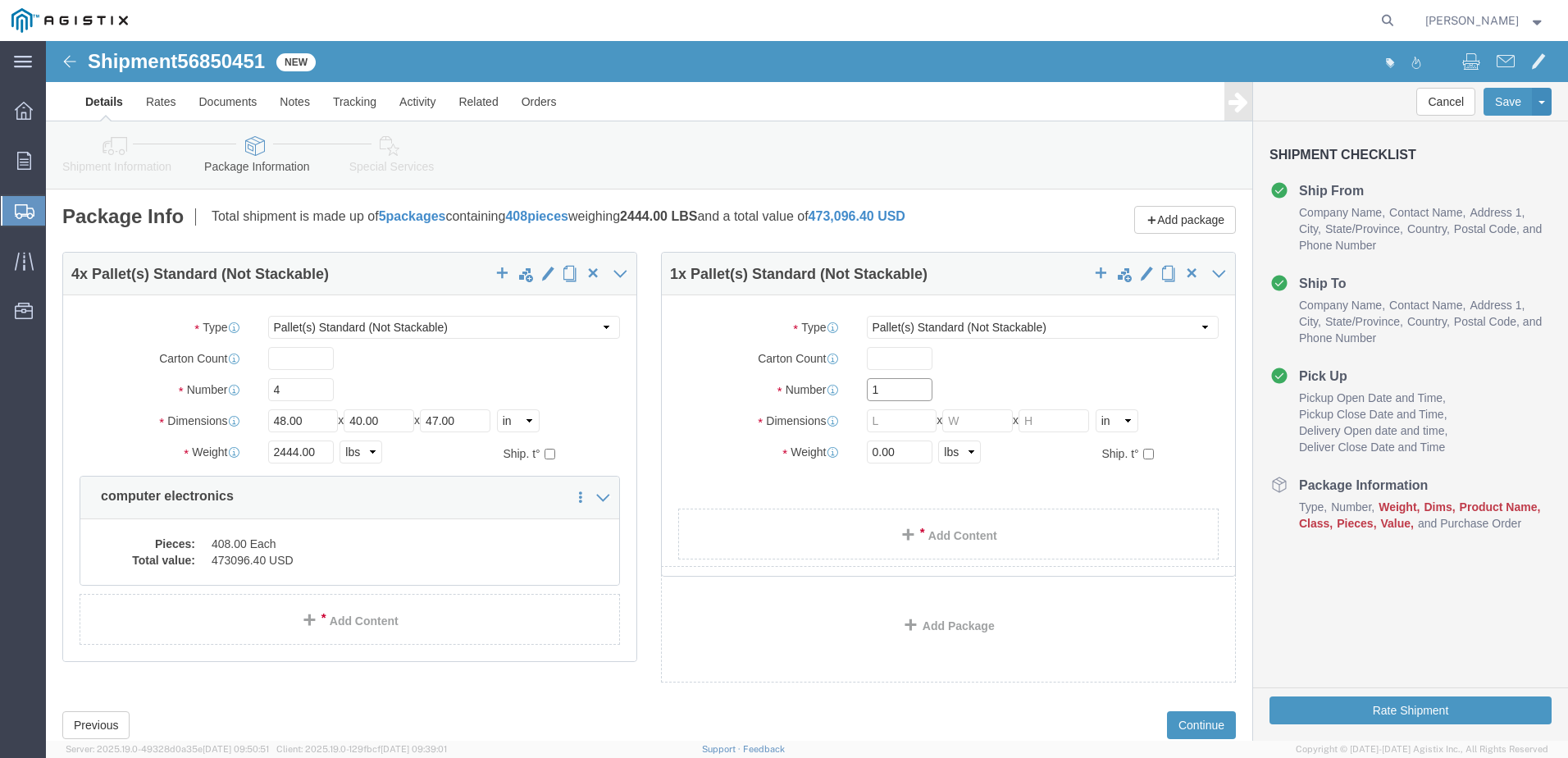
click input "1"
type input "2"
click input "text"
type input "48"
type input "40"
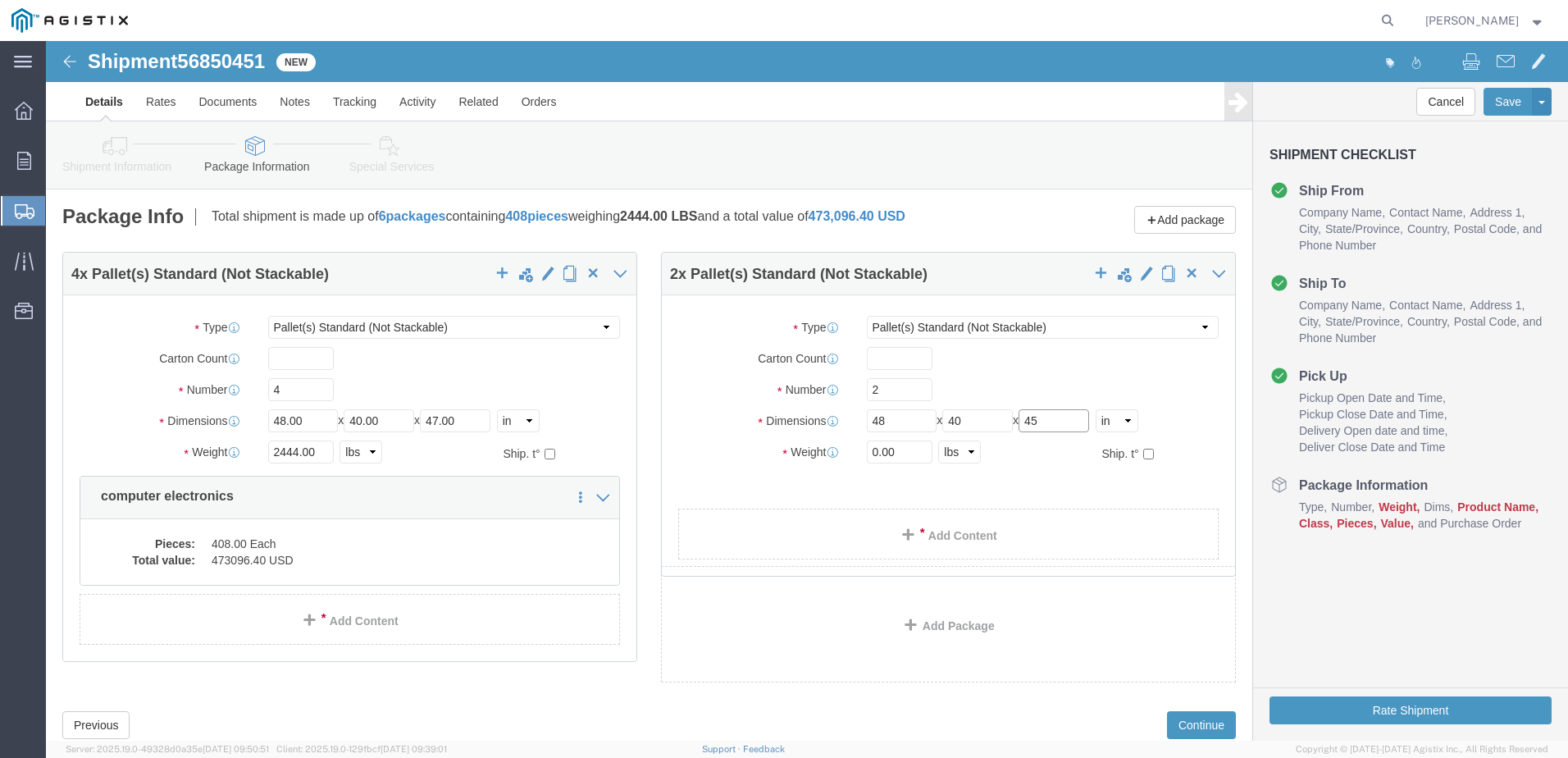
type input "45"
drag, startPoint x: 857, startPoint y: 424, endPoint x: 774, endPoint y: 419, distance: 83.2
click div "Weight 0.00 Select kgs lbs Ship. t°"
type input "1164"
click link "Add Content"
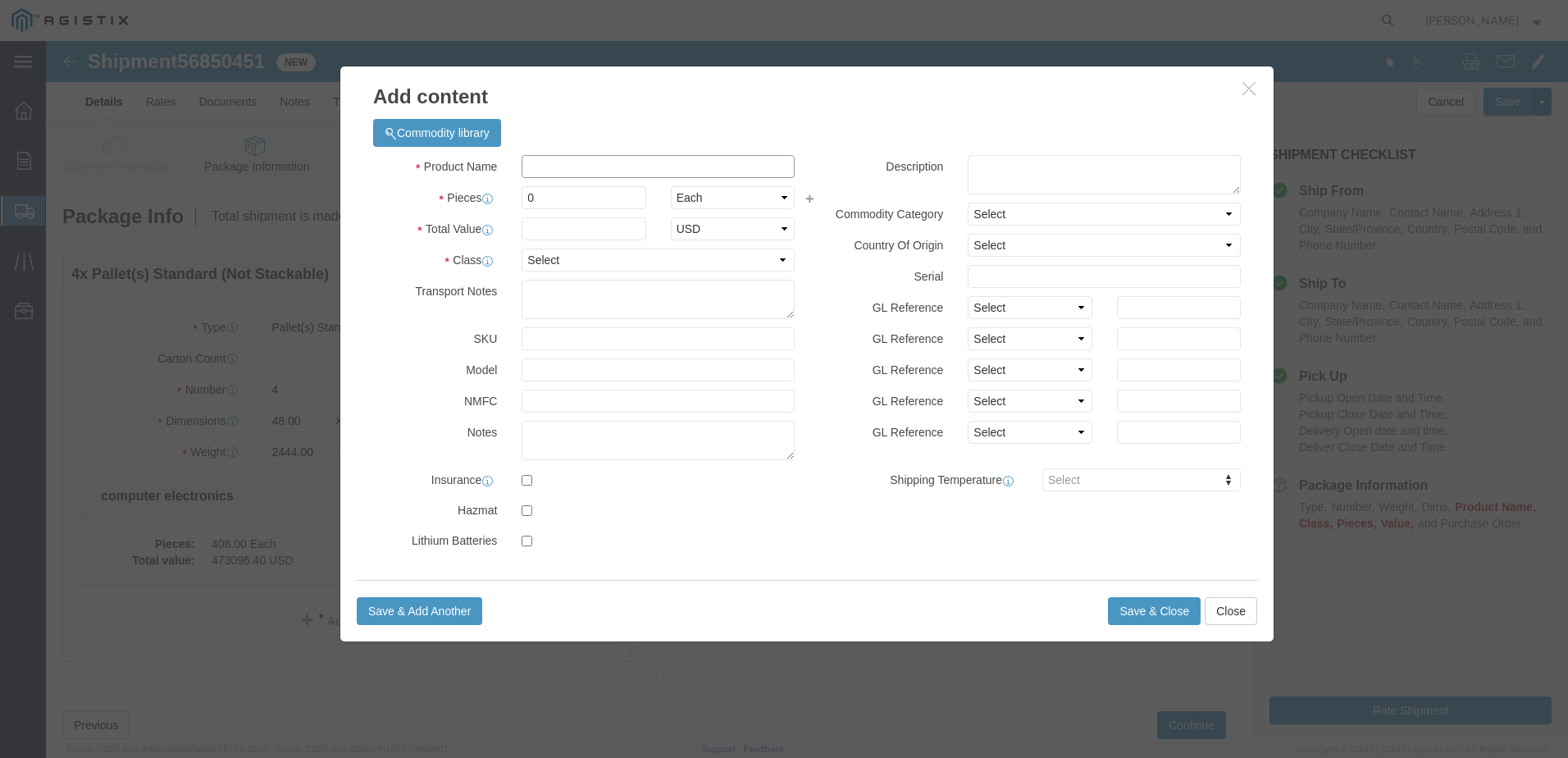
click input "text"
type input "computer electronics"
type input "222633.6"
drag, startPoint x: 490, startPoint y: 154, endPoint x: 467, endPoint y: 158, distance: 23.3
click input "0"
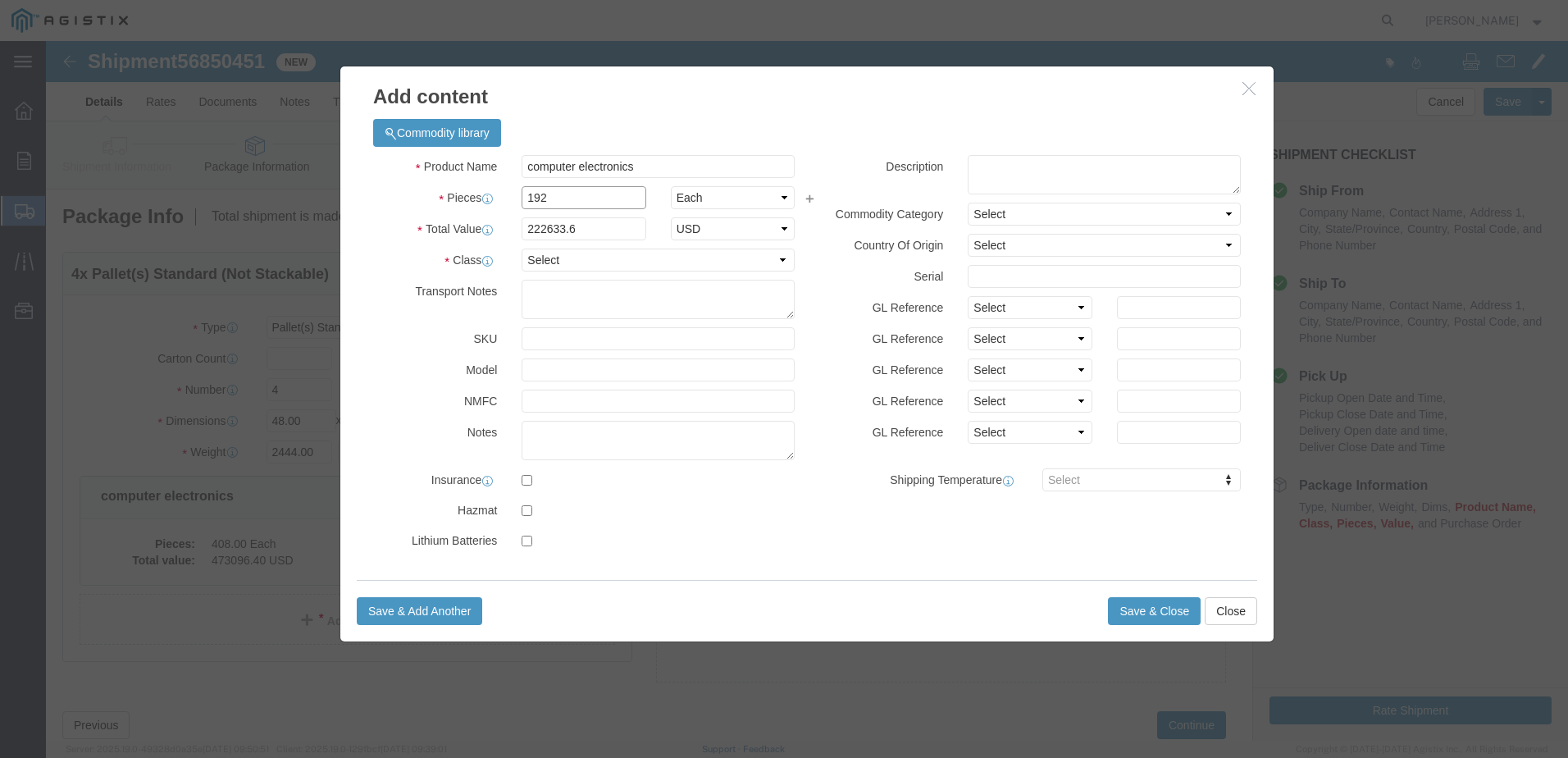
type input "192"
type input "42745651.2"
drag, startPoint x: 535, startPoint y: 184, endPoint x: 431, endPoint y: 189, distance: 104.1
click div "Total Value Total value of all the pieces 42745651.2 Select ADP AED AFN ALL AMD…"
type input "222633.6"
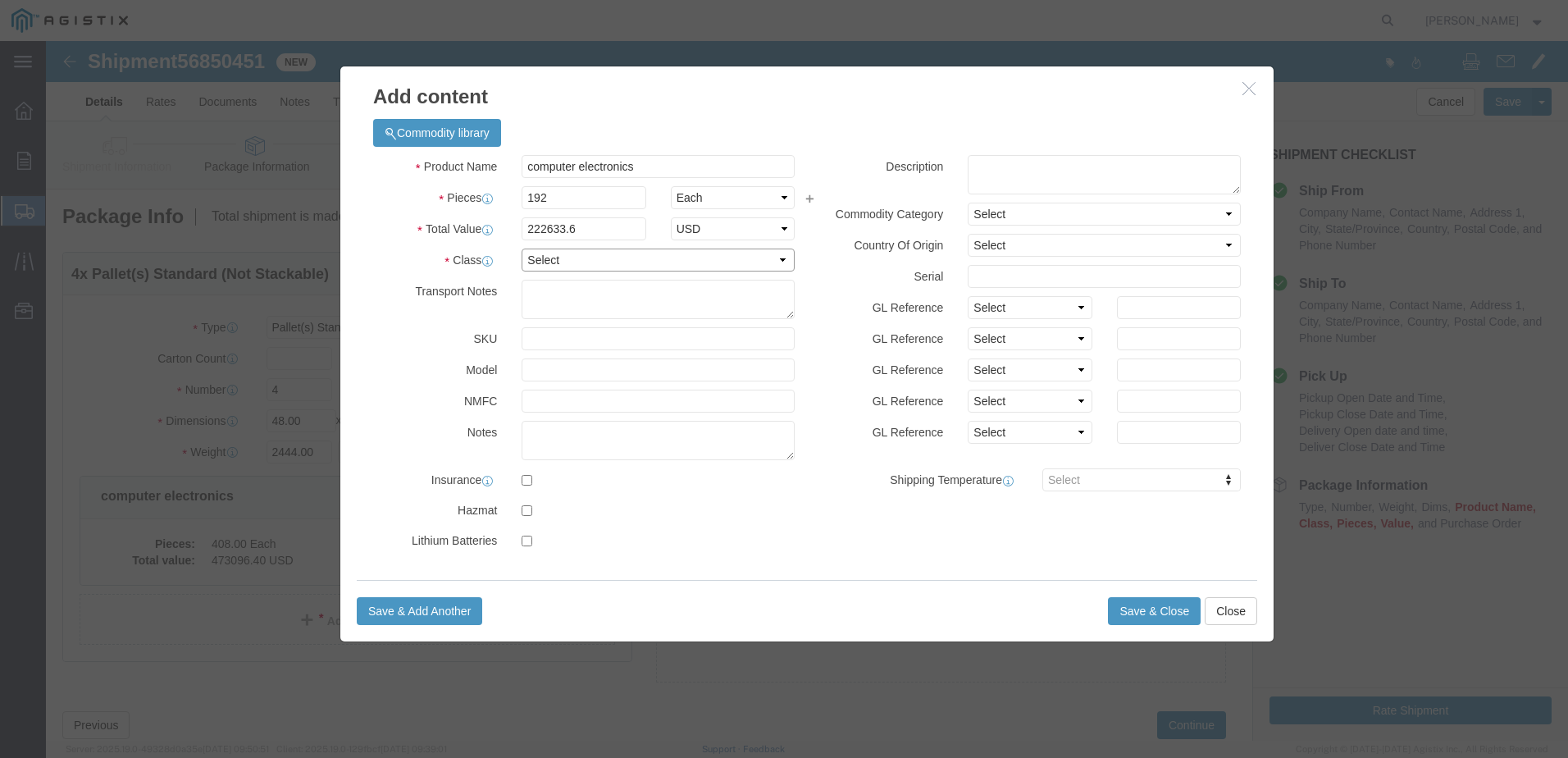
click select "Select 50 55 60 65 70 85 92.5 100 125 175 250 300 400"
select select "92.5"
click select "Select 50 55 60 65 70 85 92.5 100 125 175 250 300 400"
click button "Save & Close"
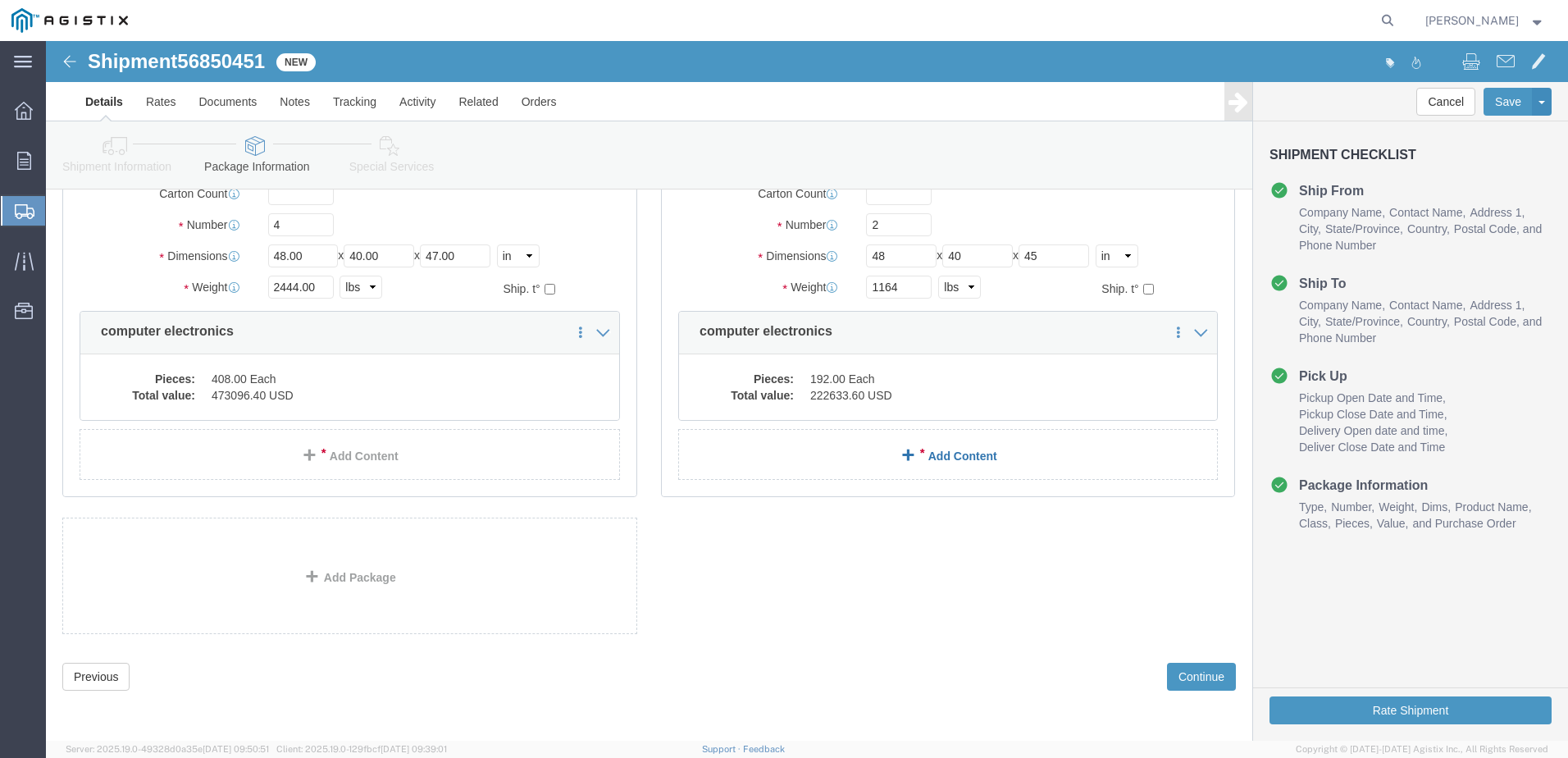
scroll to position [177, 0]
click link "Add Package"
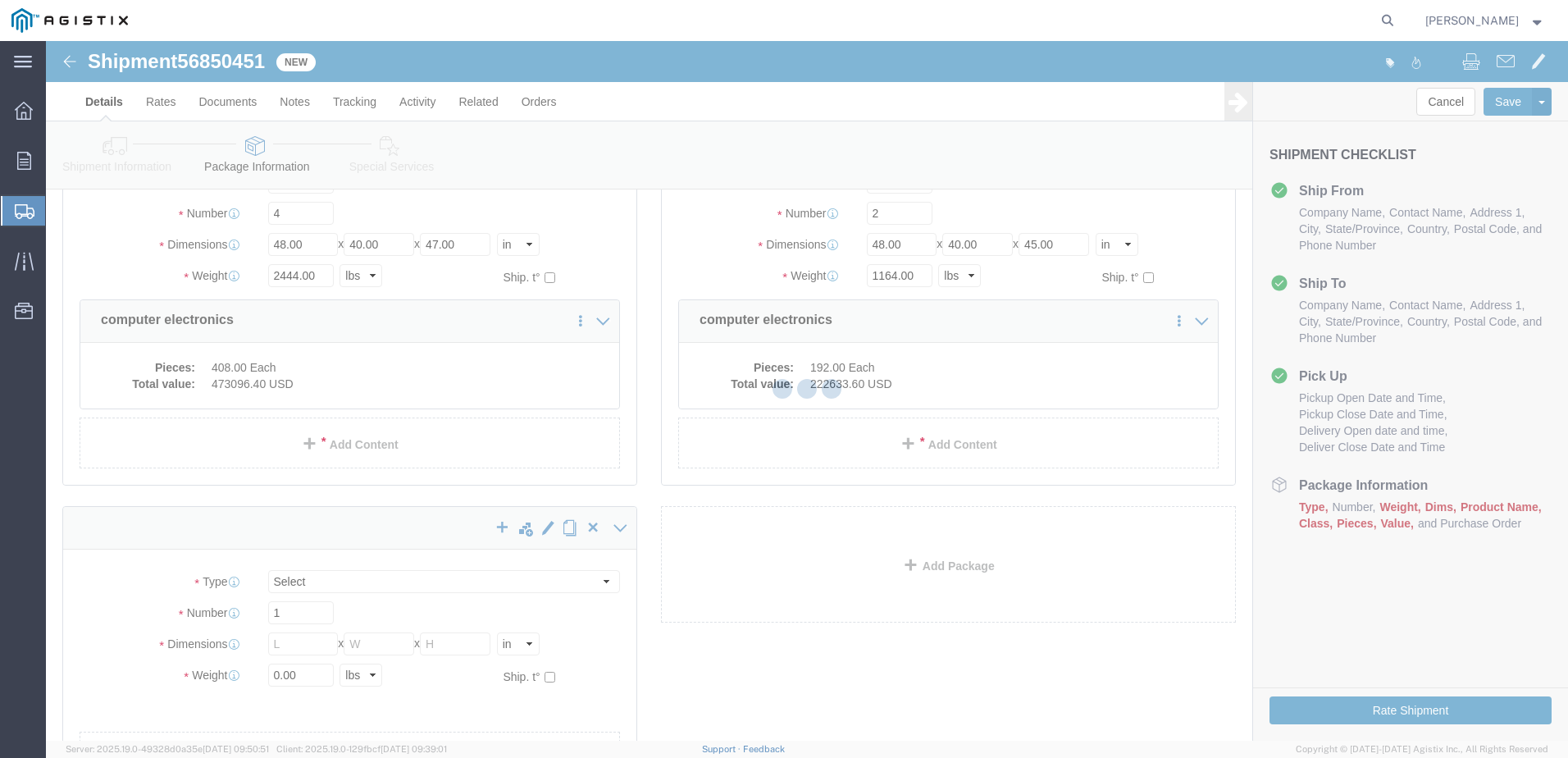
scroll to position [0, 0]
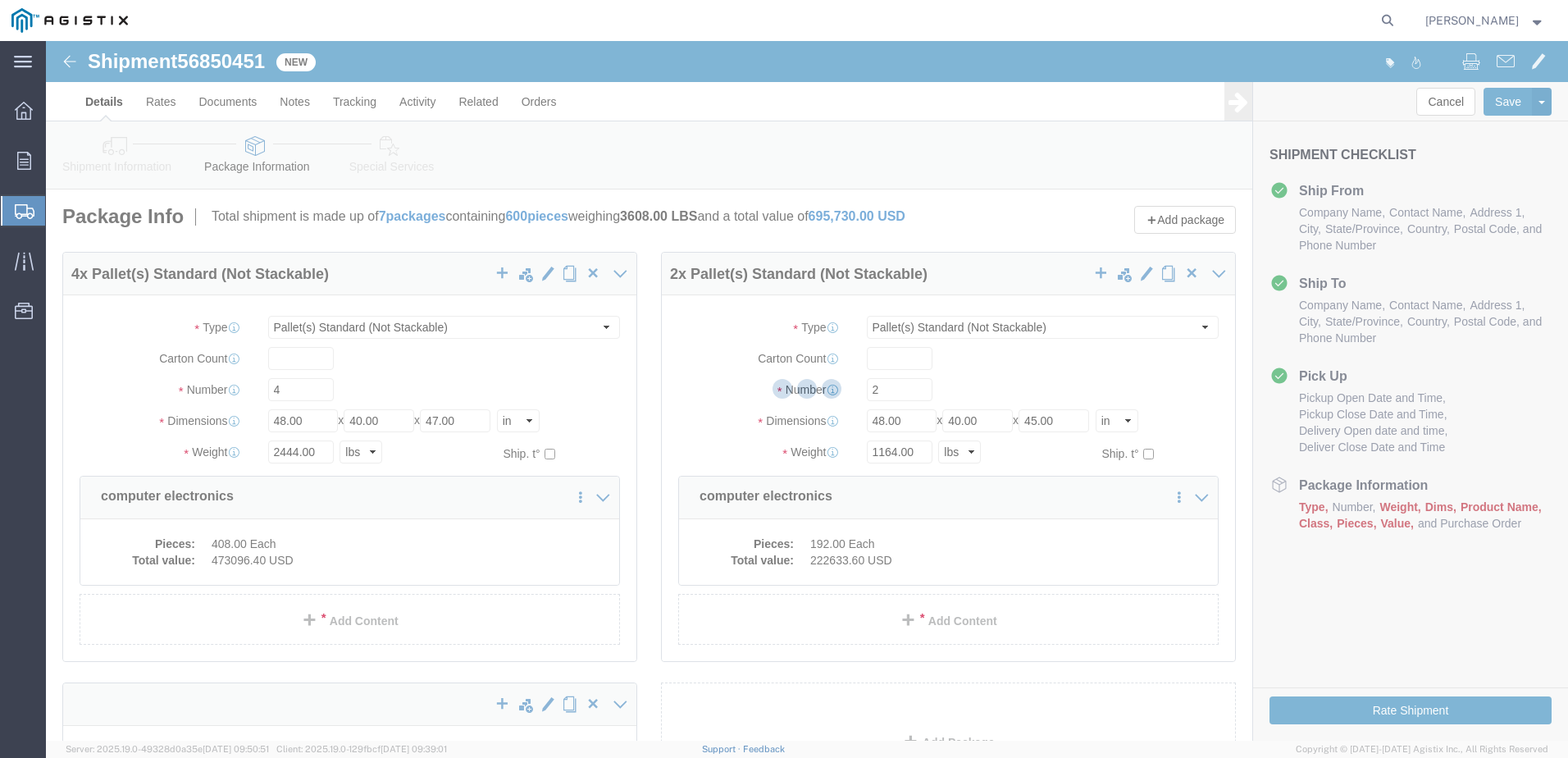
select select "PSNS"
select select "CBOX"
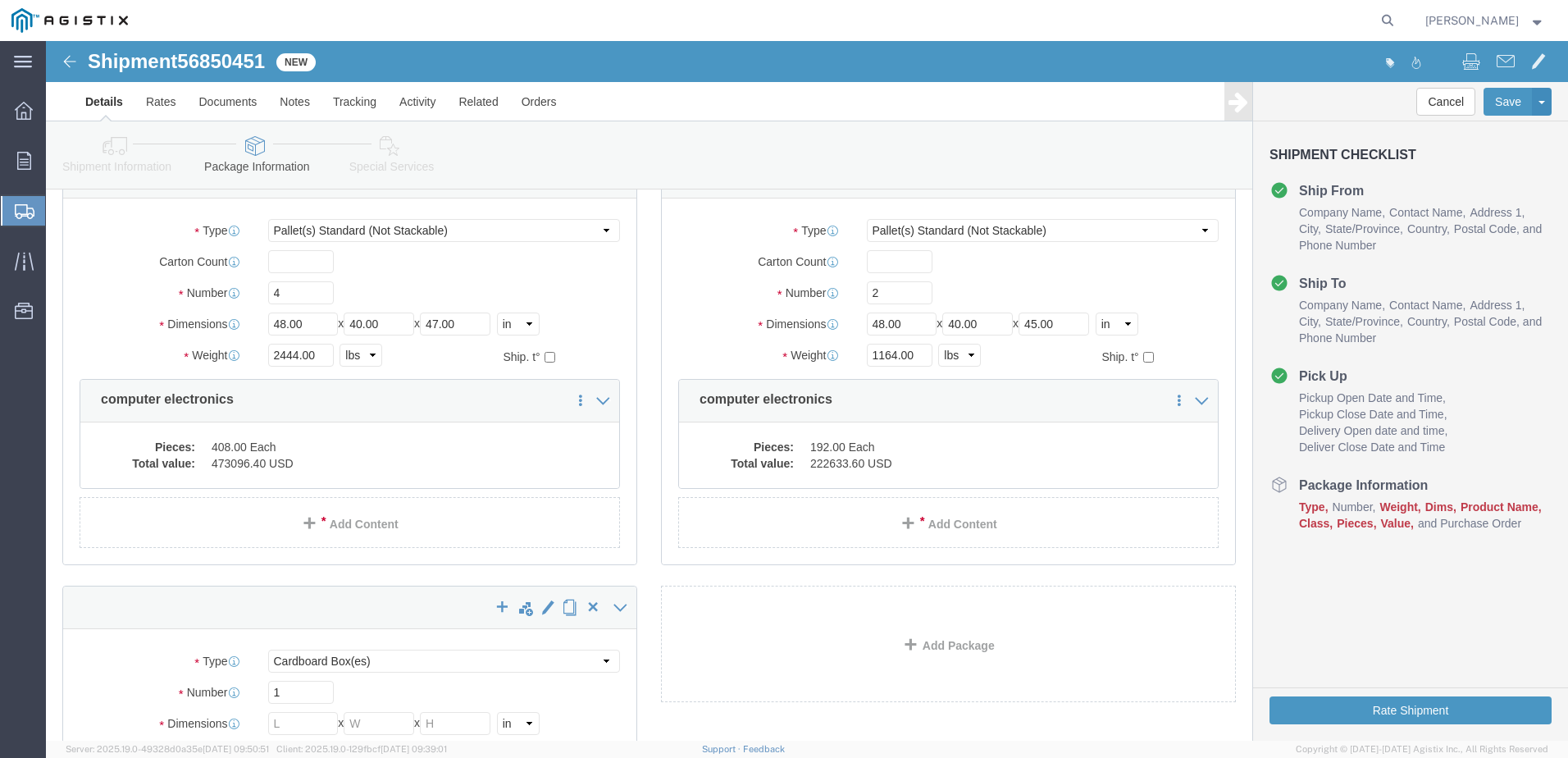
scroll to position [246, 0]
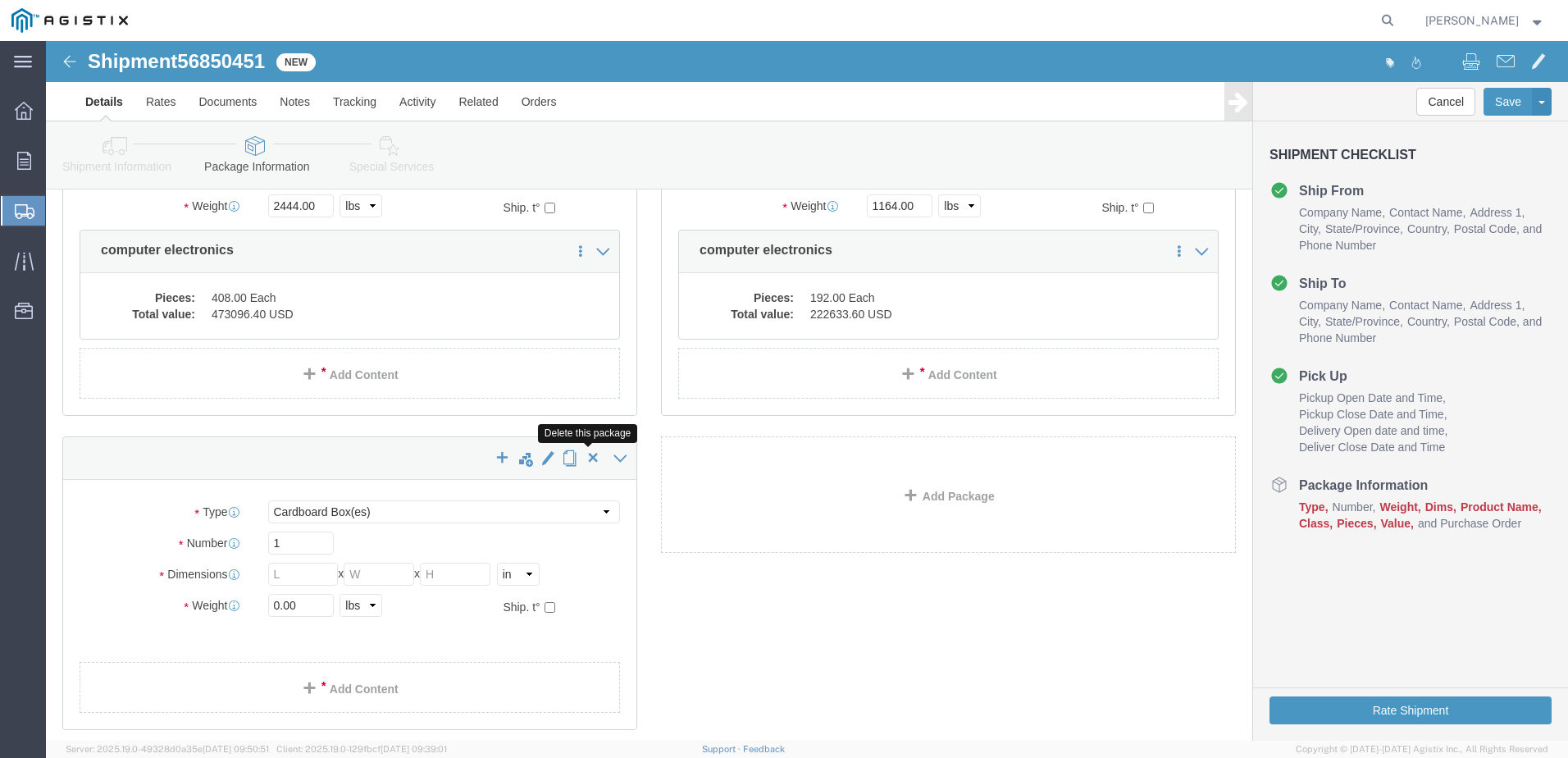
click span "button"
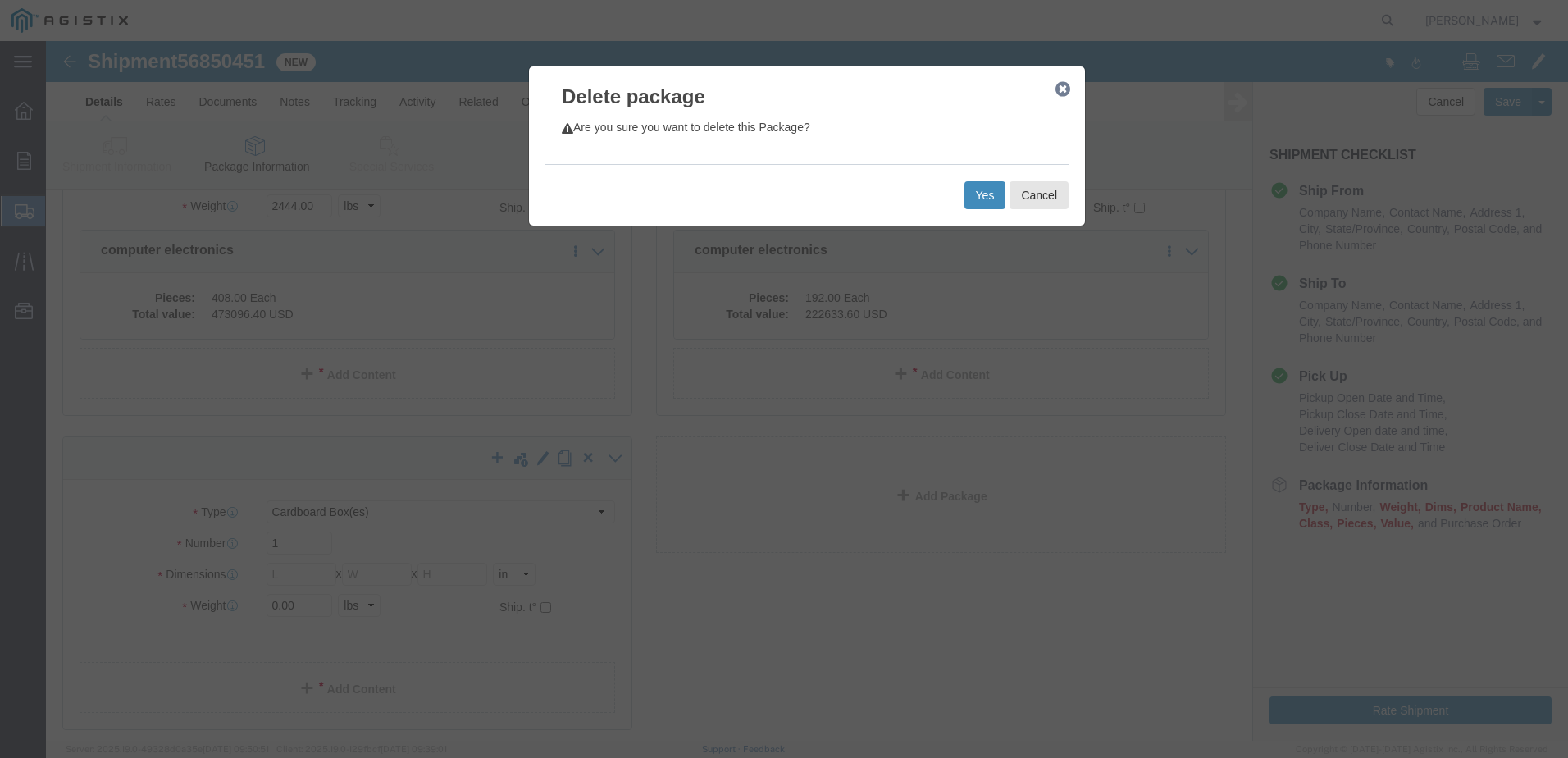
click button "Yes"
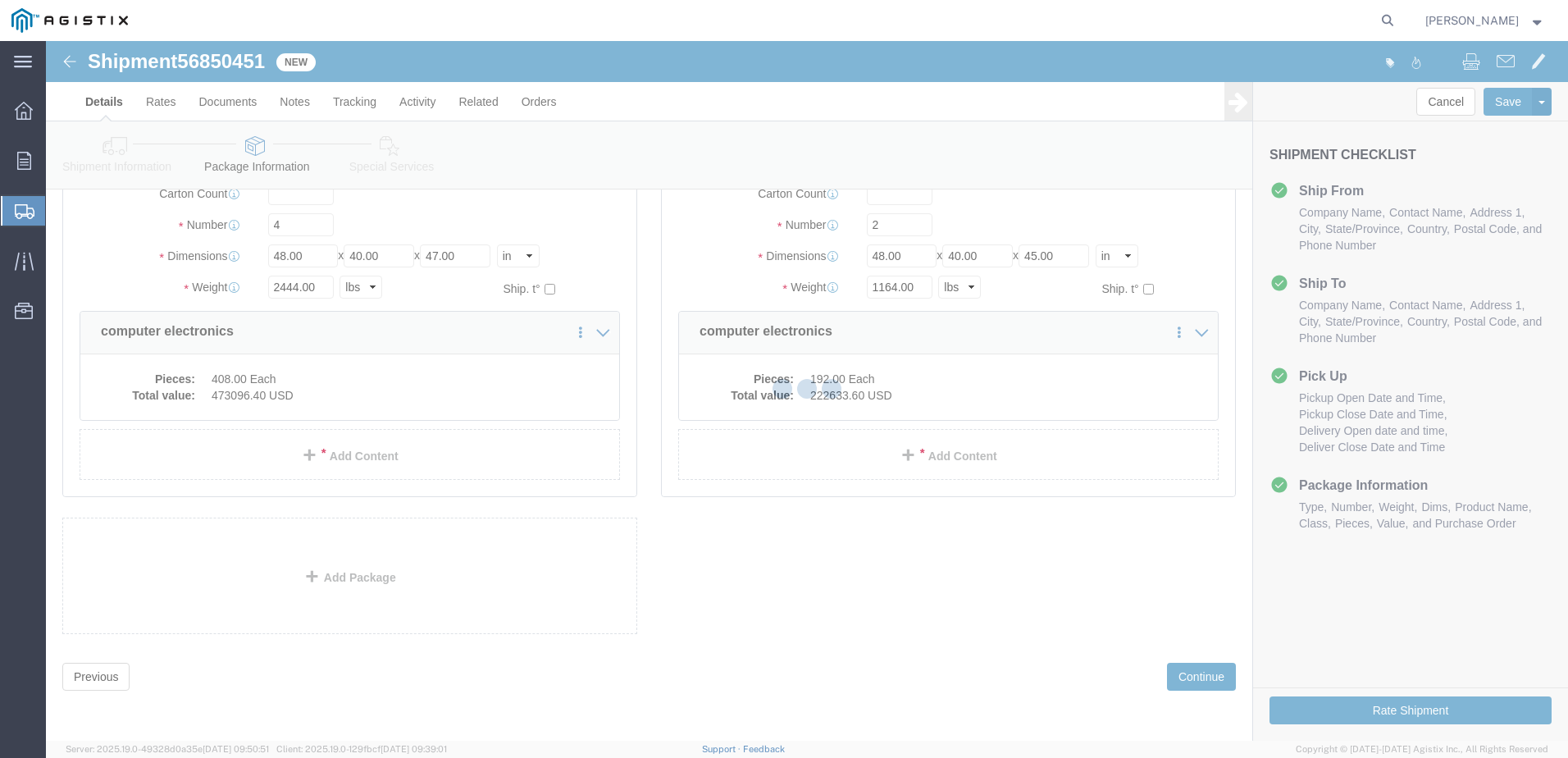
scroll to position [0, 0]
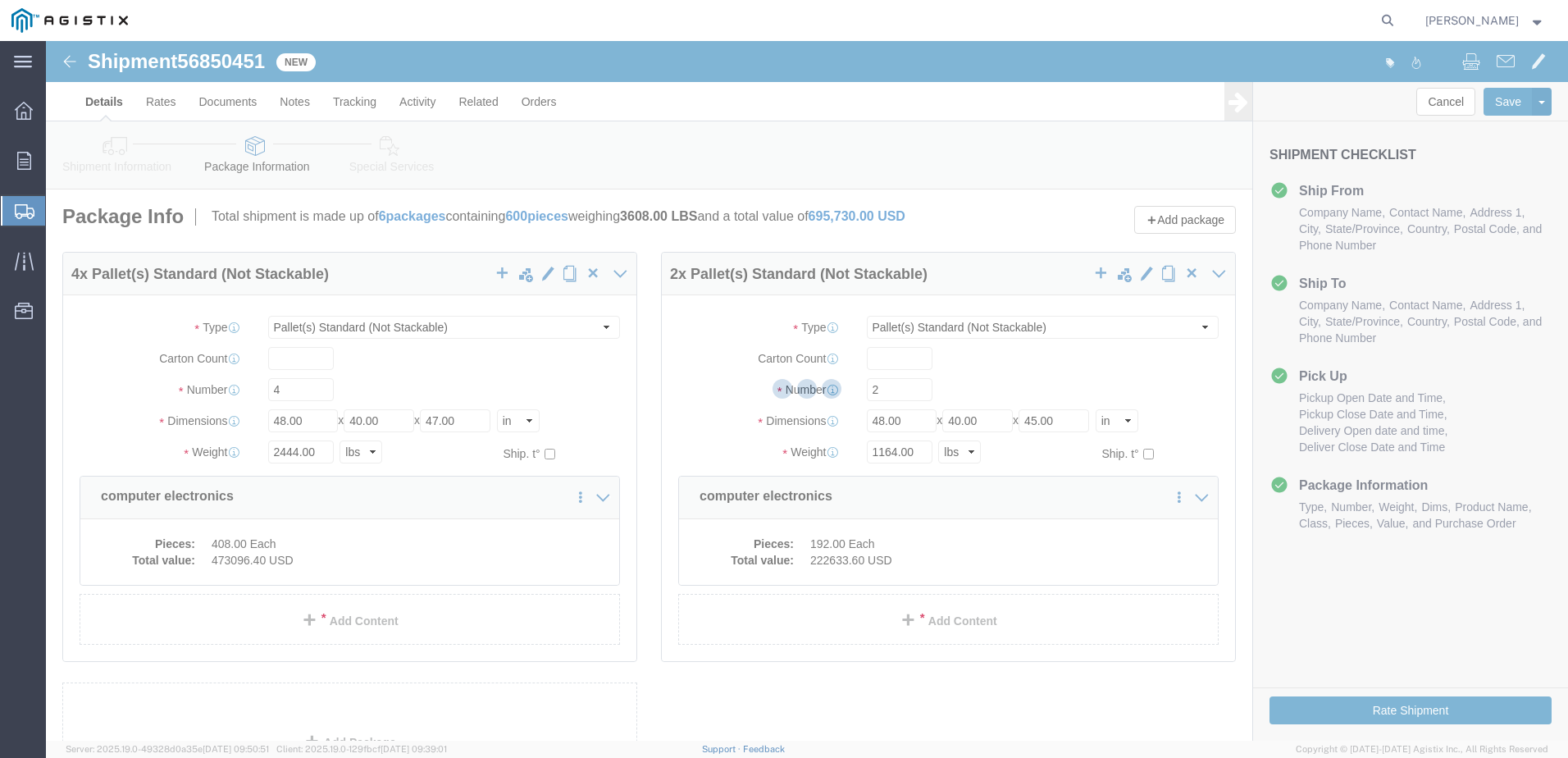
select select "PSNS"
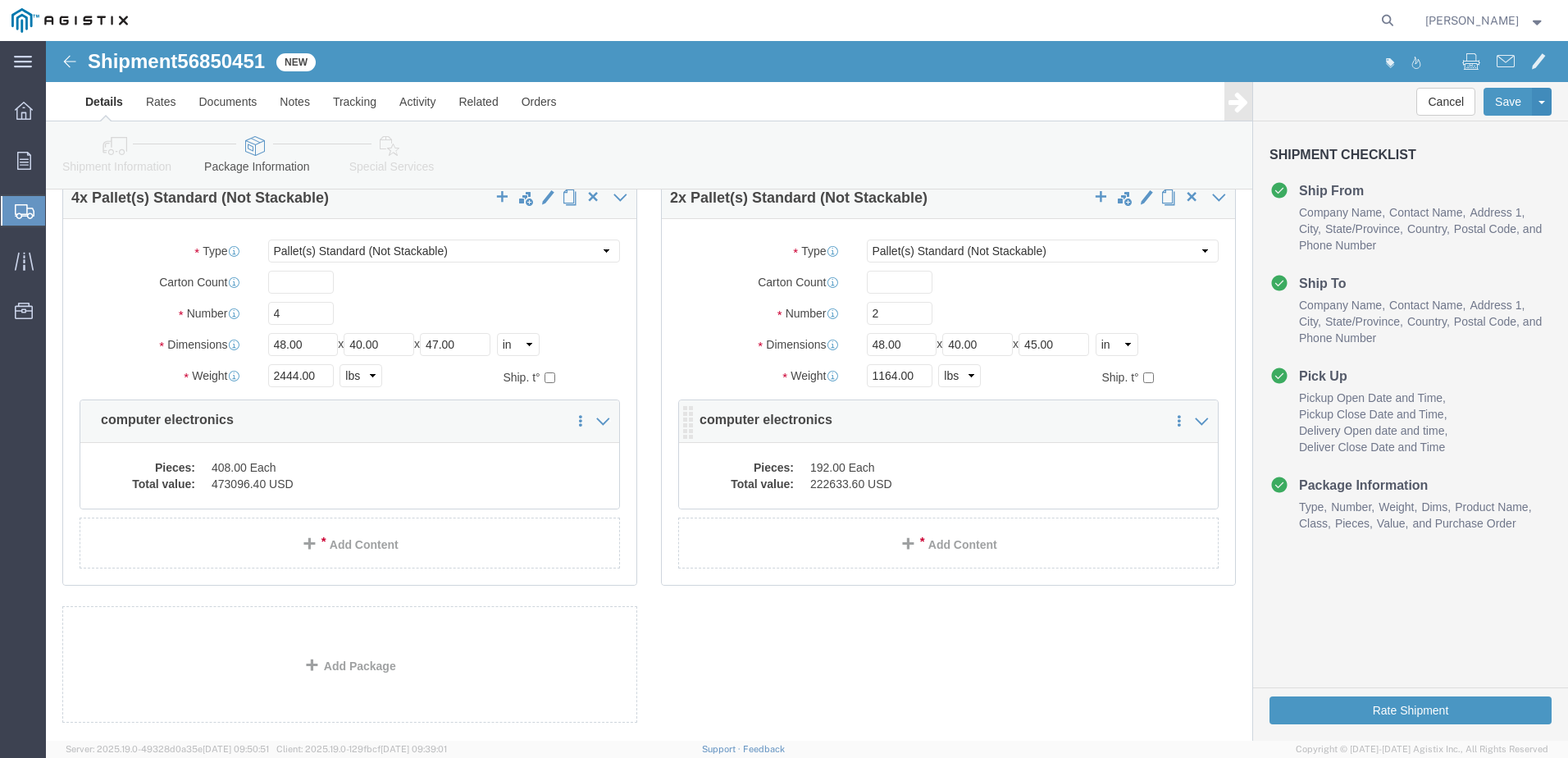
scroll to position [177, 0]
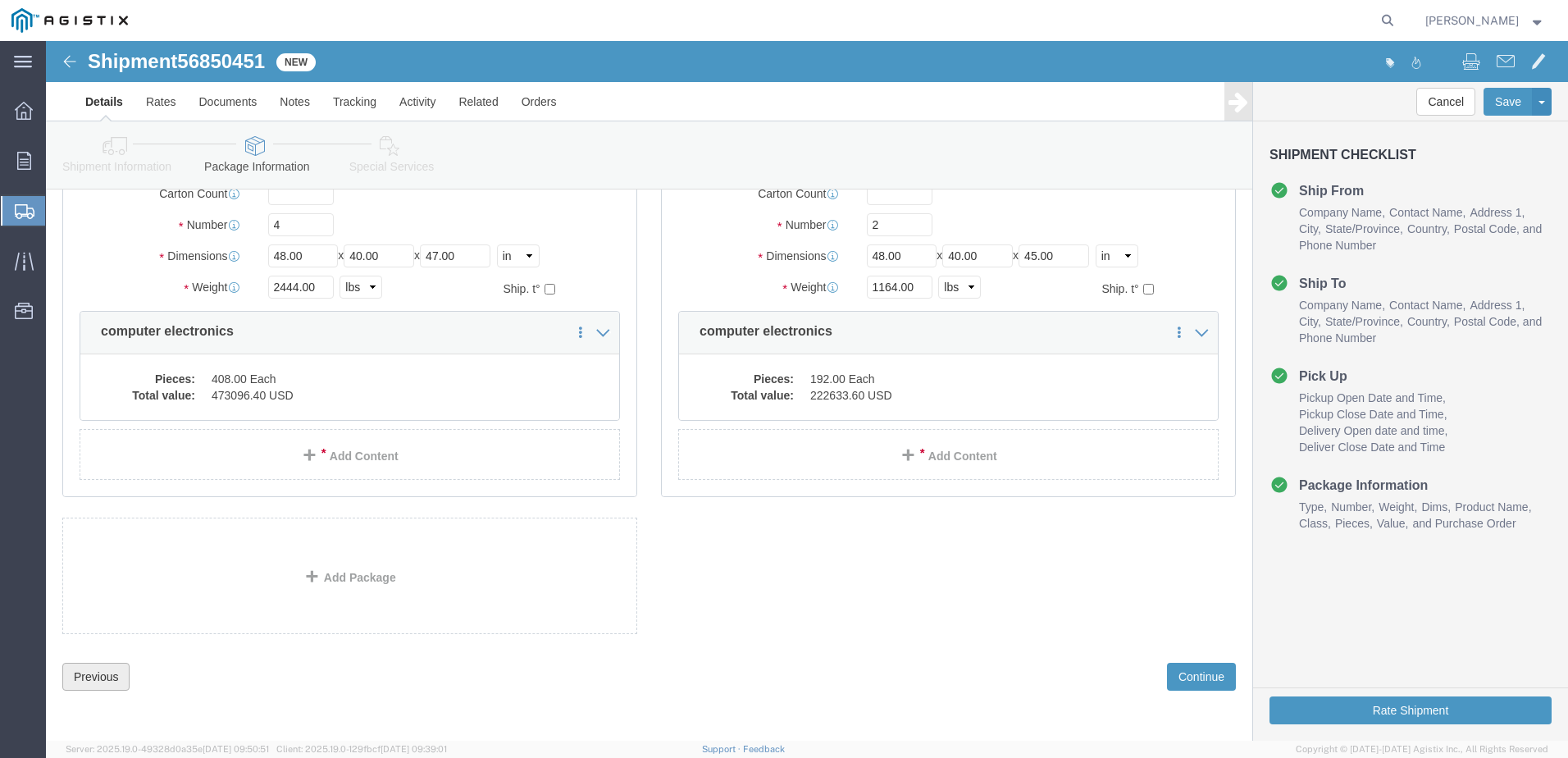
click button "Previous"
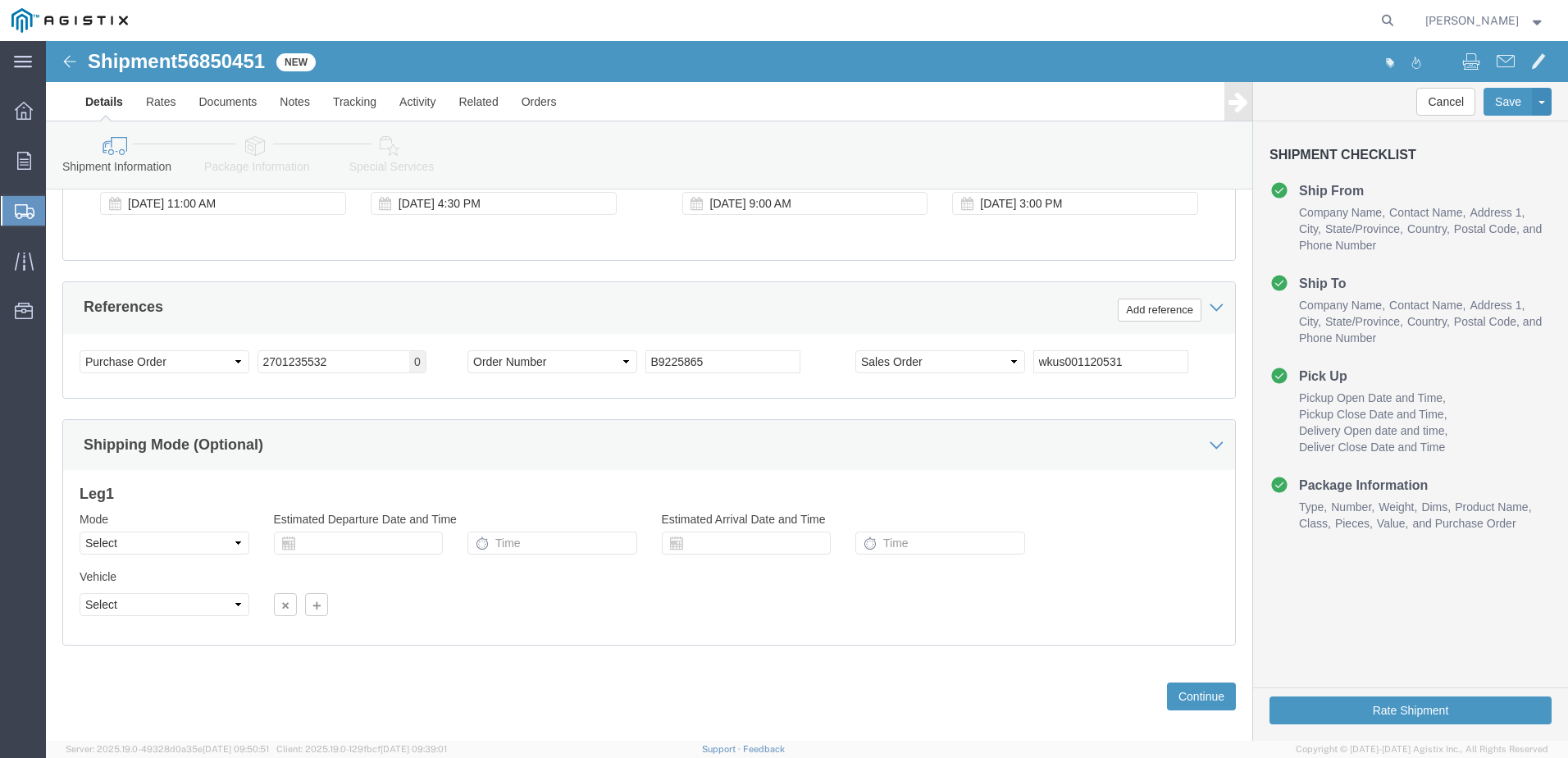
scroll to position [843, 0]
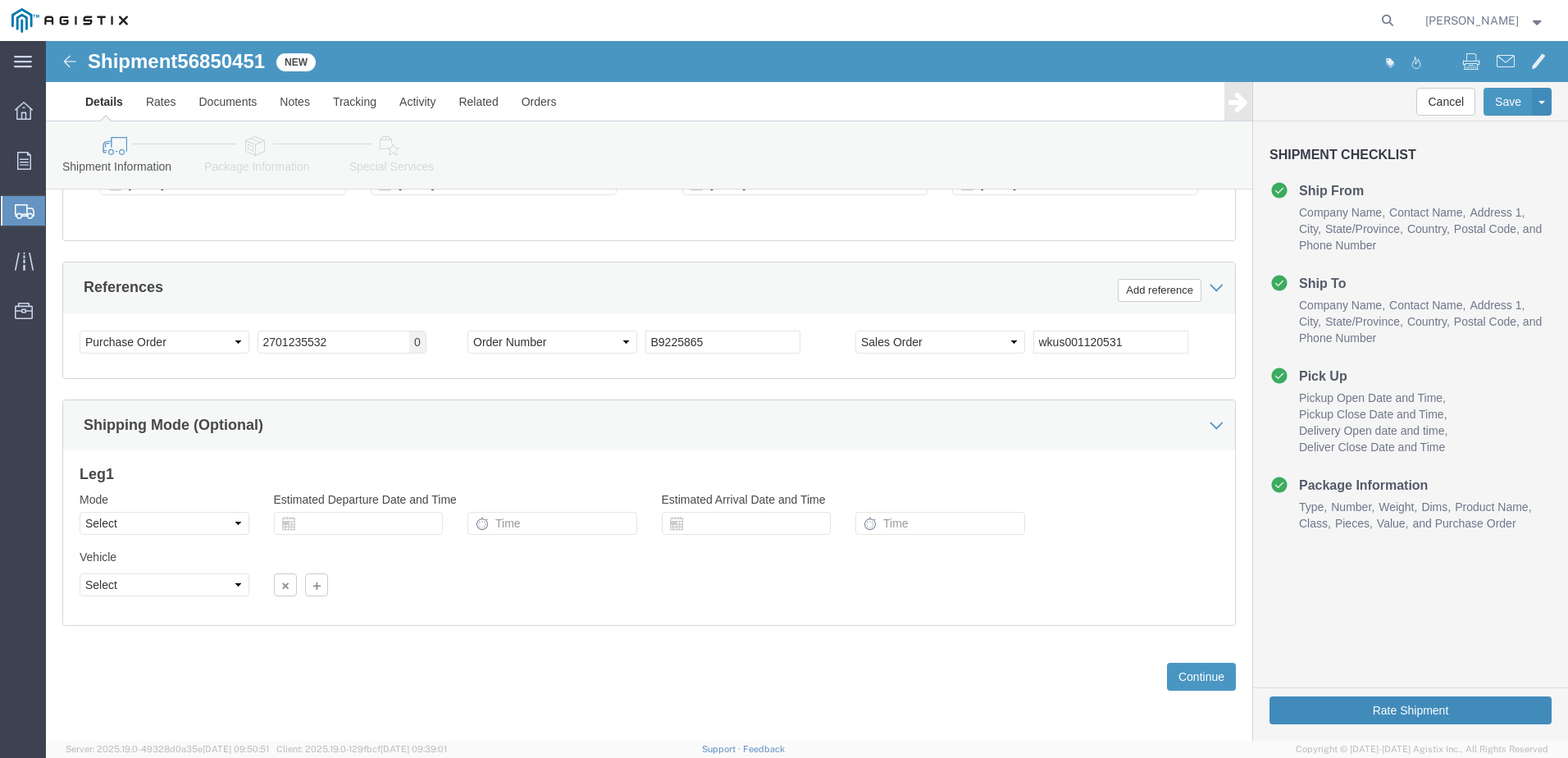
click button "Rate Shipment"
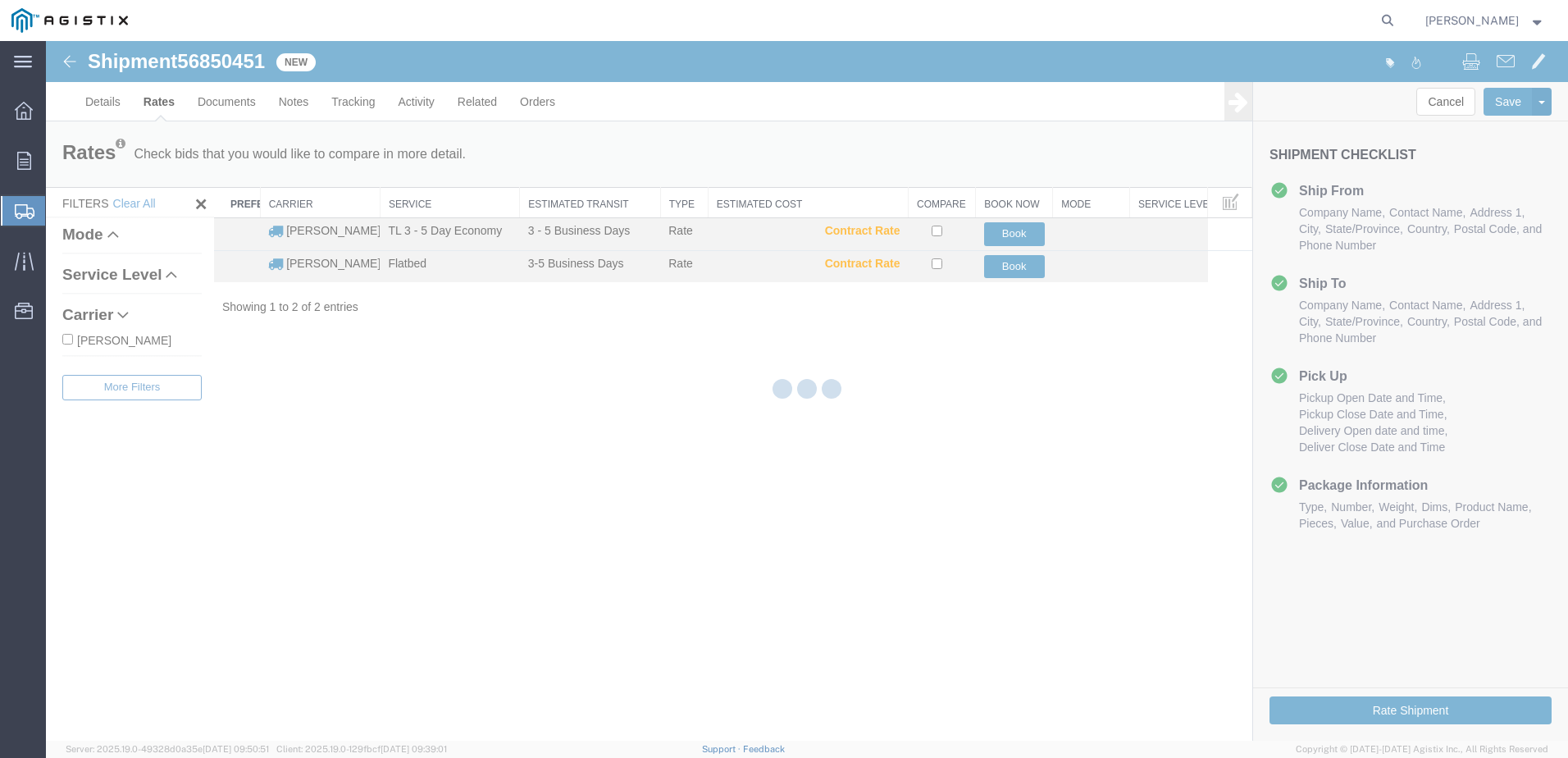
scroll to position [0, 0]
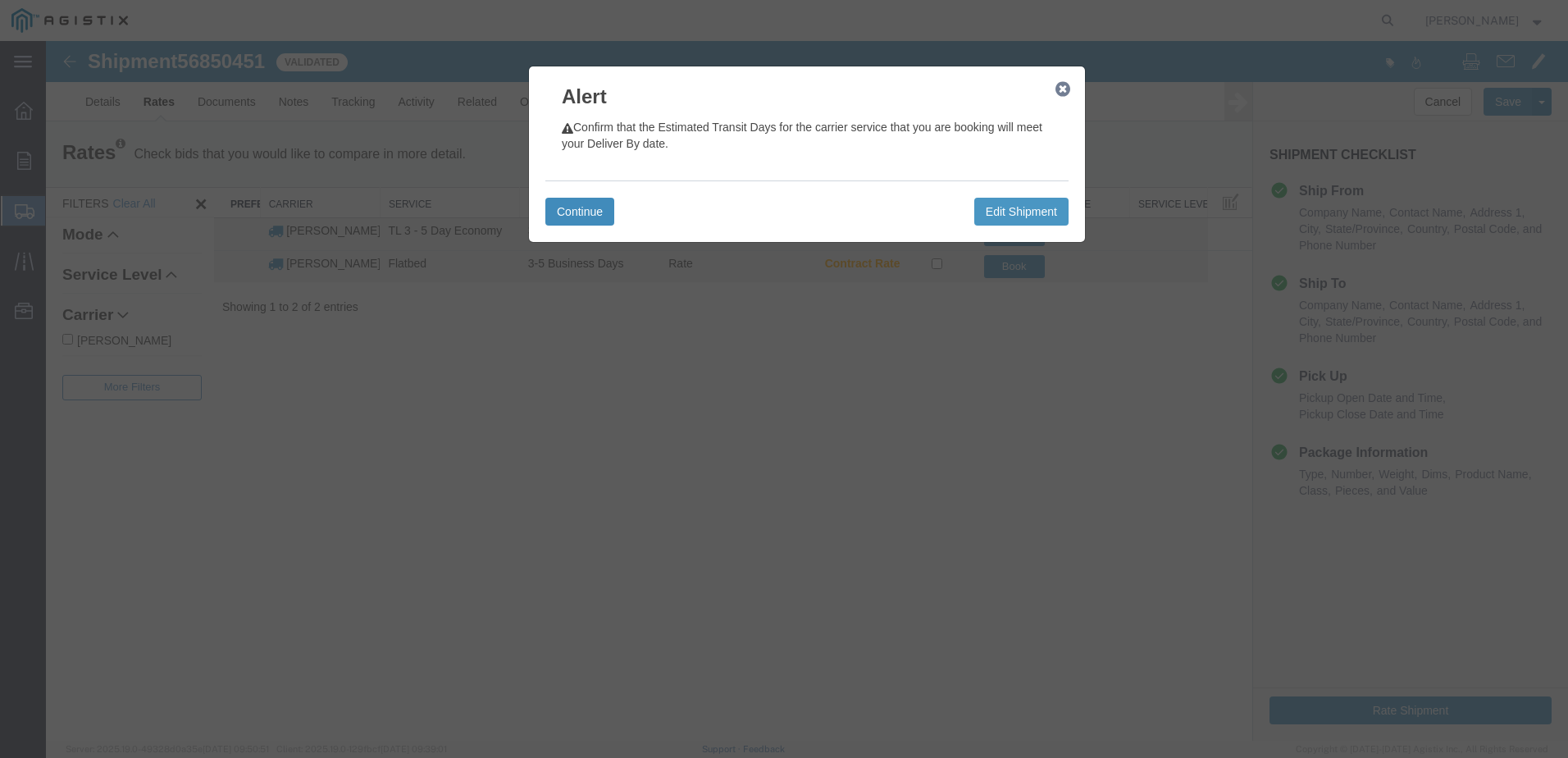
click at [570, 211] on button "Continue" at bounding box center [580, 211] width 69 height 28
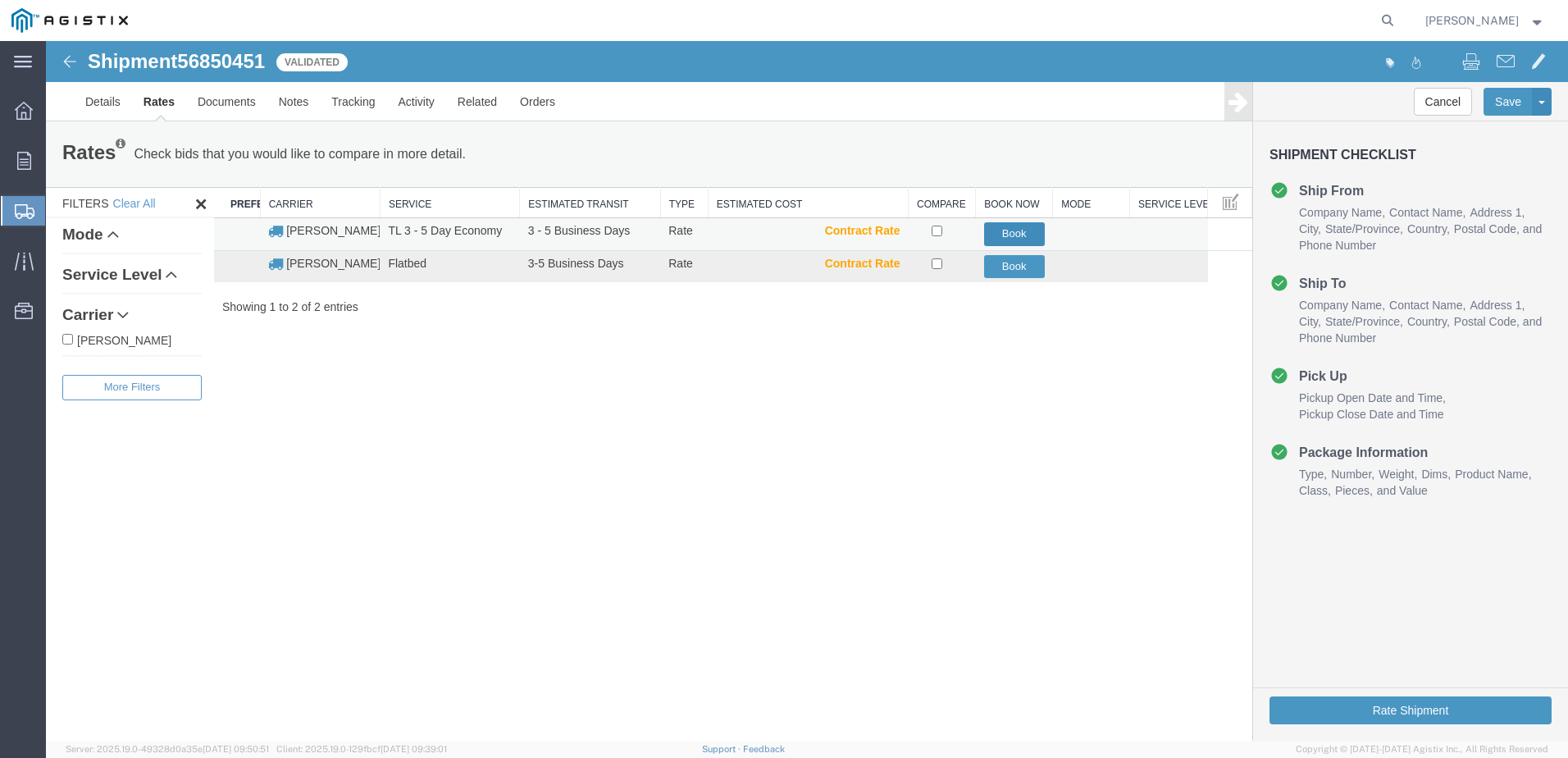
click at [1019, 231] on button "Book" at bounding box center [1013, 234] width 60 height 24
